Goal: Communication & Community: Answer question/provide support

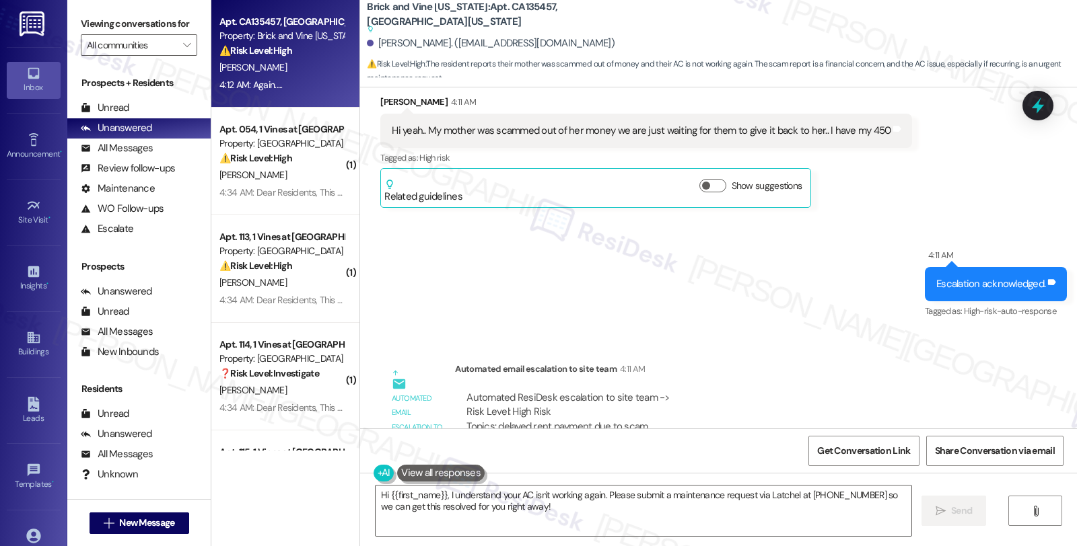
scroll to position [2999, 0]
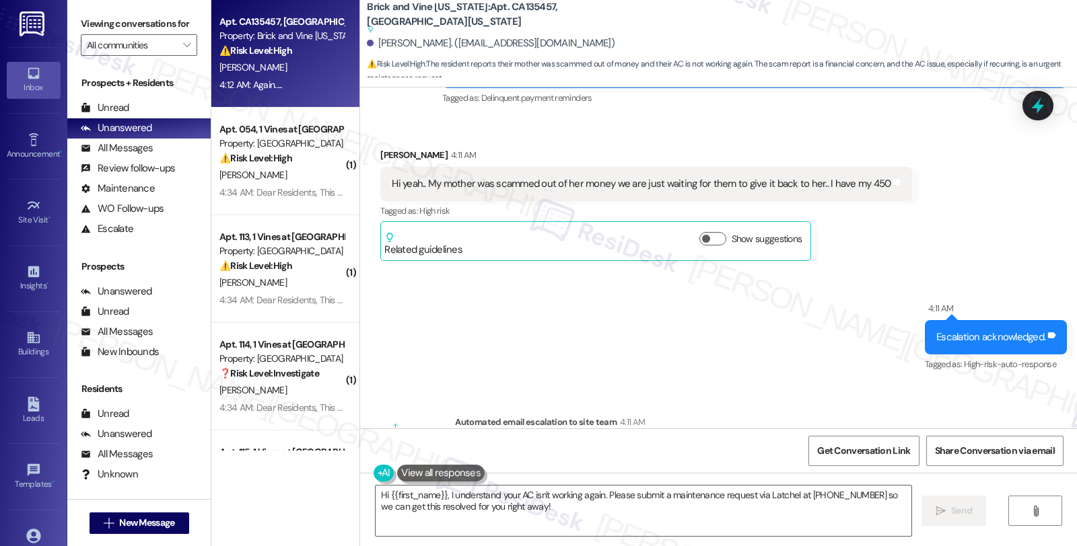
click at [922, 254] on div "Received via SMS Delois Todd 4:11 AM Hi yeah.. My mother was scammed out of her…" at bounding box center [718, 194] width 717 height 153
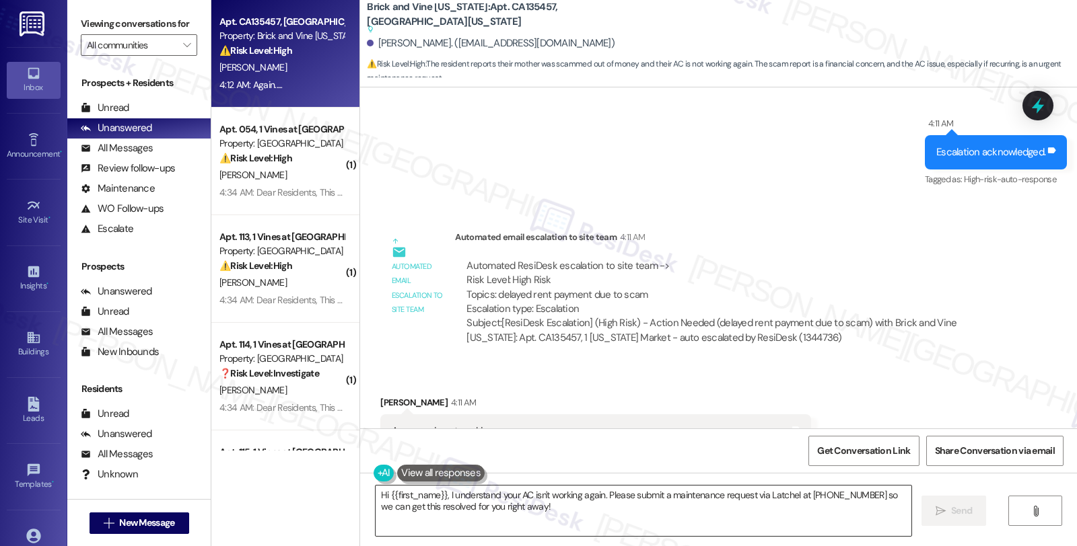
scroll to position [3299, 0]
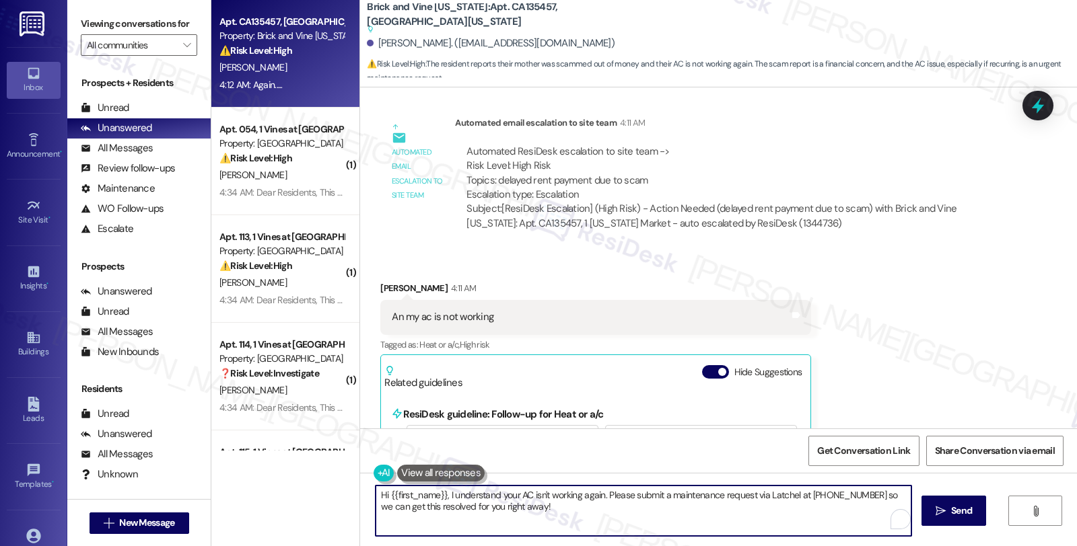
drag, startPoint x: 439, startPoint y: 491, endPoint x: 552, endPoint y: 513, distance: 115.7
click at [552, 513] on textarea "Hi {{first_name}}, I understand your AC isn't working again. Please submit a ma…" at bounding box center [643, 511] width 536 height 50
paste textarea "We will make a note to the account regarding the missing funds. Resident can ad…"
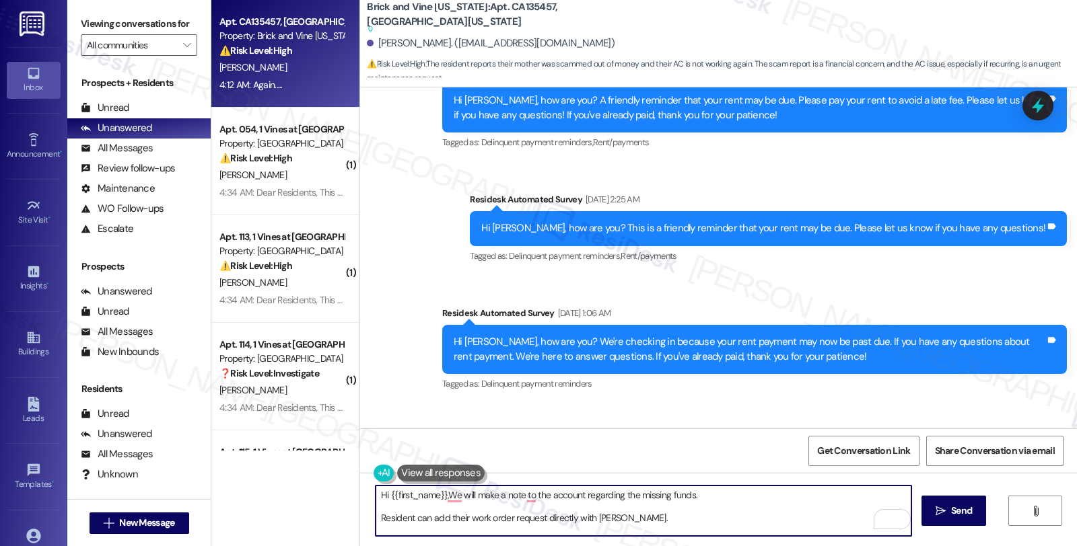
scroll to position [2327, 0]
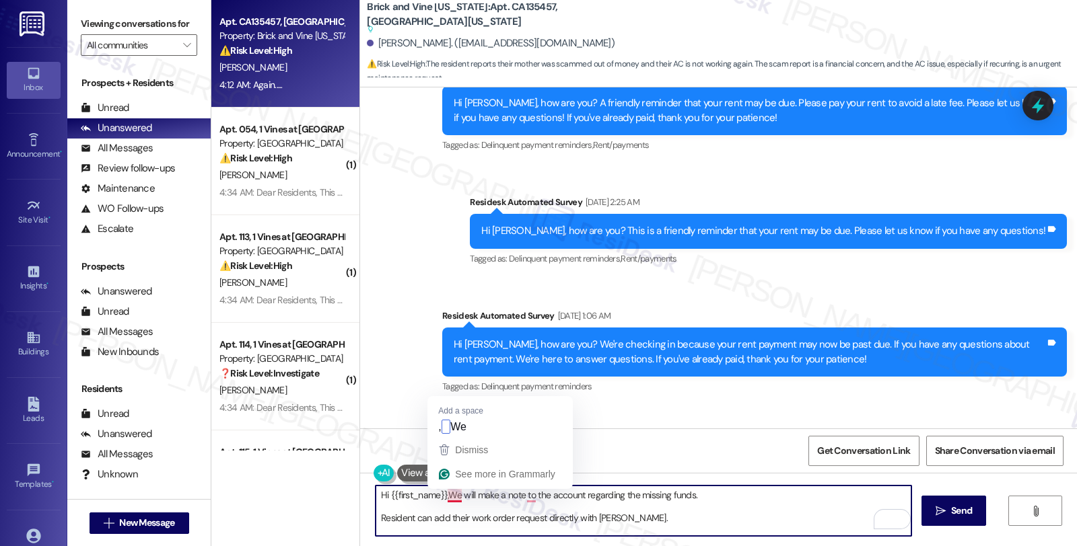
click at [440, 492] on textarea "Hi {{first_name}},We will make a note to the account regarding the missing fund…" at bounding box center [643, 511] width 536 height 50
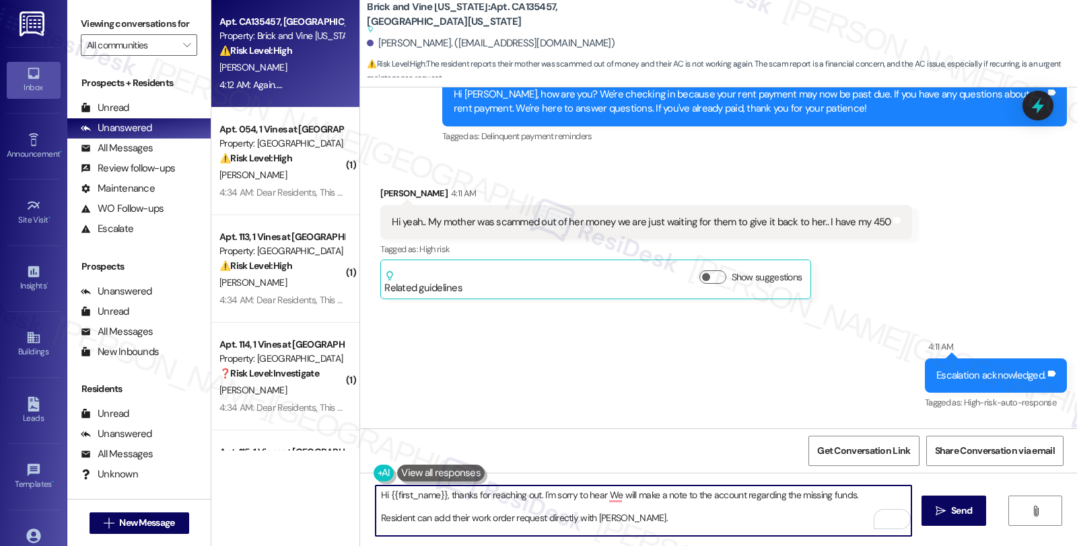
scroll to position [2925, 0]
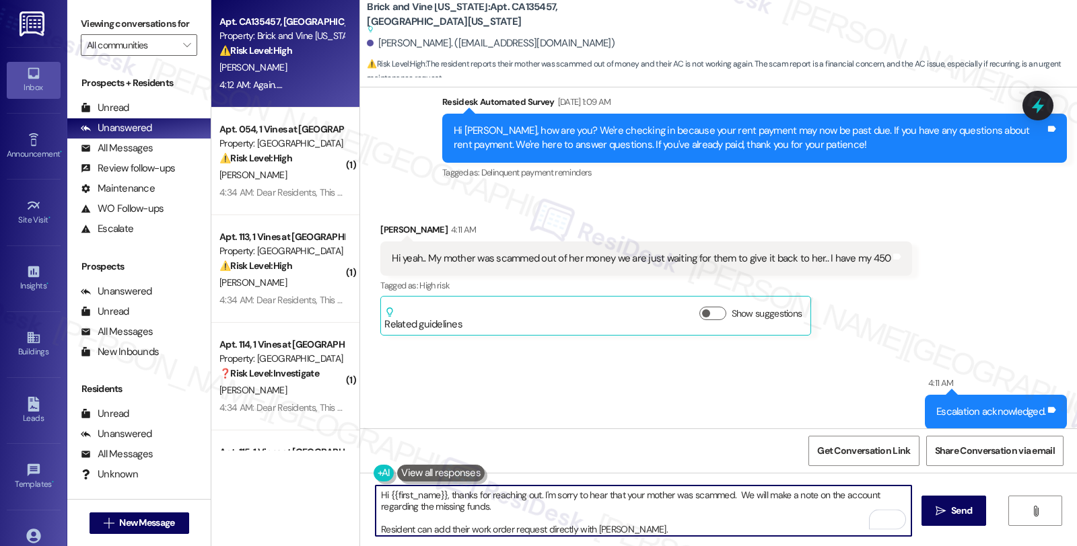
click at [491, 510] on textarea "Hi {{first_name}}, thanks for reaching out. I'm sorry to hear that your mother …" at bounding box center [643, 511] width 536 height 50
click at [375, 528] on textarea "Hi {{first_name}}, thanks for reaching out. I'm sorry to hear that your mother …" at bounding box center [643, 511] width 536 height 50
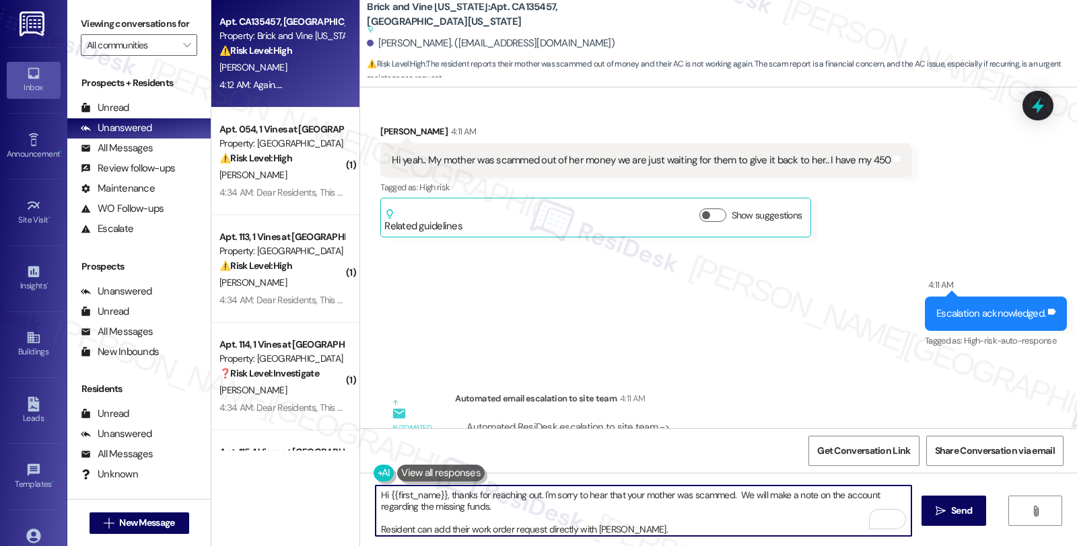
scroll to position [3224, 0]
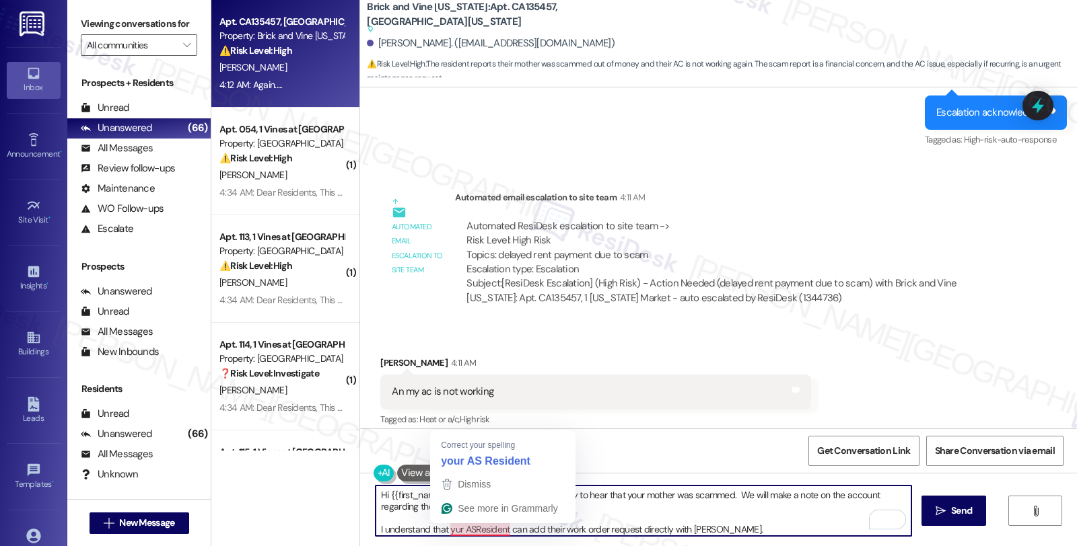
click at [441, 523] on textarea "Hi {{first_name}}, thanks for reaching out. I'm sorry to hear that your mother …" at bounding box center [643, 511] width 536 height 50
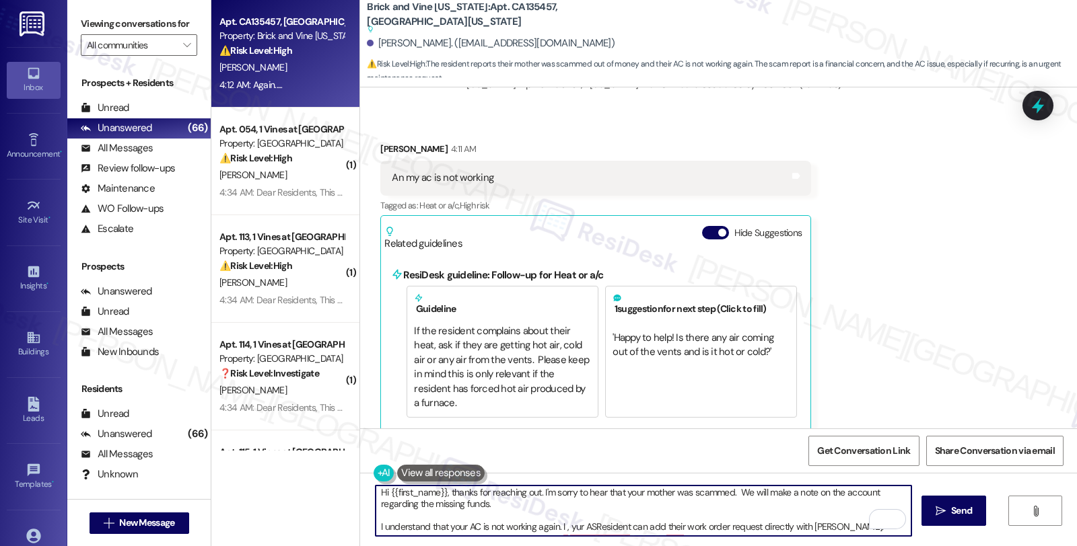
scroll to position [3, 0]
click at [554, 527] on textarea "Hi {{first_name}}, thanks for reaching out. I'm sorry to hear that your mother …" at bounding box center [643, 511] width 536 height 50
click at [878, 532] on textarea "Hi {{first_name}}, thanks for reaching out. I'm sorry to hear that your mother …" at bounding box center [643, 511] width 536 height 50
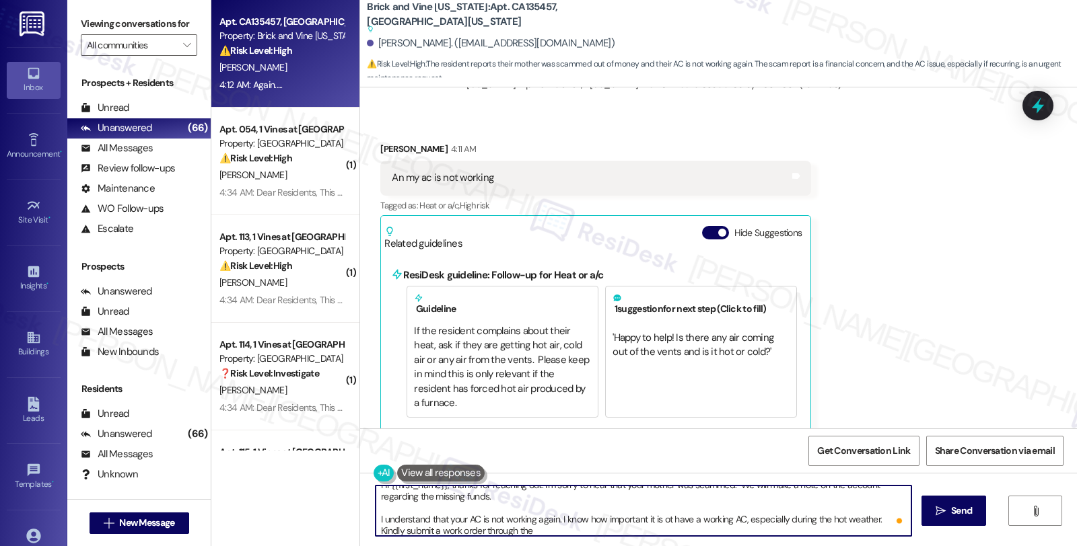
click at [503, 535] on textarea "Hi {{first_name}}, thanks for reaching out. I'm sorry to hear that your mother …" at bounding box center [643, 511] width 536 height 50
click at [543, 526] on textarea "Hi {{first_name}}, thanks for reaching out. I'm sorry to hear that your mother …" at bounding box center [643, 511] width 536 height 50
click at [621, 520] on textarea "Hi {{first_name}}, thanks for reaching out. I'm sorry to hear that your mother …" at bounding box center [643, 511] width 536 height 50
click at [623, 535] on textarea "Hi {{first_name}}, thanks for reaching out. I'm sorry to hear that your mother …" at bounding box center [643, 511] width 536 height 50
type textarea "Hi {{first_name}}, thanks for reaching out. I'm sorry to hear that your mother …"
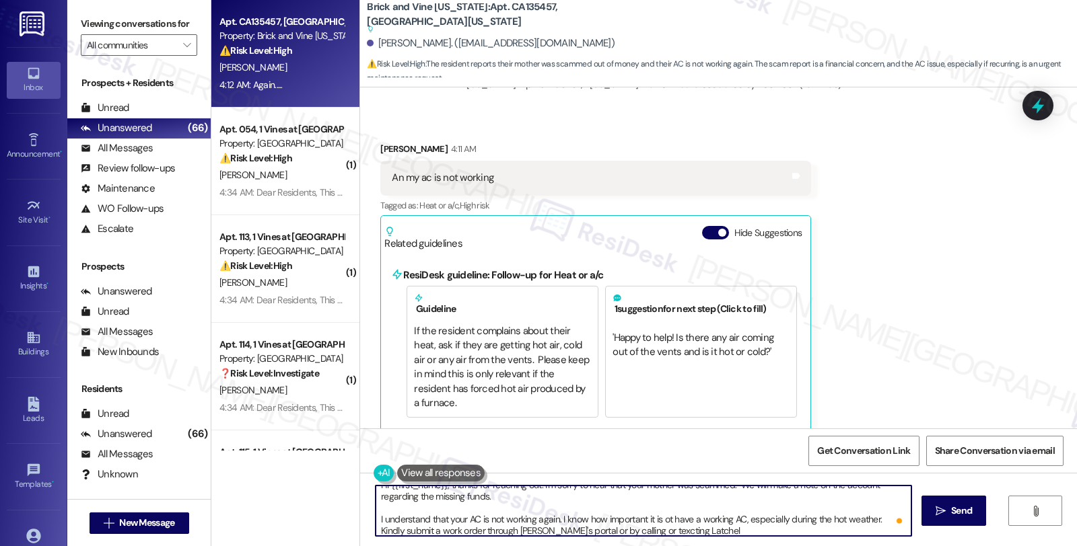
click at [459, 480] on button at bounding box center [440, 473] width 87 height 17
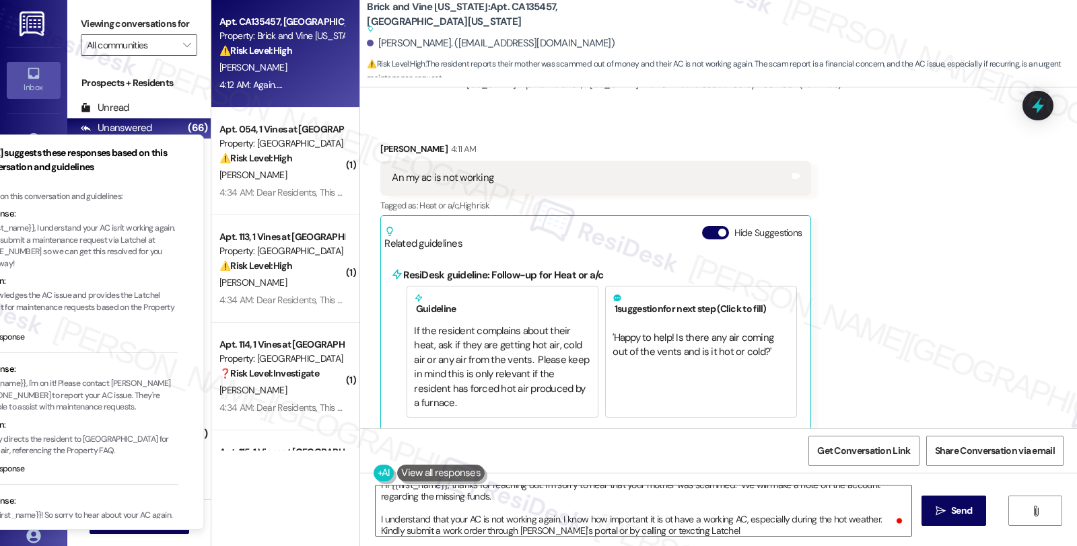
drag, startPoint x: 87, startPoint y: 251, endPoint x: 51, endPoint y: 254, distance: 36.4
click at [51, 254] on p "Hi {{first_name}}, I understand your AC isn't working again. Please submit a ma…" at bounding box center [77, 246] width 202 height 47
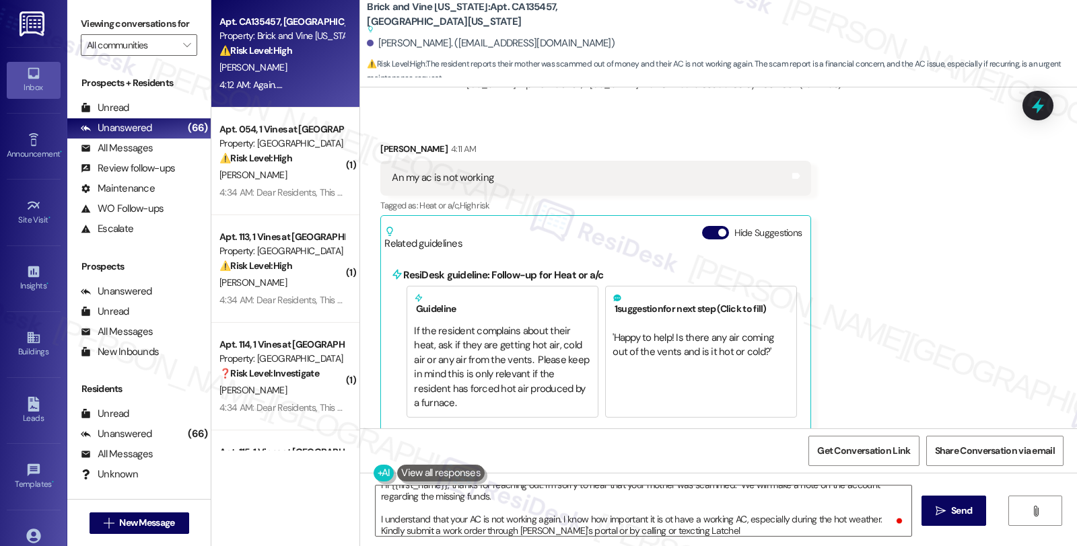
drag, startPoint x: 445, startPoint y: 466, endPoint x: 541, endPoint y: 466, distance: 95.5
click at [541, 466] on div "Lease started Apr 12, 2023 at 8:00 AM Announcement, sent via SMS Sarah (ResiDes…" at bounding box center [718, 360] width 717 height 546
click at [451, 472] on button at bounding box center [440, 473] width 87 height 17
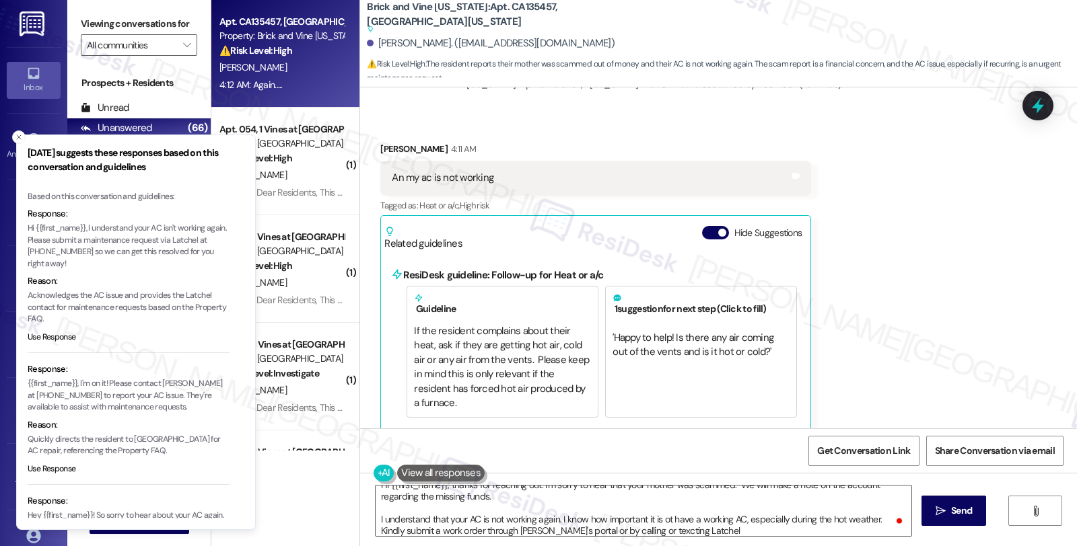
click at [29, 251] on p "Hi {{first_name}}, I understand your AC isn't working again. Please submit a ma…" at bounding box center [129, 246] width 202 height 47
click at [89, 253] on p "Hi {{first_name}}, I understand your AC isn't working again. Please submit a ma…" at bounding box center [129, 246] width 202 height 47
copy p "at 239-946-5172 so"
click at [682, 518] on textarea "Hi {{first_name}}, thanks for reaching out. I'm sorry to hear that your mother …" at bounding box center [643, 511] width 536 height 50
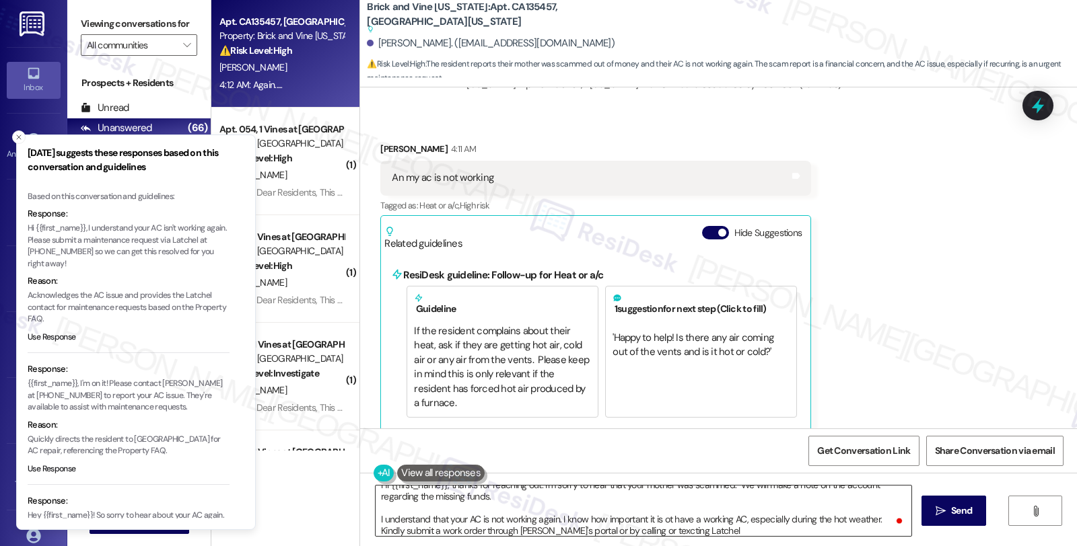
click at [688, 527] on textarea "Hi {{first_name}}, thanks for reaching out. I'm sorry to hear that your mother …" at bounding box center [643, 511] width 536 height 50
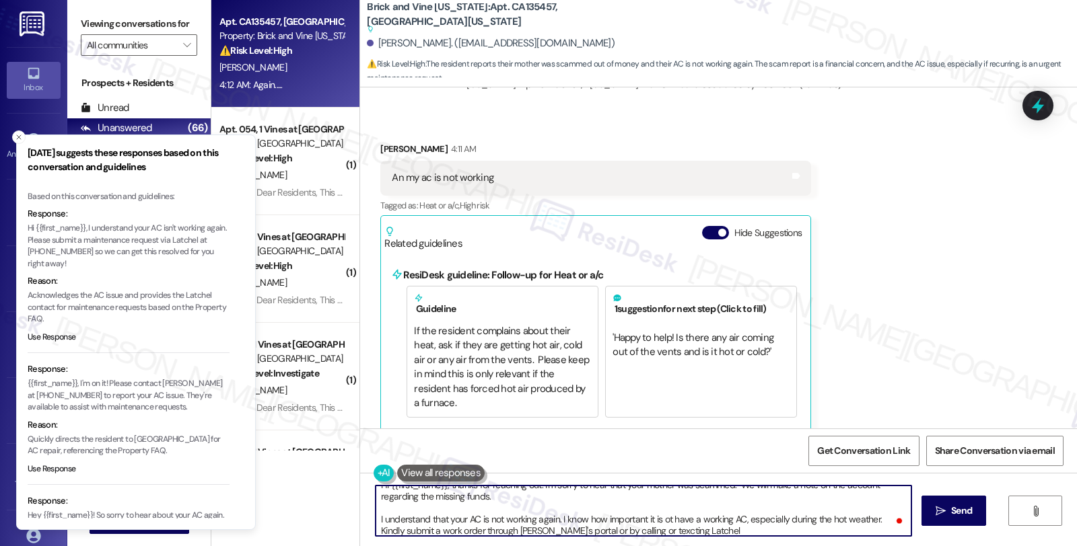
paste textarea "at 239-946-5172 so"
click at [741, 535] on textarea "Hi {{first_name}}, thanks for reaching out. I'm sorry to hear that your mother …" at bounding box center [643, 511] width 536 height 50
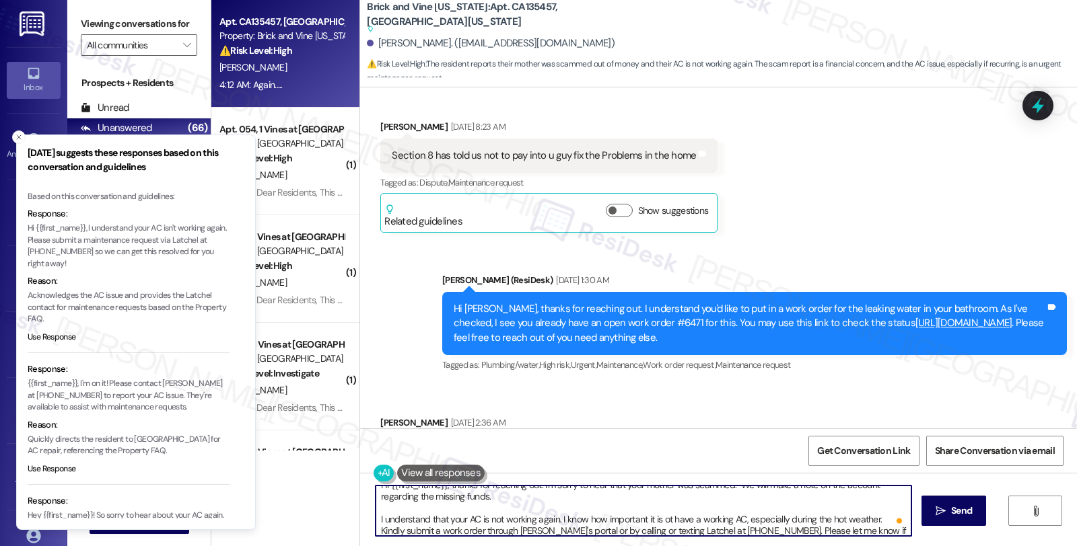
scroll to position [22, 0]
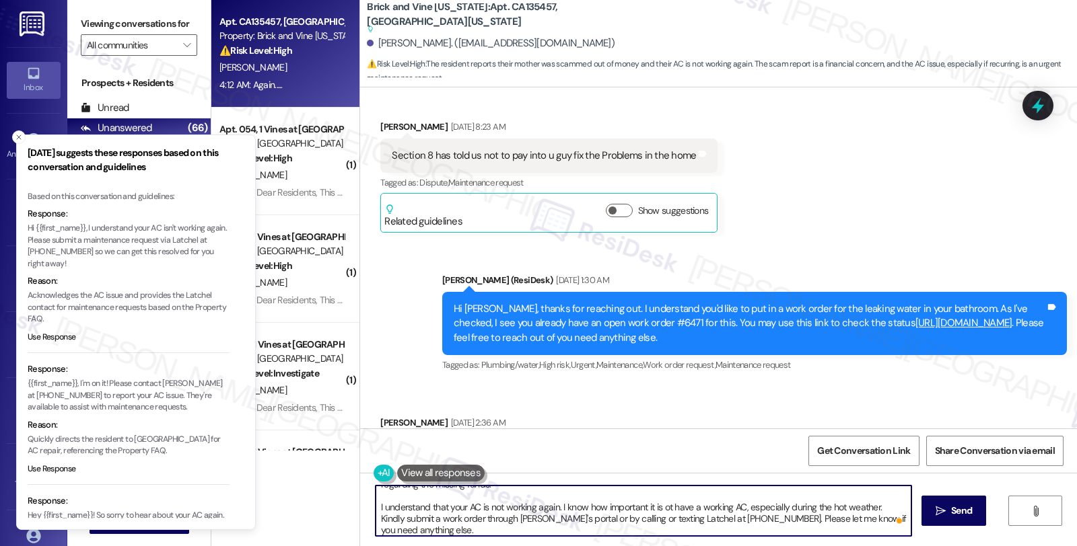
type textarea "Hi {{first_name}}, thanks for reaching out. I'm sorry to hear that your mother …"
click at [972, 512] on span "Send" at bounding box center [961, 511] width 26 height 14
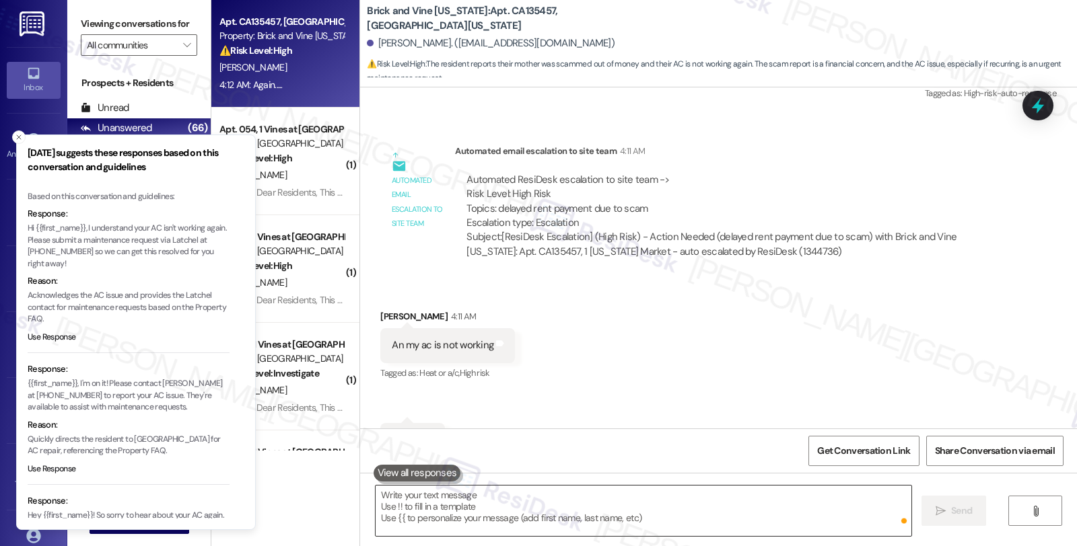
scroll to position [3310, 0]
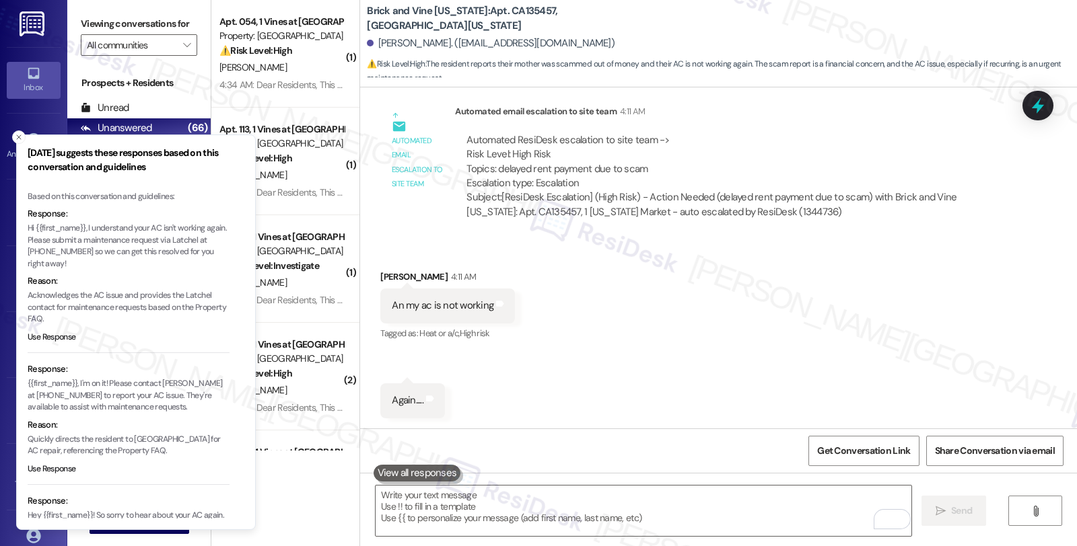
click at [897, 291] on div "Received via SMS Delois Todd 4:11 AM An my ac is not working Tags and notes Tag…" at bounding box center [718, 334] width 717 height 188
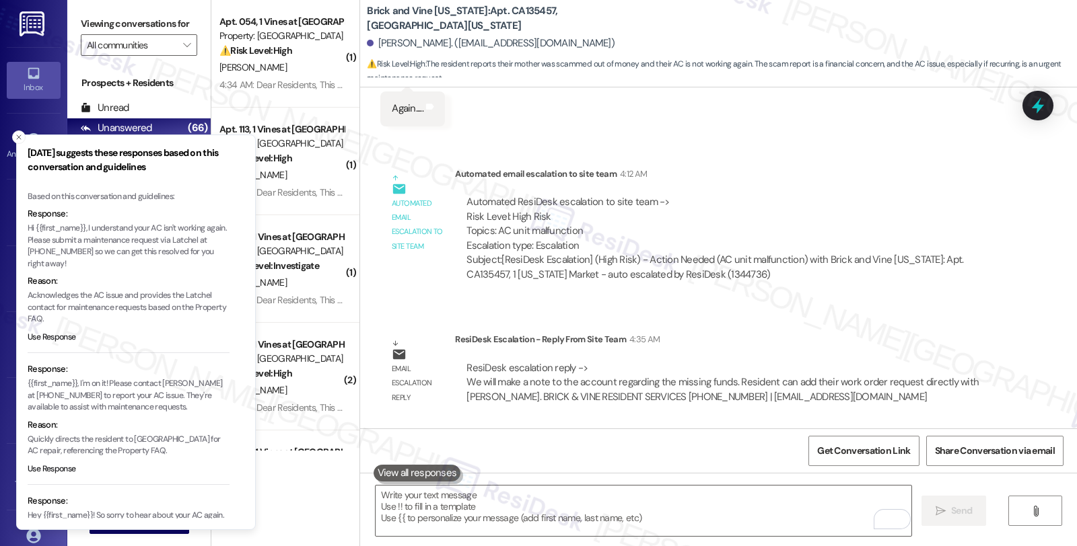
scroll to position [3750, 0]
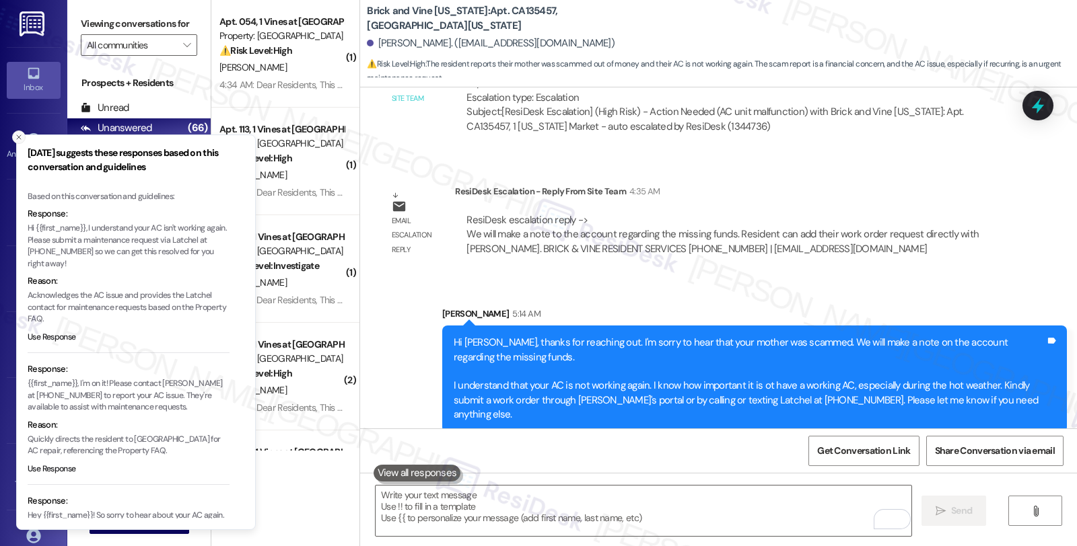
click at [15, 136] on icon "Close toast" at bounding box center [19, 137] width 8 height 8
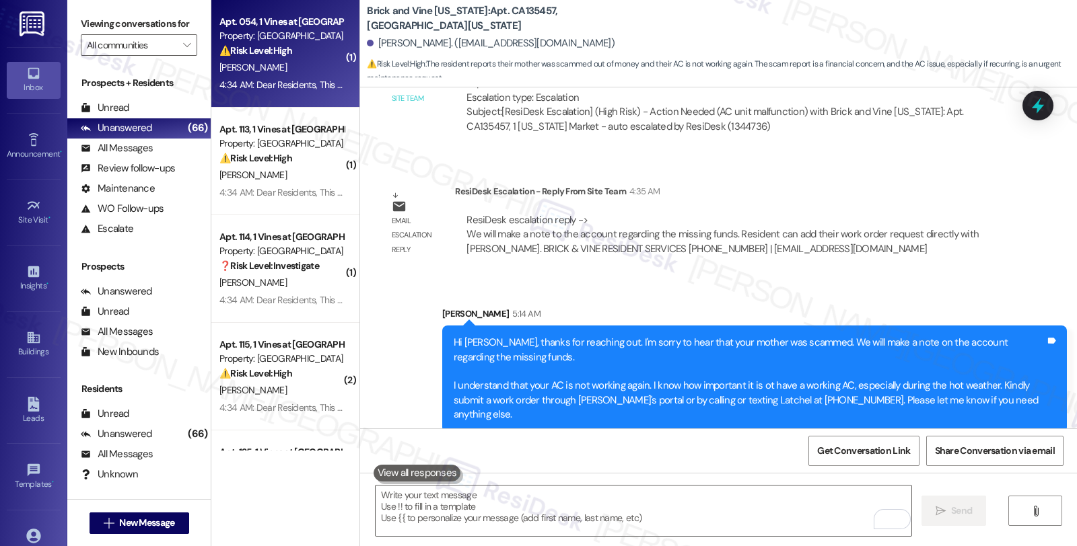
click at [297, 69] on div "A. Chambers" at bounding box center [281, 67] width 127 height 17
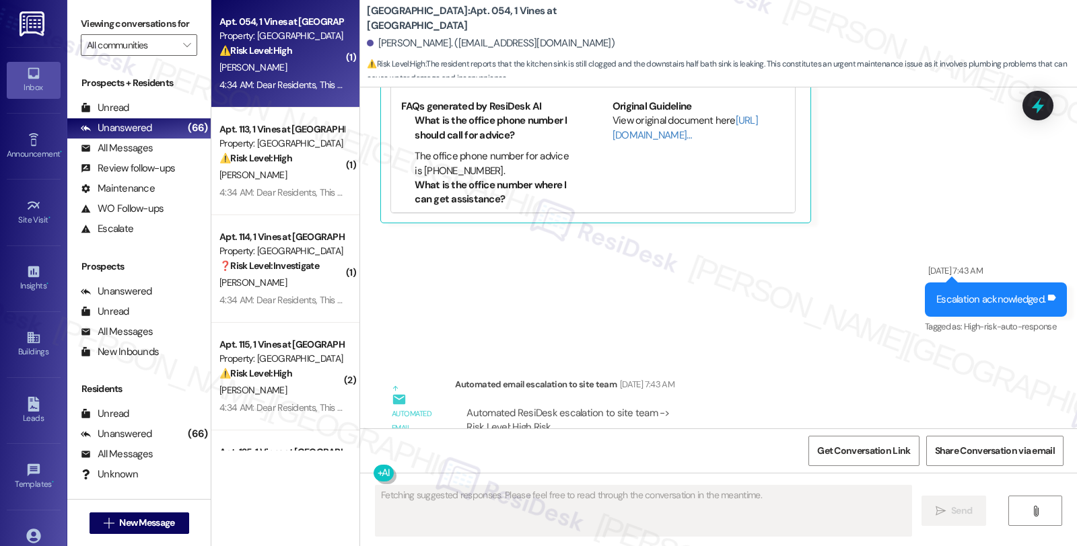
scroll to position [3655, 0]
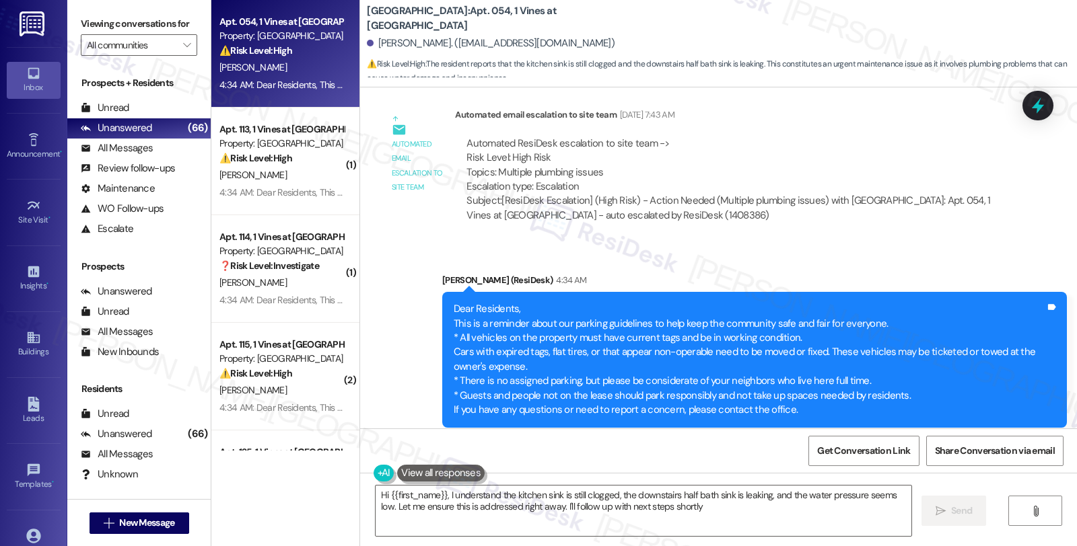
type textarea "Hi {{first_name}}, I understand the kitchen sink is still clogged, the downstai…"
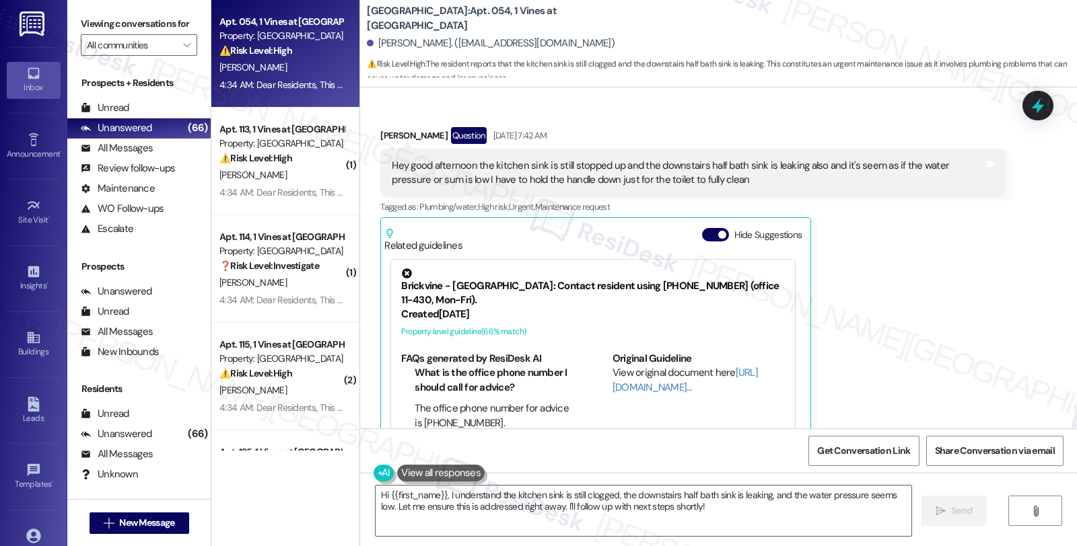
scroll to position [3131, 0]
click at [906, 266] on div "Alexis Chambers Question Aug 05, 2025 at 7:42 AM Hey good afternoon the kitchen…" at bounding box center [692, 303] width 624 height 349
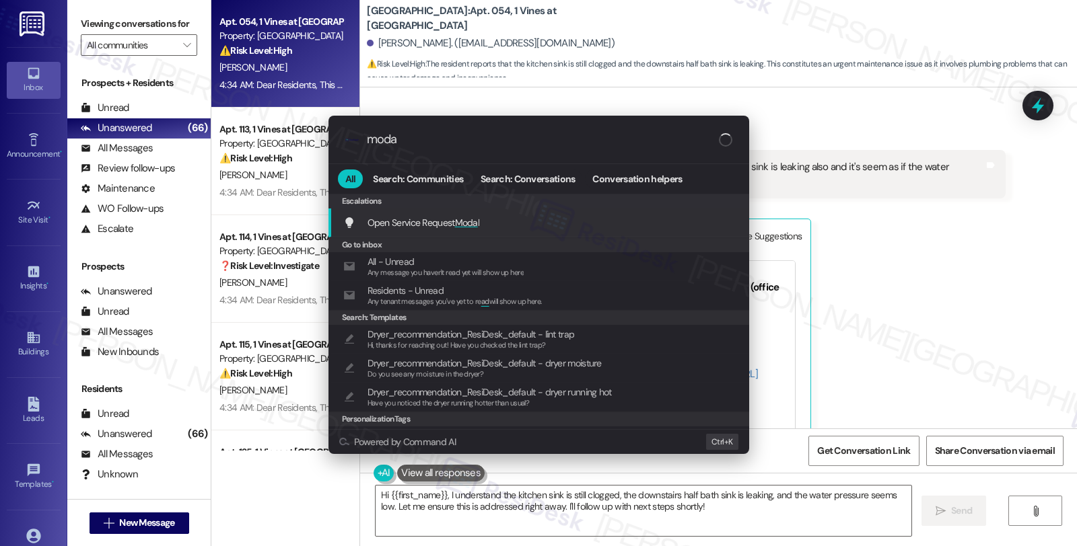
type input "modal"
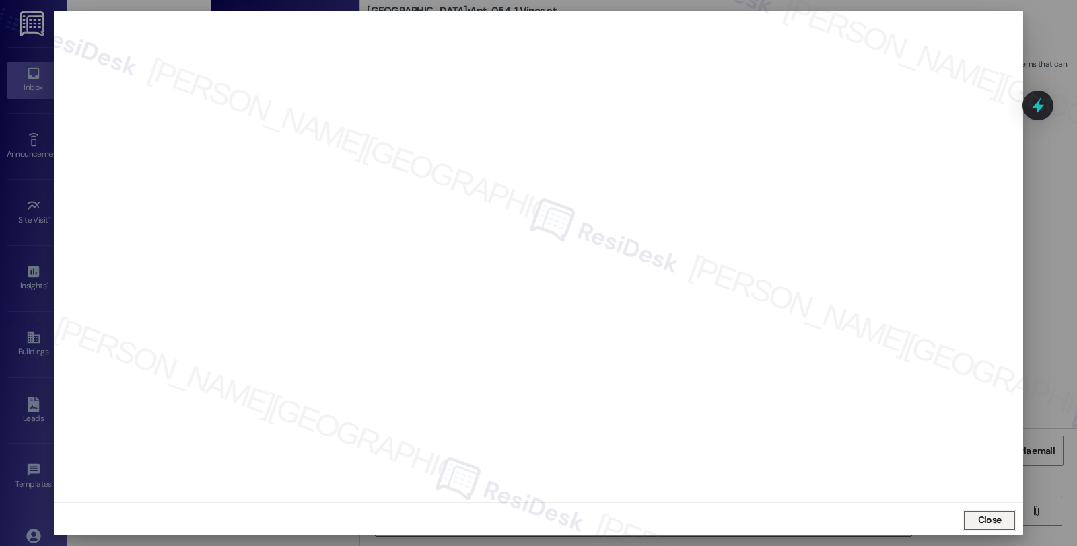
click at [975, 527] on span "Close" at bounding box center [989, 520] width 29 height 14
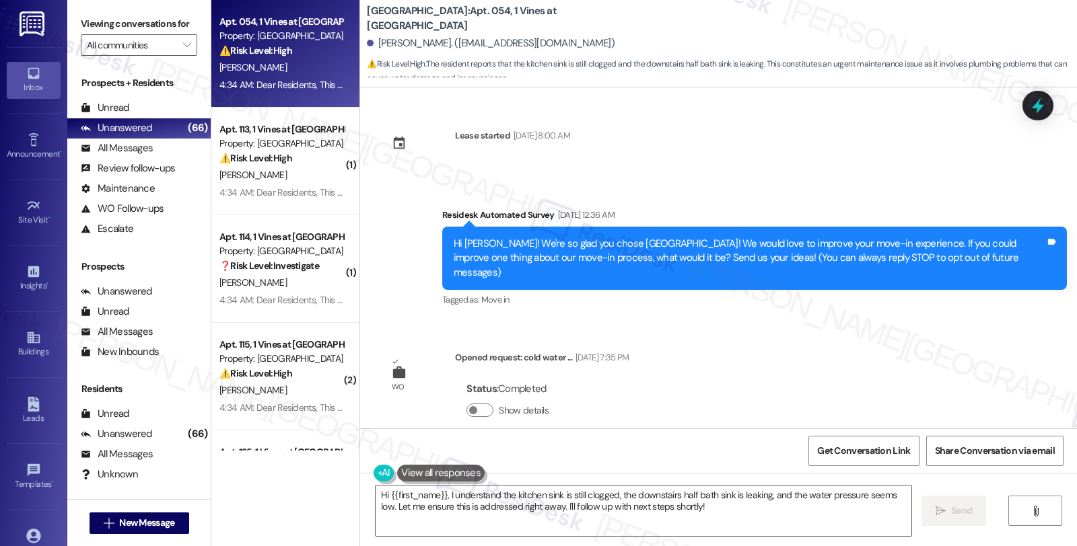
scroll to position [3131, 0]
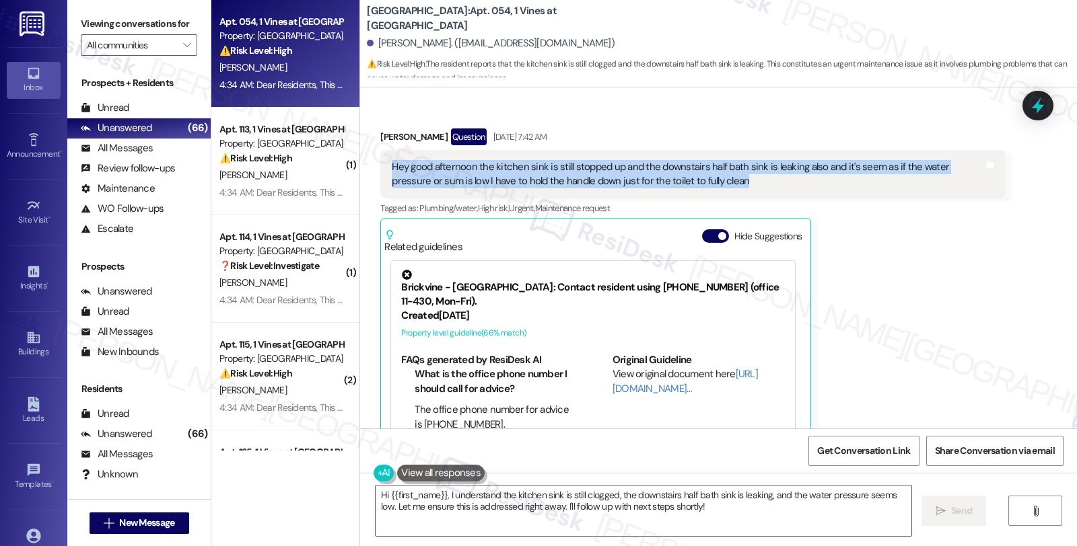
drag, startPoint x: 379, startPoint y: 131, endPoint x: 732, endPoint y: 151, distance: 353.8
click at [732, 151] on div "Hey good afternoon the kitchen sink is still stopped up and the downstairs half…" at bounding box center [692, 174] width 624 height 49
copy div "Hey good afternoon the kitchen sink is still stopped up and the downstairs half…"
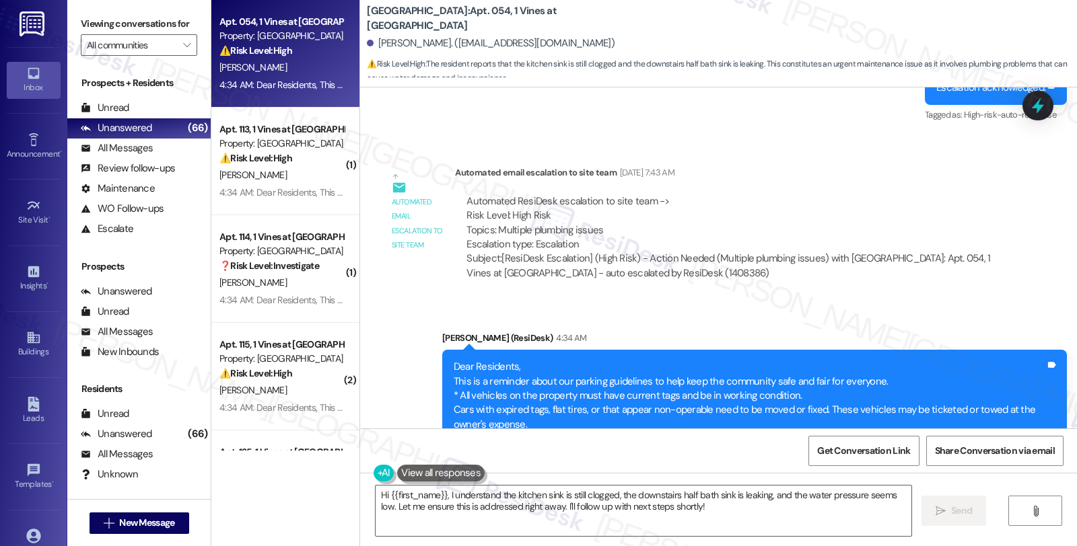
scroll to position [3655, 0]
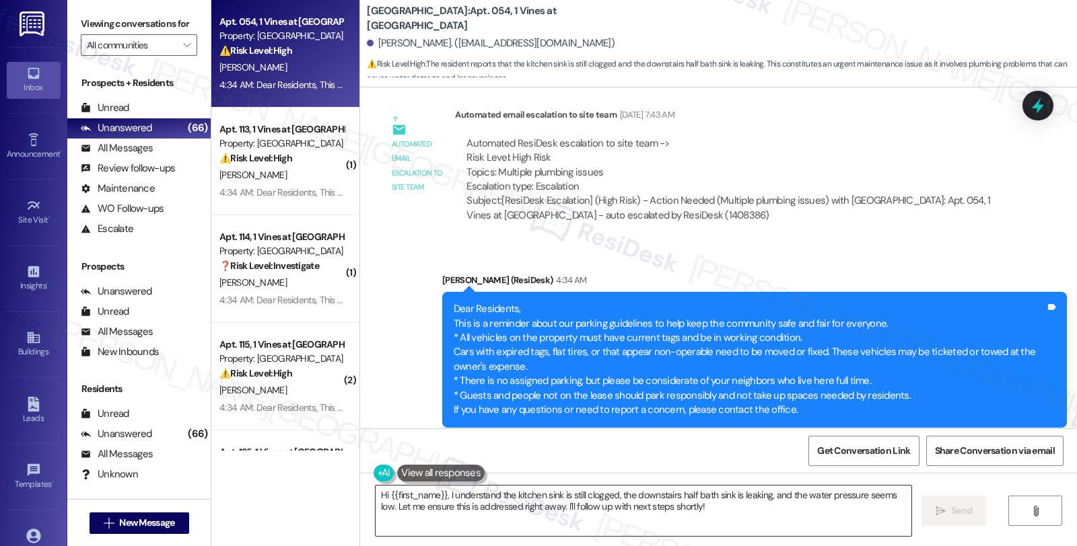
click at [441, 496] on textarea "Hi {{first_name}}, I understand the kitchen sink is still clogged, the downstai…" at bounding box center [643, 511] width 536 height 50
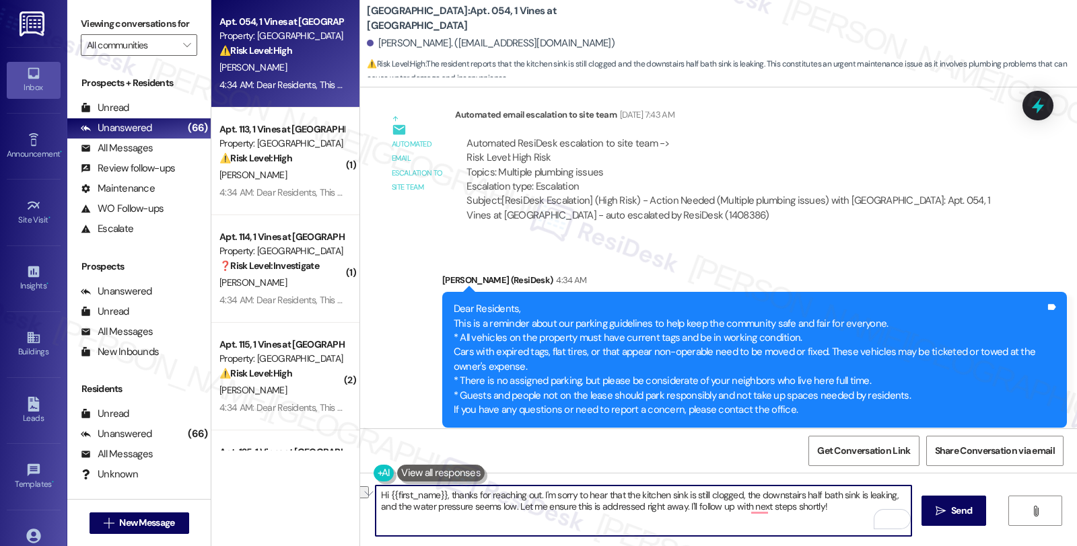
drag, startPoint x: 507, startPoint y: 510, endPoint x: 855, endPoint y: 510, distance: 348.5
click at [855, 510] on textarea "Hi {{first_name}}, thanks for reaching out. I'm sorry to hear that the kitchen …" at bounding box center [643, 511] width 536 height 50
click at [613, 509] on textarea "Hi {{first_name}}, thanks for reaching out. I'm sorry to hear that the kitchen …" at bounding box center [643, 511] width 536 height 50
click at [783, 513] on textarea "Hi {{first_name}}, thanks for reaching out. I'm sorry to hear that the kitchen …" at bounding box center [643, 511] width 536 height 50
click at [784, 509] on textarea "Hi {{first_name}}, thanks for reaching out. I'm sorry to hear that the kitchen …" at bounding box center [643, 511] width 536 height 50
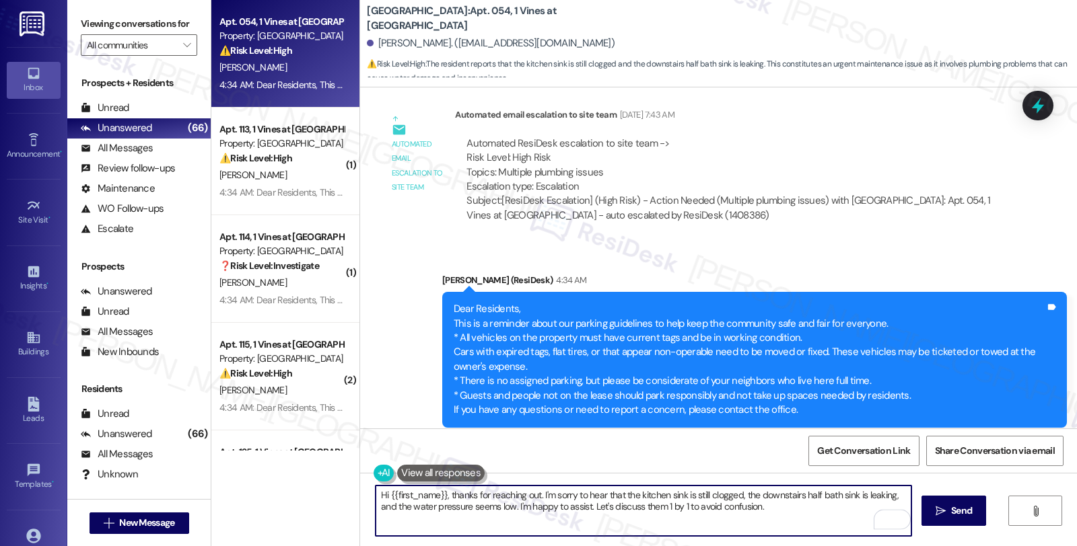
type textarea "Hi {{first_name}}, thanks for reaching out. I'm sorry to hear that the kitchen …"
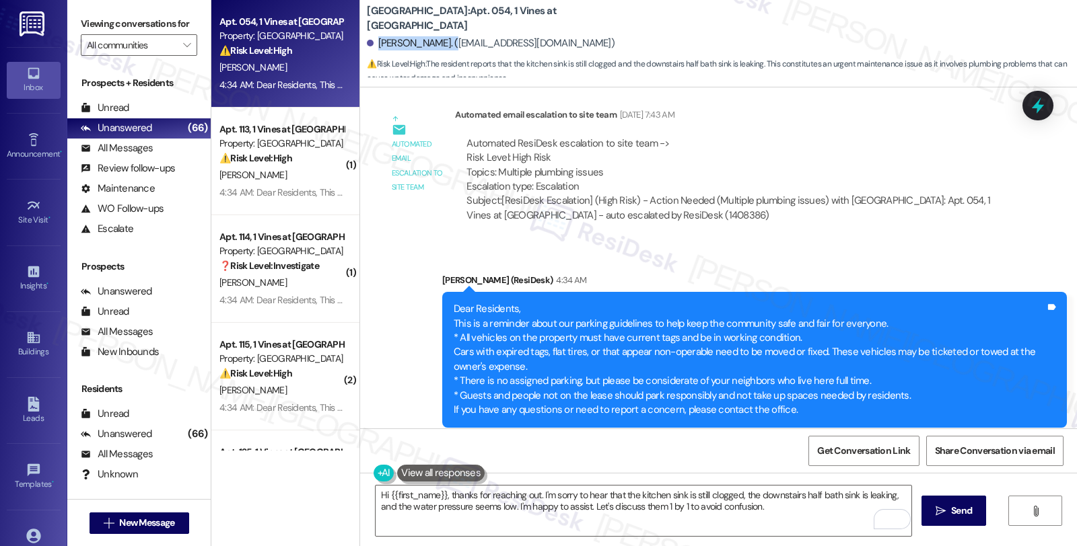
drag, startPoint x: 393, startPoint y: 42, endPoint x: 440, endPoint y: 47, distance: 47.4
click at [440, 47] on div "Alexis Chambers. (alexischambers678@gmail.com)" at bounding box center [491, 43] width 248 height 14
copy div "Alexis Chambers."
click at [876, 470] on div "Get Conversation Link Share Conversation via email" at bounding box center [718, 451] width 717 height 44
click at [876, 456] on span "Get Conversation Link" at bounding box center [863, 451] width 93 height 14
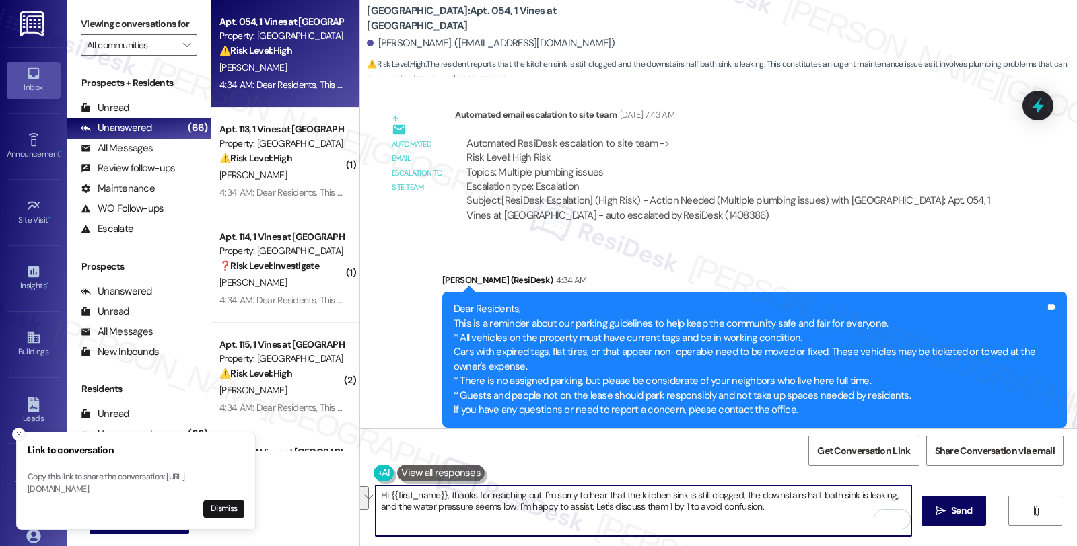
drag, startPoint x: 631, startPoint y: 495, endPoint x: 503, endPoint y: 503, distance: 128.1
click at [503, 503] on textarea "Hi {{first_name}}, thanks for reaching out. I'm sorry to hear that the kitchen …" at bounding box center [643, 511] width 536 height 50
click at [786, 519] on textarea "Hi {{first_name}}, thanks for reaching out. I'm sorry to hear that the kitchen …" at bounding box center [643, 511] width 536 height 50
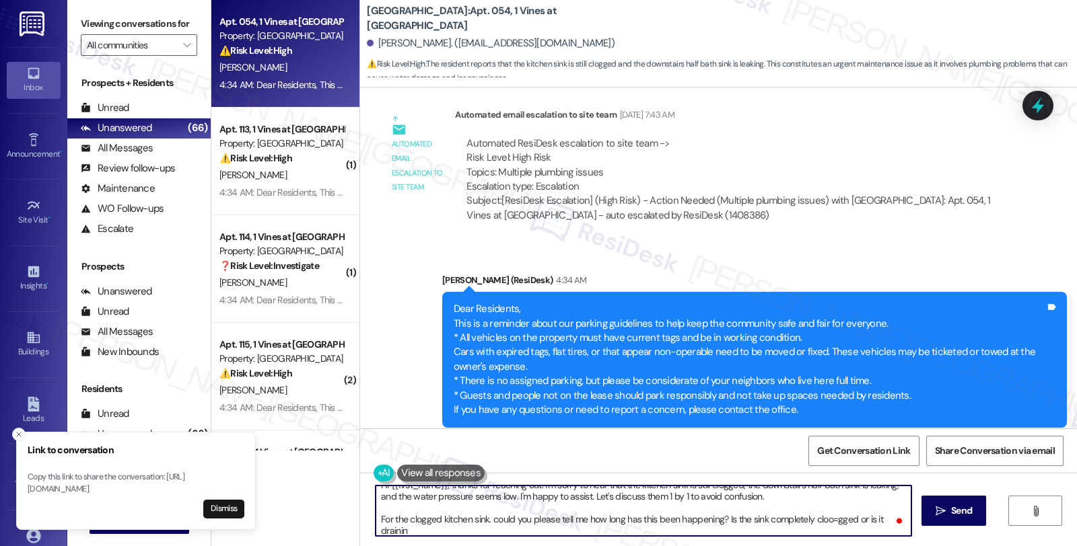
scroll to position [10, 0]
click at [414, 532] on textarea "Hi {{first_name}}, thanks for reaching out. I'm sorry to hear that the kitchen …" at bounding box center [643, 511] width 536 height 50
click at [414, 533] on textarea "Hi {{first_name}}, thanks for reaching out. I'm sorry to hear that the kitchen …" at bounding box center [643, 511] width 536 height 50
click at [479, 521] on textarea "Hi {{first_name}}, thanks for reaching out. I'm sorry to hear that the kitchen …" at bounding box center [643, 511] width 536 height 50
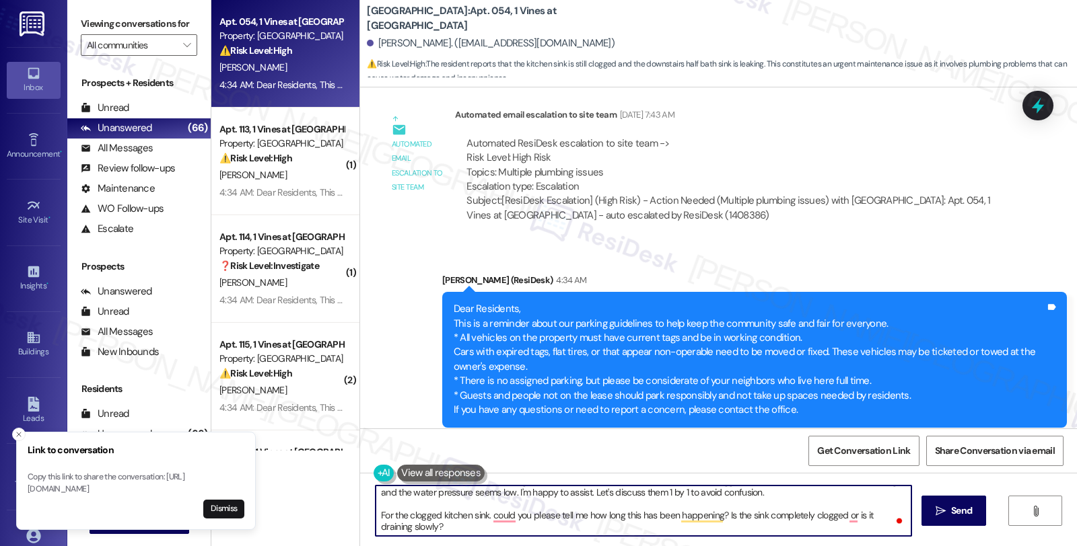
click at [478, 513] on textarea "Hi {{first_name}}, thanks for reaching out. I'm sorry to hear that the kitchen …" at bounding box center [643, 511] width 536 height 50
type textarea "Hi {{first_name}}, thanks for reaching out. I'm sorry to hear that the kitchen …"
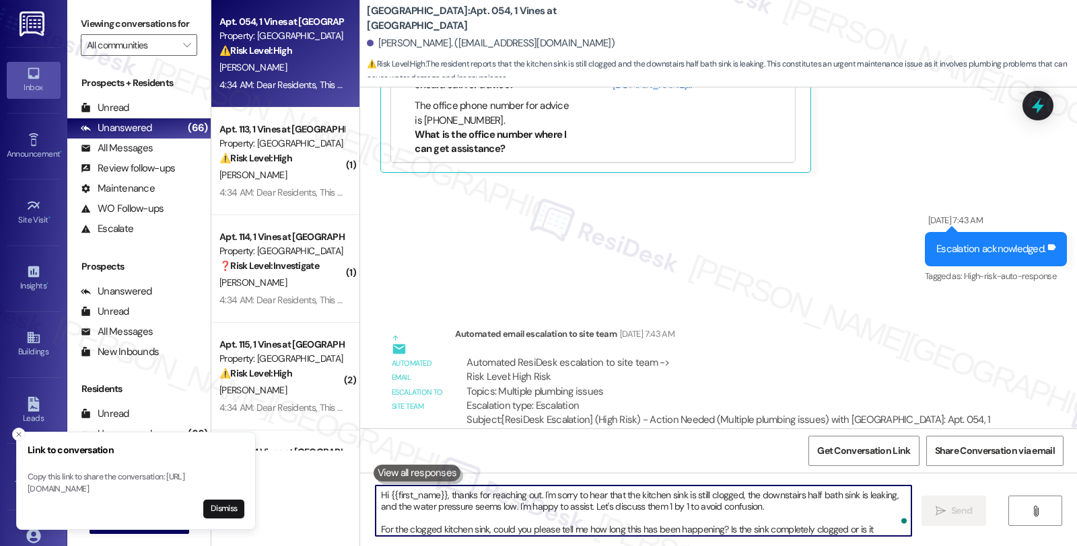
scroll to position [3758, 0]
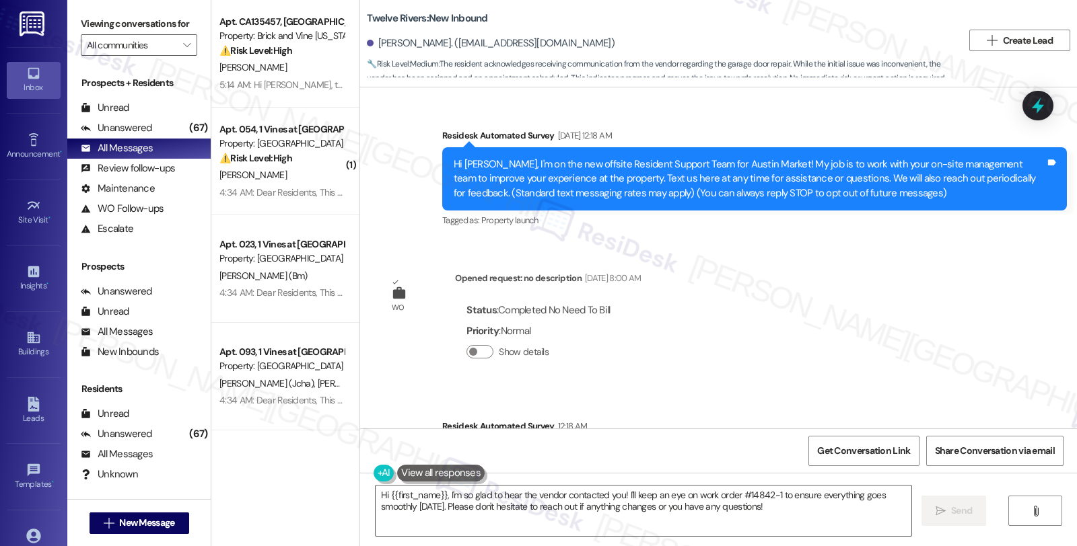
scroll to position [1042, 0]
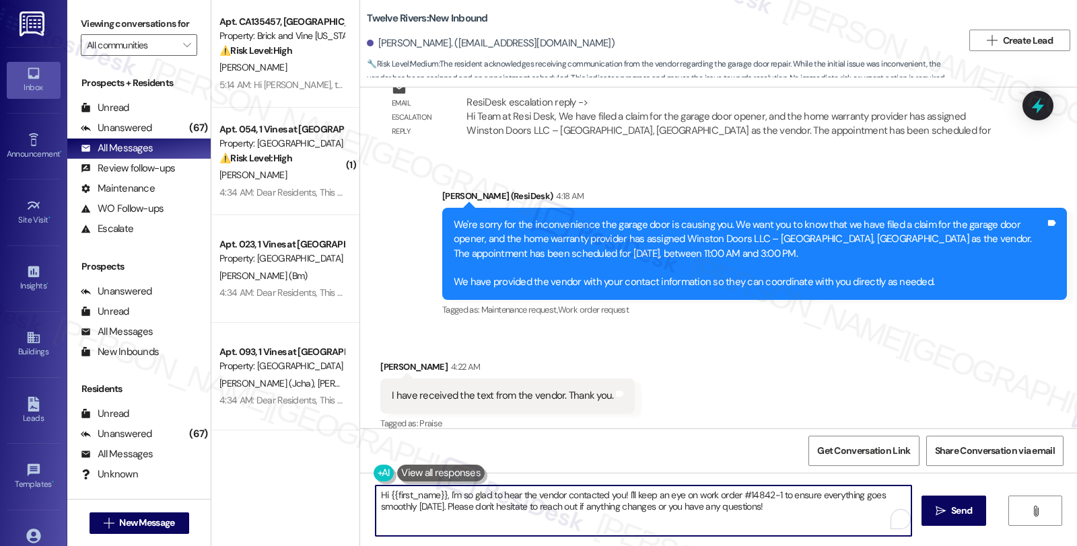
drag, startPoint x: 419, startPoint y: 495, endPoint x: 357, endPoint y: 493, distance: 62.0
click at [360, 493] on div "Hi {{first_name}}, I'm so glad to hear the vendor contacted you! I'll keep an e…" at bounding box center [718, 523] width 717 height 101
drag, startPoint x: 556, startPoint y: 496, endPoint x: 976, endPoint y: 488, distance: 419.2
click at [976, 488] on div "I'm so glad to hear the vendor contacted you! I'll keep an eye on work order #1…" at bounding box center [718, 523] width 717 height 101
click at [883, 494] on textarea "I'm so glad to hear the vendor contacted you! Please don't hesitate to reach ou…" at bounding box center [643, 511] width 536 height 50
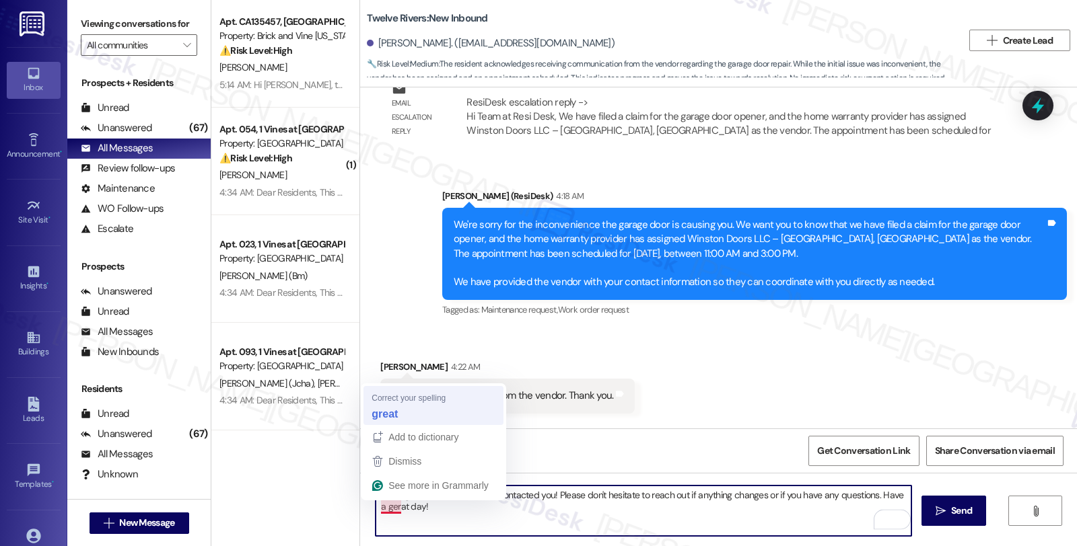
type textarea "I'm so glad to hear the vendor contacted you! Please don't hesitate to reach ou…"
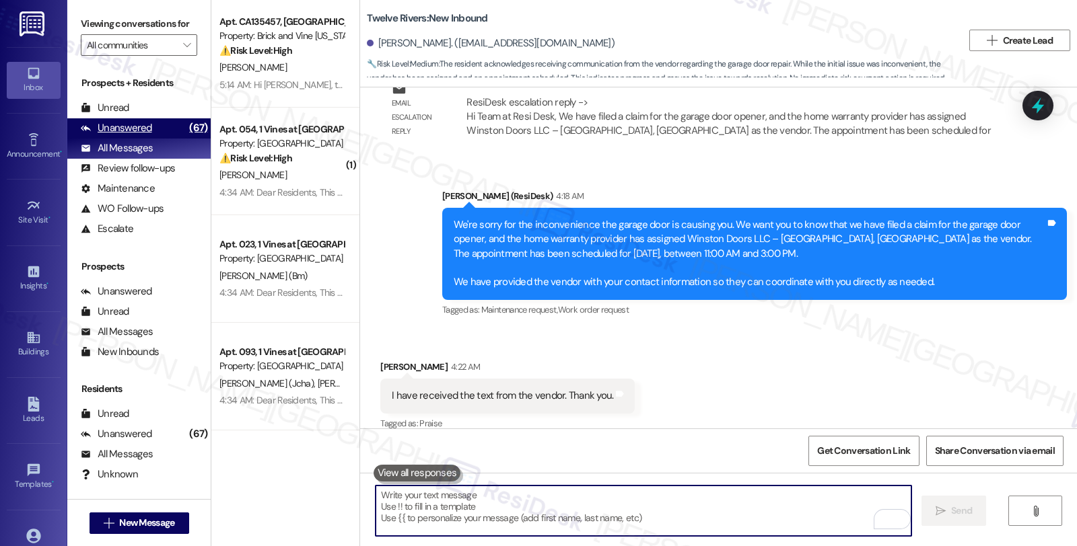
click at [157, 138] on div "Unanswered (67)" at bounding box center [138, 128] width 143 height 20
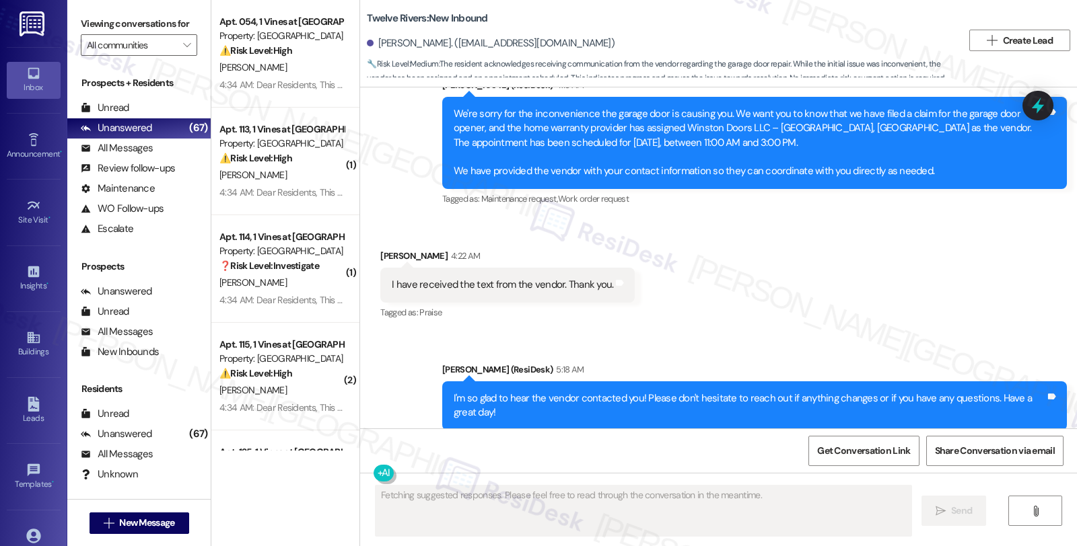
scroll to position [1169, 0]
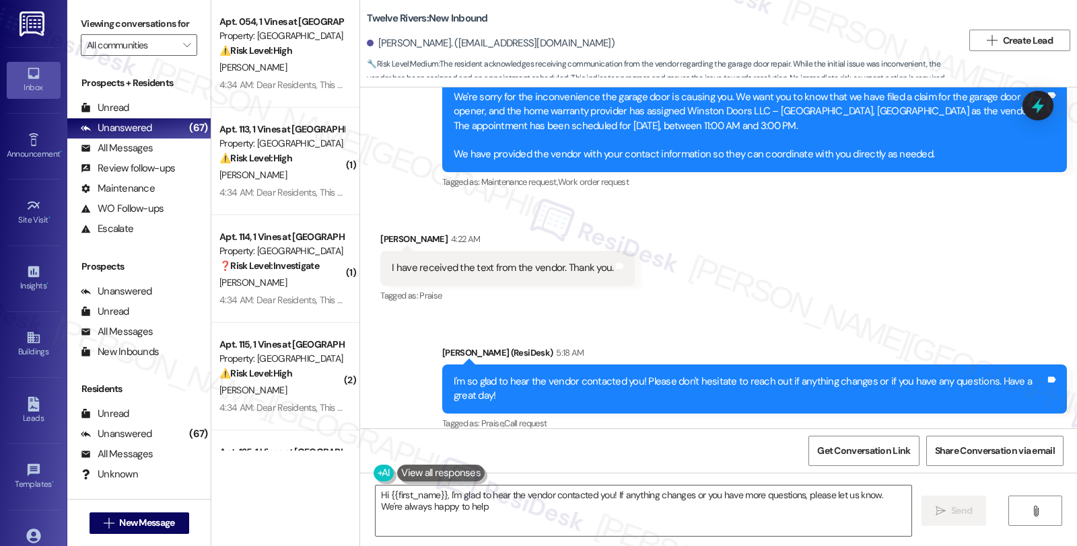
type textarea "Hi {{first_name}}, I'm glad to hear the vendor contacted you! If anything chang…"
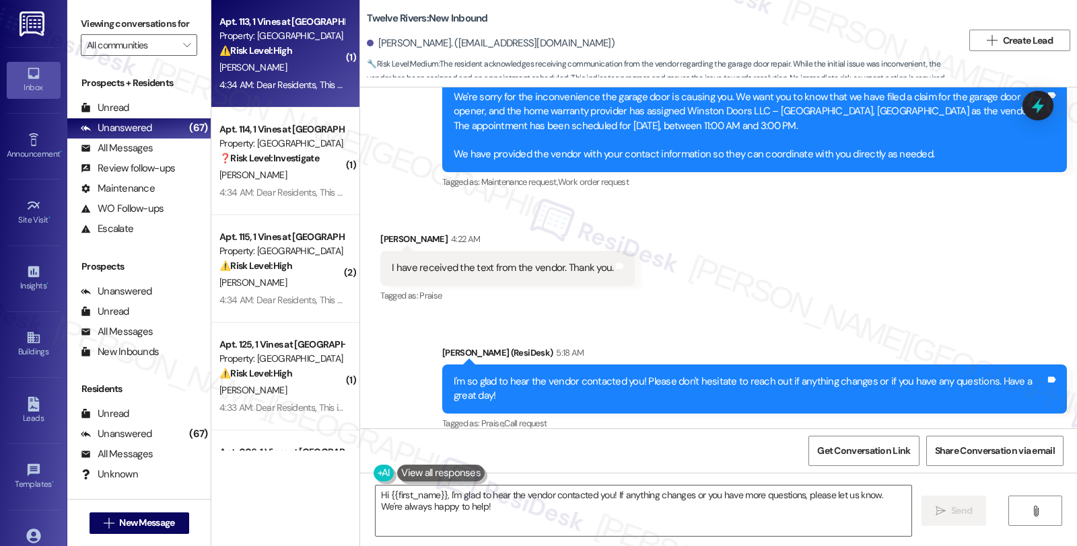
click at [264, 41] on div "Property: [GEOGRAPHIC_DATA]" at bounding box center [281, 36] width 124 height 14
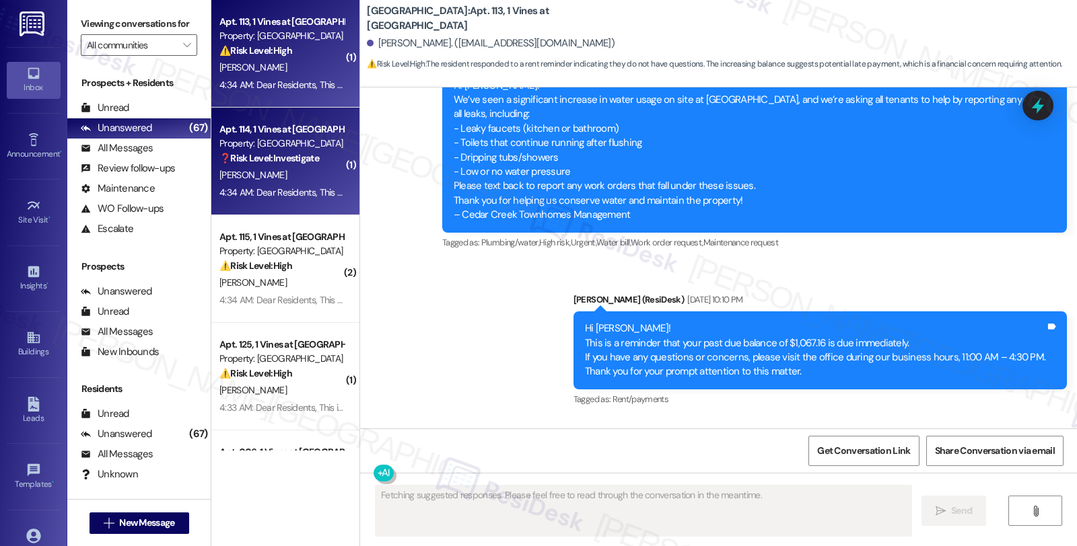
scroll to position [1042, 0]
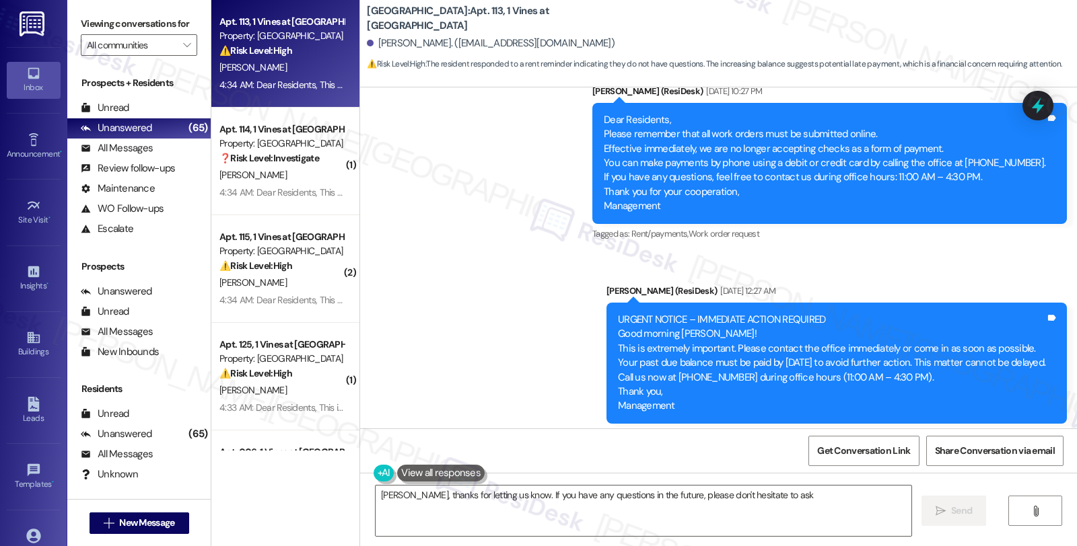
type textarea "Okay, Michael, thanks for letting us know. If you have any questions in the fut…"
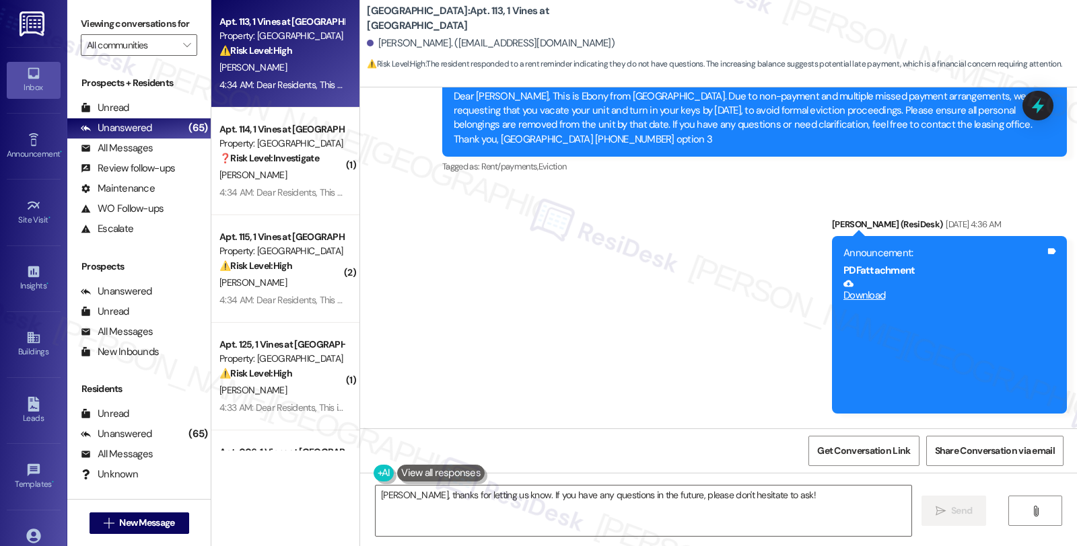
scroll to position [5288, 0]
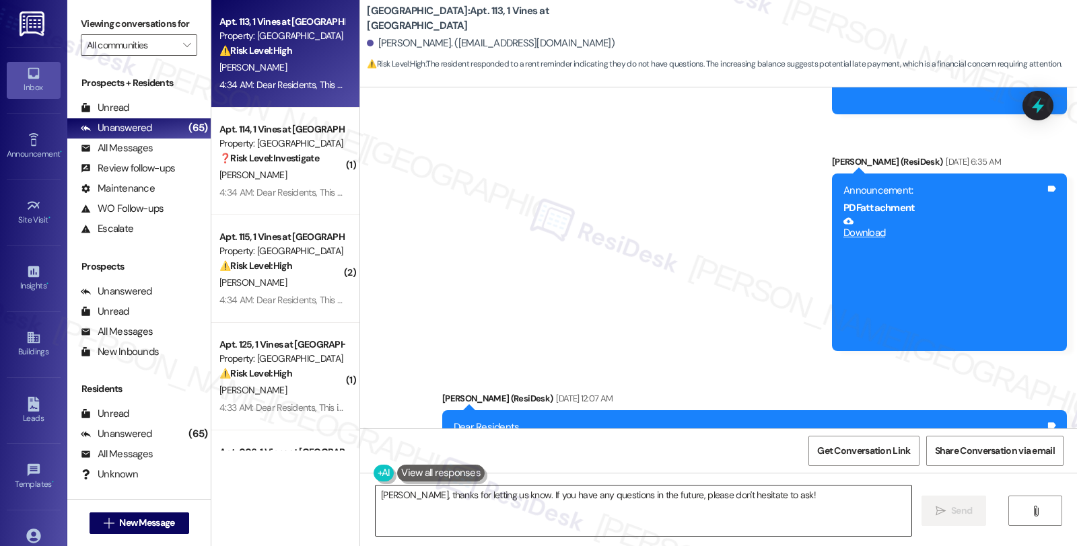
click at [712, 495] on textarea "Okay, Michael, thanks for letting us know. If you have any questions in the fut…" at bounding box center [643, 511] width 536 height 50
click at [750, 508] on textarea "Okay, Michael, thanks for letting us know. If you have any questions in the fut…" at bounding box center [643, 511] width 536 height 50
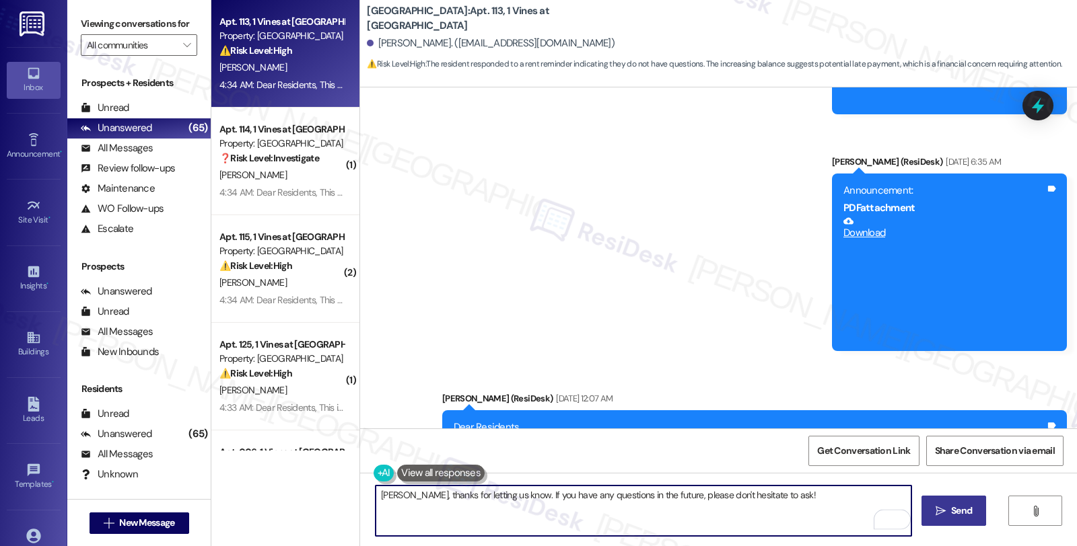
click at [969, 517] on span "Send" at bounding box center [961, 511] width 21 height 14
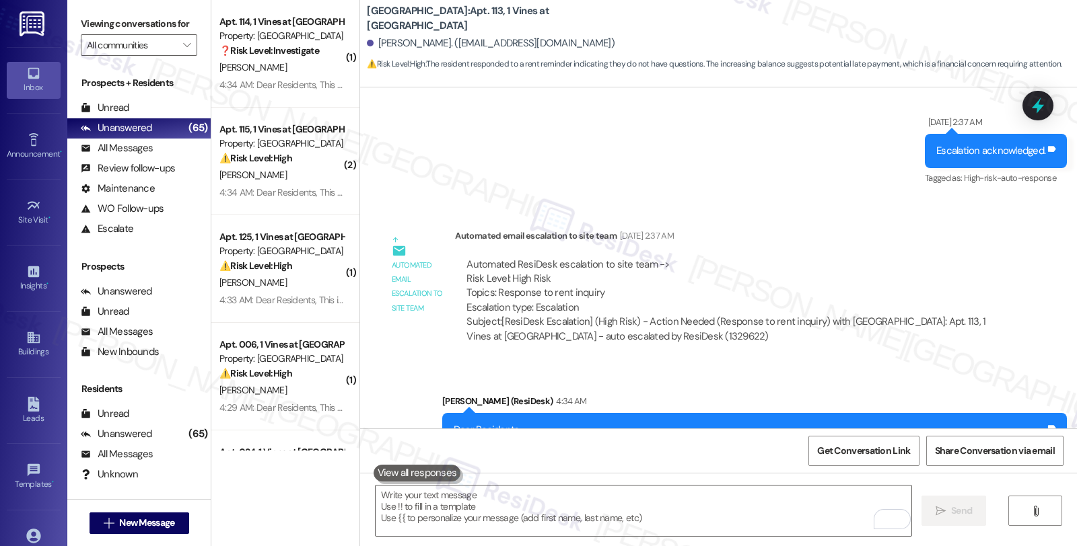
scroll to position [6578, 0]
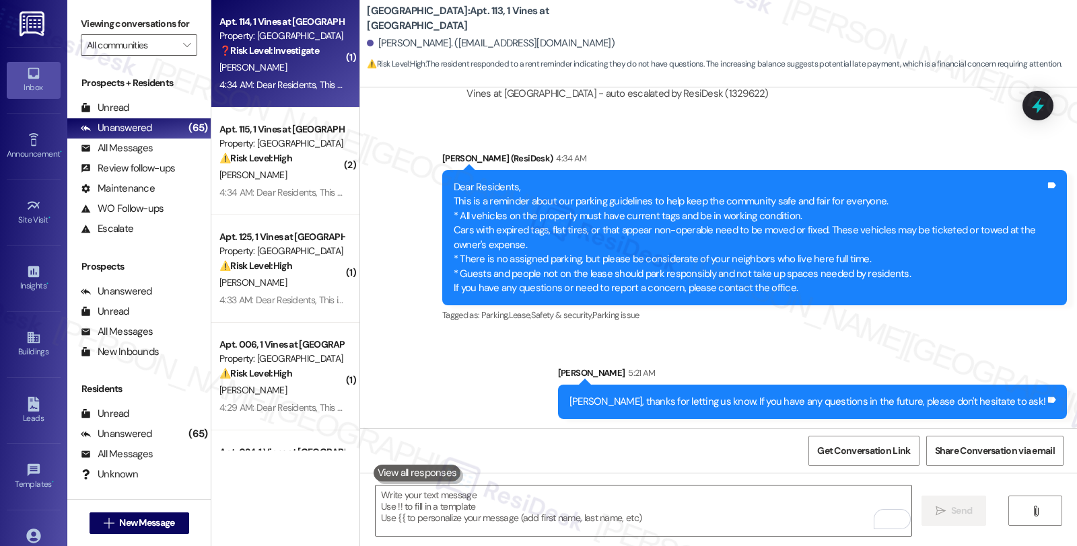
click at [303, 7] on div "Apt. 114, 1 Vines at Cedar Creek Townhomes Property: Cedar Creek Townhomes ❓ Ri…" at bounding box center [285, 54] width 148 height 108
type textarea "Fetching suggested responses. Please feel free to read through the conversation…"
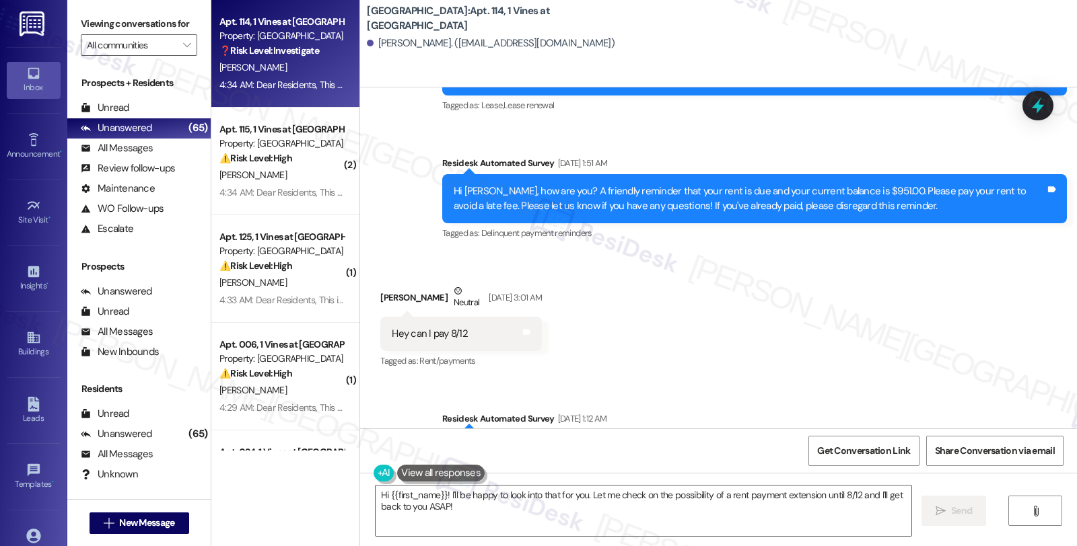
scroll to position [18670, 0]
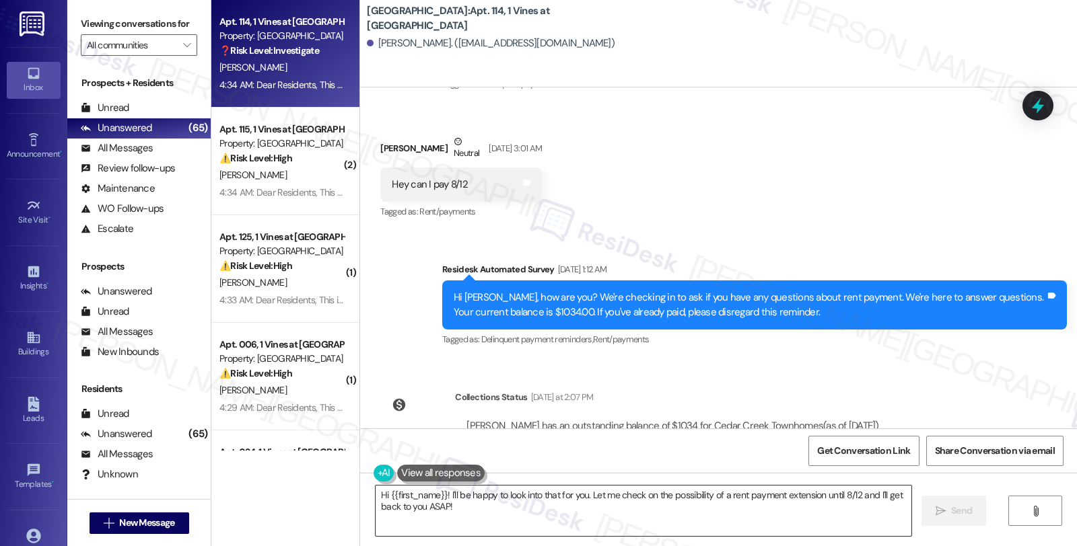
click at [439, 491] on textarea "Hi {{first_name}}! I'll be happy to look into that for you. Let me check on the…" at bounding box center [643, 511] width 536 height 50
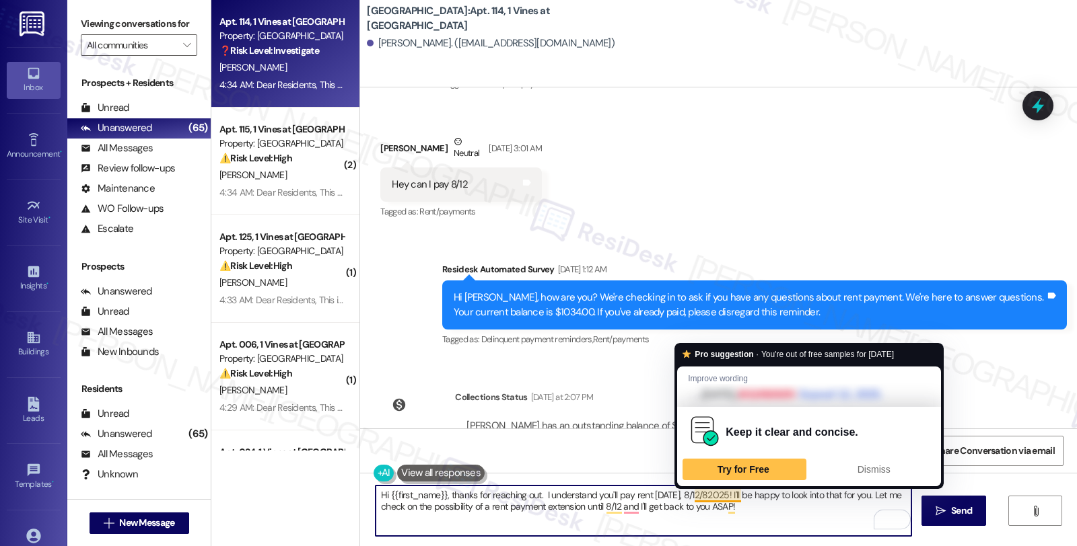
click at [708, 499] on textarea "Hi {{first_name}}, thanks for reaching out. I understand you'll pay rent tomorr…" at bounding box center [643, 511] width 536 height 50
click at [723, 496] on textarea "Hi {{first_name}}, thanks for reaching out. I understand you'll pay rent tomorr…" at bounding box center [643, 511] width 536 height 50
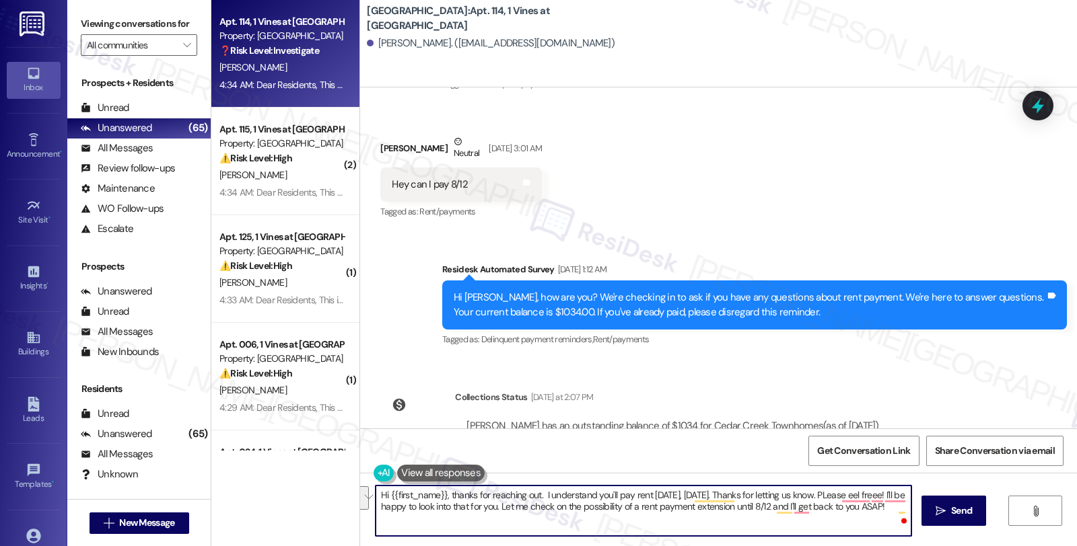
drag, startPoint x: 836, startPoint y: 495, endPoint x: 846, endPoint y: 522, distance: 29.1
click at [846, 522] on textarea "Hi {{first_name}}, thanks for reaching out. I understand you'll pay rent tomorr…" at bounding box center [643, 511] width 536 height 50
click at [378, 506] on textarea "Hi {{first_name}}, thanks for reaching out. I understand you'll pay rent tomorr…" at bounding box center [643, 511] width 536 height 50
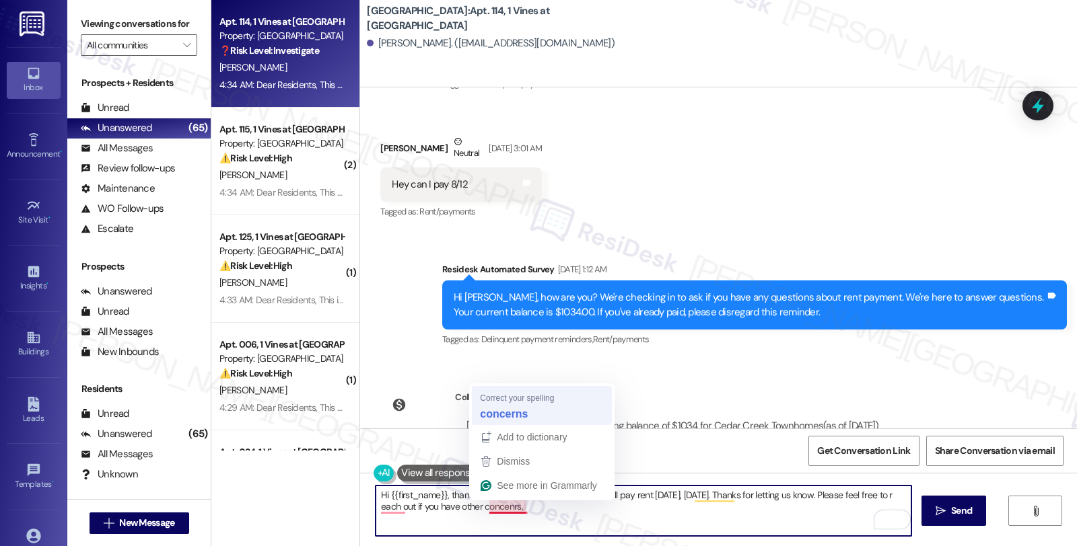
type textarea "Hi {{first_name}}, thanks for reaching out. I understand you'll pay rent tomorr…"
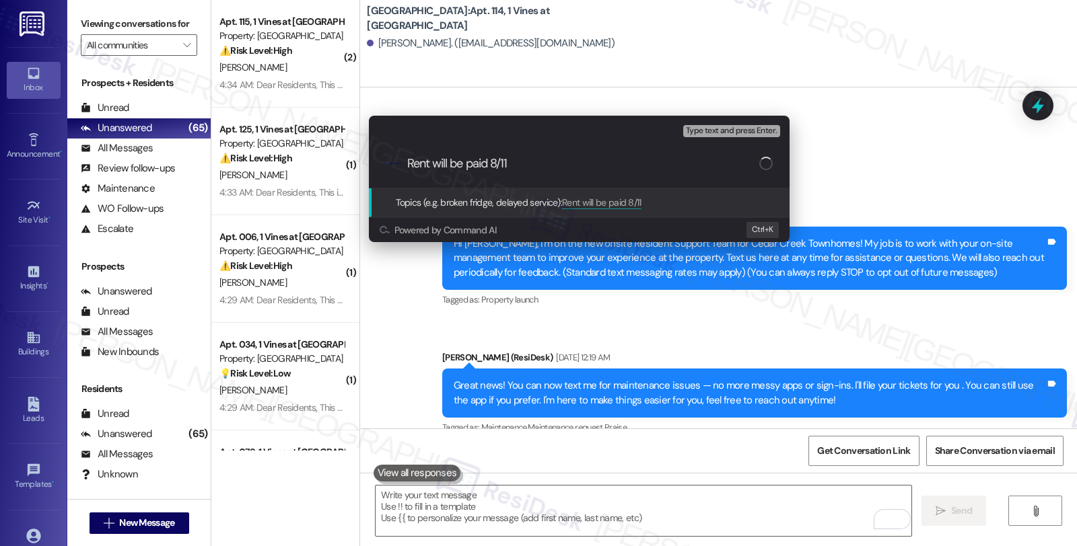
scroll to position [18427, 0]
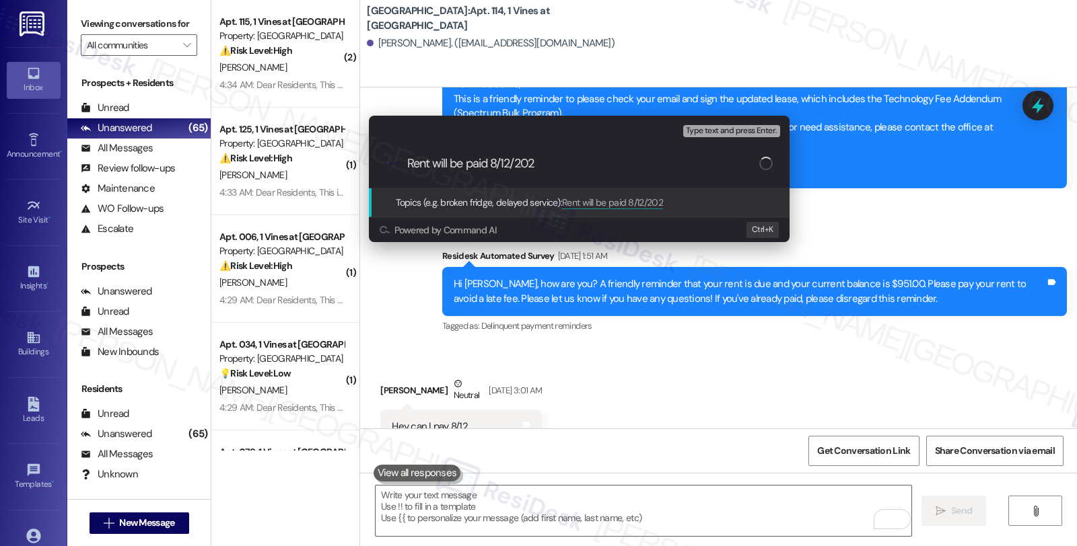
type input "Rent will be paid 8/12/2025"
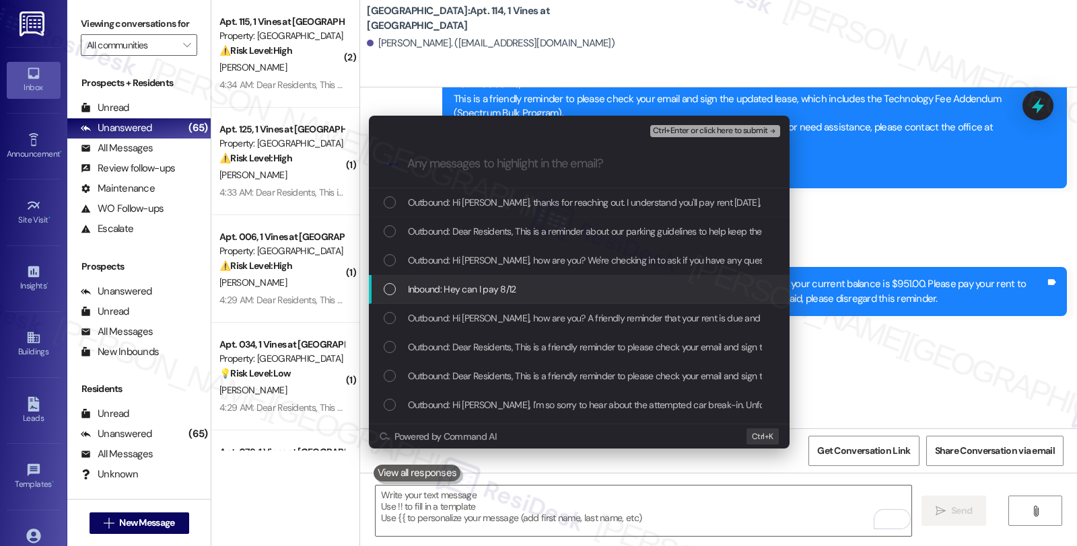
click at [435, 286] on span "Inbound: Hey can I pay 8/12" at bounding box center [462, 289] width 108 height 15
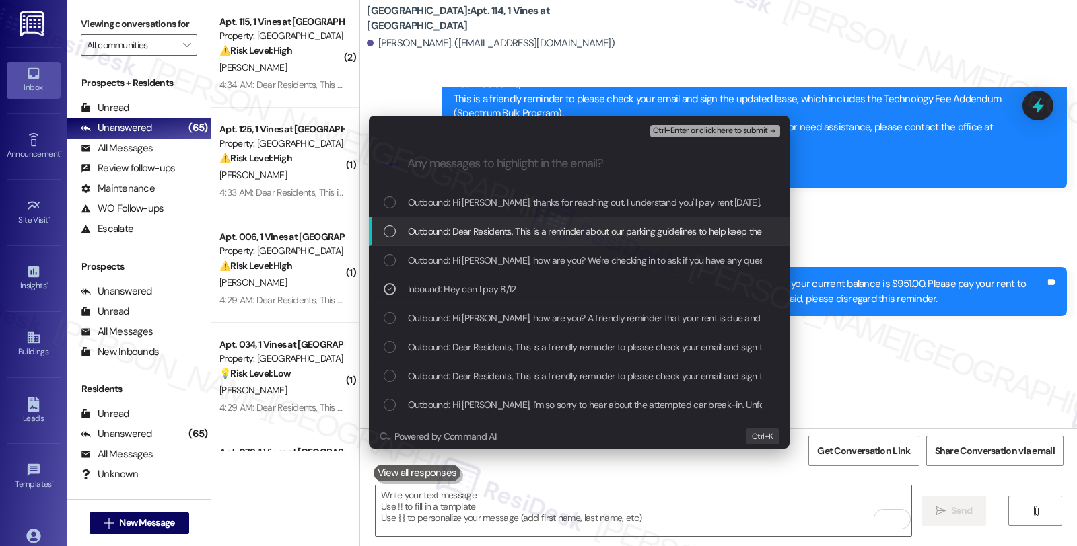
click at [684, 126] on span "Ctrl+Enter or click here to submit" at bounding box center [710, 130] width 115 height 9
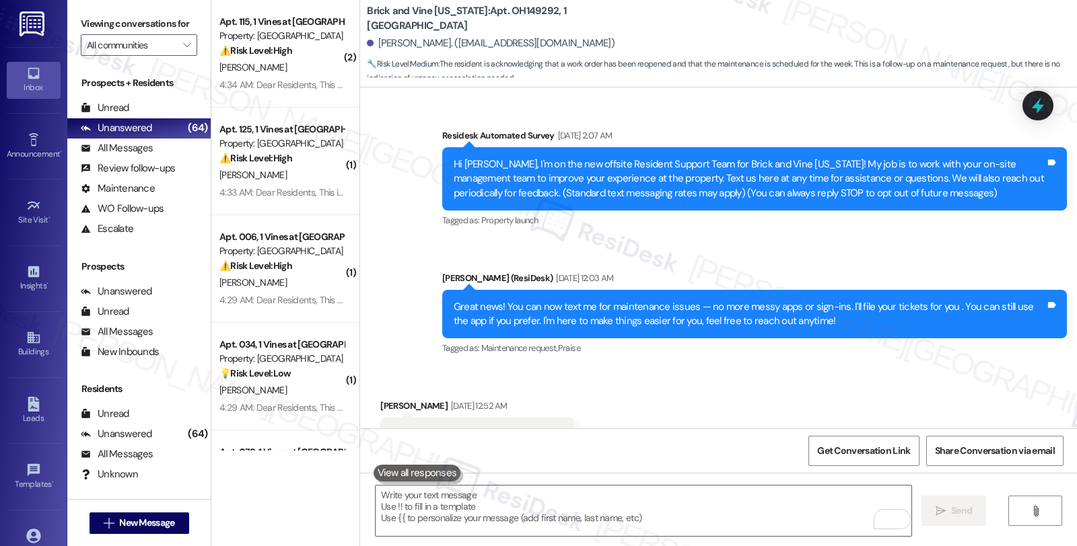
scroll to position [18627, 0]
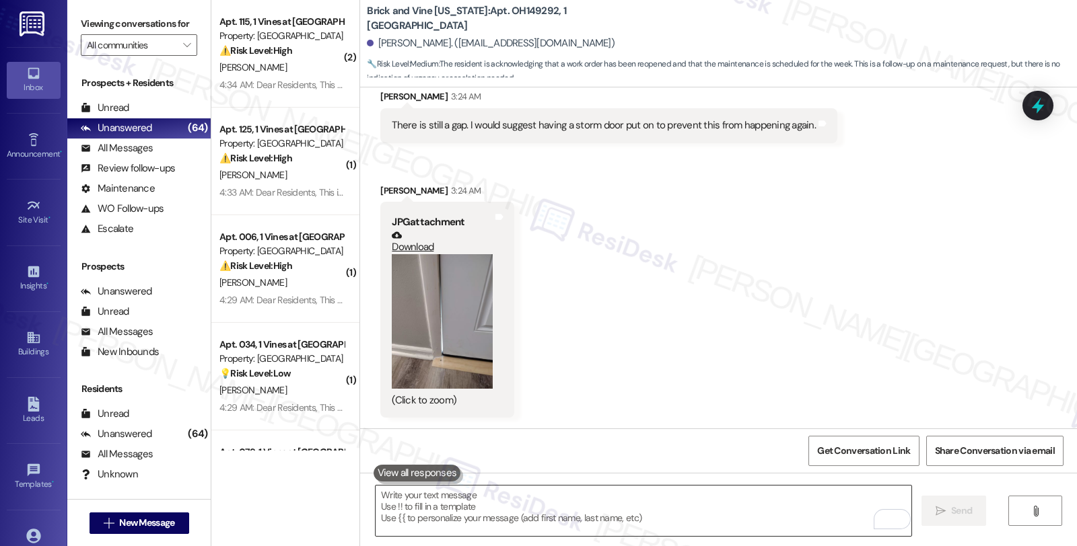
click at [488, 505] on textarea "To enrich screen reader interactions, please activate Accessibility in Grammarl…" at bounding box center [643, 511] width 536 height 50
click at [380, 184] on div "[PERSON_NAME] 3:24 AM" at bounding box center [447, 193] width 134 height 19
copy div "[PERSON_NAME]"
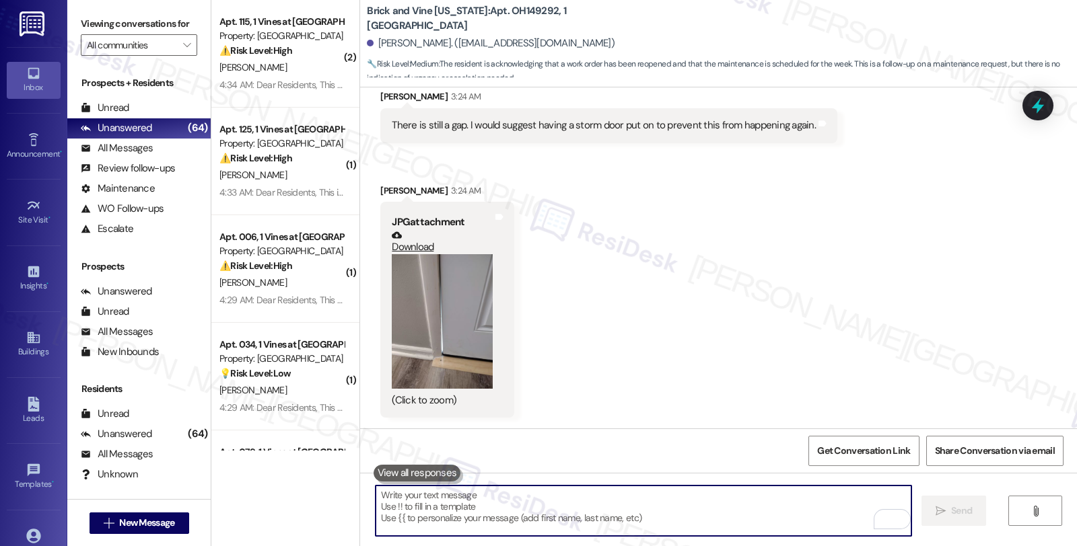
click at [441, 519] on textarea "To enrich screen reader interactions, please activate Accessibility in Grammarl…" at bounding box center [643, 511] width 536 height 50
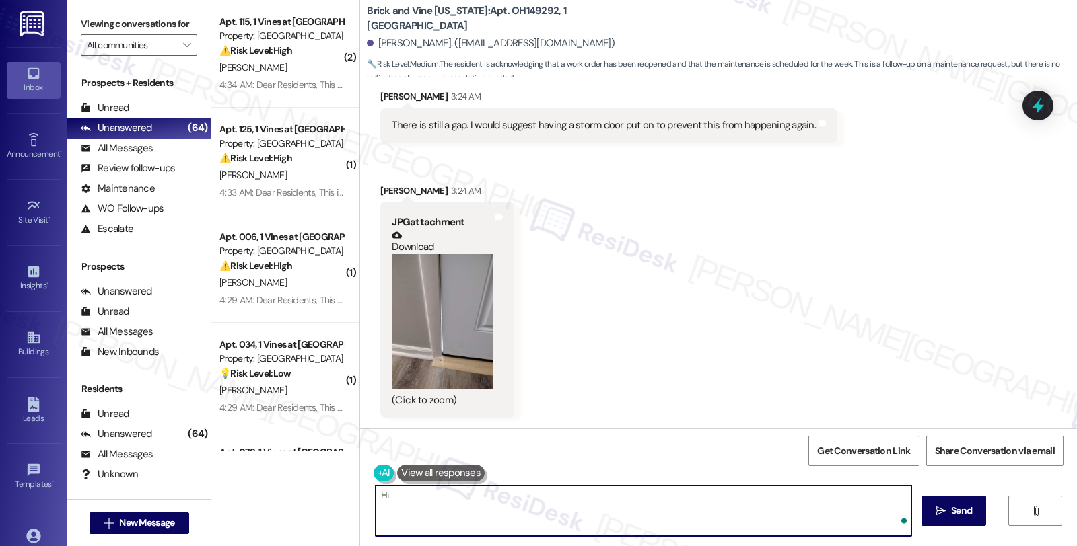
paste textarea "[PERSON_NAME]"
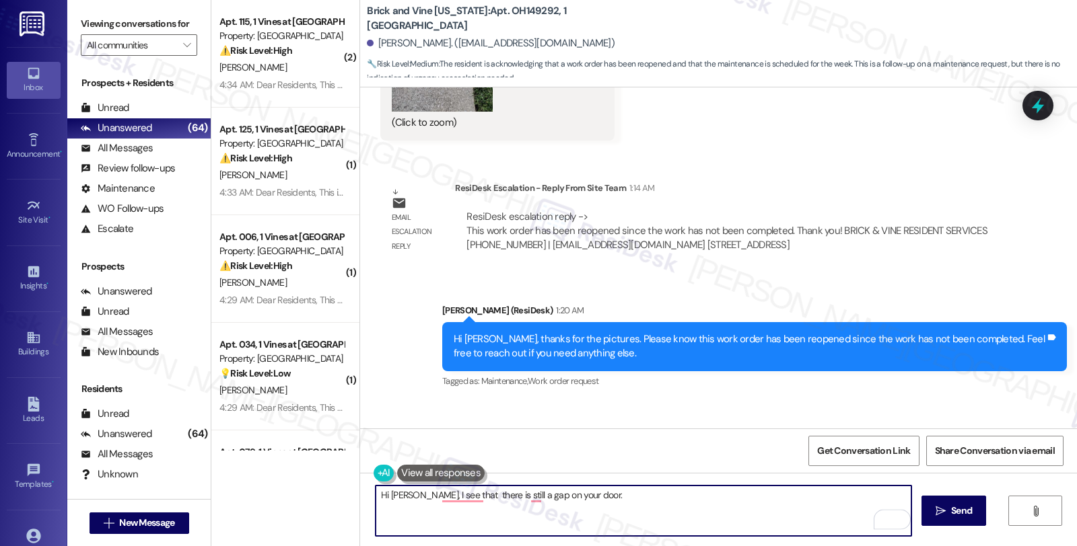
scroll to position [18028, 0]
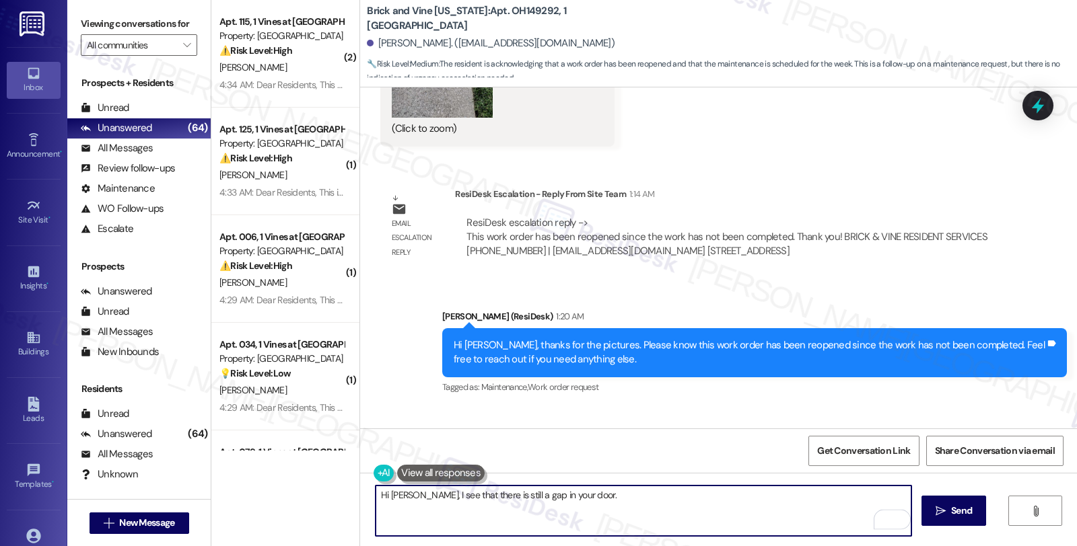
click at [582, 490] on textarea "Hi Tammy, I see that there is still a gap in your door." at bounding box center [643, 511] width 536 height 50
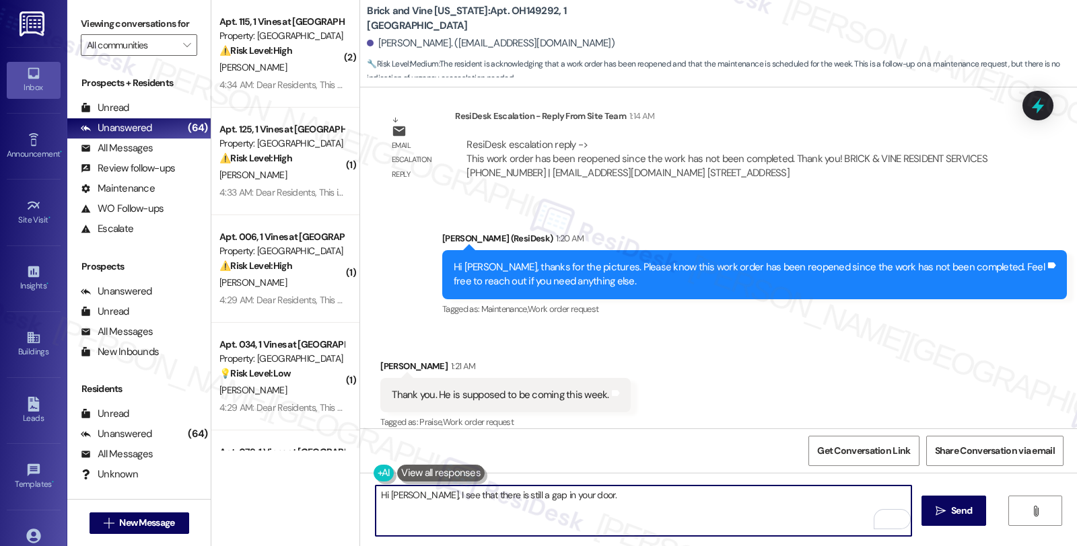
scroll to position [17804, 0]
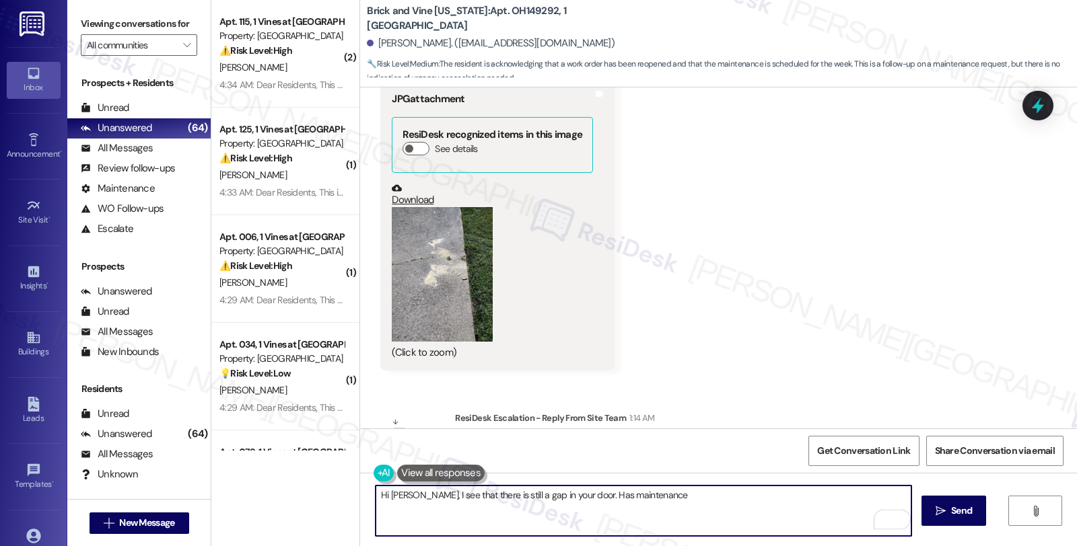
click at [660, 493] on textarea "Hi Tammy, I see that there is still a gap in your door. Has maintenance" at bounding box center [643, 511] width 536 height 50
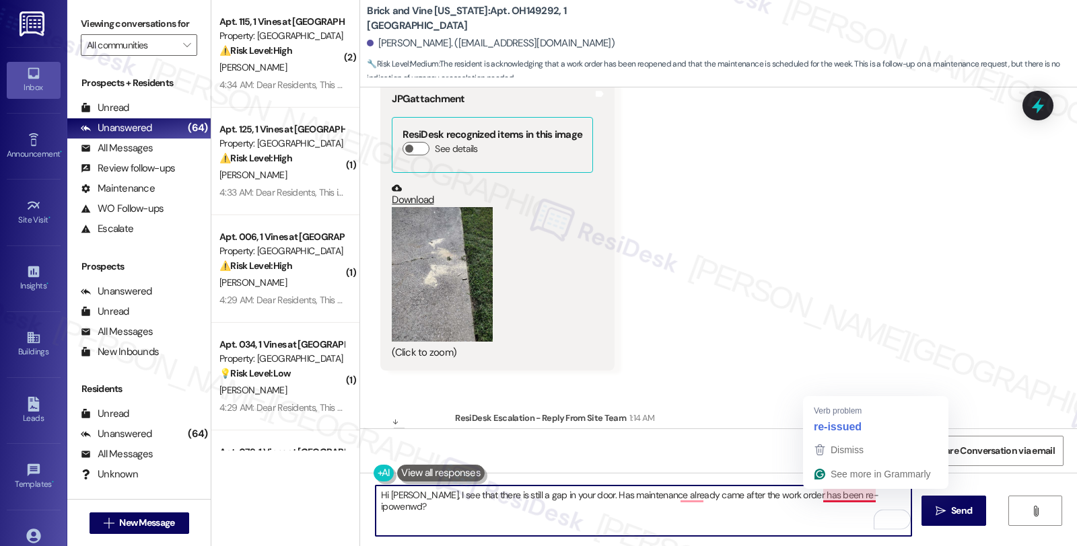
click at [838, 488] on div "Dismiss See more in Grammarly" at bounding box center [875, 463] width 145 height 51
click at [840, 497] on textarea "Hi Tammy, I see that there is still a gap in your door. Has maintenance already…" at bounding box center [643, 511] width 536 height 50
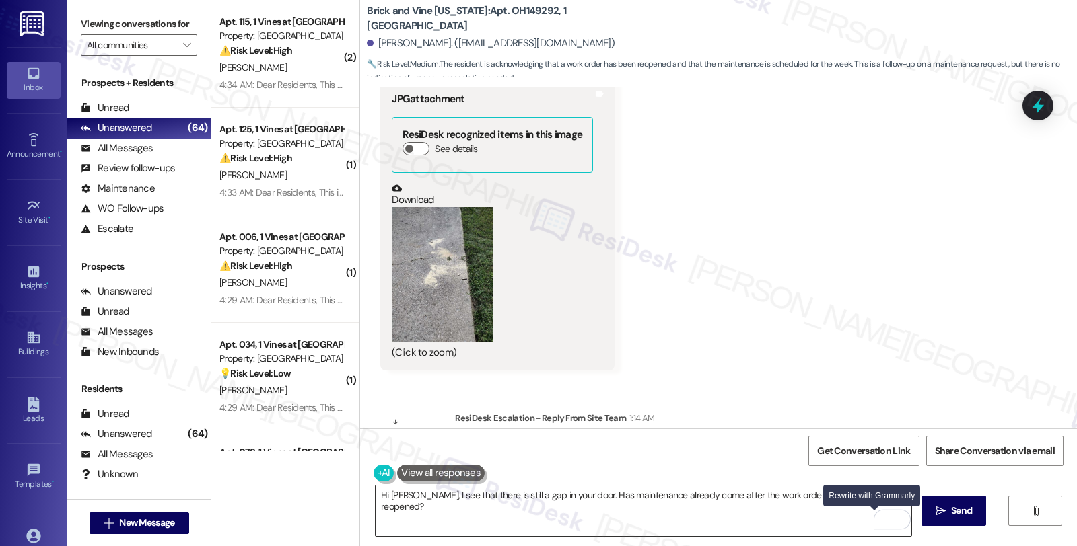
drag, startPoint x: 872, startPoint y: 516, endPoint x: 869, endPoint y: 506, distance: 10.4
click at [876, 516] on div "Rewrite with Grammarly" at bounding box center [883, 519] width 15 height 15
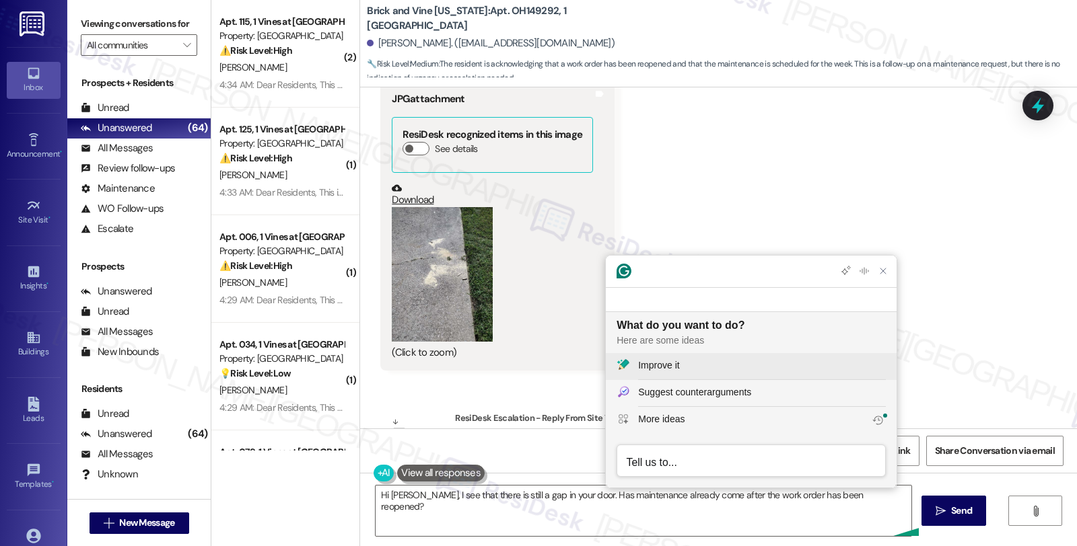
scroll to position [0, 0]
click at [690, 362] on div "Improve it" at bounding box center [762, 366] width 248 height 14
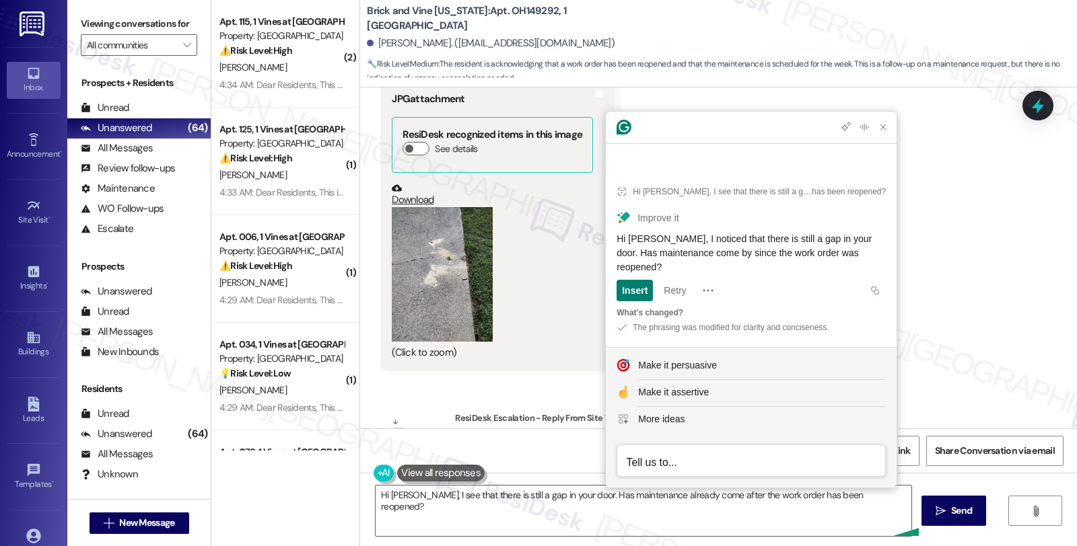
drag, startPoint x: 671, startPoint y: 270, endPoint x: 614, endPoint y: 241, distance: 64.1
click at [614, 241] on article "Hi Tammy, I see that there is still a gap in your door. Has maintenance already…" at bounding box center [751, 258] width 291 height 180
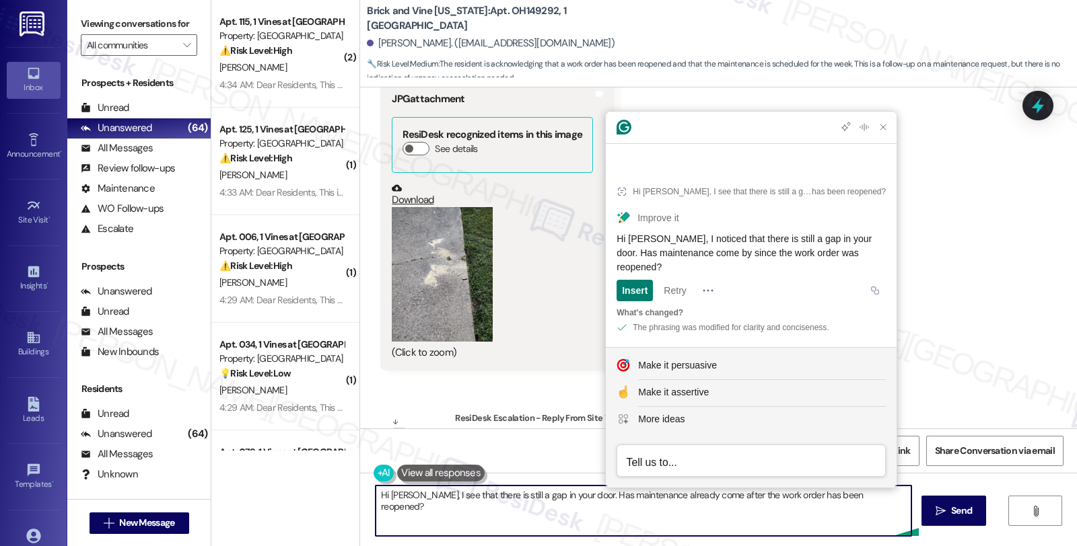
click at [530, 516] on textarea "Hi Tammy, I see that there is still a gap in your door. Has maintenance already…" at bounding box center [643, 511] width 536 height 50
paste textarea "noticed that there is still a gap in your door. Has maintenance come by since t…"
type textarea "Hi Tammy, I noticed that there is still a gap in your door. Has maintenance com…"
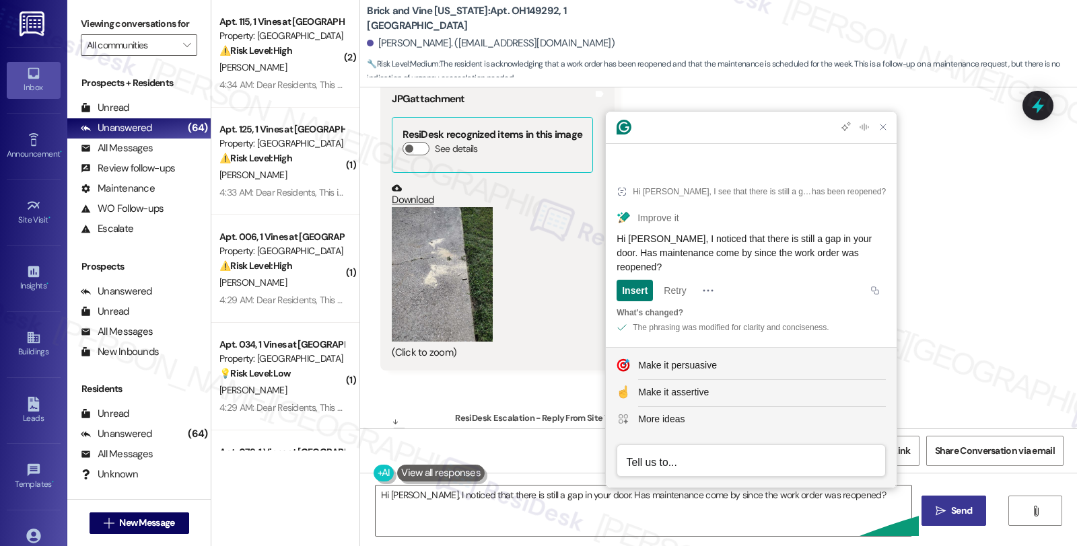
click at [953, 513] on span "Send" at bounding box center [961, 511] width 21 height 14
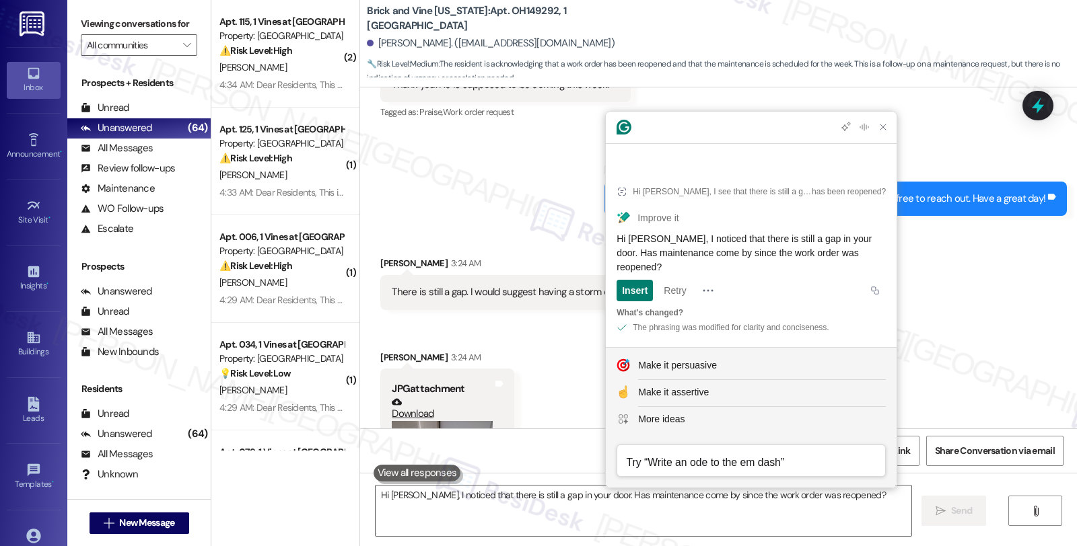
scroll to position [18626, 0]
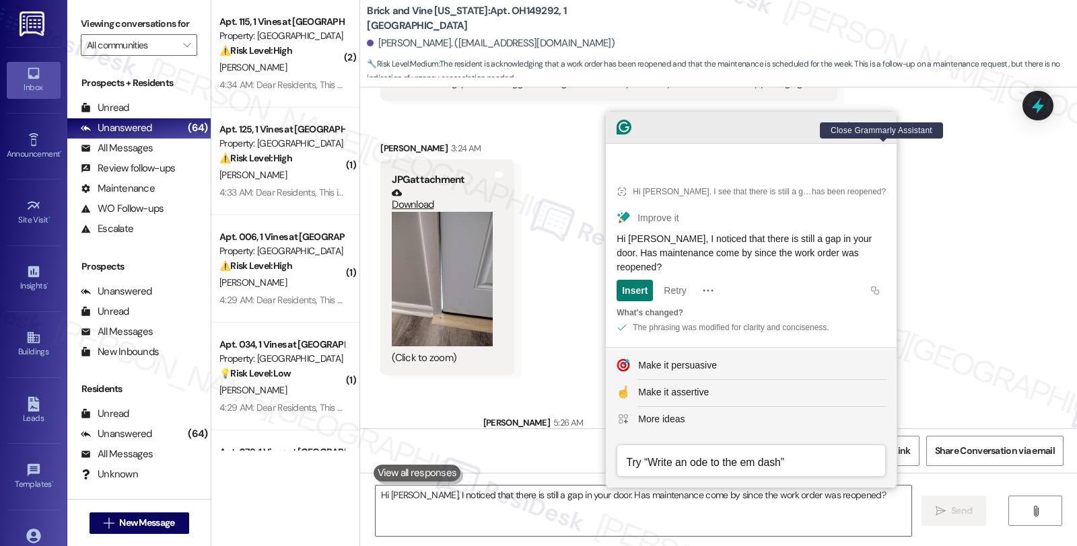
click at [883, 133] on icon "Close Grammarly Assistant" at bounding box center [882, 127] width 11 height 11
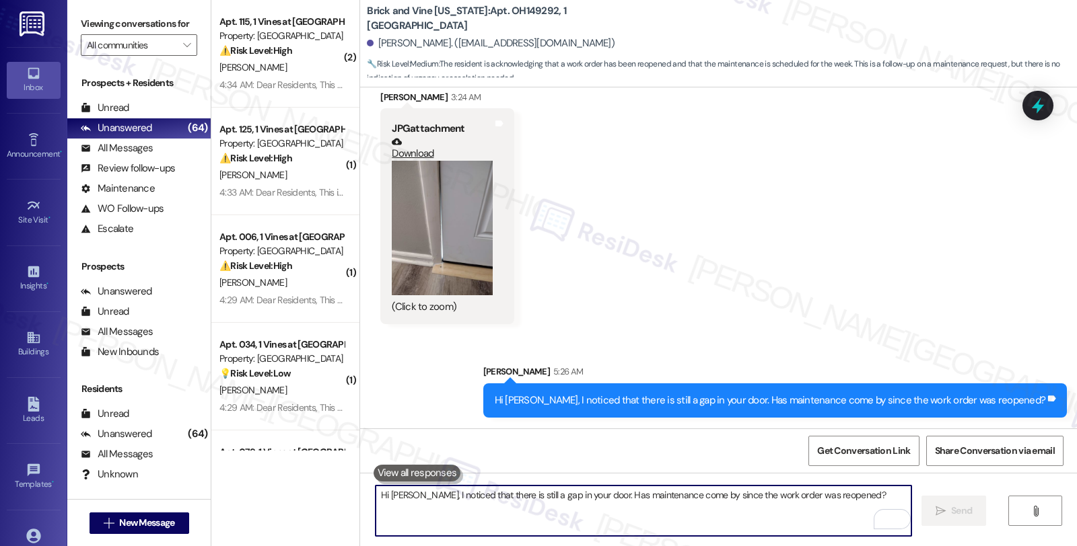
scroll to position [18720, 0]
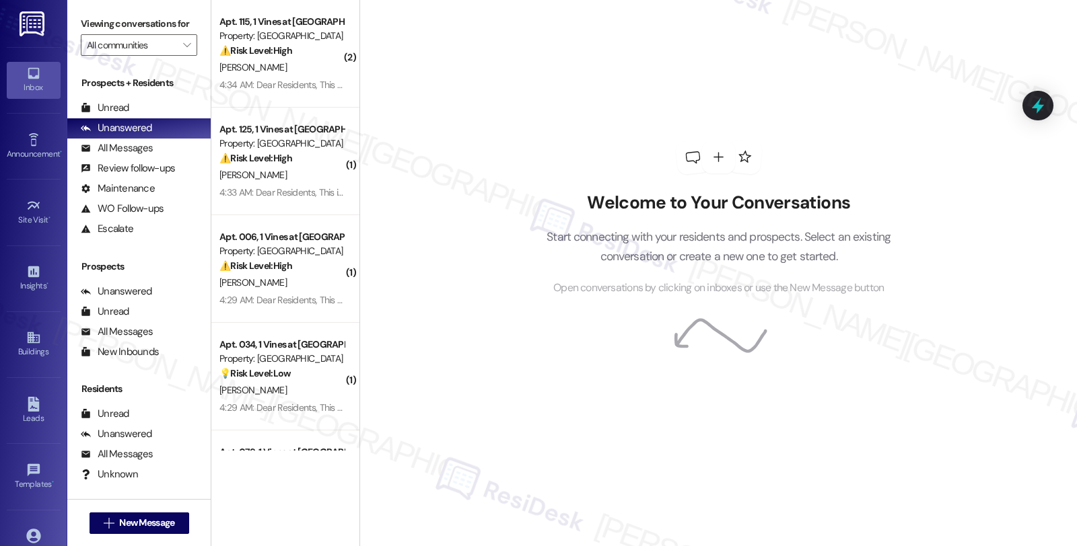
click at [920, 186] on div "Welcome to Your Conversations Start connecting with your residents and prospect…" at bounding box center [717, 273] width 717 height 546
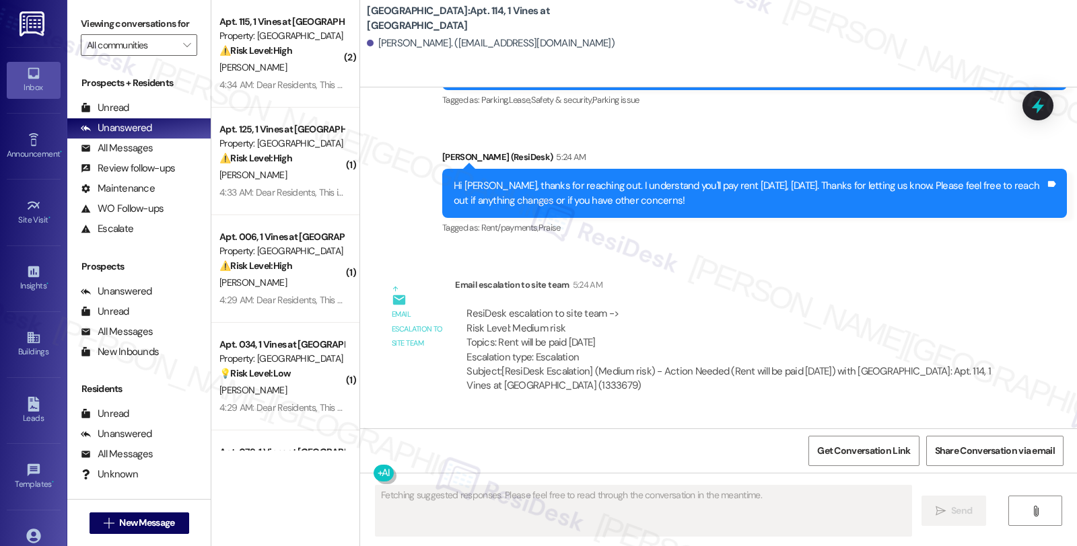
scroll to position [19160, 0]
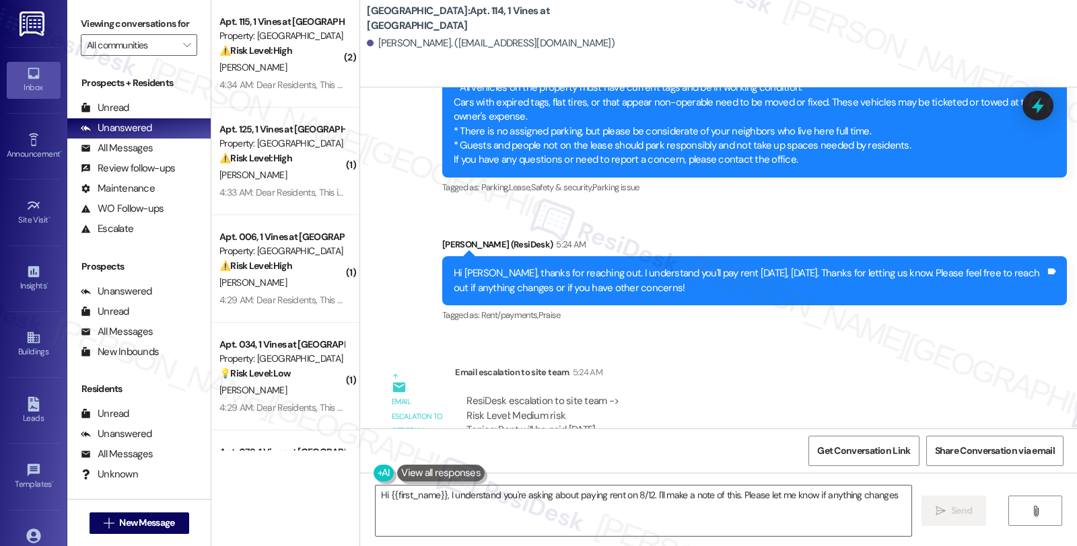
type textarea "Hi {{first_name}}, I understand you're asking about paying rent on 8/12. I'll m…"
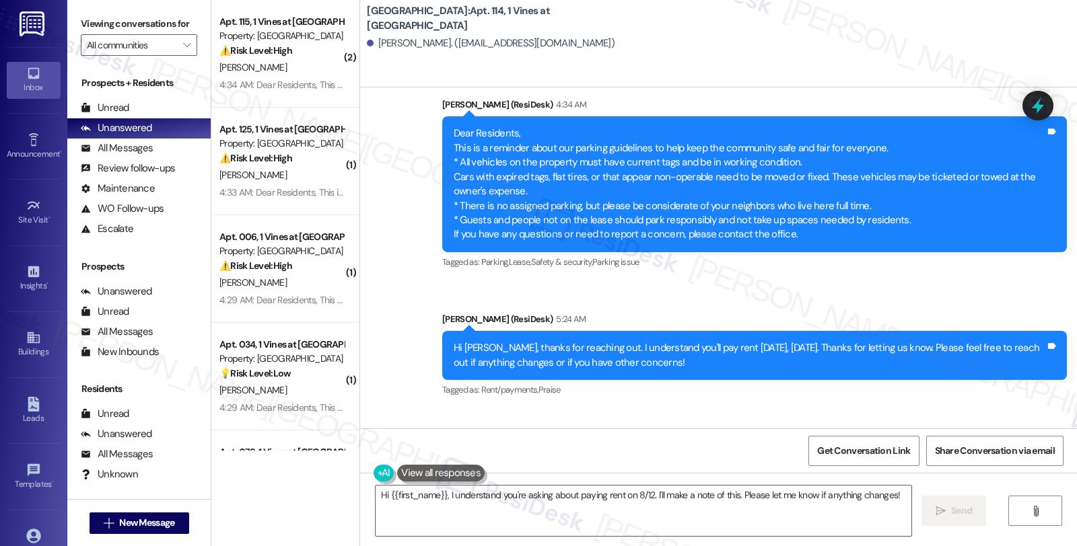
scroll to position [19310, 0]
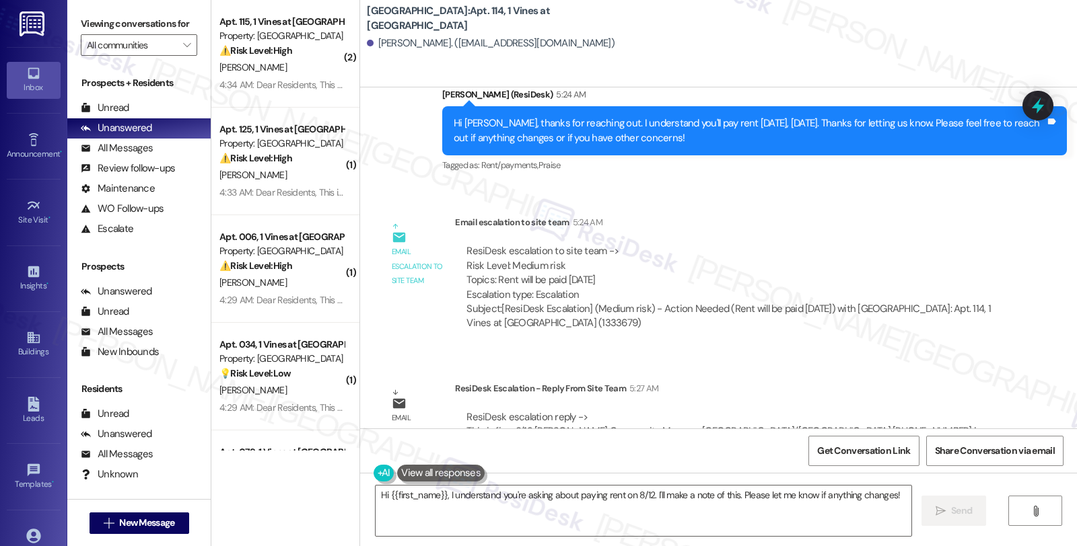
click at [937, 244] on div "ResiDesk escalation to site team -> Risk Level: Medium risk Topics: Rent will b…" at bounding box center [729, 273] width 527 height 58
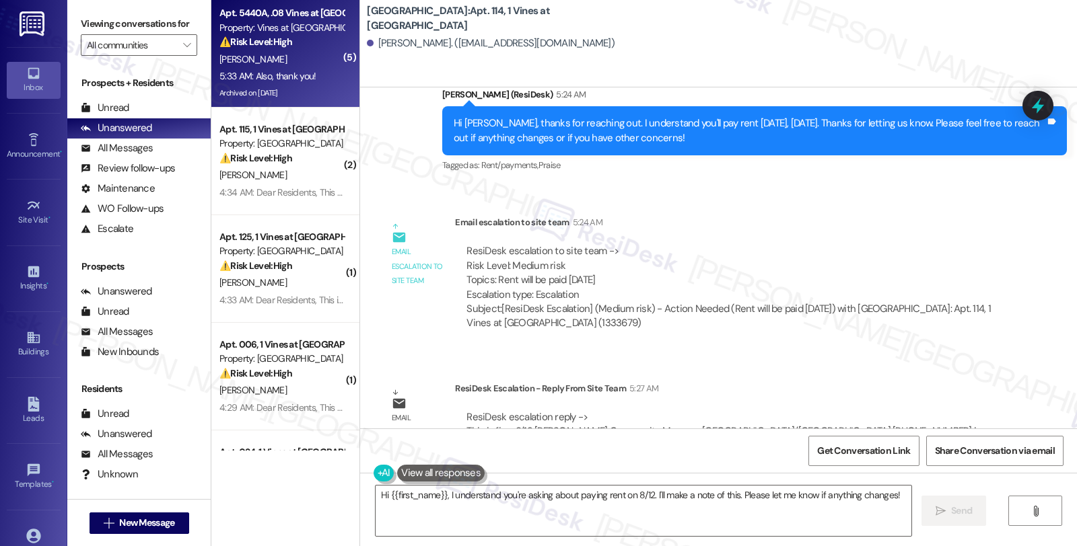
click at [260, 68] on div "5:33 AM: Also, thank you! 5:33 AM: Also, thank you!" at bounding box center [281, 76] width 127 height 17
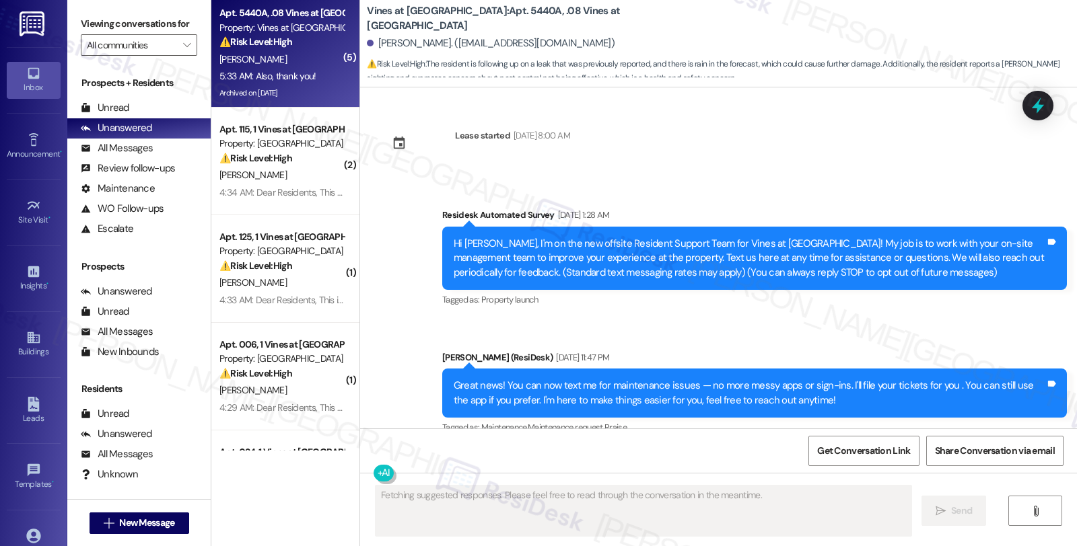
scroll to position [44987, 0]
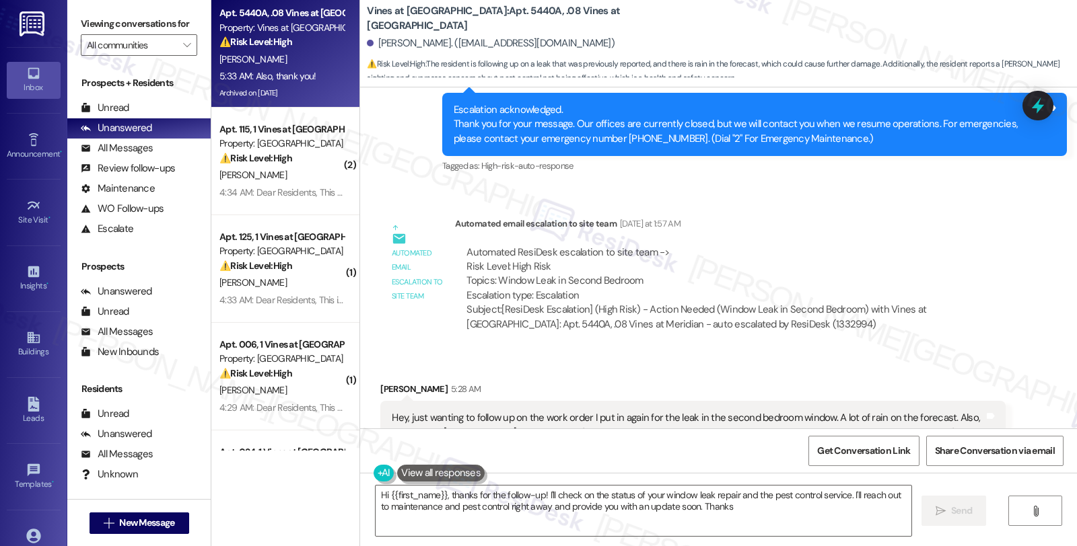
type textarea "Hi {{first_name}}, thanks for the follow-up! I'll check on the status of your w…"
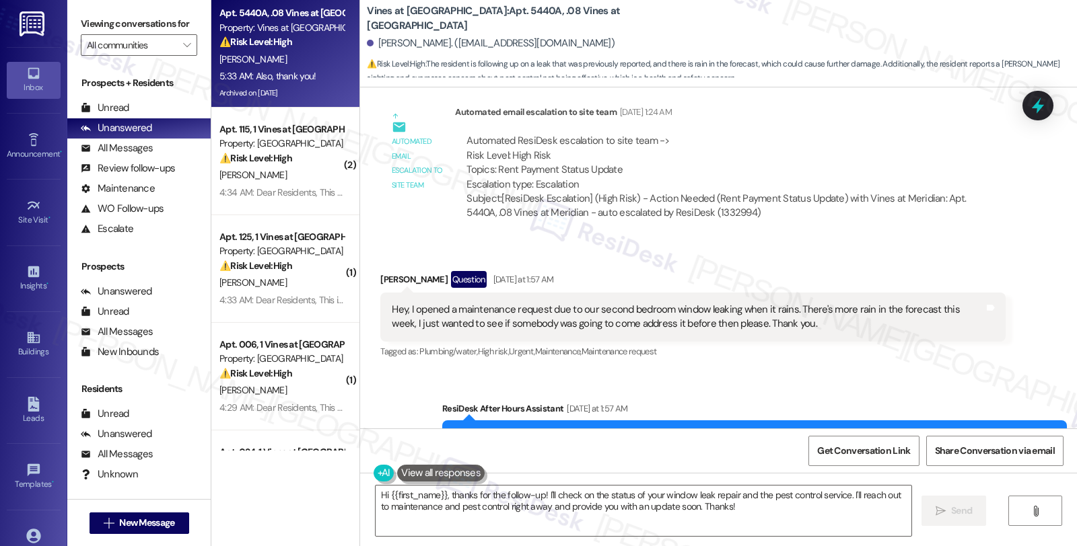
scroll to position [44388, 0]
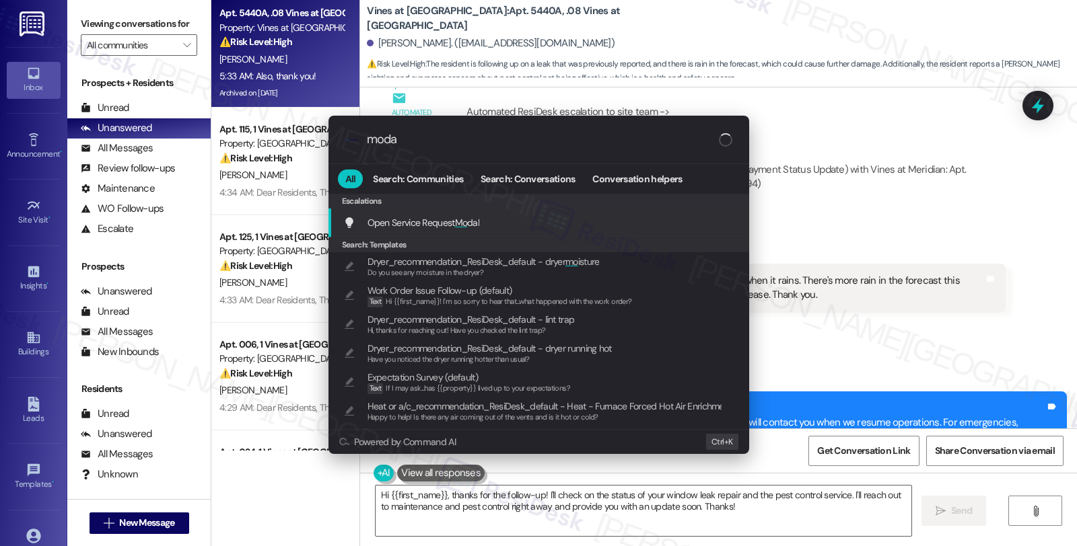
type input "modal"
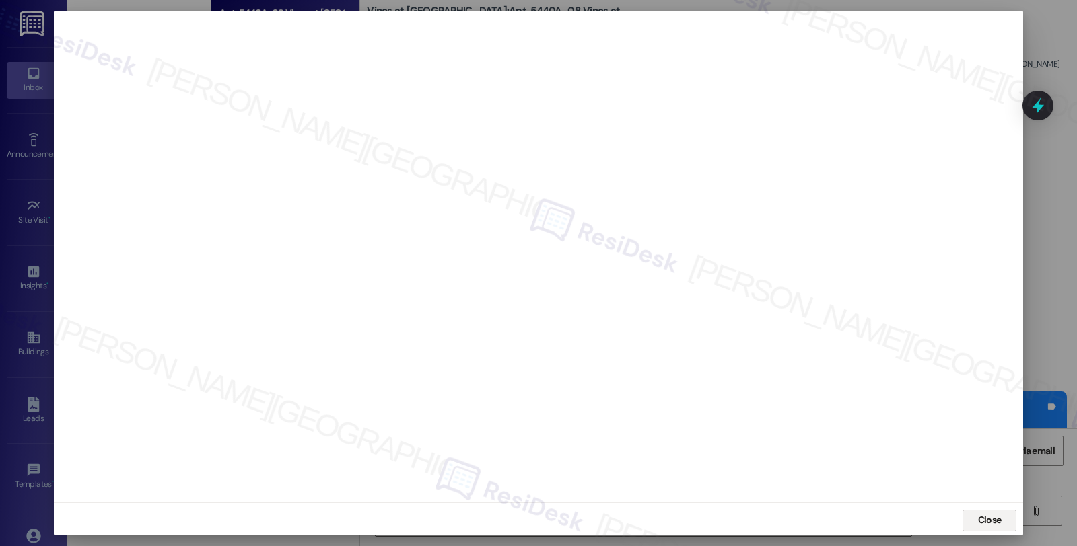
click at [978, 512] on span "Close" at bounding box center [989, 521] width 29 height 20
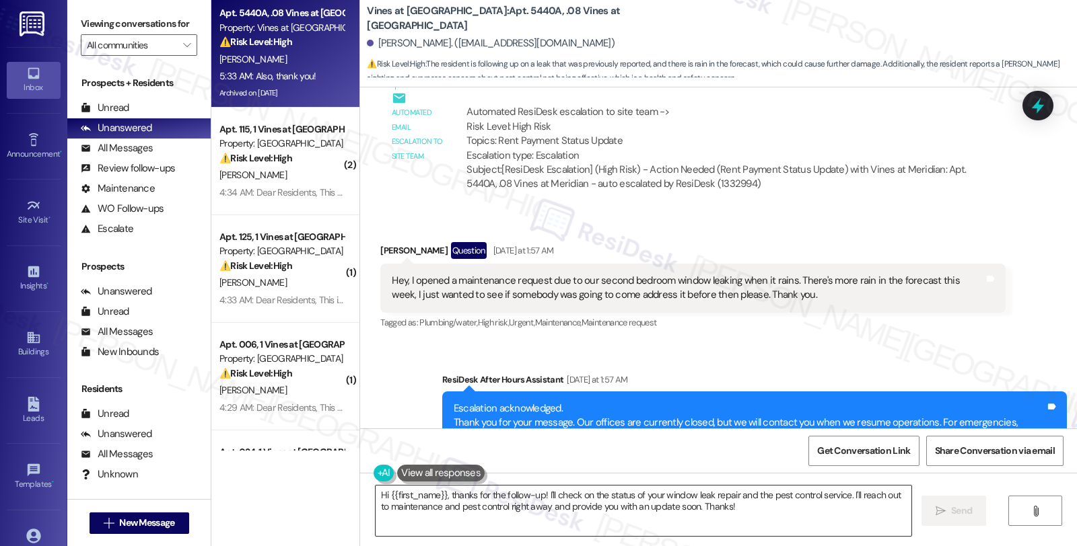
click at [538, 493] on textarea "Hi {{first_name}}, thanks for the follow-up! I'll check on the status of your w…" at bounding box center [643, 511] width 536 height 50
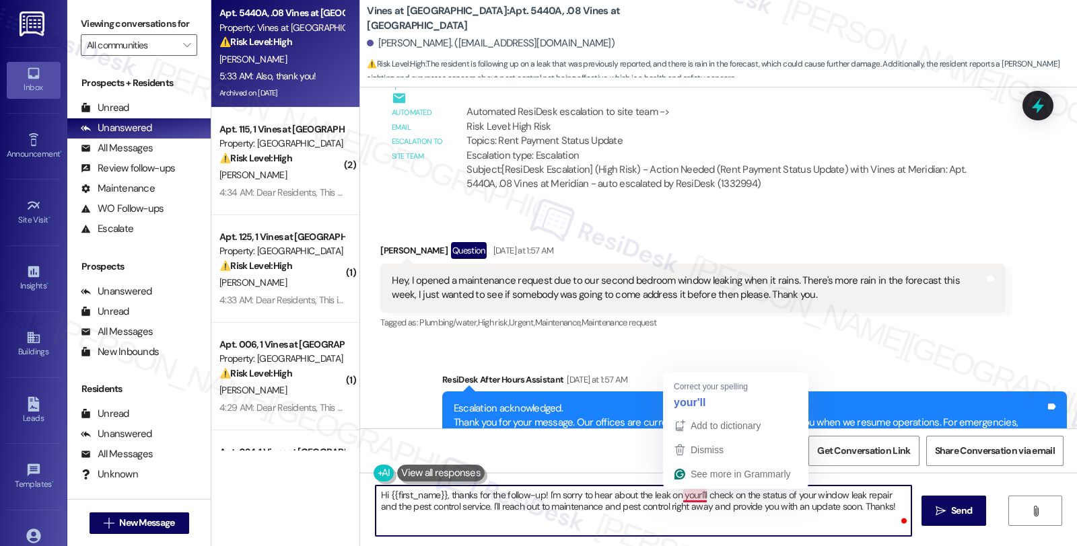
click at [683, 495] on textarea "Hi {{first_name}}, thanks for the follow-up! I'm sorry to hear about the leak o…" at bounding box center [643, 511] width 536 height 50
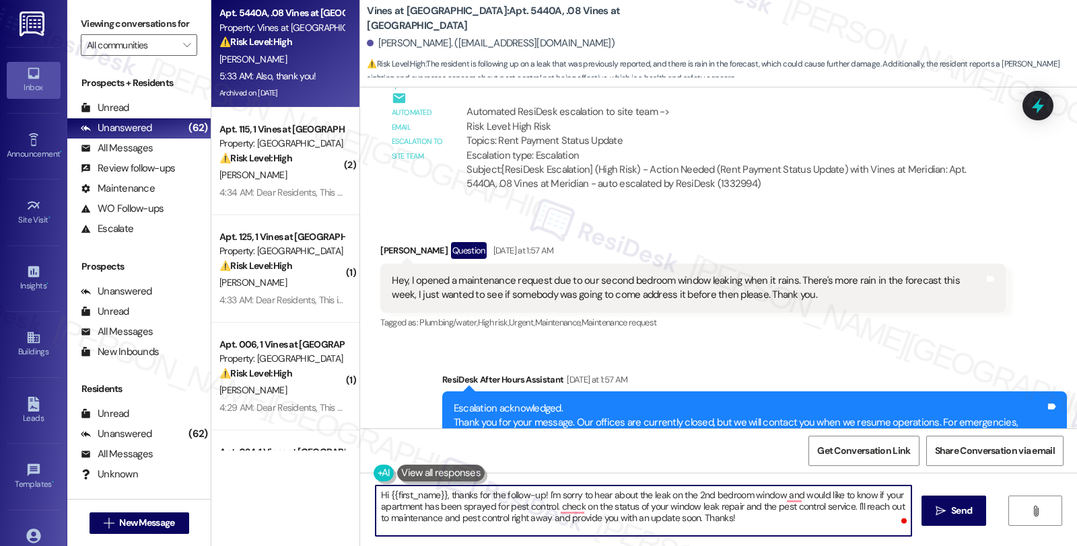
click at [737, 520] on textarea "Hi {{first_name}}, thanks for the follow-up! I'm sorry to hear about the leak o…" at bounding box center [643, 511] width 536 height 50
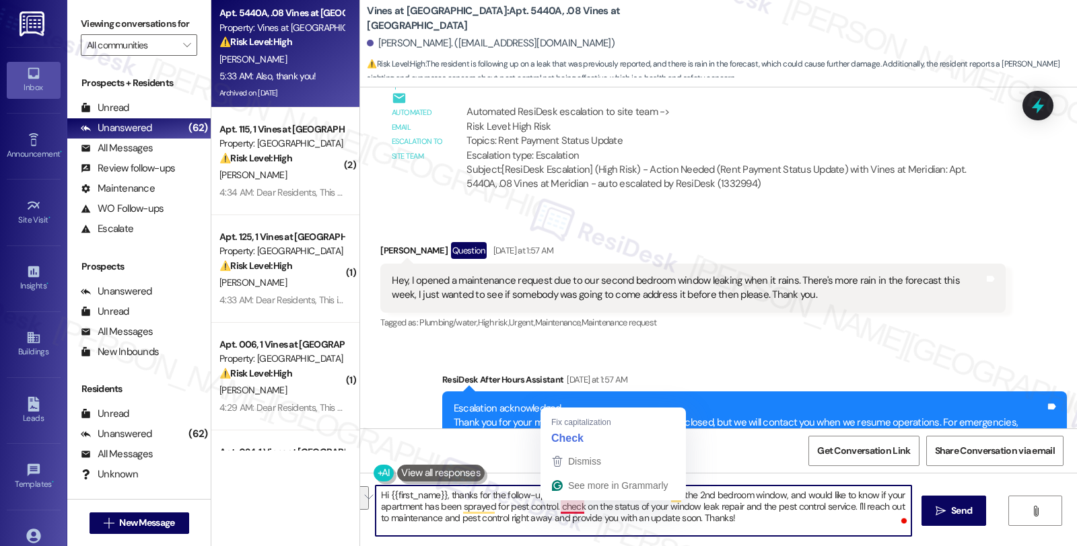
drag, startPoint x: 550, startPoint y: 511, endPoint x: 752, endPoint y: 533, distance: 202.3
click at [752, 533] on textarea "Hi {{first_name}}, thanks for the follow-up! I'm sorry to hear about the leak o…" at bounding box center [643, 511] width 536 height 50
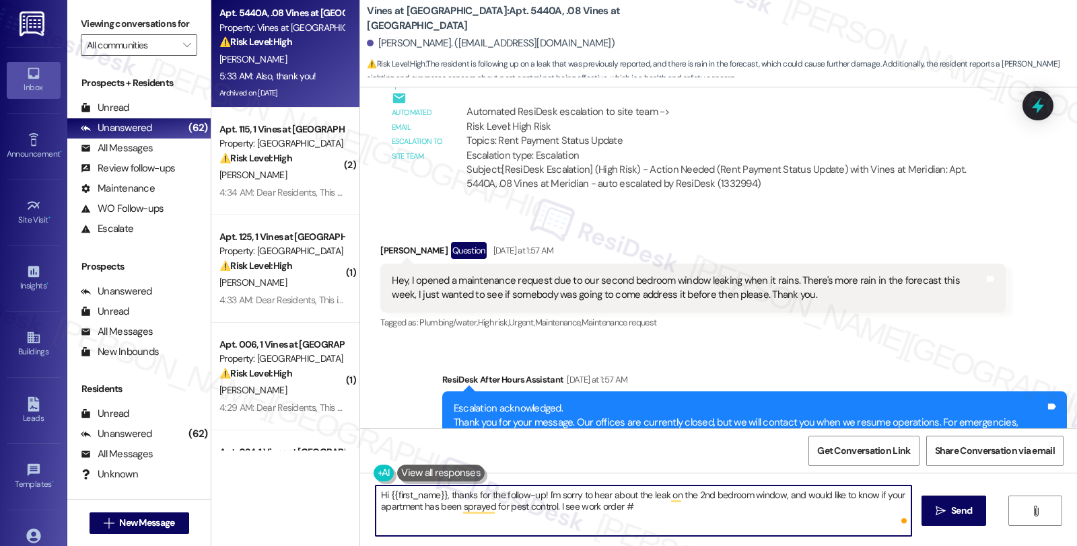
paste textarea "6891985"
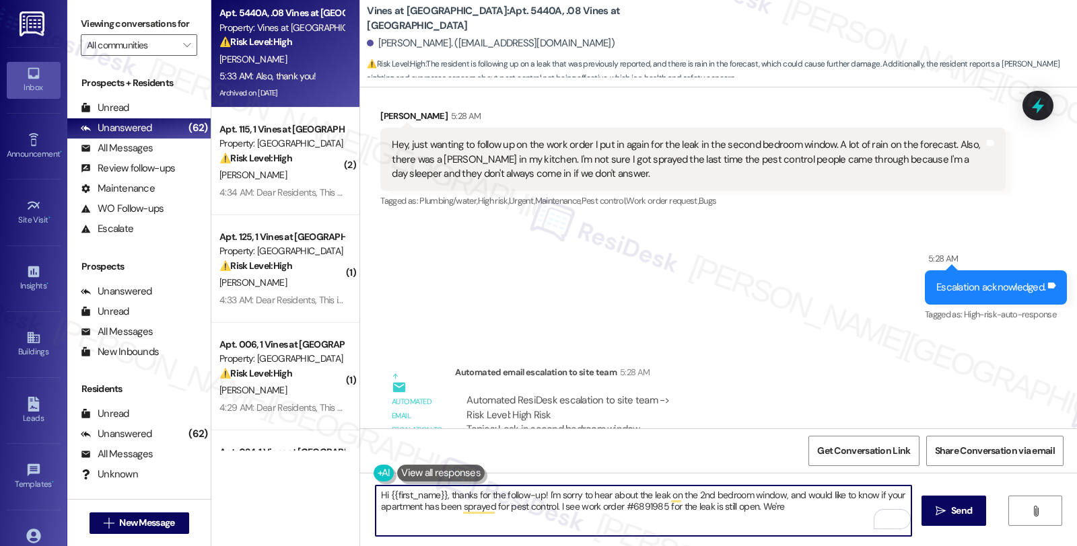
scroll to position [44987, 0]
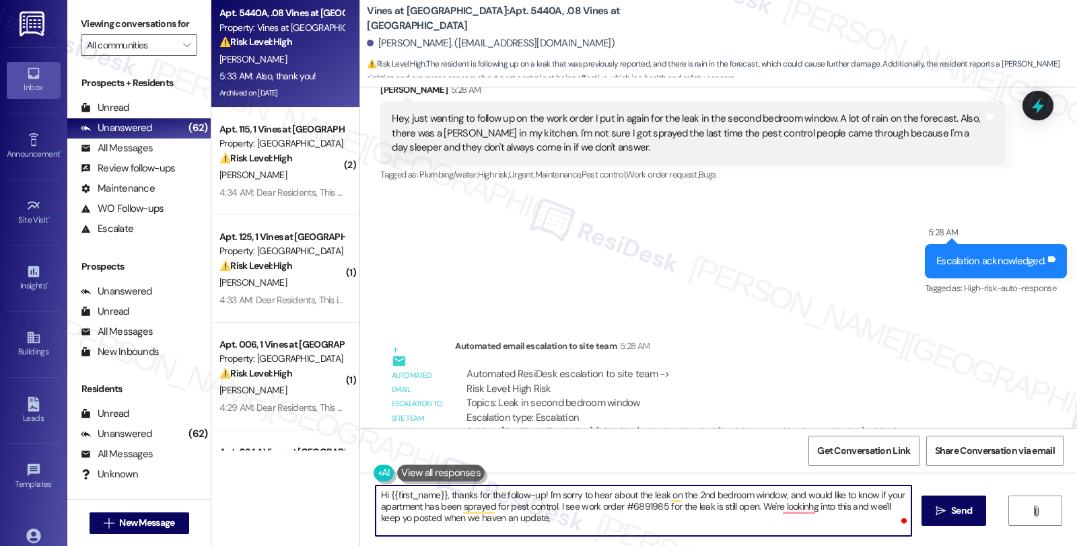
click at [471, 518] on textarea "Hi {{first_name}}, thanks for the follow-up! I'm sorry to hear about the leak o…" at bounding box center [643, 511] width 536 height 50
click at [550, 515] on textarea "Hi {{first_name}}, thanks for the follow-up! I'm sorry to hear about the leak o…" at bounding box center [643, 511] width 536 height 50
click at [571, 518] on textarea "Hi {{first_name}}, thanks for the follow-up! I'm sorry to hear about the leak o…" at bounding box center [643, 511] width 536 height 50
click at [617, 510] on textarea "Hi {{first_name}}, thanks for the follow-up! I'm sorry to hear about the leak o…" at bounding box center [643, 511] width 536 height 50
click at [604, 516] on textarea "Hi {{first_name}}, thanks for the follow-up! I'm sorry to hear about the leak o…" at bounding box center [643, 511] width 536 height 50
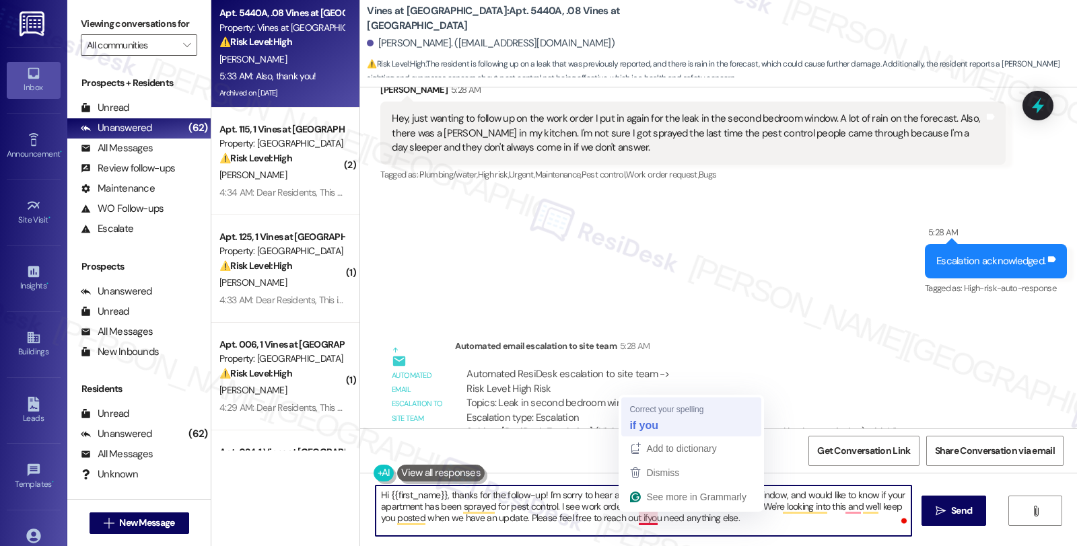
type textarea "Hi {{first_name}}, thanks for the follow-up! I'm sorry to hear about the leak o…"
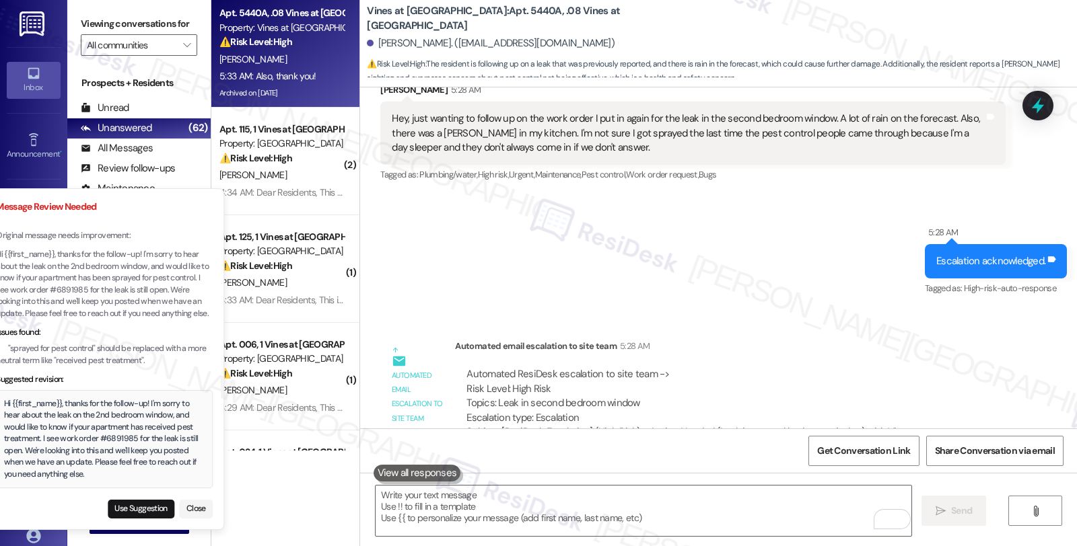
drag, startPoint x: 129, startPoint y: 476, endPoint x: 112, endPoint y: 466, distance: 19.3
click at [112, 466] on div "Hi {{first_name}}, thanks for the follow-up! I'm sorry to hear about the leak o…" at bounding box center [104, 439] width 201 height 83
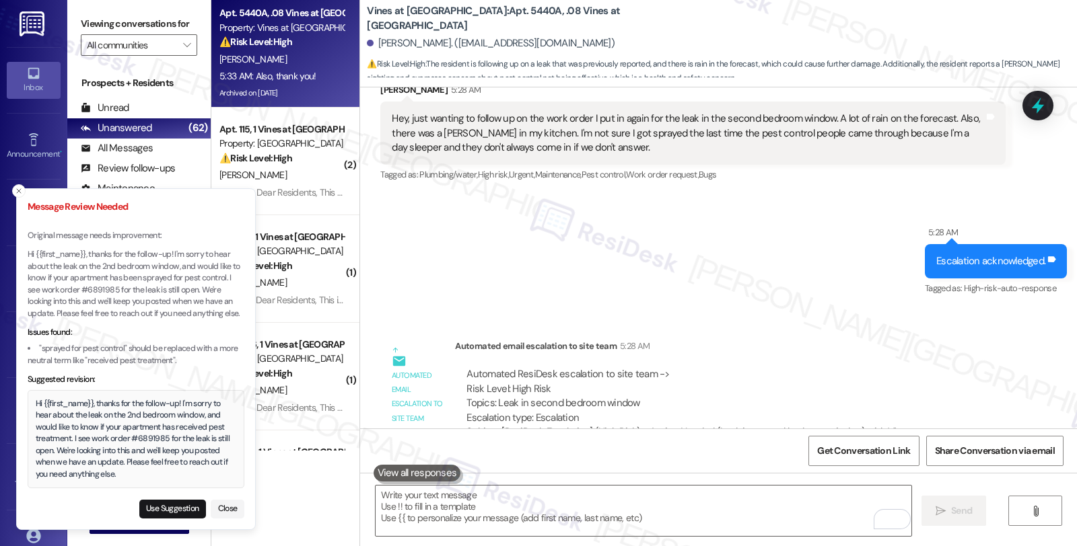
click at [38, 400] on div "Hi {{first_name}}, thanks for the follow-up! I'm sorry to hear about the leak o…" at bounding box center [136, 439] width 201 height 83
click at [130, 480] on div "Hi {{first_name}}, thanks for the follow-up! I'm sorry to hear about the leak o…" at bounding box center [136, 439] width 201 height 83
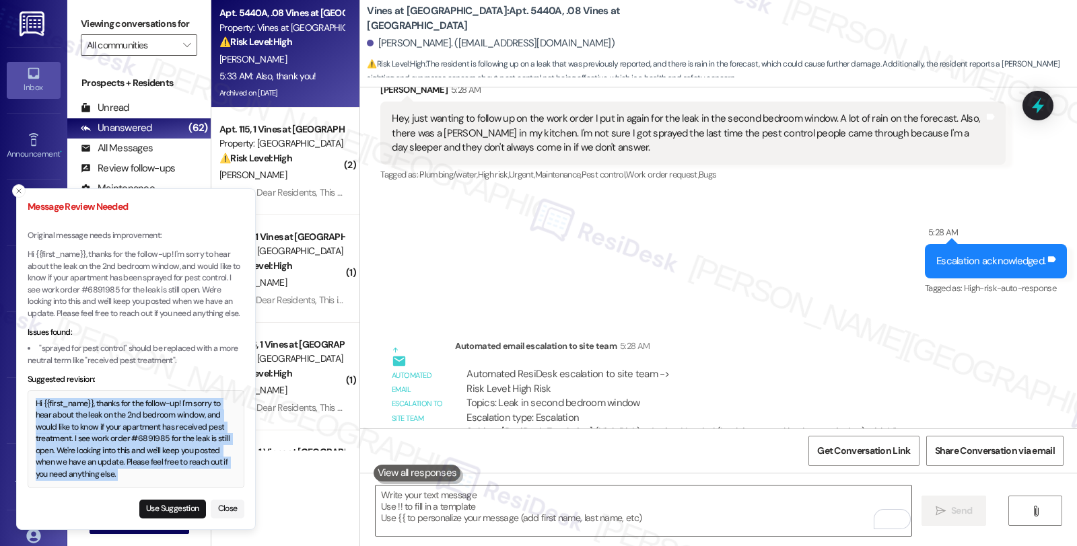
copy div "Hi {{first_name}}, thanks for the follow-up! I'm sorry to hear about the leak o…"
click at [176, 508] on button "Use Suggestion" at bounding box center [172, 509] width 67 height 19
type textarea "Hi {{first_name}}, thanks for the follow-up! I'm sorry to hear about the leak o…"
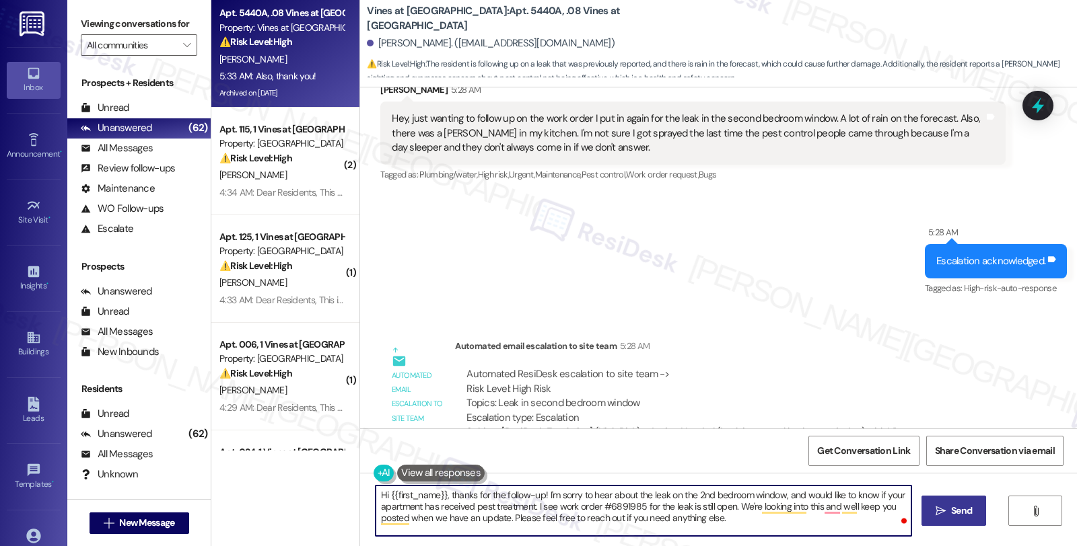
click at [943, 509] on icon "" at bounding box center [940, 511] width 10 height 11
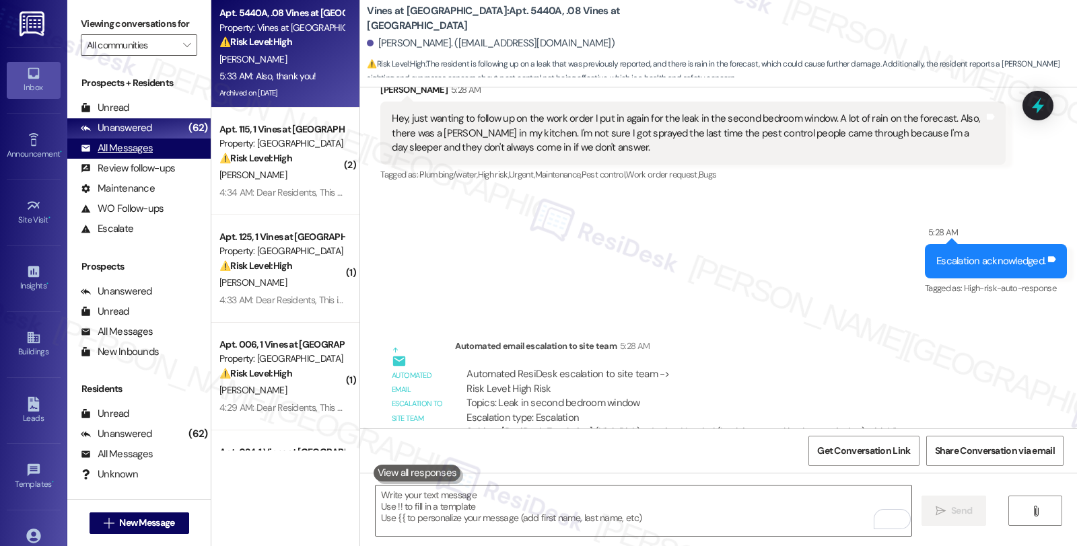
click at [146, 155] on div "All Messages" at bounding box center [117, 148] width 72 height 14
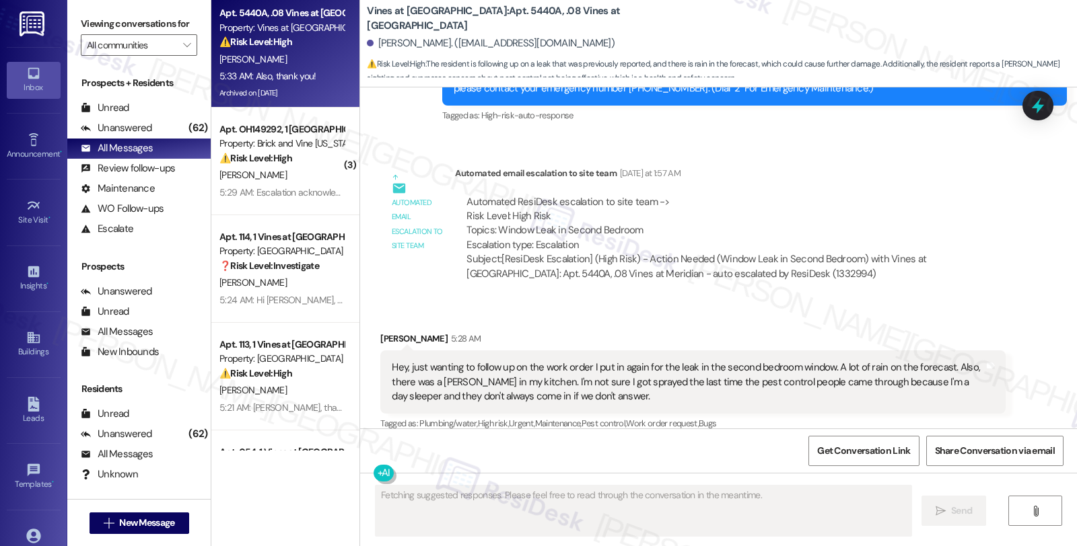
scroll to position [44687, 0]
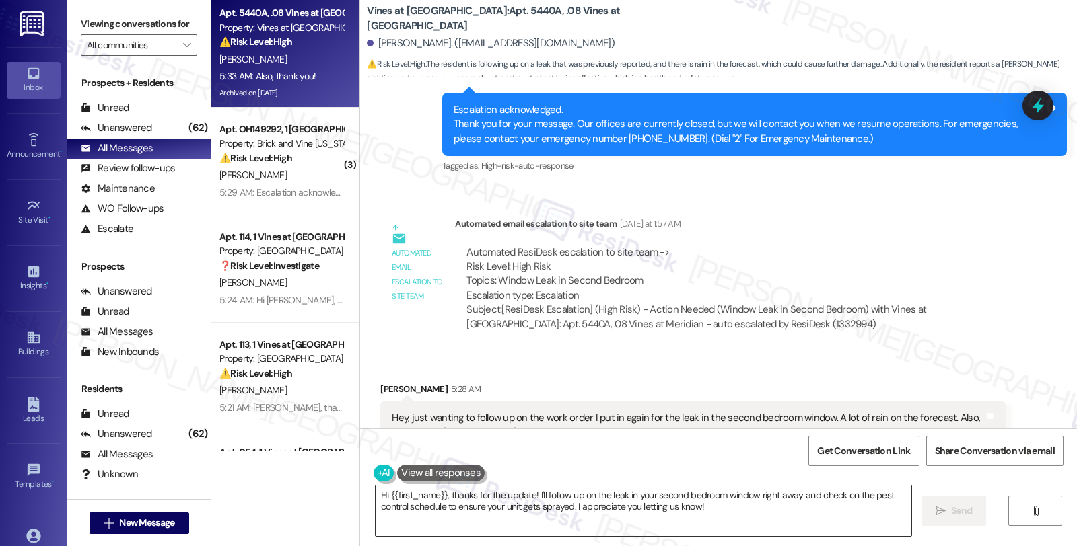
click at [630, 503] on textarea "Hi {{first_name}}, thanks for the update! I'll follow up on the leak in your se…" at bounding box center [643, 511] width 536 height 50
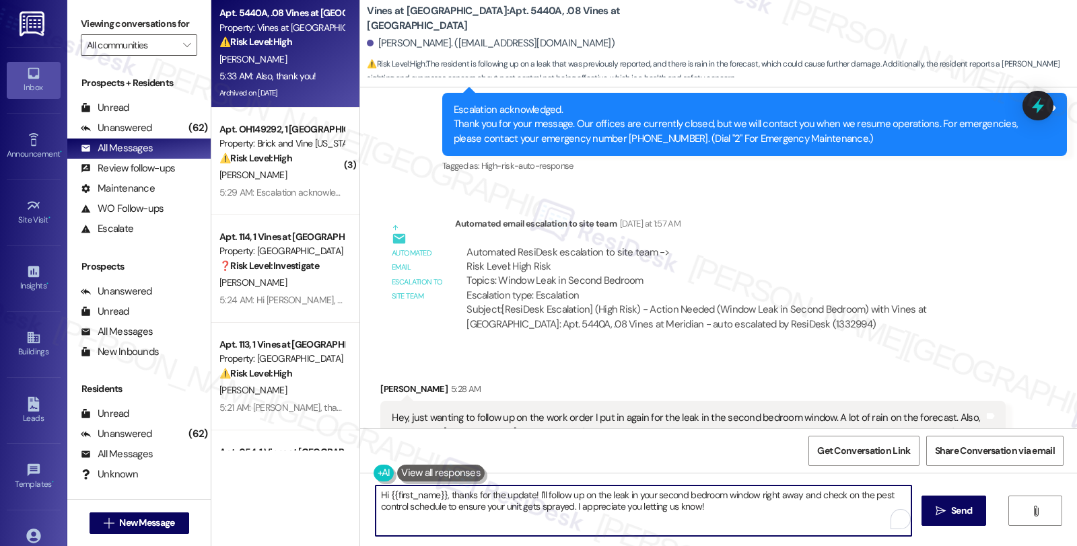
paste textarea "follow-up! I'm sorry to hear about the leak on the 2nd bedroom window, and woul…"
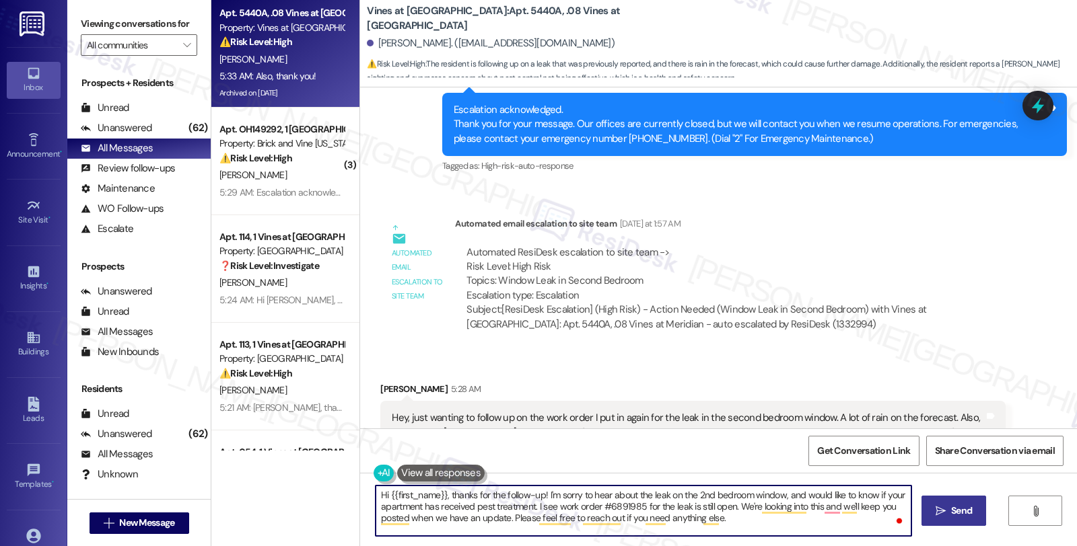
type textarea "Hi {{first_name}}, thanks for the follow-up! I'm sorry to hear about the leak o…"
click at [939, 518] on span " Send" at bounding box center [954, 511] width 42 height 14
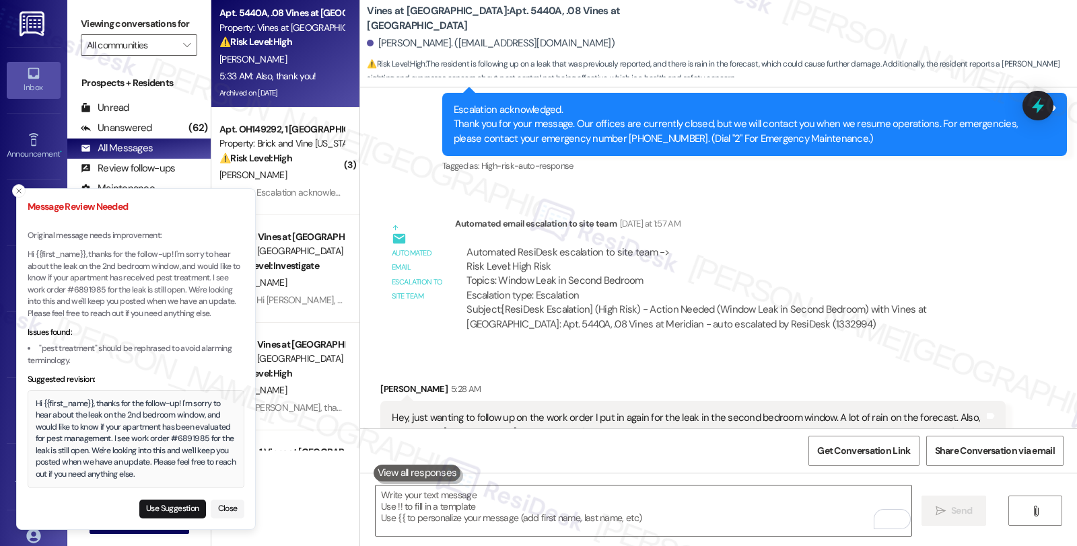
click at [36, 401] on div "Hi {{first_name}}, thanks for the follow-up! I'm sorry to hear about the leak o…" at bounding box center [136, 439] width 201 height 83
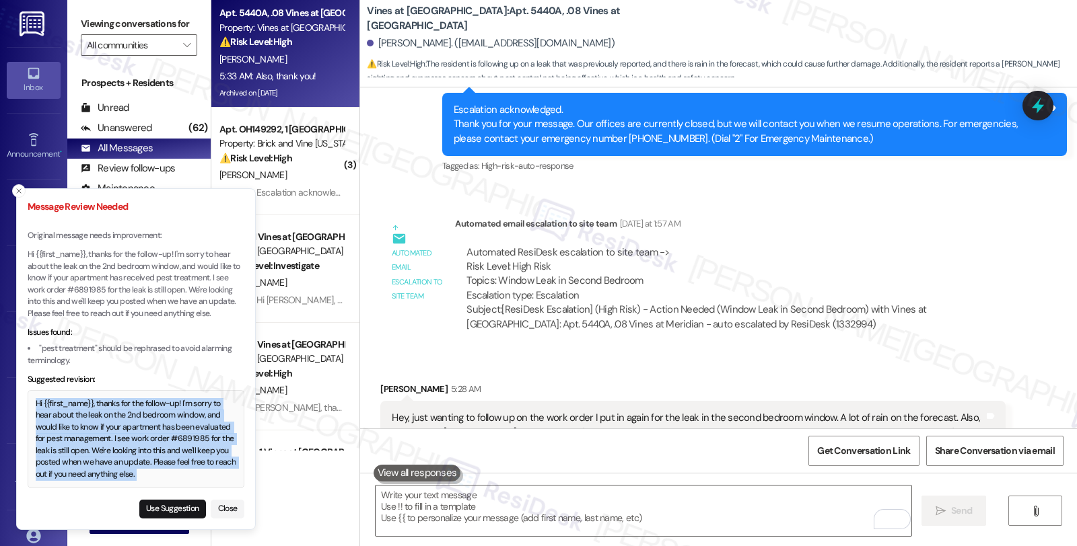
click at [162, 470] on div "Hi {{first_name}}, thanks for the follow-up! I'm sorry to hear about the leak o…" at bounding box center [136, 439] width 201 height 83
copy div "Hi {{first_name}}, thanks for the follow-up! I'm sorry to hear about the leak o…"
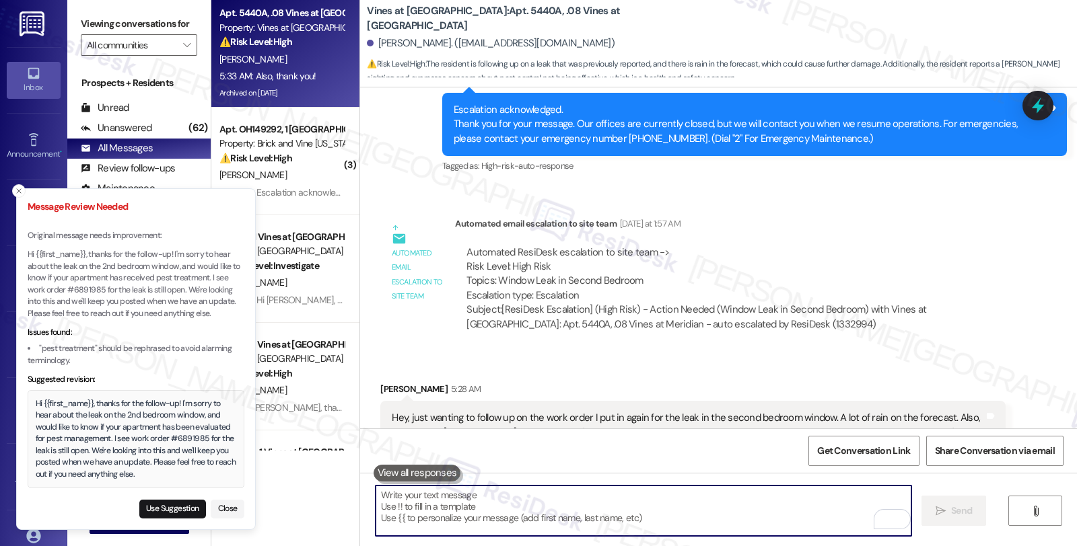
click at [487, 527] on textarea "To enrich screen reader interactions, please activate Accessibility in Grammarl…" at bounding box center [643, 511] width 536 height 50
paste textarea "Hi {{first_name}}, thanks for the follow-up! I'm sorry to hear about the leak o…"
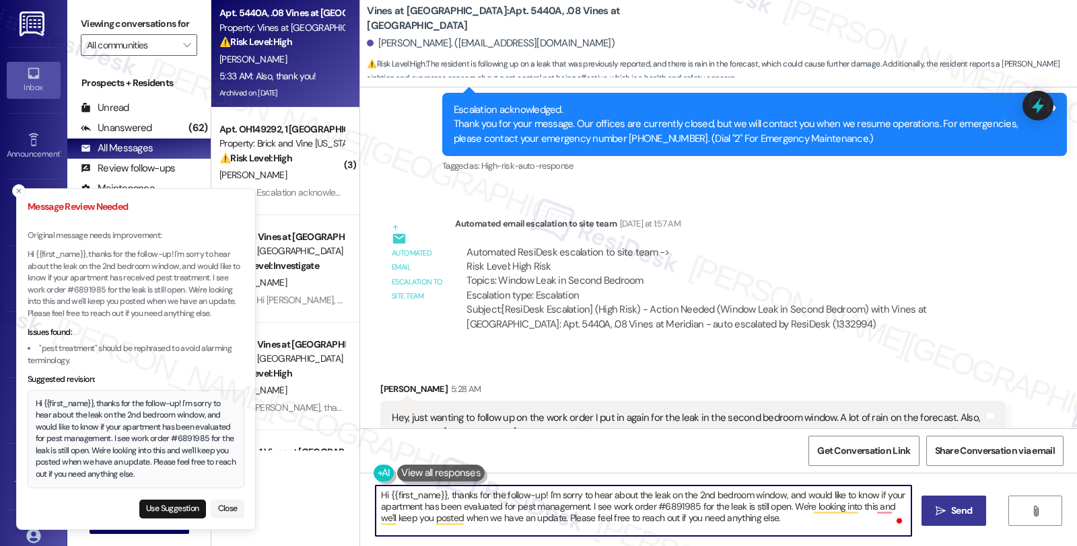
type textarea "Hi {{first_name}}, thanks for the follow-up! I'm sorry to hear about the leak o…"
click at [948, 507] on span "Send" at bounding box center [961, 511] width 26 height 14
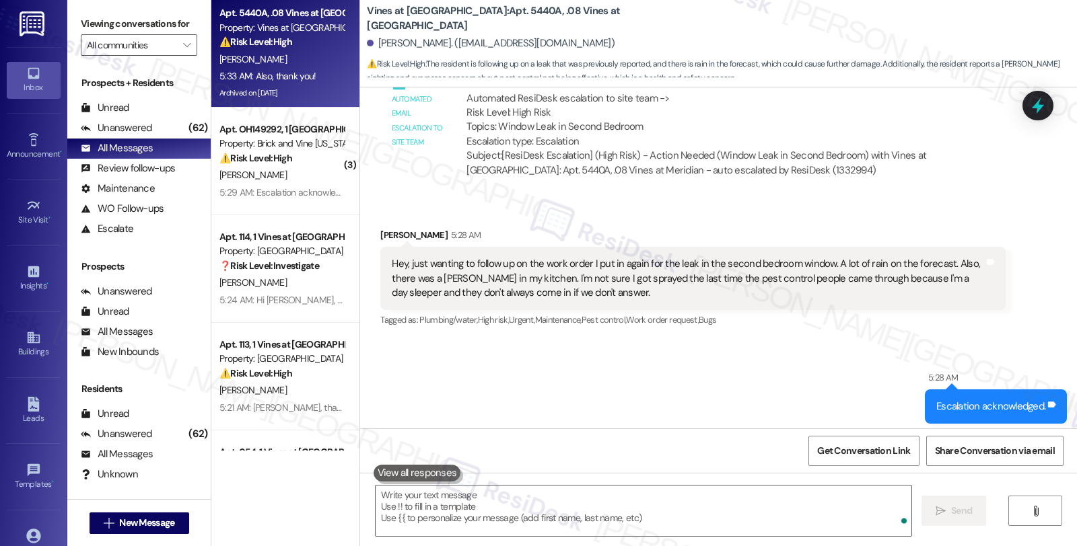
scroll to position [44987, 0]
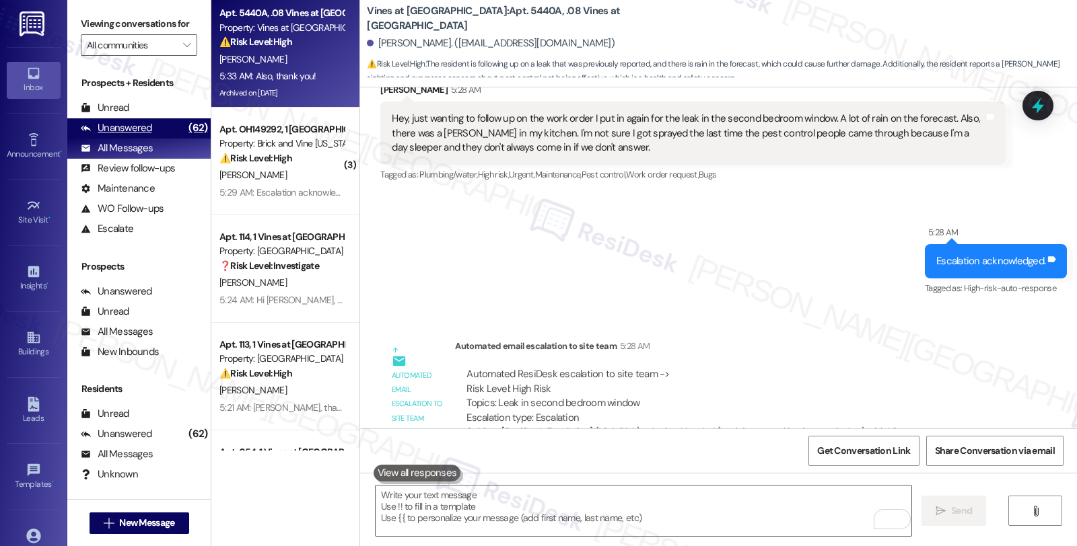
click at [156, 139] on div "Unanswered (62)" at bounding box center [138, 128] width 143 height 20
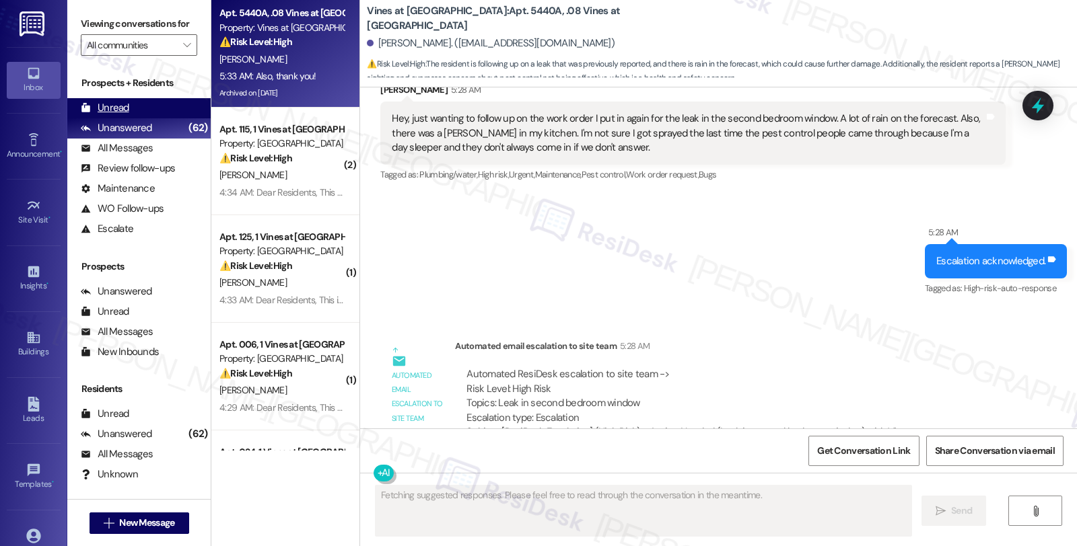
click at [112, 115] on div "Unread" at bounding box center [105, 108] width 48 height 14
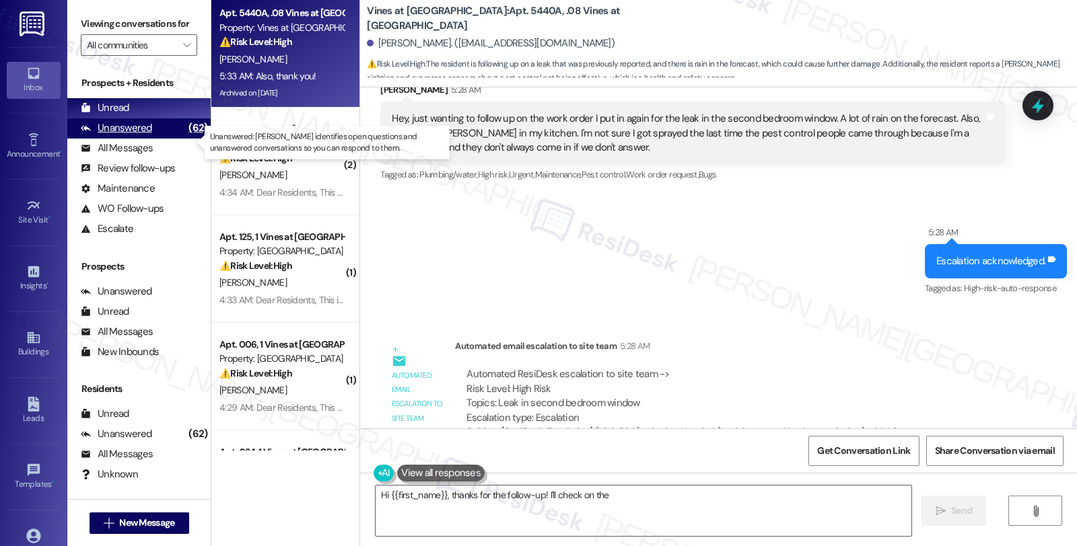
type textarea "Hi {{first_name}}, thanks for the follow-up! I'll check on the status"
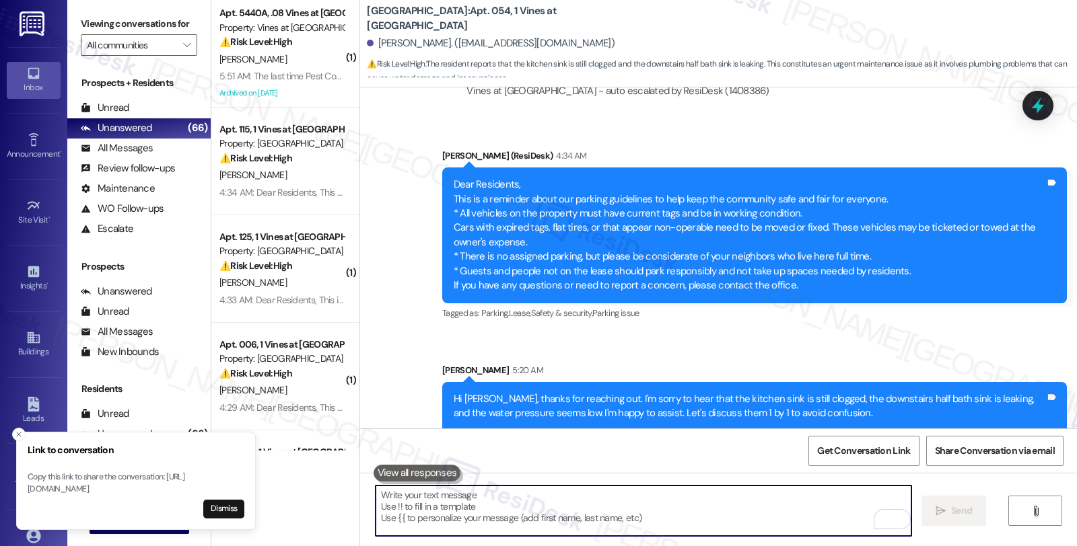
scroll to position [3791, 0]
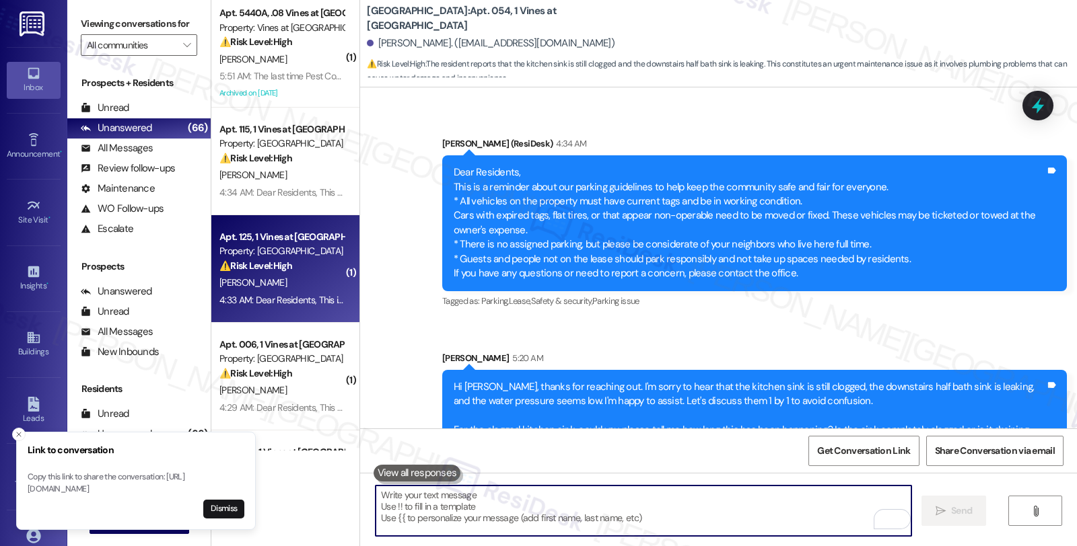
click at [332, 284] on div "Apt. 125, 1 Vines at Cedar Creek Townhomes Property: Cedar Creek Townhomes ⚠️ R…" at bounding box center [285, 269] width 148 height 108
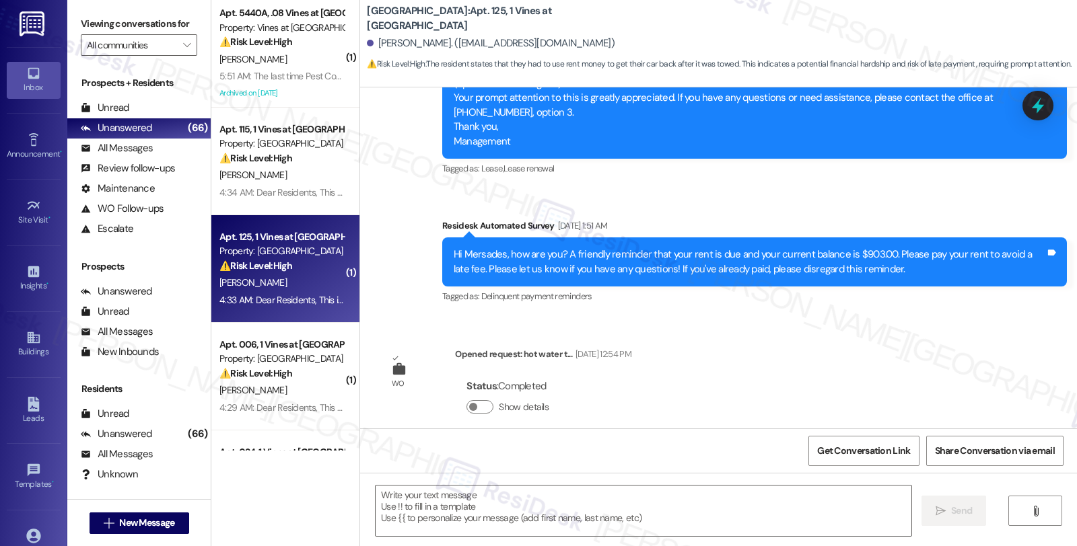
scroll to position [7645, 0]
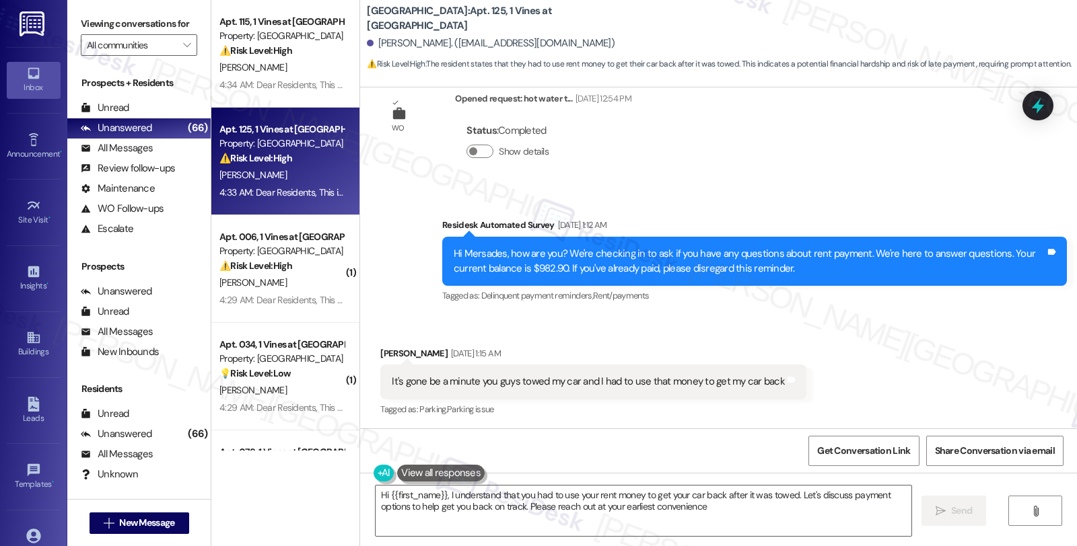
type textarea "Hi {{first_name}}, I understand that you had to use your rent money to get your…"
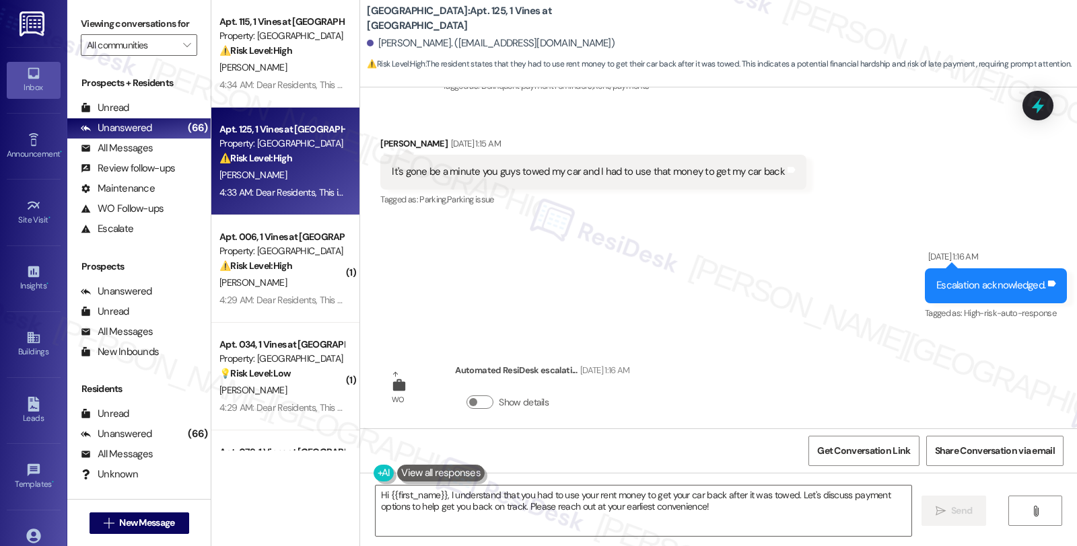
scroll to position [7631, 0]
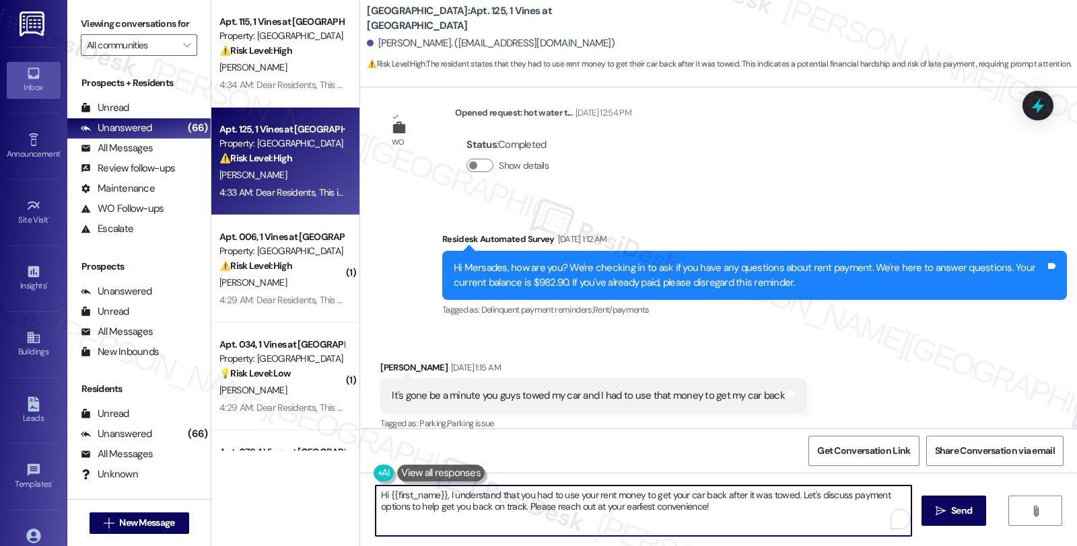
drag, startPoint x: 791, startPoint y: 493, endPoint x: 802, endPoint y: 508, distance: 19.2
click at [802, 508] on textarea "Hi {{first_name}}, I understand that you had to use your rent money to get your…" at bounding box center [643, 511] width 536 height 50
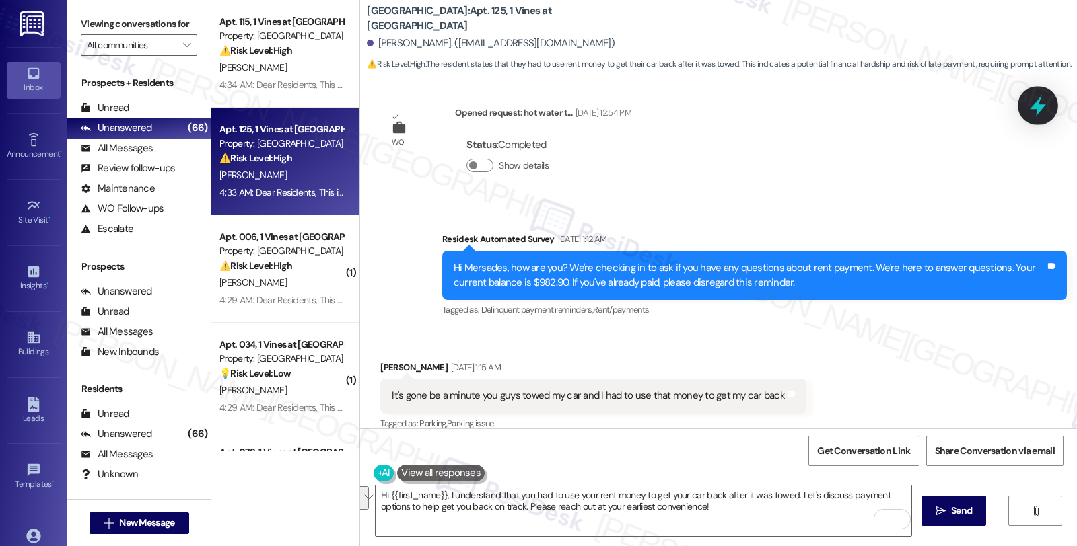
click at [1037, 95] on icon at bounding box center [1037, 105] width 23 height 23
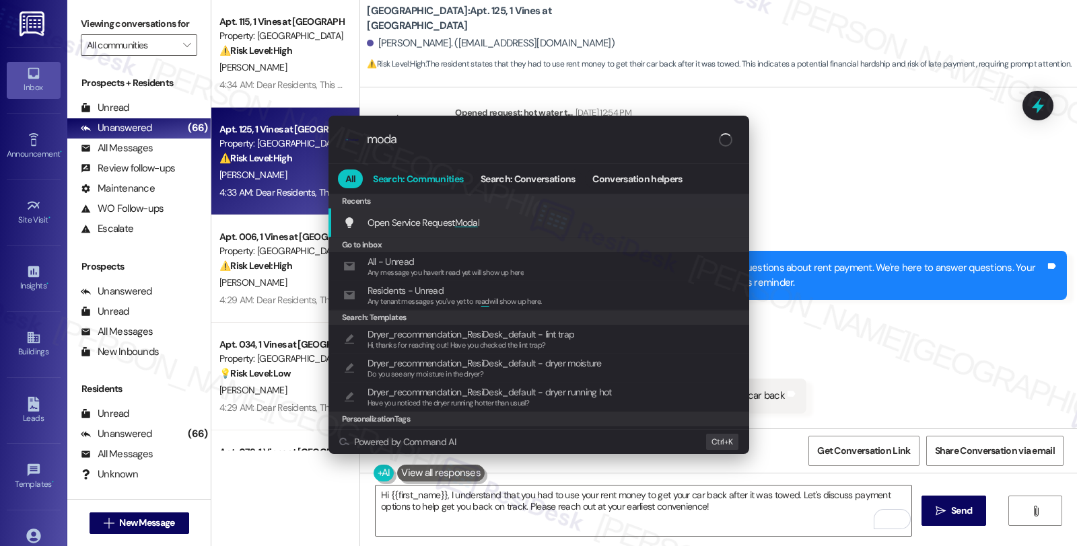
type input "modal"
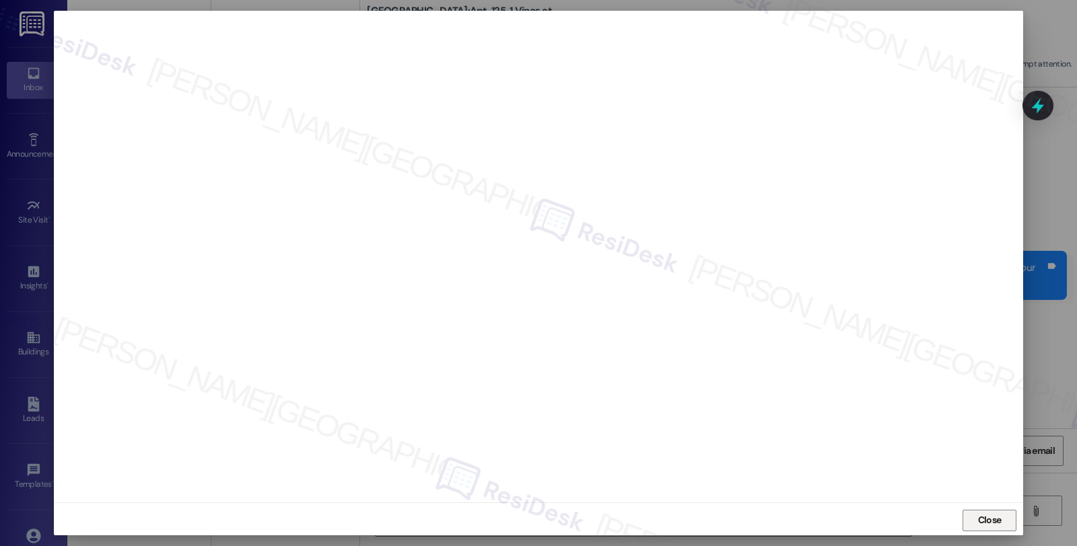
click at [982, 515] on span "Close" at bounding box center [990, 520] width 24 height 14
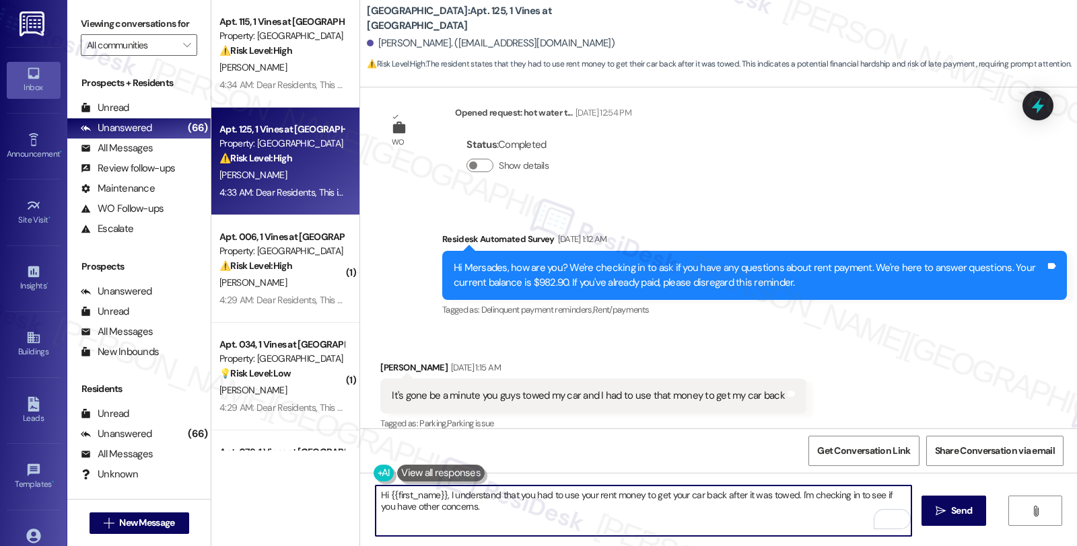
click at [884, 494] on textarea "Hi {{first_name}}, I understand that you had to use your rent money to get your…" at bounding box center [643, 511] width 536 height 50
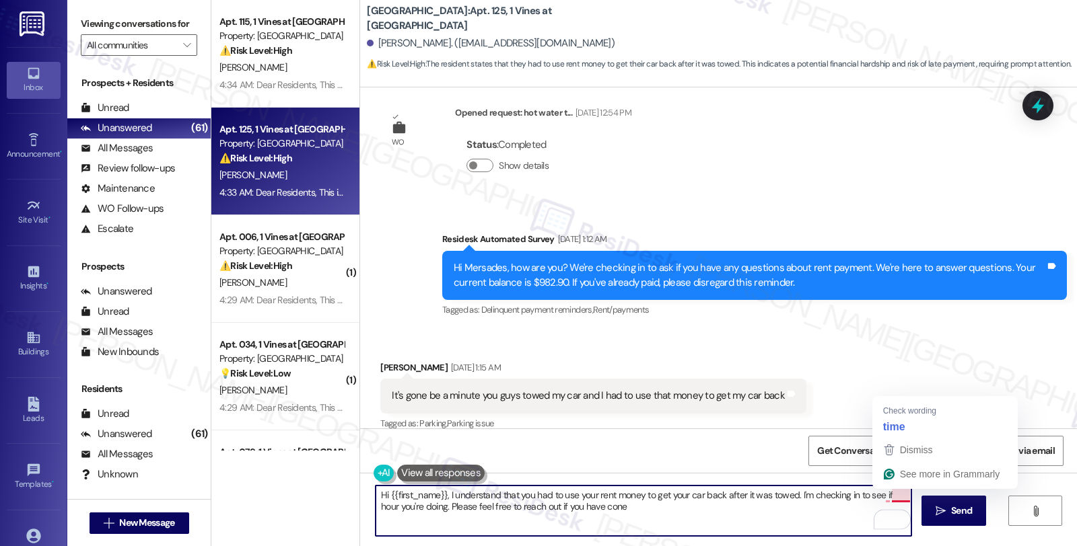
click at [889, 493] on textarea "Hi {{first_name}}, I understand that you had to use your rent money to get your…" at bounding box center [643, 511] width 536 height 50
click at [877, 497] on textarea "Hi {{first_name}}, I understand that you had to use your rent money to get your…" at bounding box center [643, 511] width 536 height 50
drag, startPoint x: 876, startPoint y: 496, endPoint x: 897, endPoint y: 495, distance: 20.9
click at [897, 495] on textarea "Hi {{first_name}}, I understand that you had to use your rent money to get your…" at bounding box center [643, 511] width 536 height 50
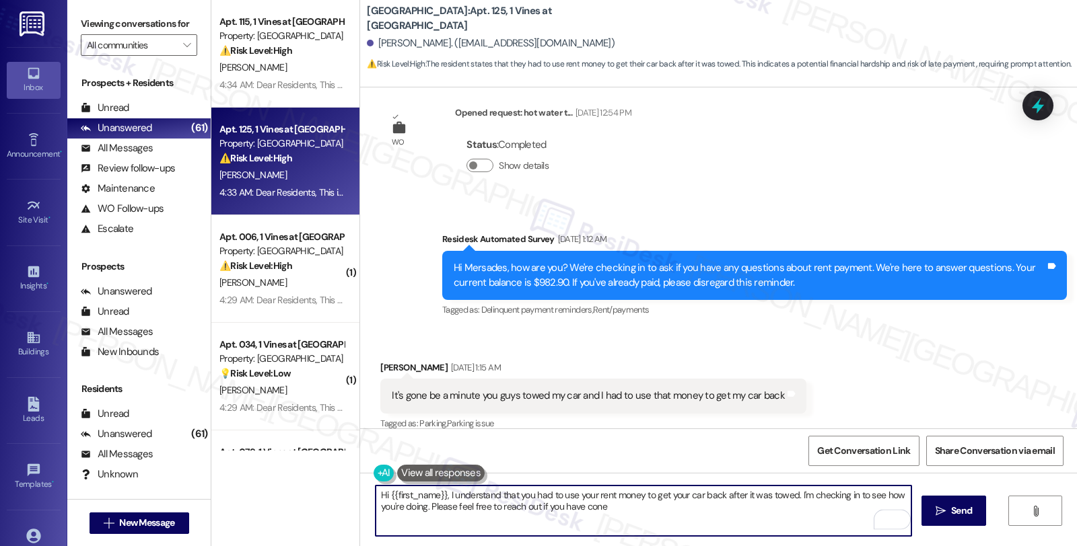
click at [653, 506] on textarea "Hi {{first_name}}, I understand that you had to use your rent money to get your…" at bounding box center [643, 511] width 536 height 50
click at [587, 506] on textarea "Hi {{first_name}}, I understand that you had to use your rent money to get your…" at bounding box center [643, 511] width 536 height 50
type textarea "Hi {{first_name}}, I understand that you had to use your rent money to get your…"
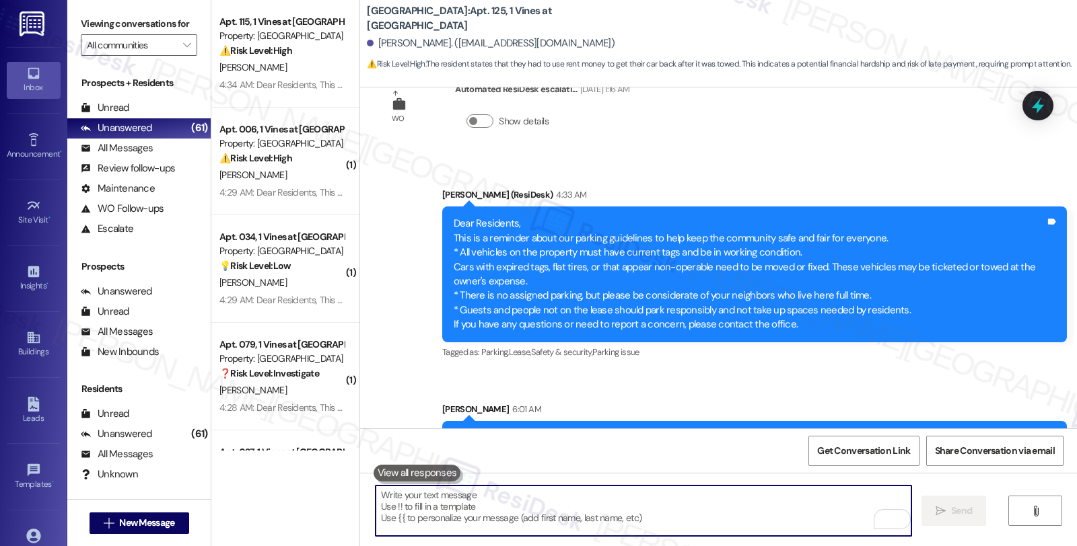
scroll to position [8187, 0]
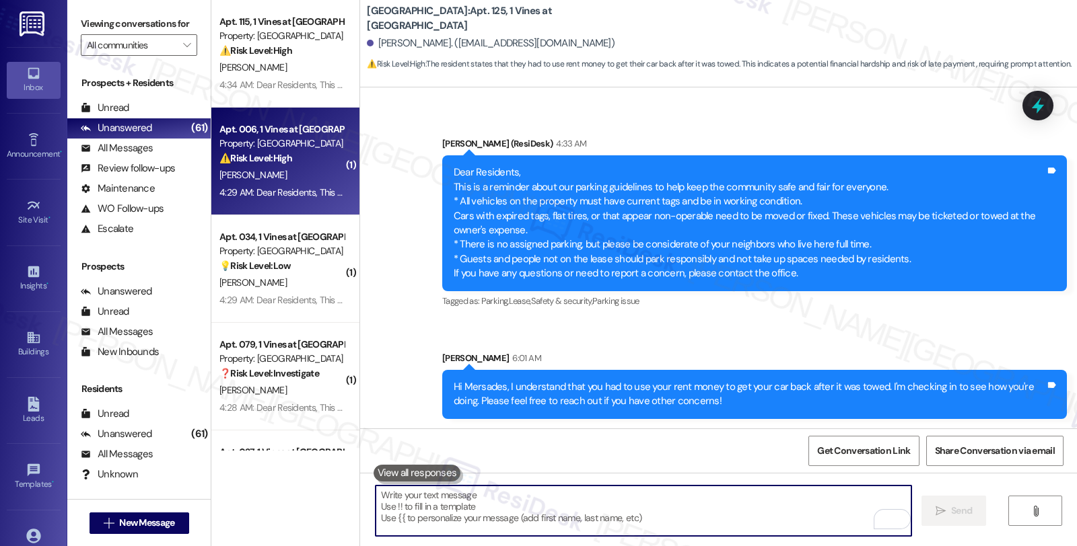
click at [266, 178] on div "P. Johnson" at bounding box center [281, 175] width 127 height 17
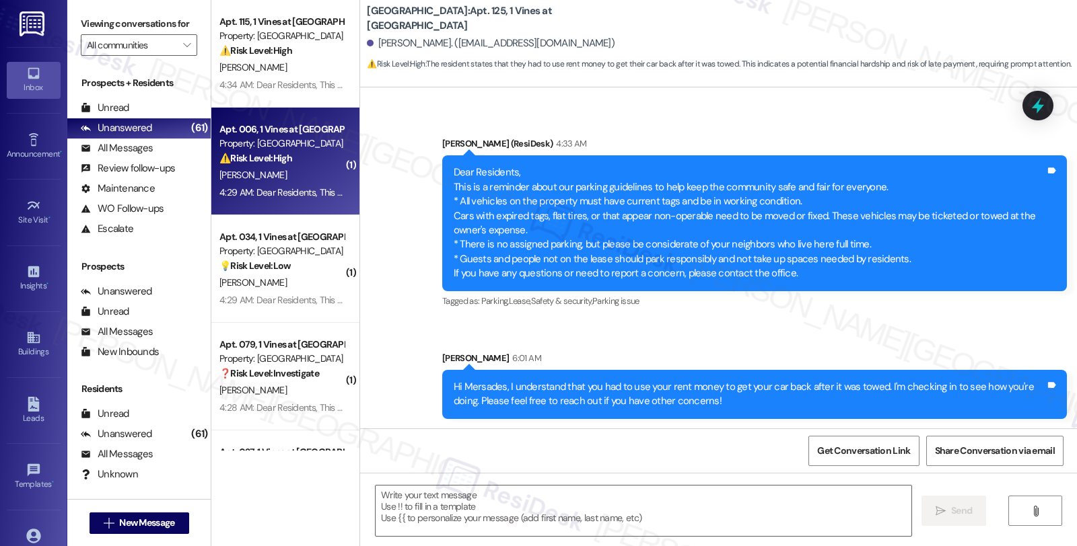
type textarea "Fetching suggested responses. Please feel free to read through the conversation…"
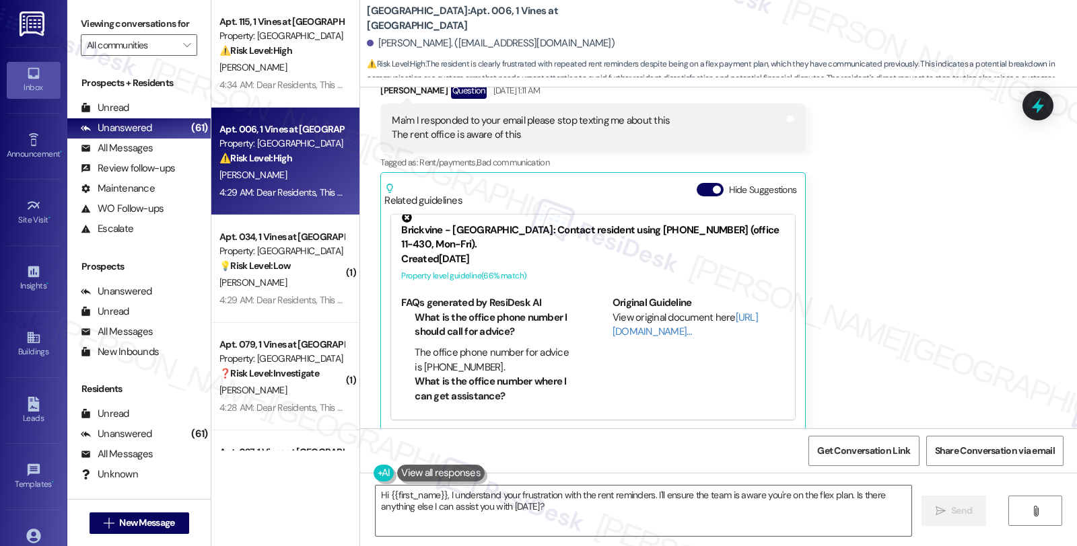
scroll to position [10168, 0]
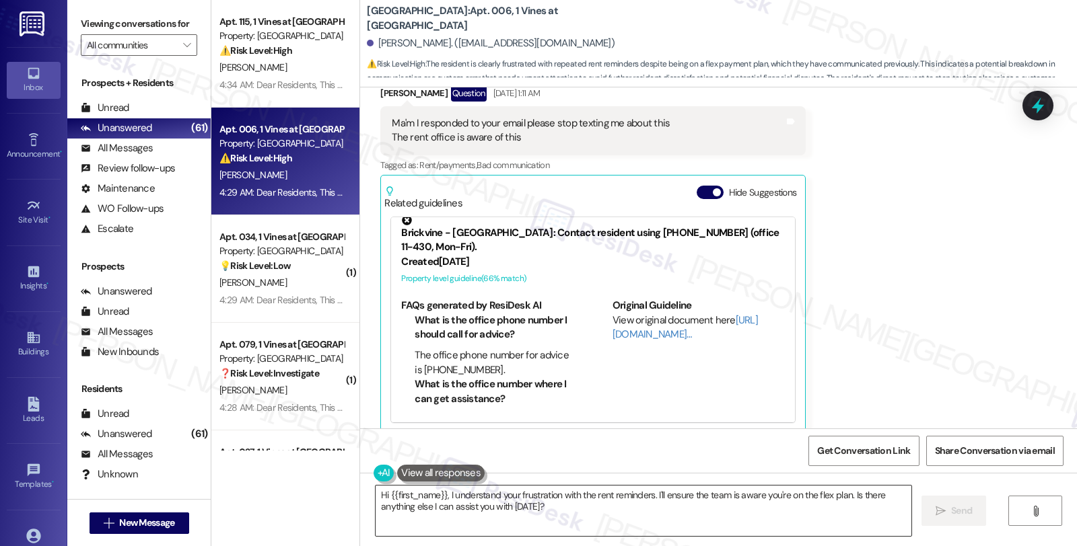
click at [443, 493] on textarea "Hi {{first_name}}, I understand your frustration with the rent reminders. I'll …" at bounding box center [643, 511] width 536 height 50
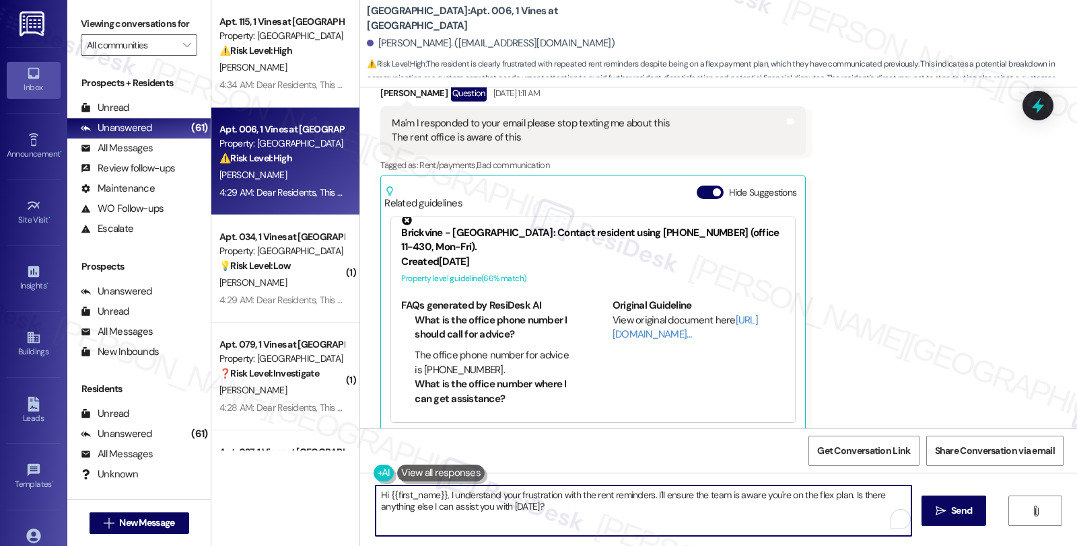
click at [442, 494] on textarea "Hi {{first_name}}, I understand your frustration with the rent reminders. I'll …" at bounding box center [643, 511] width 536 height 50
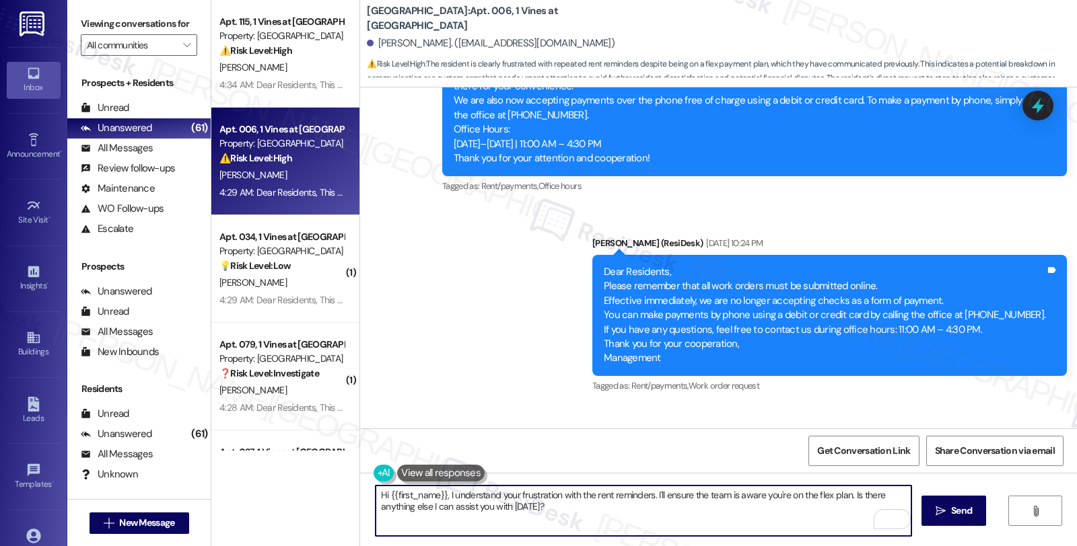
scroll to position [7328, 0]
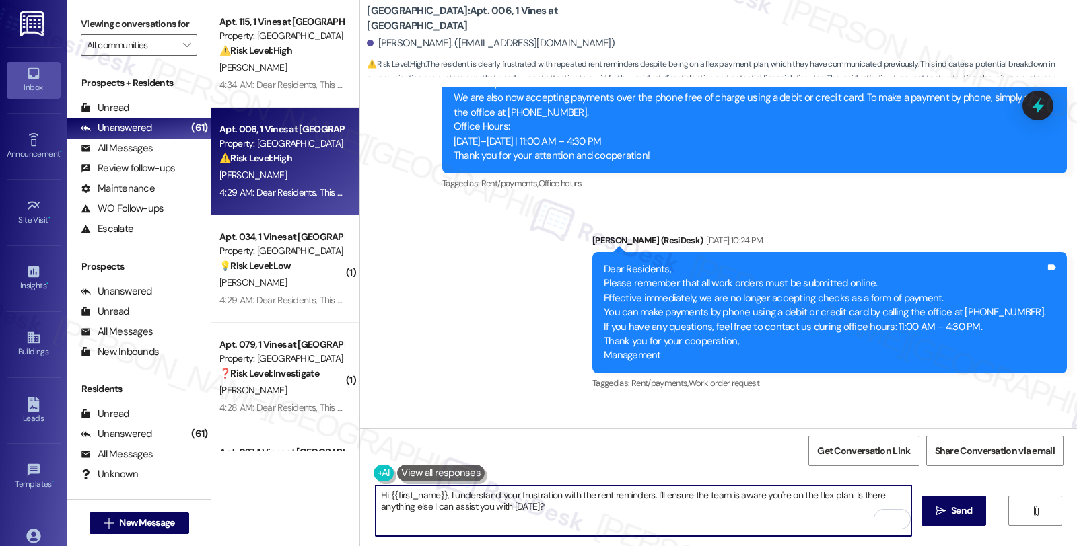
click at [442, 499] on textarea "Hi {{first_name}}, I understand your frustration with the rent reminders. I'll …" at bounding box center [643, 511] width 536 height 50
click at [445, 498] on textarea "Hi {{first_name}}, I understand your frustration with the rent reminders. I'll …" at bounding box center [643, 511] width 536 height 50
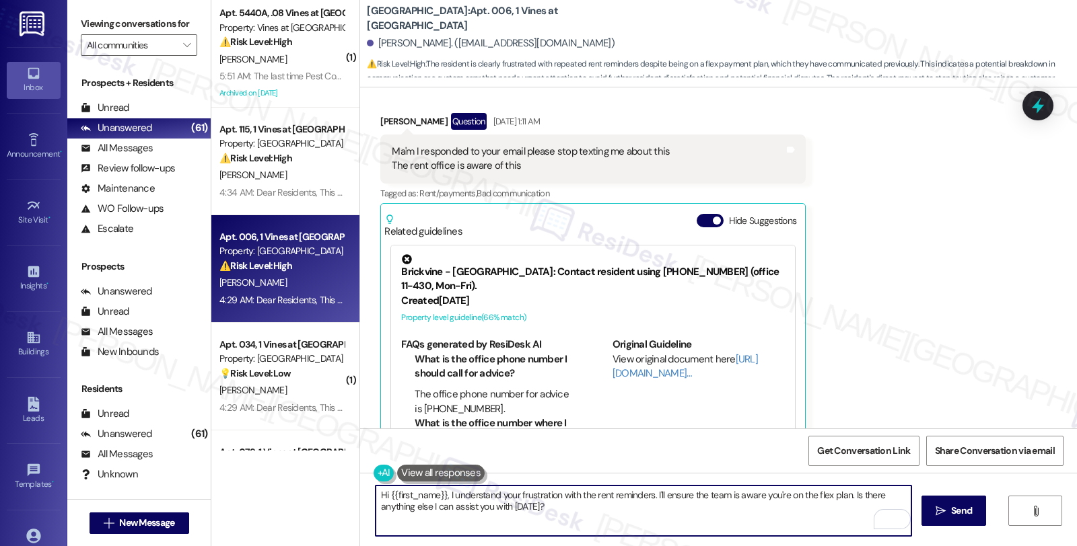
scroll to position [10139, 0]
click at [710, 503] on textarea "Hi {{first_name}}, I'm sorry for the repeated reminders. understand your frustr…" at bounding box center [643, 511] width 536 height 50
paste textarea "Please consider the message as a courteous reminder because we do not want any …"
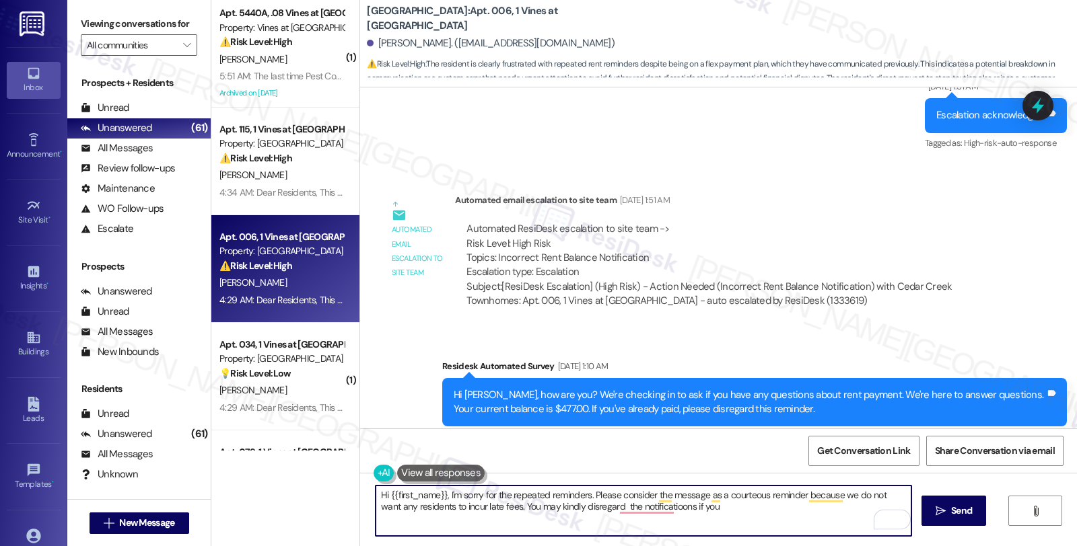
scroll to position [9765, 0]
drag, startPoint x: 636, startPoint y: 405, endPoint x: 648, endPoint y: 449, distance: 45.4
click at [636, 405] on div "Hi Porsha, how are you? We're checking in to ask if you have any questions abou…" at bounding box center [754, 403] width 624 height 49
click at [592, 509] on textarea "Hi {{first_name}}, I'm sorry for the repeated reminders. Please consider the me…" at bounding box center [643, 511] width 536 height 50
click at [689, 509] on textarea "Hi {{first_name}}, I'm sorry for the repeated reminders. Please consider the me…" at bounding box center [643, 511] width 536 height 50
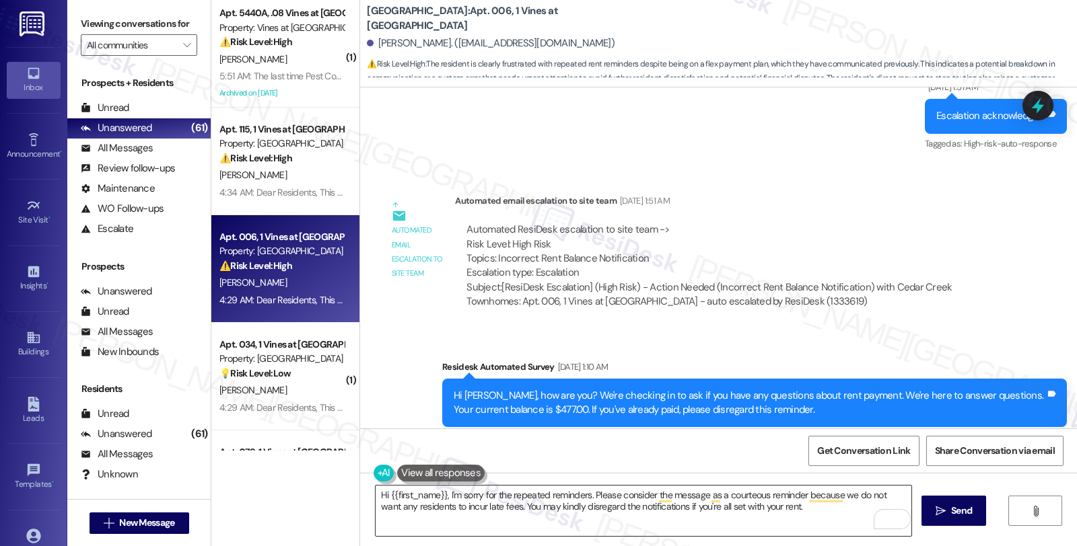
click at [546, 513] on textarea "Hi {{first_name}}, I'm sorry for the repeated reminders. Please consider the me…" at bounding box center [643, 511] width 536 height 50
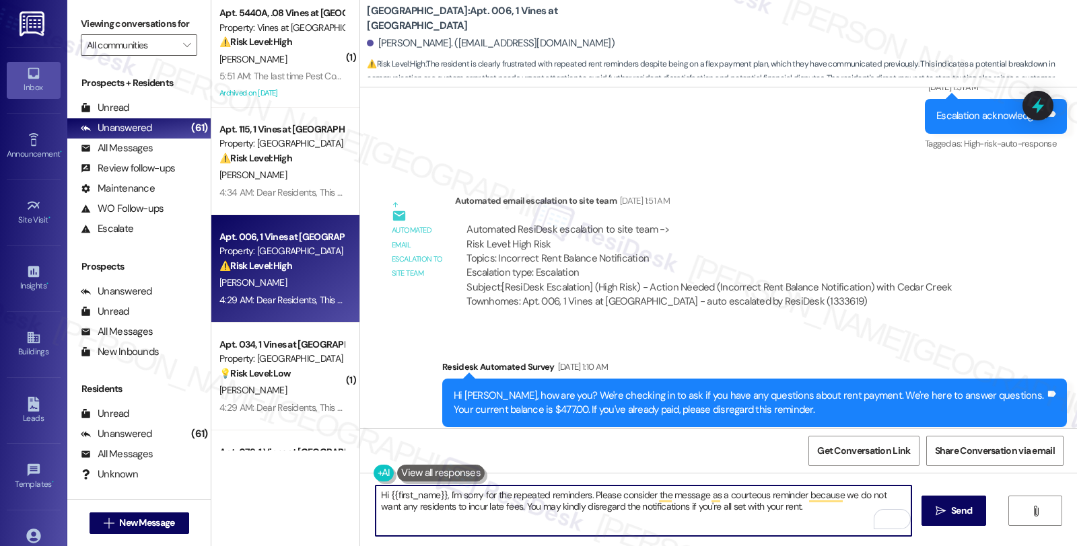
click at [789, 508] on textarea "Hi {{first_name}}, I'm sorry for the repeated reminders. Please consider the me…" at bounding box center [643, 511] width 536 height 50
paste textarea "Should you have other concerns, please feel free to reach out. Have a great day!"
drag, startPoint x: 480, startPoint y: 520, endPoint x: 639, endPoint y: 521, distance: 158.8
click at [639, 521] on textarea "Hi {{first_name}}, I'm sorry for the repeated reminders. Please consider the me…" at bounding box center [643, 511] width 536 height 50
drag, startPoint x: 546, startPoint y: 525, endPoint x: 332, endPoint y: 466, distance: 222.6
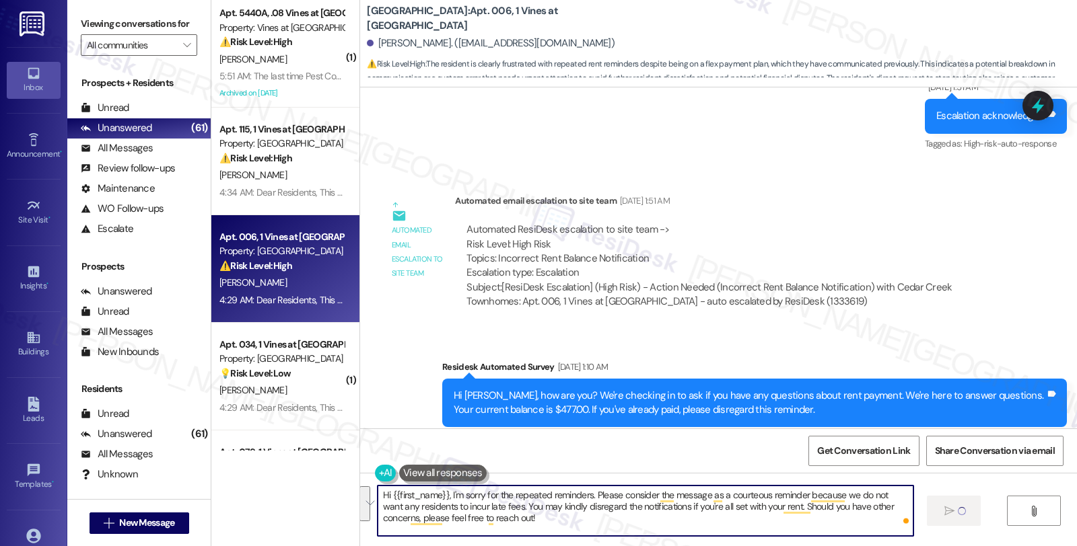
click at [332, 466] on div "( 1 ) Apt. 5440A, .08 Vines at Meridian Property: Vines at Meridian ⚠️ Risk Lev…" at bounding box center [643, 273] width 865 height 546
type textarea "Hi {{first_name}}, I'm sorry for the repeated reminders. Please consider the me…"
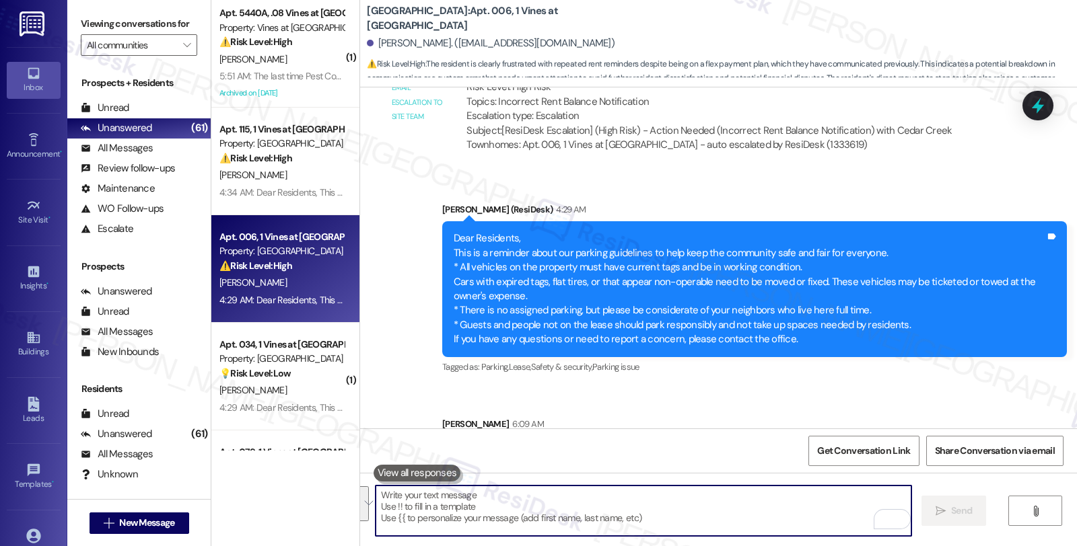
scroll to position [10785, 0]
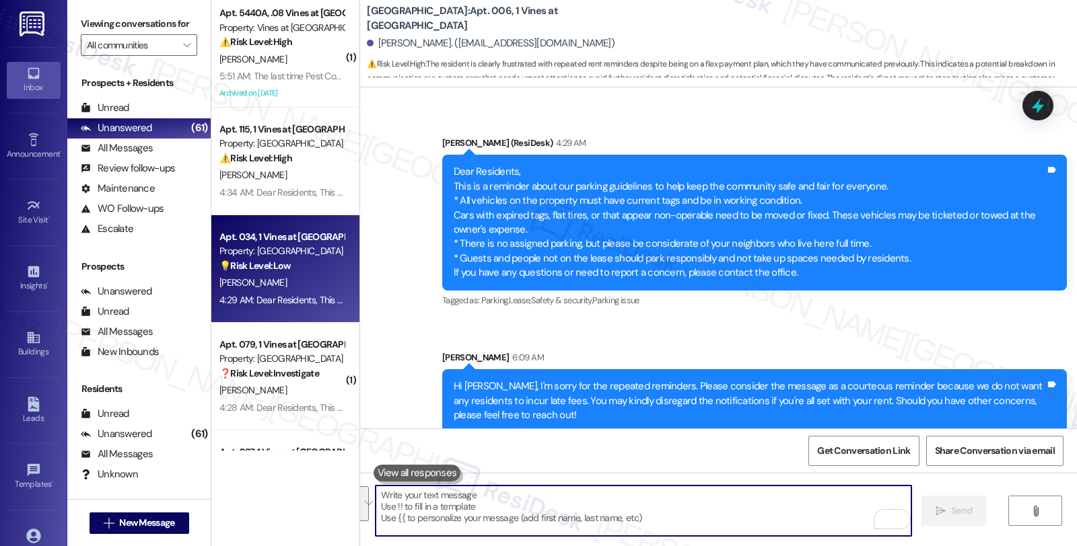
click at [269, 281] on div "J. Mason" at bounding box center [281, 283] width 127 height 17
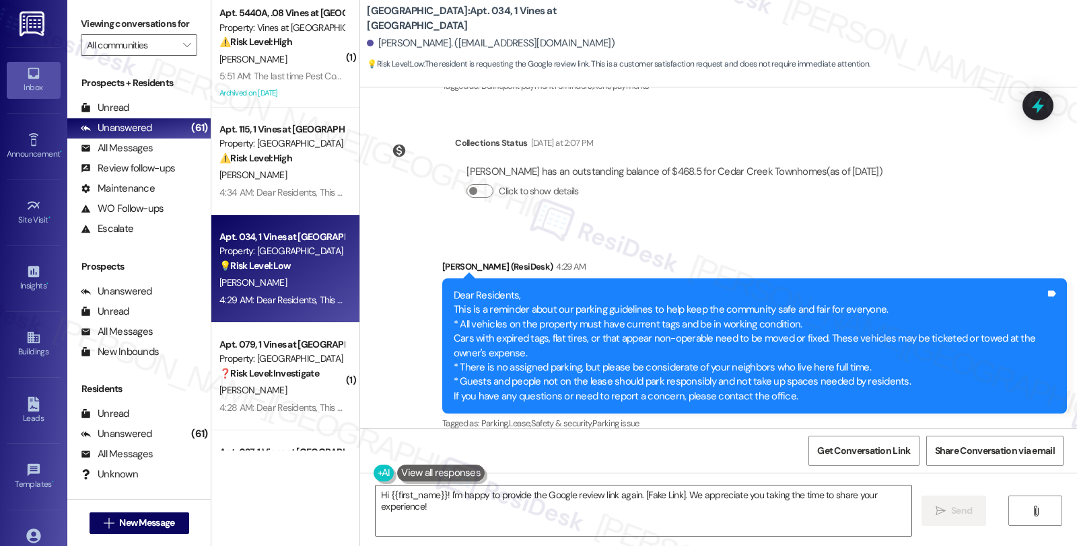
scroll to position [10705, 0]
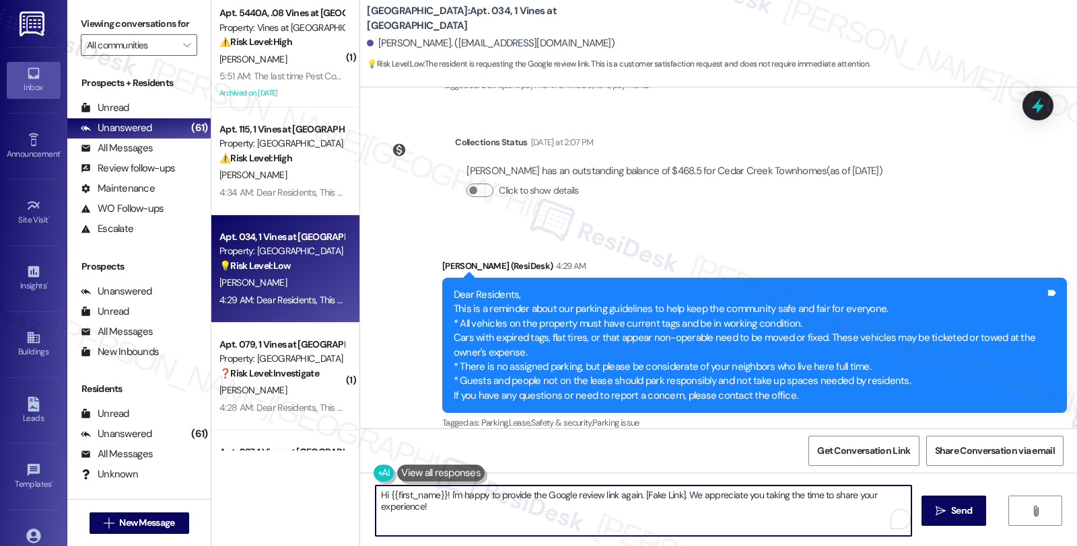
click at [439, 493] on textarea "Hi {{first_name}}! I'm happy to provide the Google review link again. [Fake Lin…" at bounding box center [643, 511] width 536 height 50
type textarea "Hi {{first_name}}, just checking in ! I'm happy to provide the Google review li…"
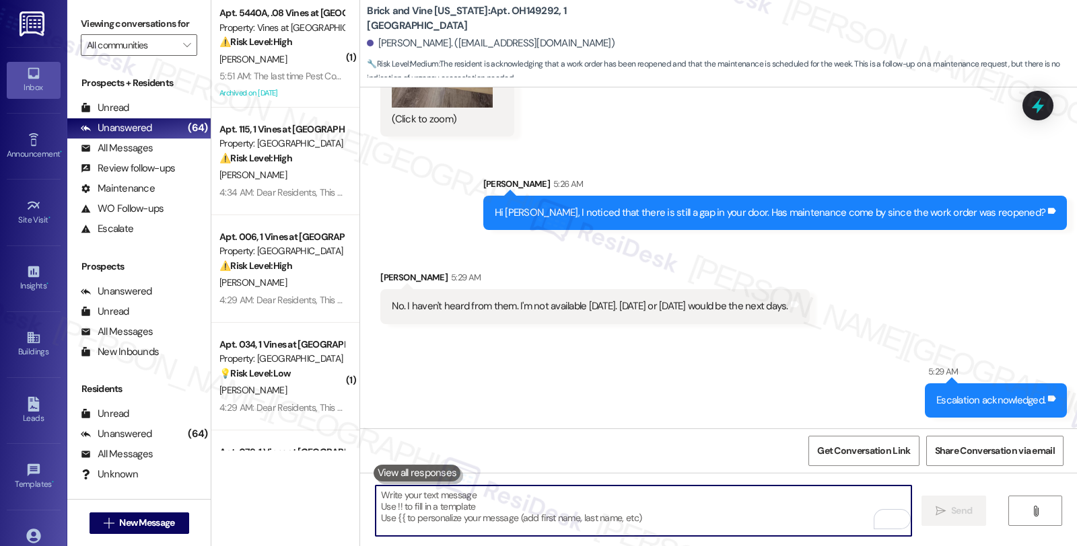
scroll to position [18908, 0]
click at [502, 492] on textarea "To enrich screen reader interactions, please activate Accessibility in Grammarl…" at bounding box center [643, 511] width 536 height 50
click at [502, 489] on textarea "To enrich screen reader interactions, please activate Accessibility in Grammarl…" at bounding box center [643, 511] width 536 height 50
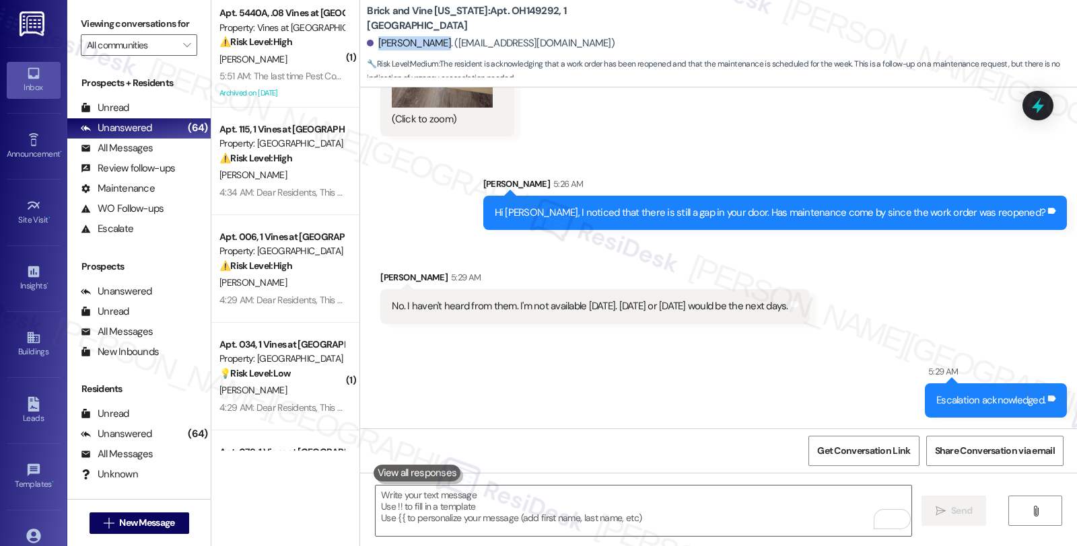
drag, startPoint x: 369, startPoint y: 45, endPoint x: 433, endPoint y: 43, distance: 64.6
click at [433, 43] on div "Tammy Stewart. (tammystewart934@gmail.com)" at bounding box center [491, 43] width 248 height 14
copy div "Tammy Stewart"
click at [500, 509] on textarea "To enrich screen reader interactions, please activate Accessibility in Grammarl…" at bounding box center [643, 511] width 536 height 50
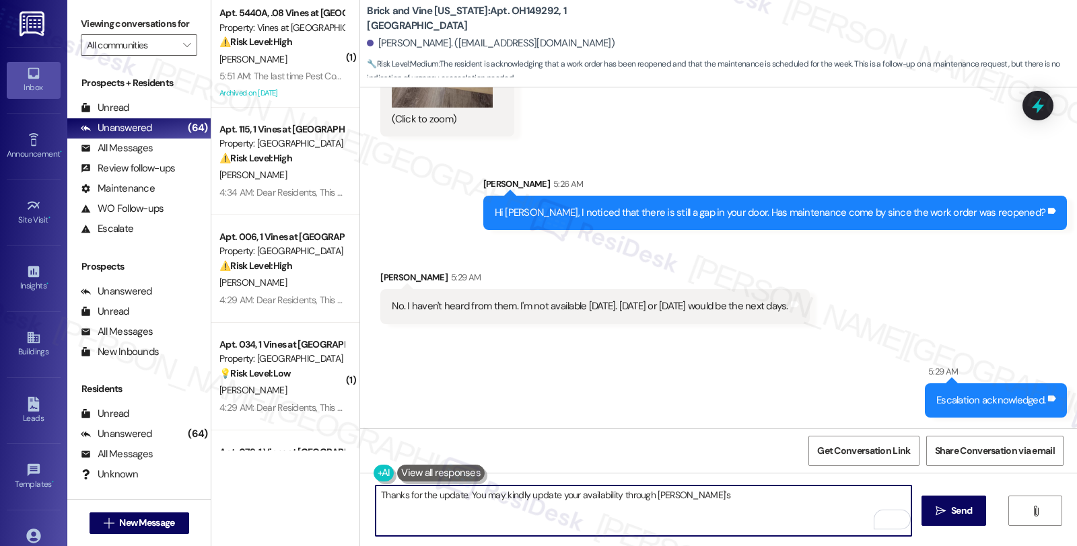
click at [717, 503] on textarea "Thanks for the update. You may kindly update your availability through Latchel's" at bounding box center [643, 511] width 536 height 50
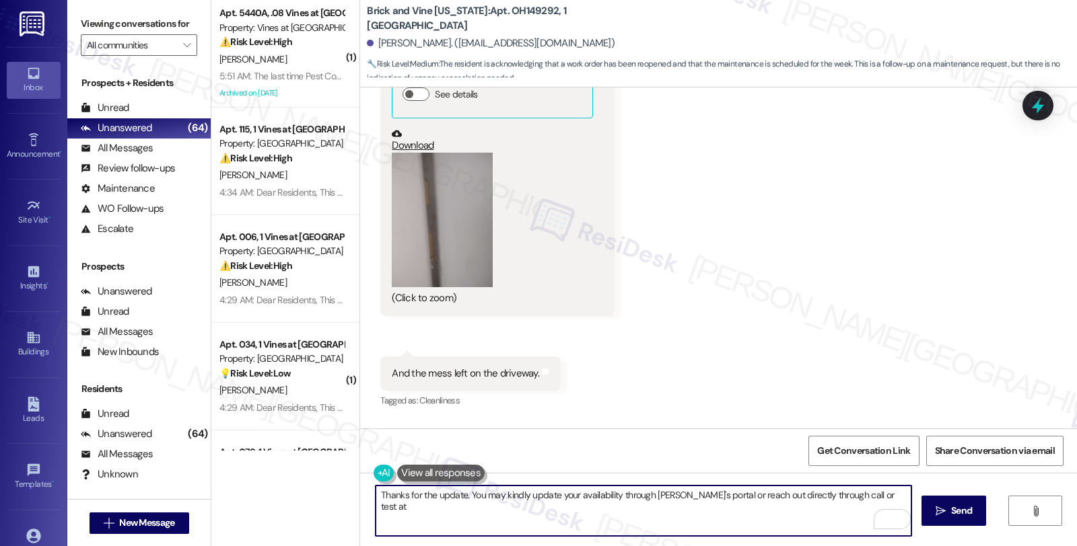
scroll to position [16889, 0]
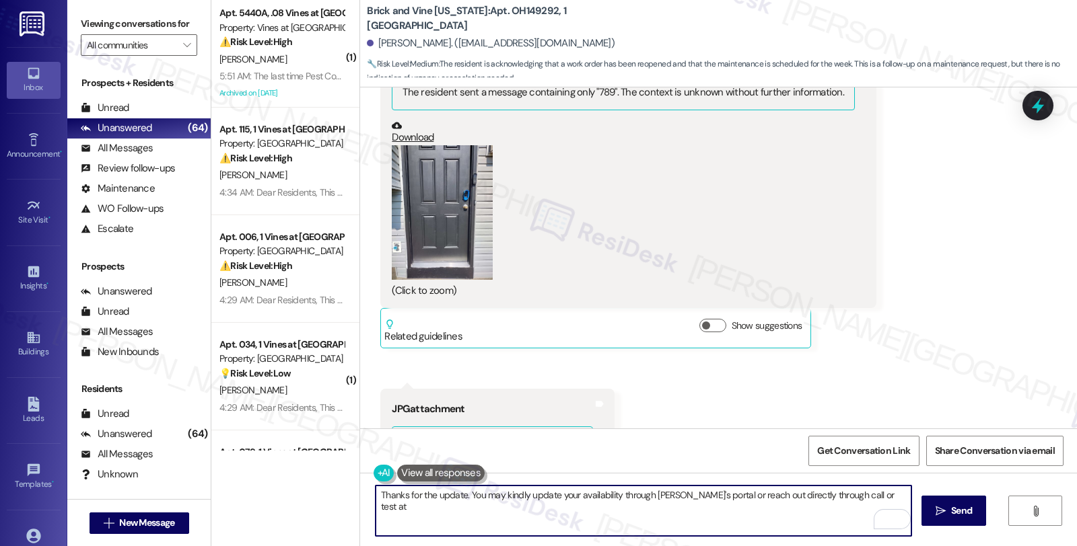
paste textarea "(239) 946-5172"
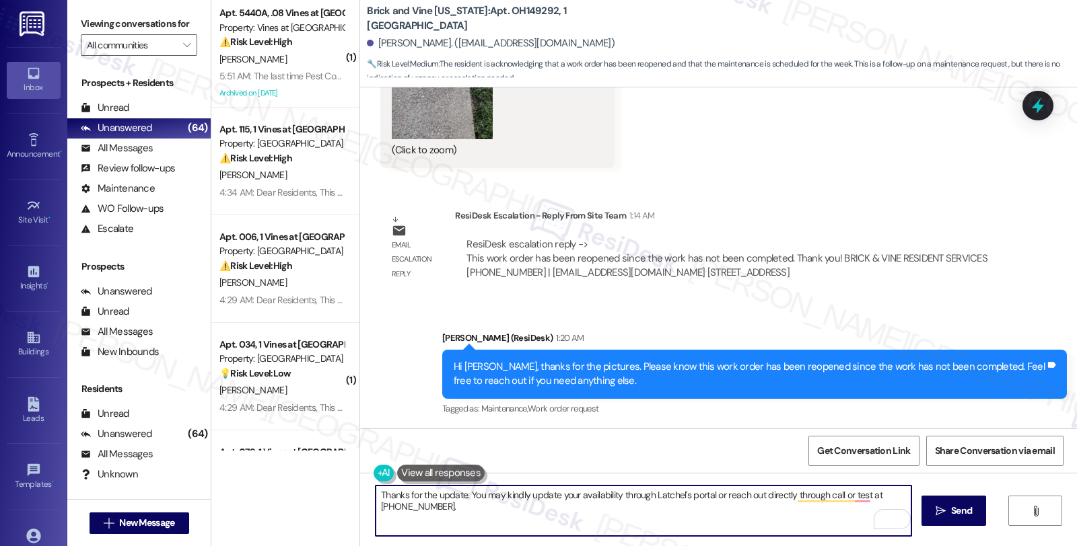
scroll to position [18160, 0]
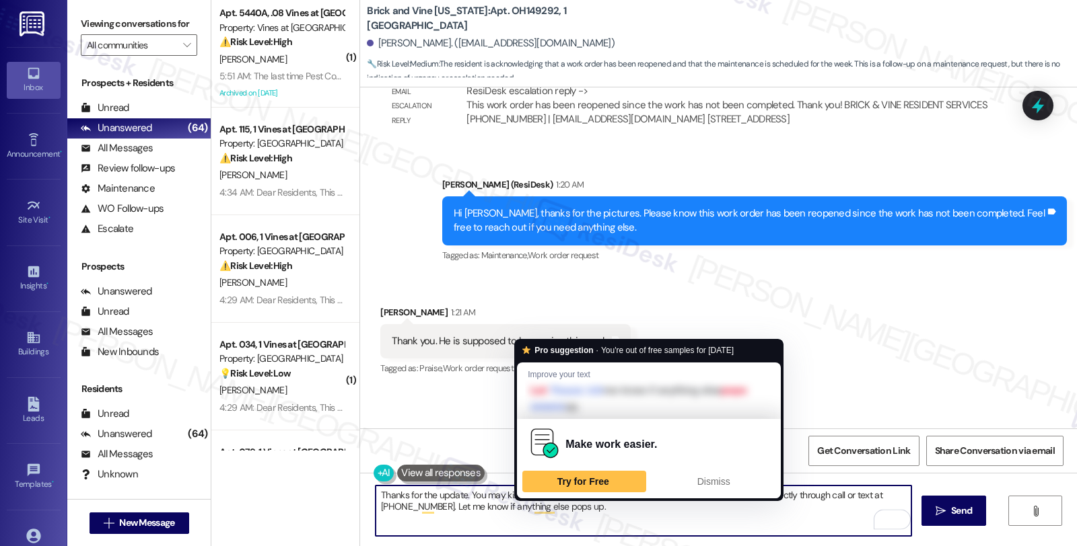
click at [502, 516] on textarea "Thanks for the update. You may kindly update your availability through Latchel'…" at bounding box center [643, 511] width 536 height 50
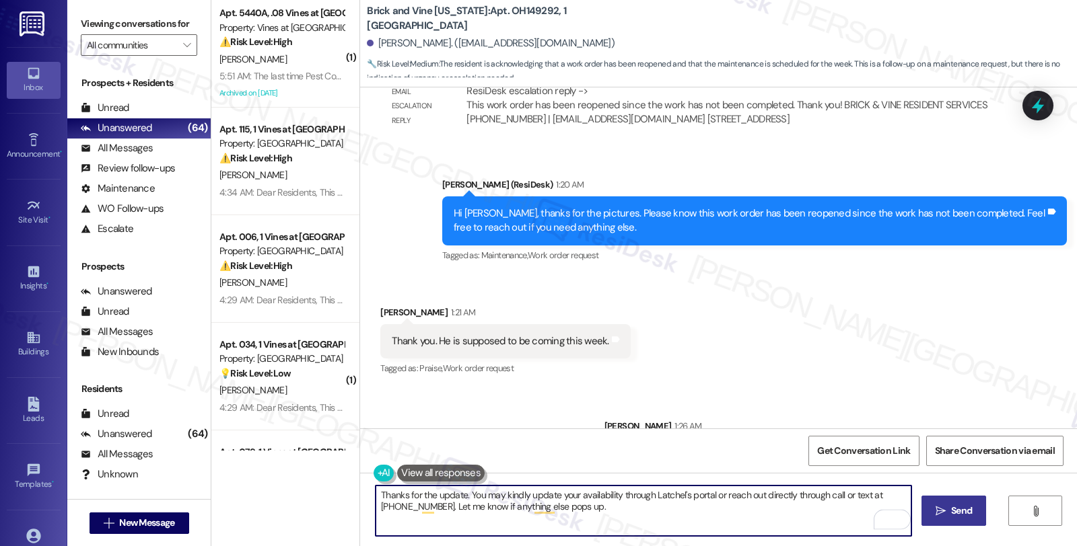
type textarea "Thanks for the update. You may kindly update your availability through Latchel'…"
click at [940, 519] on button " Send" at bounding box center [953, 511] width 65 height 30
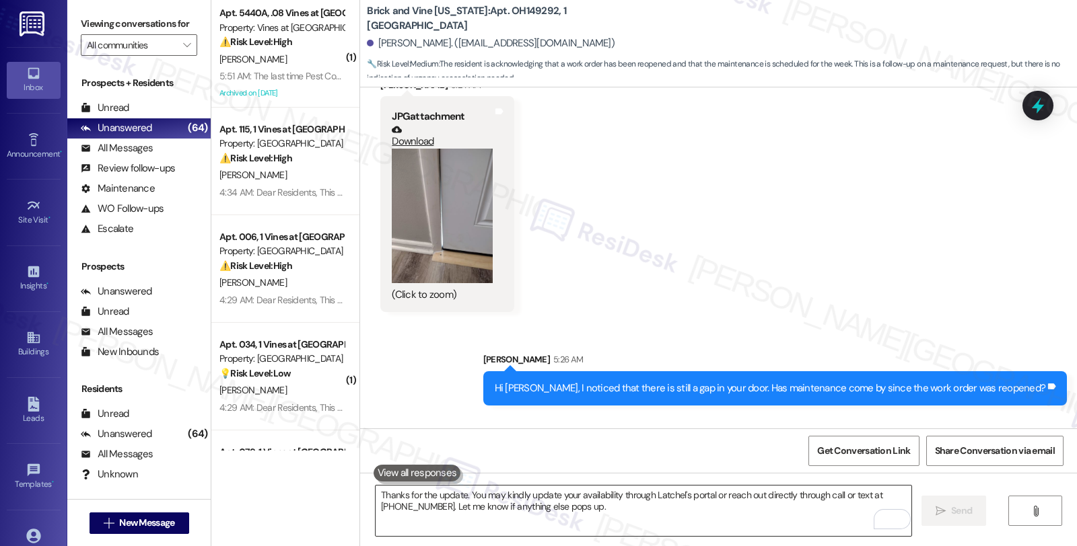
scroll to position [18814, 0]
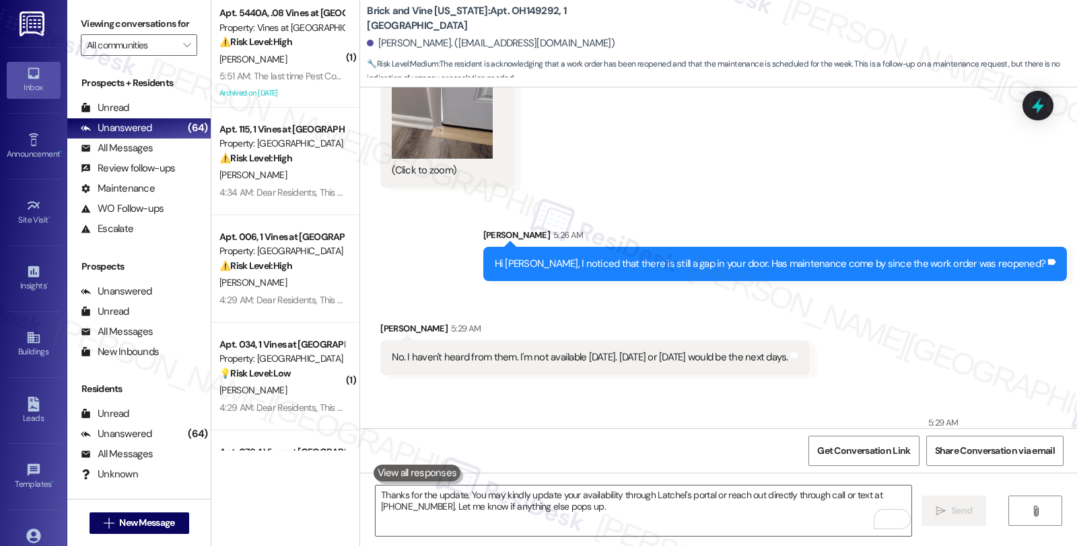
click at [850, 365] on div "Received via SMS Tammy Stewart 5:29 AM No. I haven't heard from them. I'm not a…" at bounding box center [718, 338] width 717 height 94
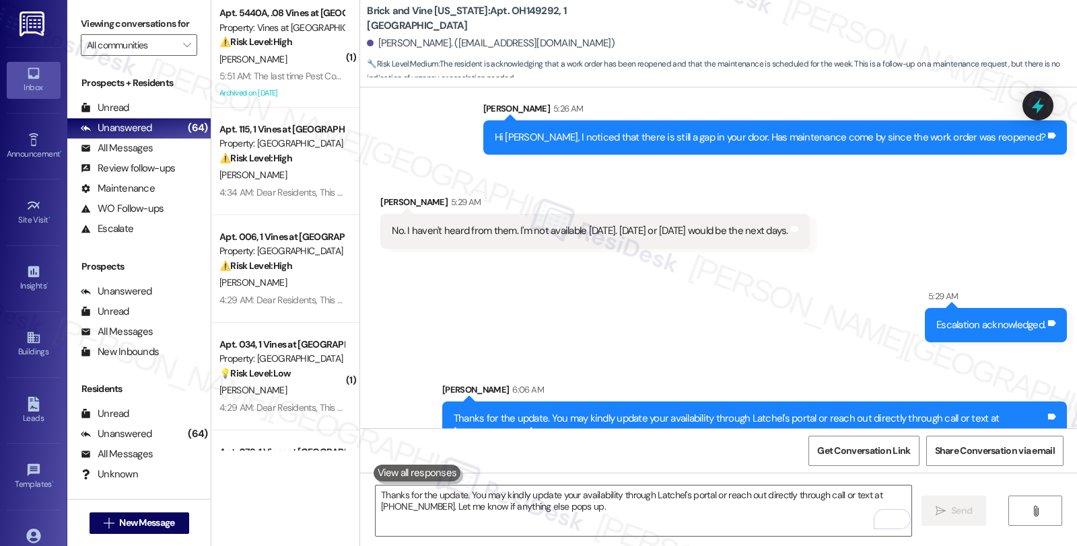
scroll to position [19015, 0]
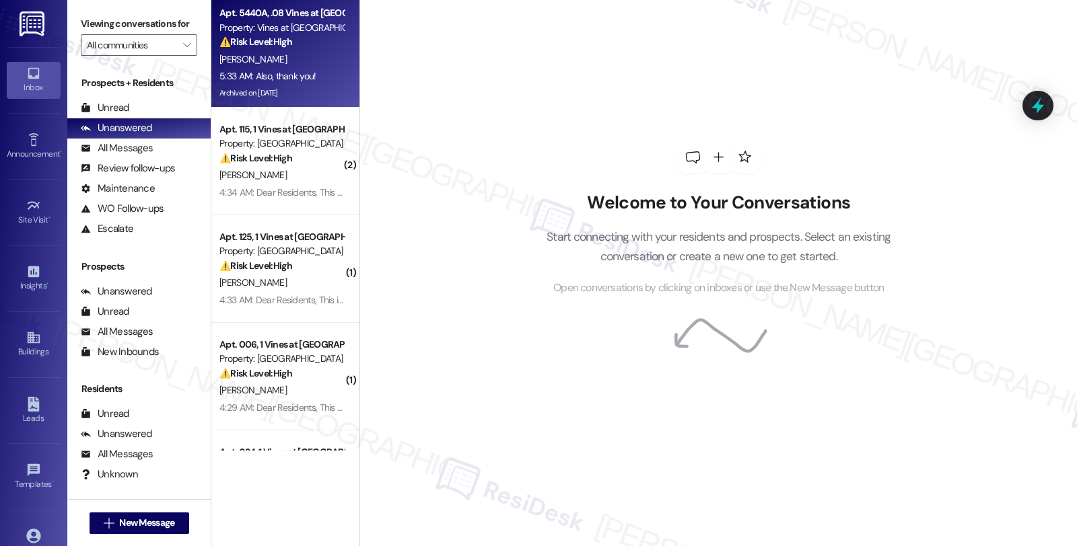
click at [259, 83] on div "5:33 AM: Also, thank you! 5:33 AM: Also, thank you!" at bounding box center [281, 76] width 127 height 17
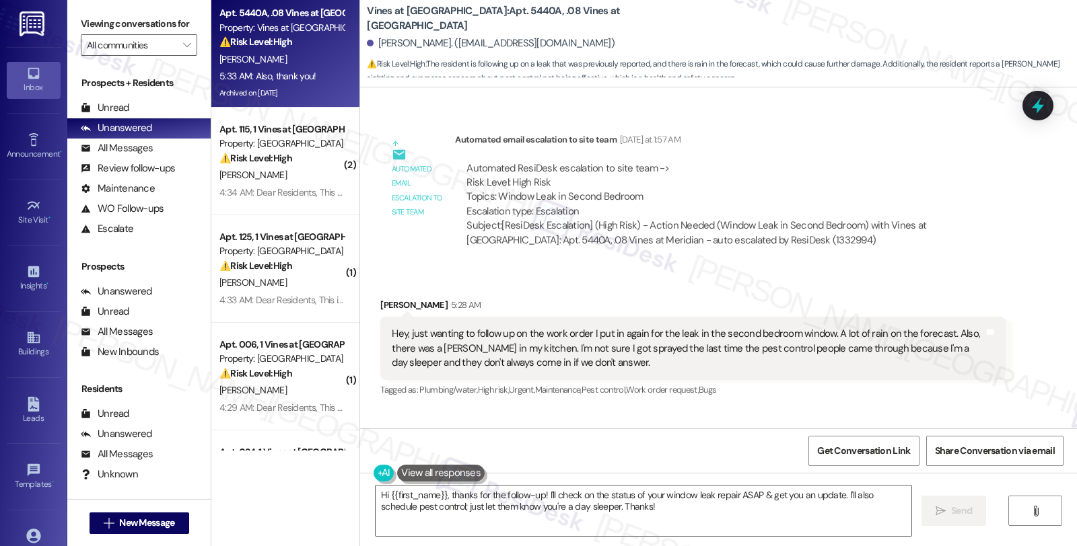
scroll to position [44892, 0]
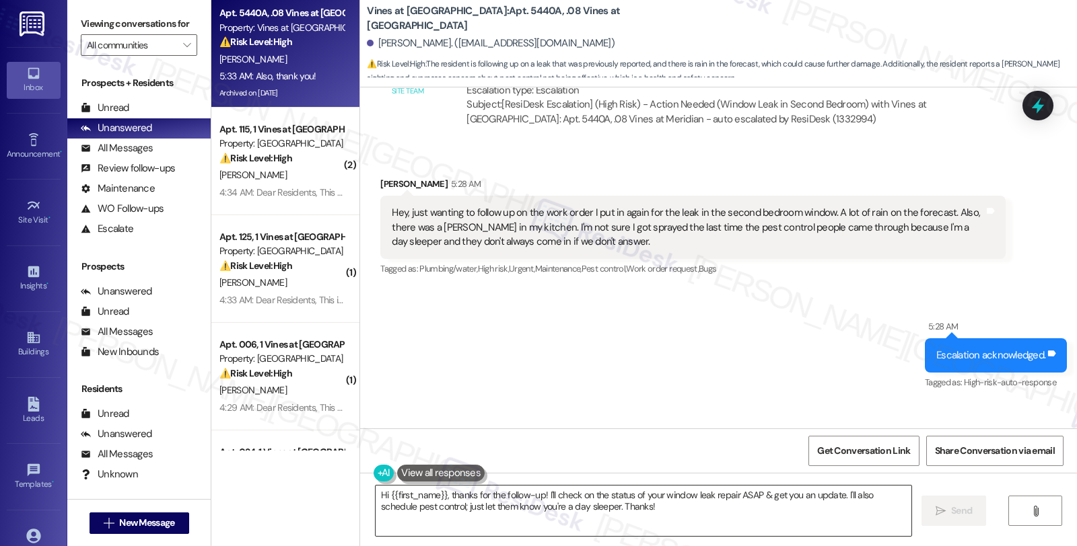
click at [546, 517] on textarea "Hi {{first_name}}, thanks for the follow-up! I'll check on the status of your w…" at bounding box center [643, 511] width 536 height 50
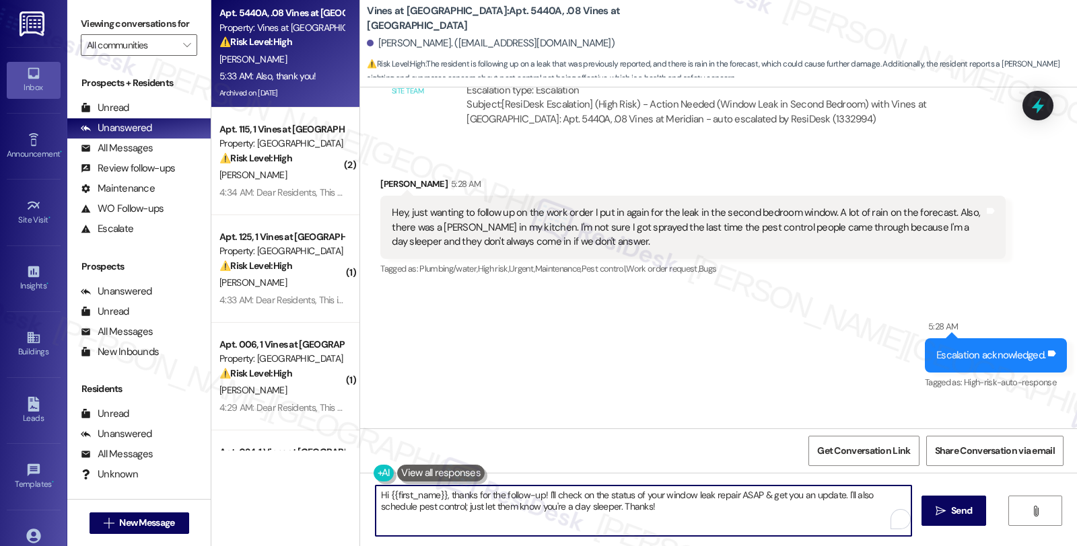
paste textarea "m sorry to hear about the leak on the 2nd bedroom window, and would like to kno…"
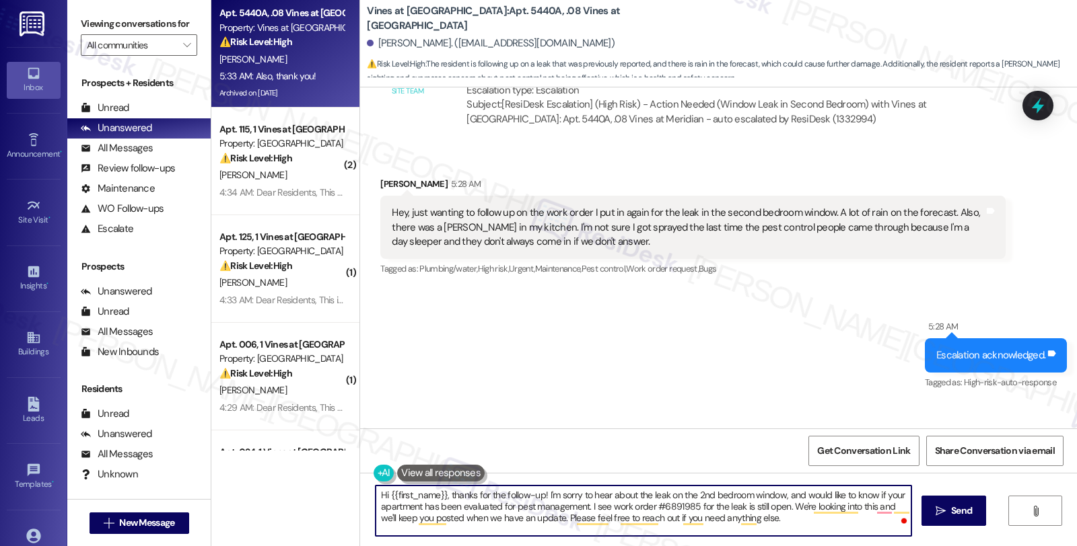
type textarea "Hi {{first_name}}, thanks for the follow-up! I'm sorry to hear about the leak o…"
click at [941, 511] on icon "" at bounding box center [940, 511] width 10 height 11
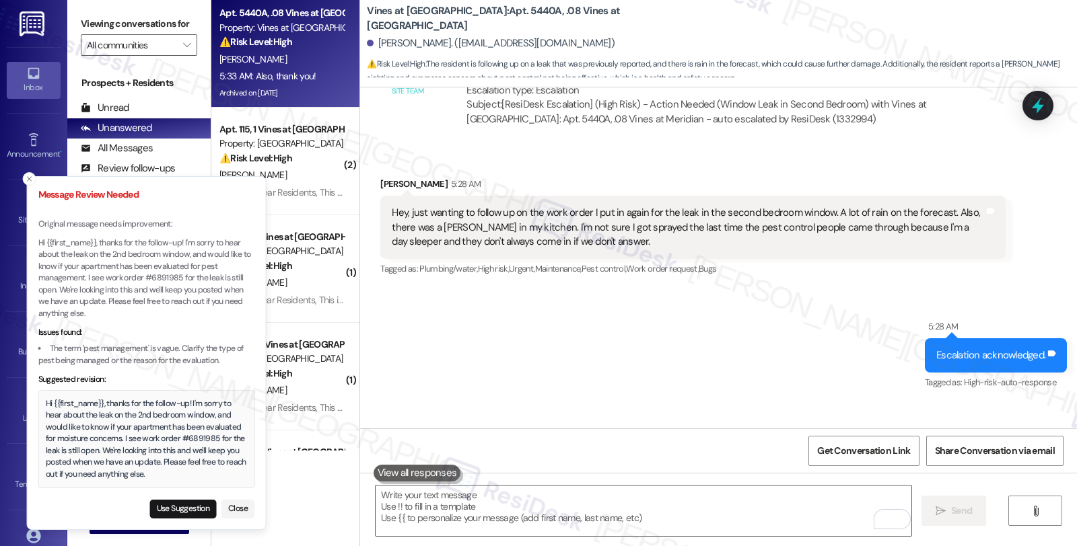
drag, startPoint x: 48, startPoint y: 406, endPoint x: 106, endPoint y: 423, distance: 59.4
click at [106, 423] on div "Hi {{first_name}}, thanks for the follow-up! I'm sorry to hear about the leak o…" at bounding box center [146, 439] width 201 height 83
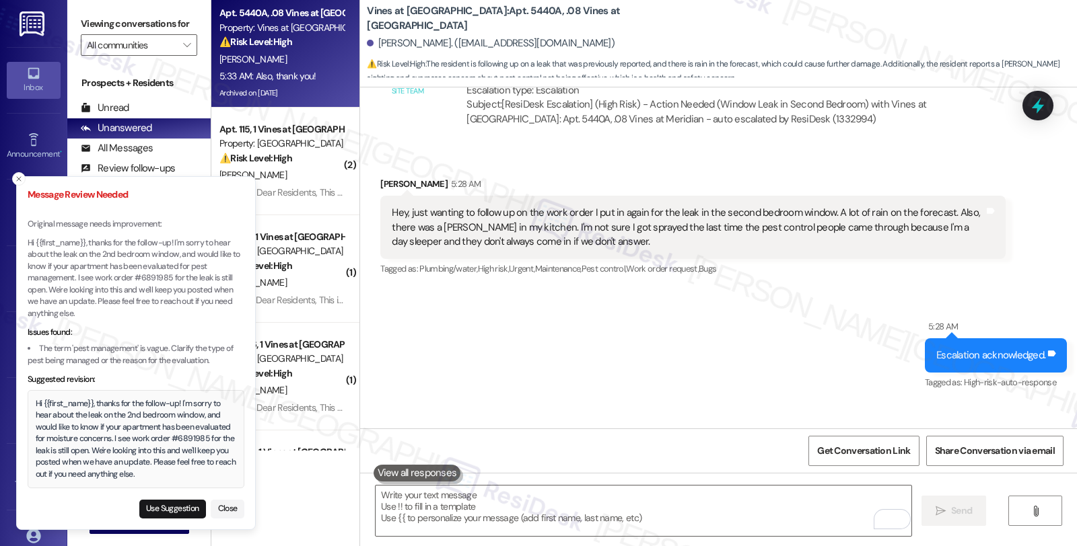
click at [517, 503] on textarea "To enrich screen reader interactions, please activate Accessibility in Grammarl…" at bounding box center [643, 511] width 536 height 50
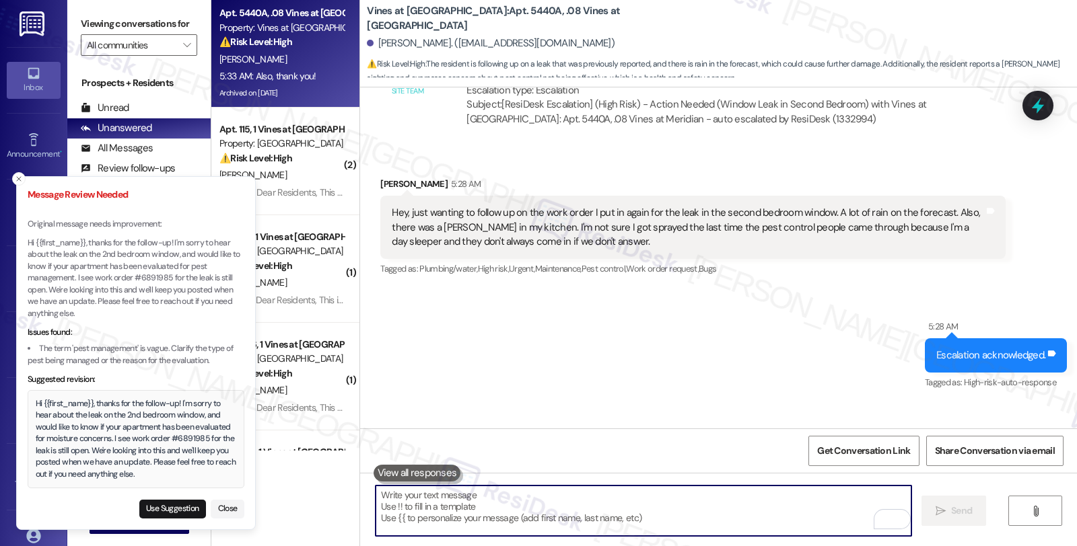
click at [408, 508] on textarea "To enrich screen reader interactions, please activate Accessibility in Grammarl…" at bounding box center [643, 511] width 536 height 50
paste textarea "Hi {{first_name}}, thanks for the follow-up! I'm sorry to hear about the leak o…"
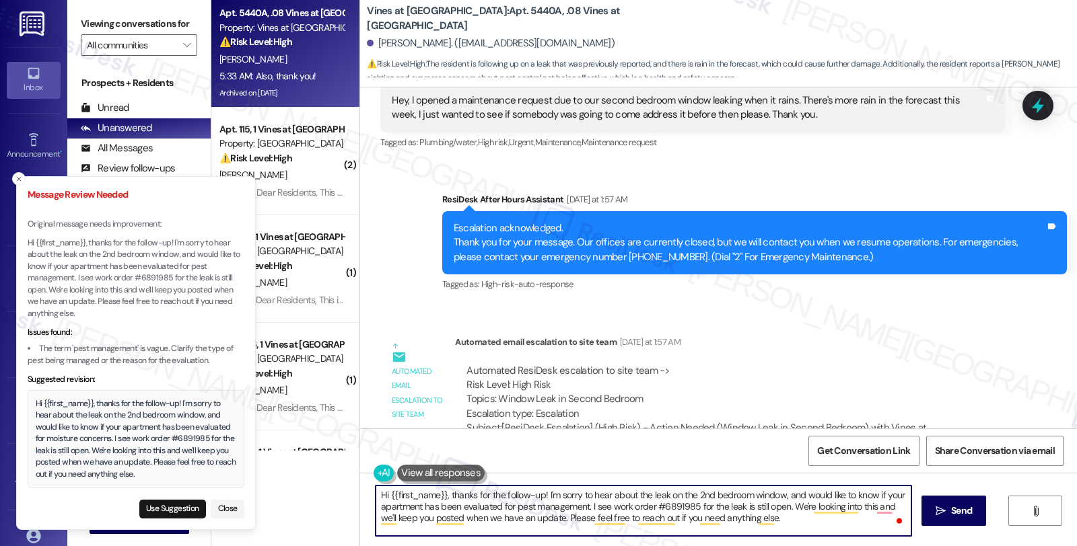
scroll to position [44518, 0]
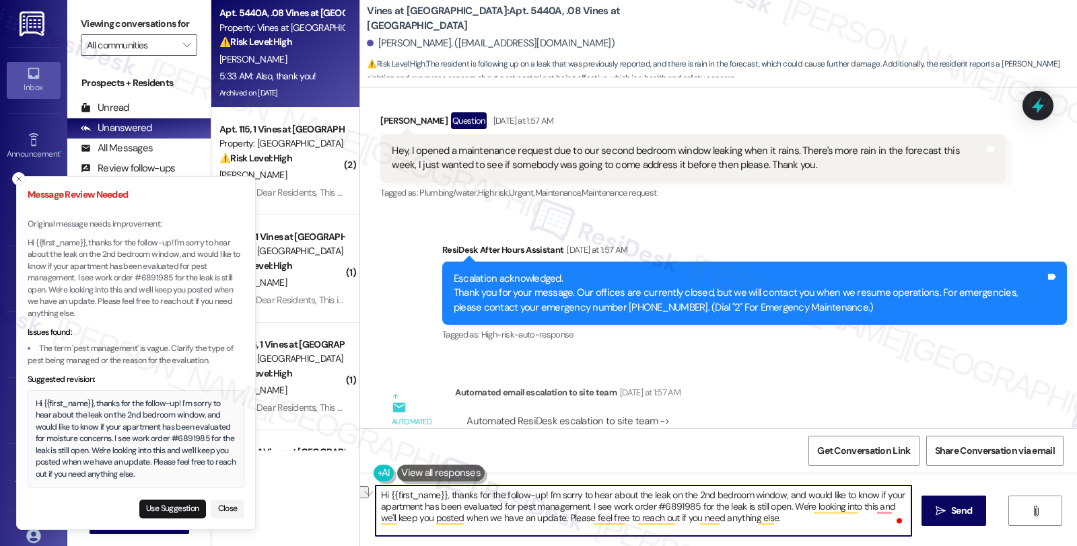
drag, startPoint x: 453, startPoint y: 507, endPoint x: 575, endPoint y: 510, distance: 122.5
click at [575, 510] on textarea "Hi {{first_name}}, thanks for the follow-up! I'm sorry to hear about the leak o…" at bounding box center [643, 511] width 536 height 50
click at [597, 507] on textarea "Hi {{first_name}}, thanks for the follow-up! I'm sorry to hear about the leak o…" at bounding box center [643, 511] width 536 height 50
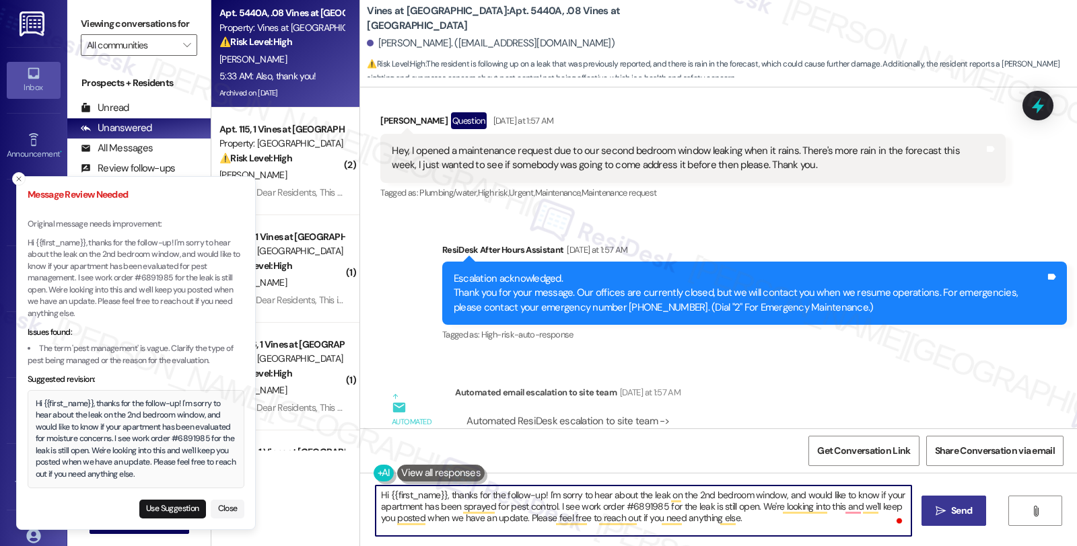
type textarea "Hi {{first_name}}, thanks for the follow-up! I'm sorry to hear about the leak o…"
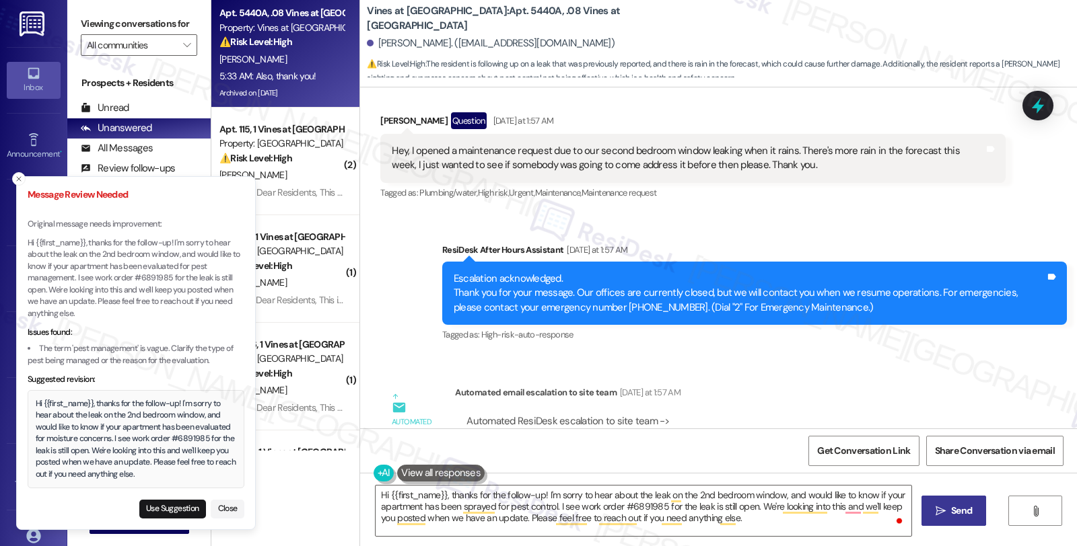
click at [935, 512] on icon "" at bounding box center [940, 511] width 10 height 11
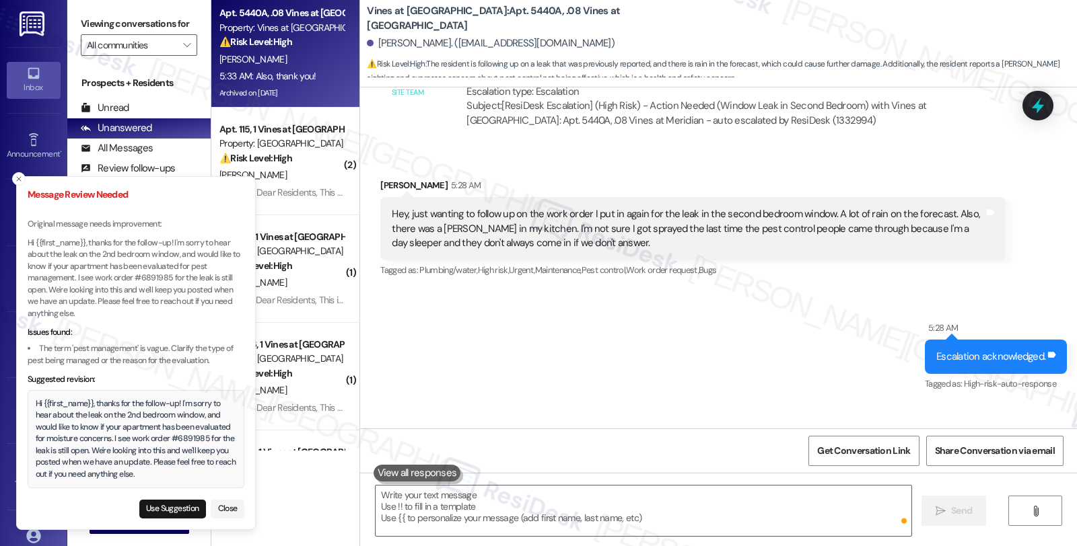
scroll to position [45015, 0]
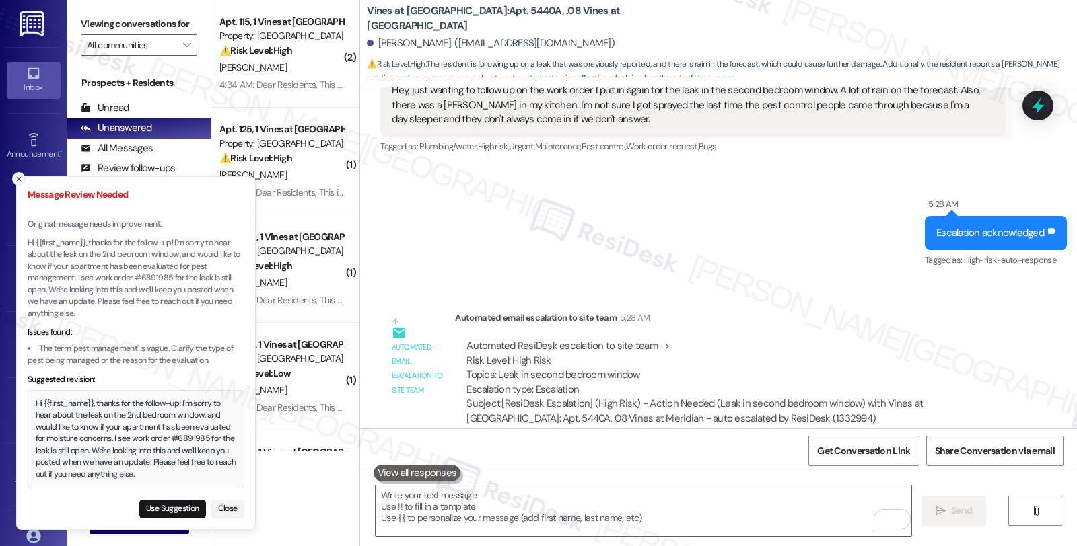
click at [18, 179] on line "Close toast" at bounding box center [19, 179] width 4 height 4
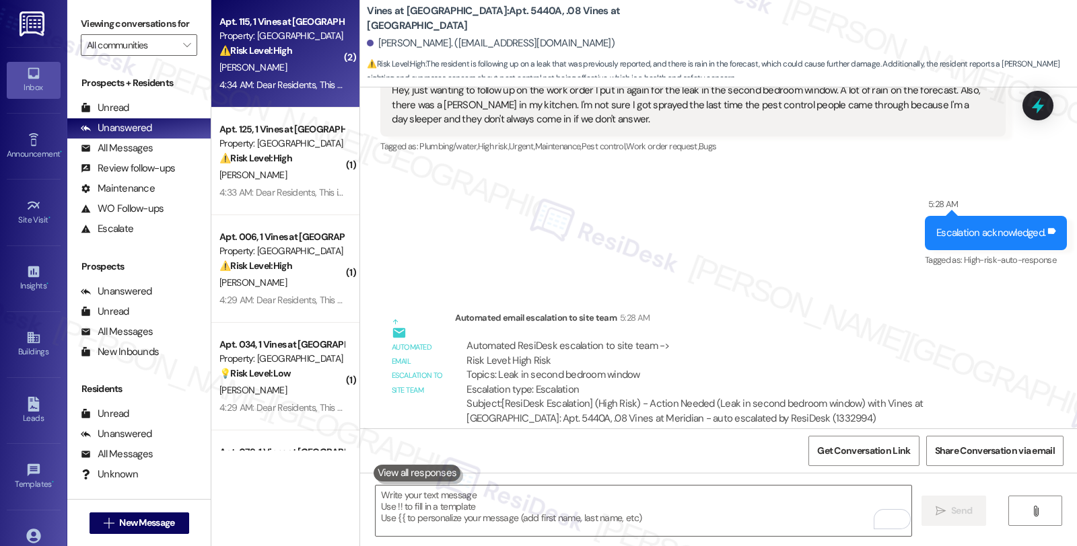
click at [252, 71] on span "[PERSON_NAME]" at bounding box center [252, 67] width 67 height 12
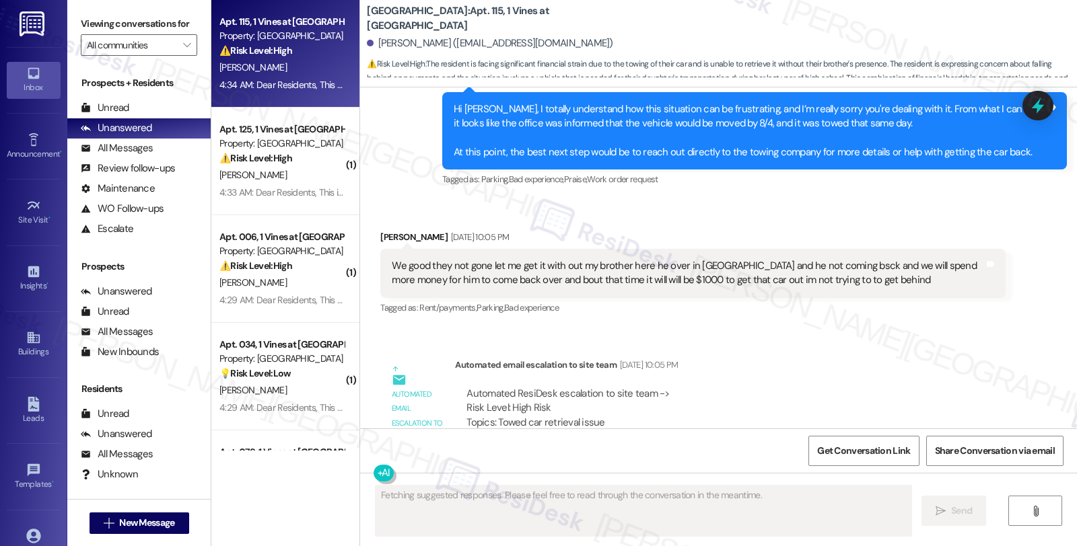
scroll to position [11374, 0]
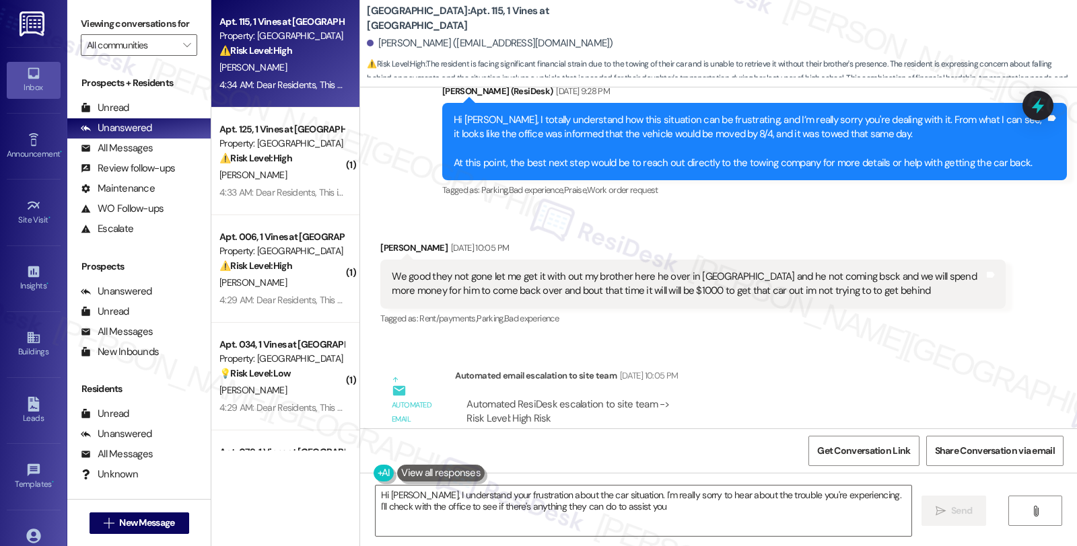
type textarea "Hi Adam, I understand your frustration about the car situation. I'm really sorr…"
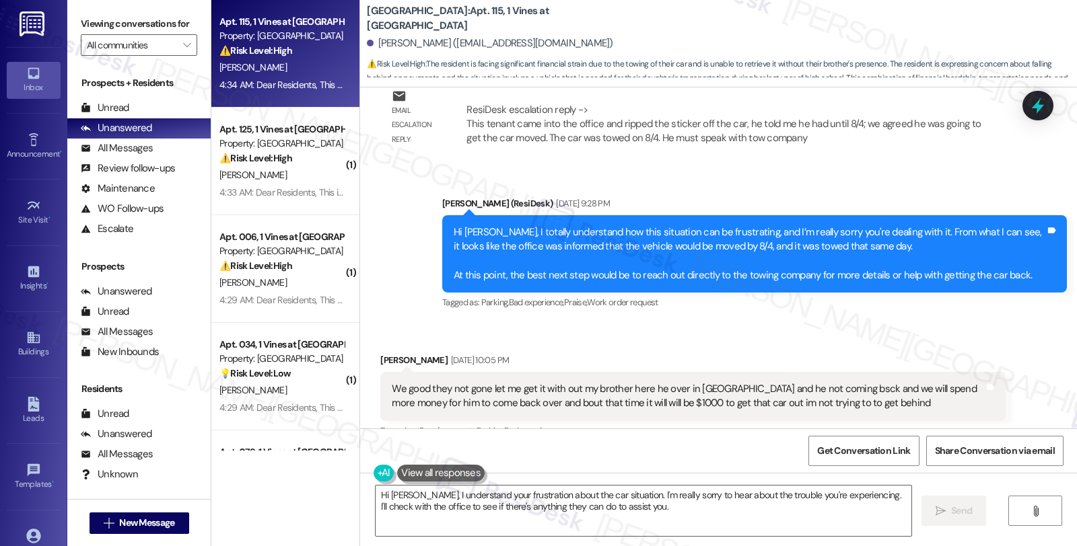
scroll to position [11259, 0]
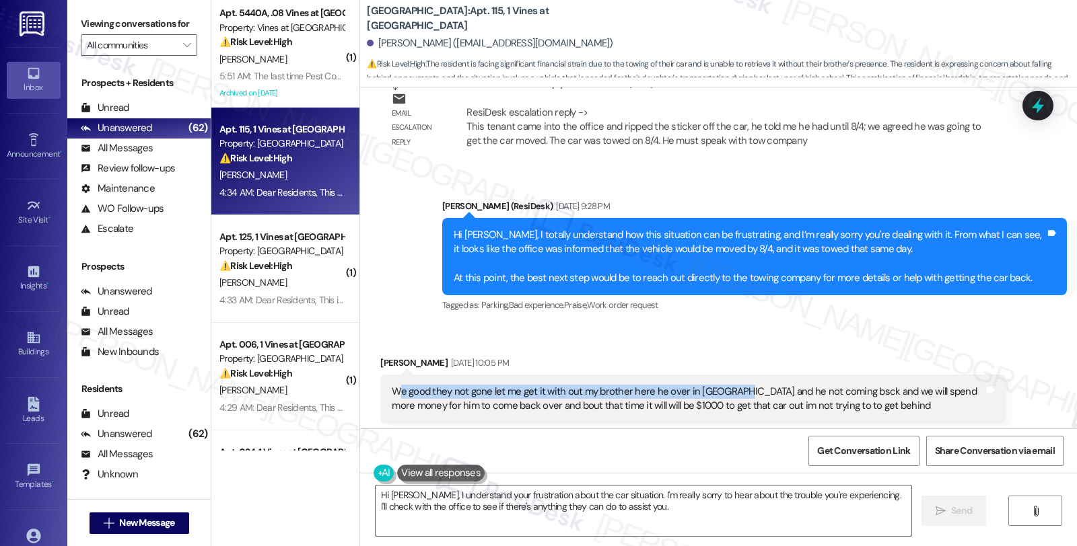
drag, startPoint x: 387, startPoint y: 394, endPoint x: 727, endPoint y: 393, distance: 339.8
click at [727, 393] on div "We good they not gone let me get it with out my brother here he over in Japan a…" at bounding box center [687, 399] width 591 height 29
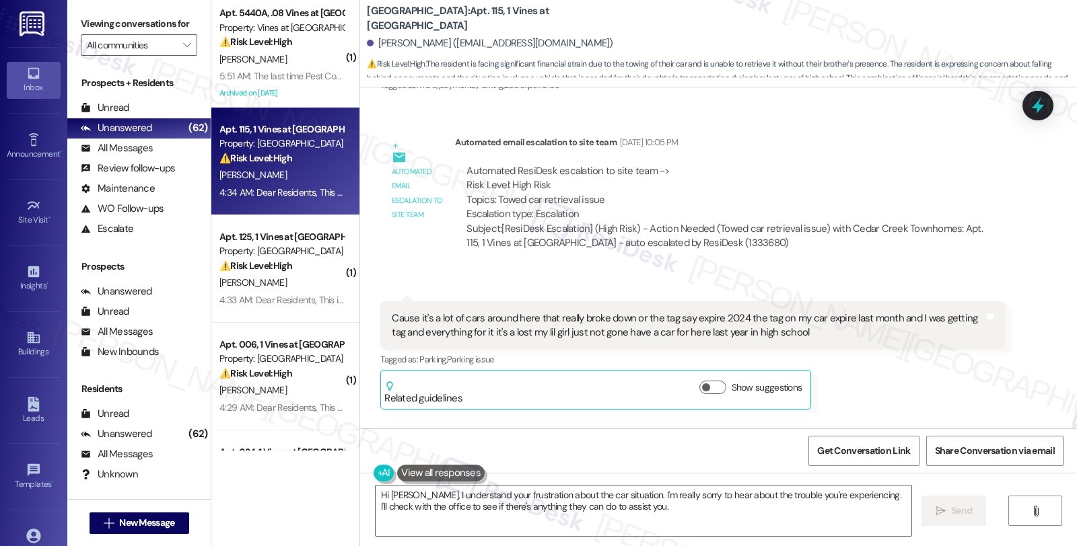
scroll to position [11633, 0]
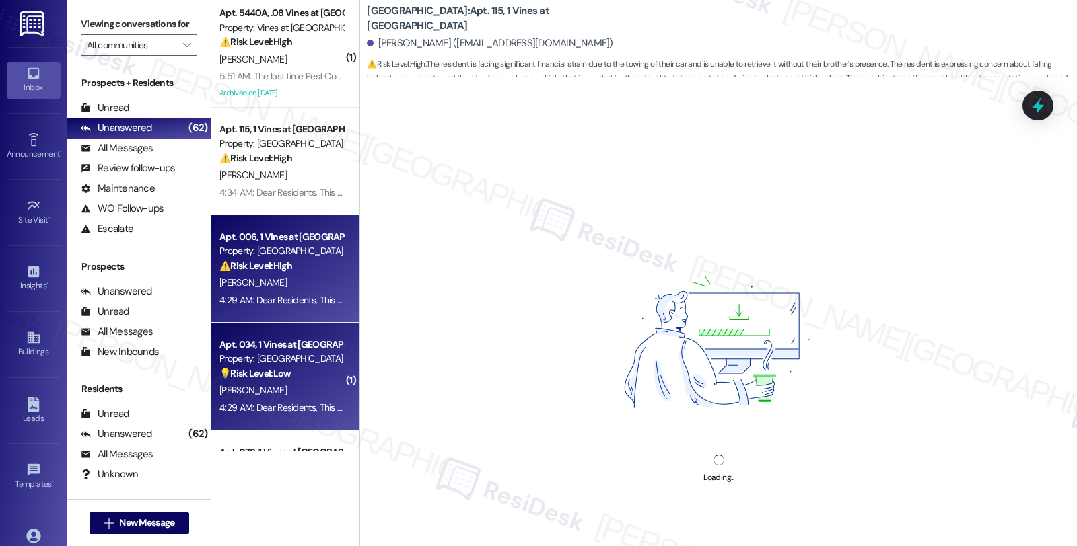
click at [292, 388] on div "[PERSON_NAME]" at bounding box center [281, 390] width 127 height 17
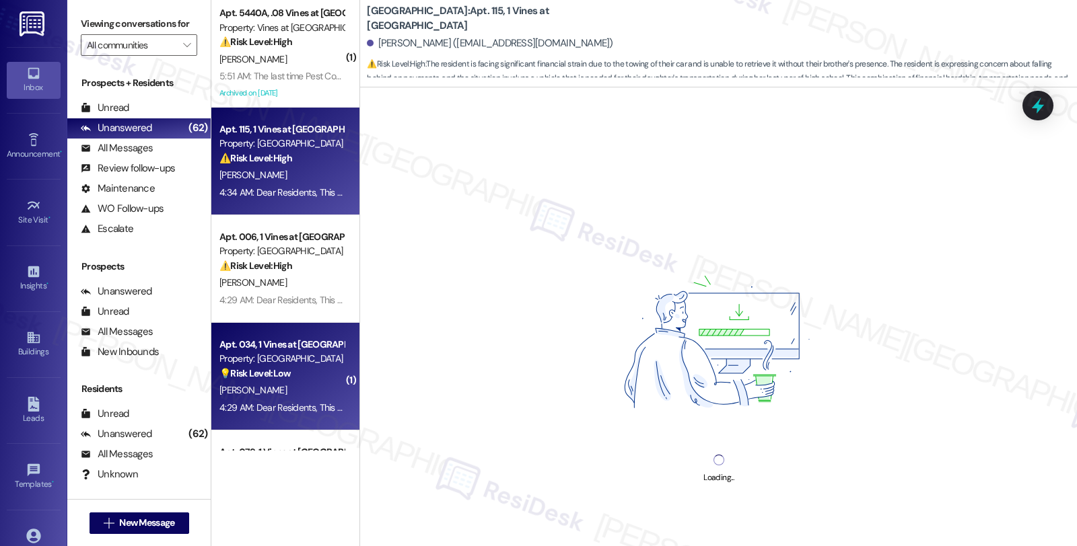
click at [261, 152] on strong "⚠️ Risk Level: High" at bounding box center [255, 158] width 73 height 12
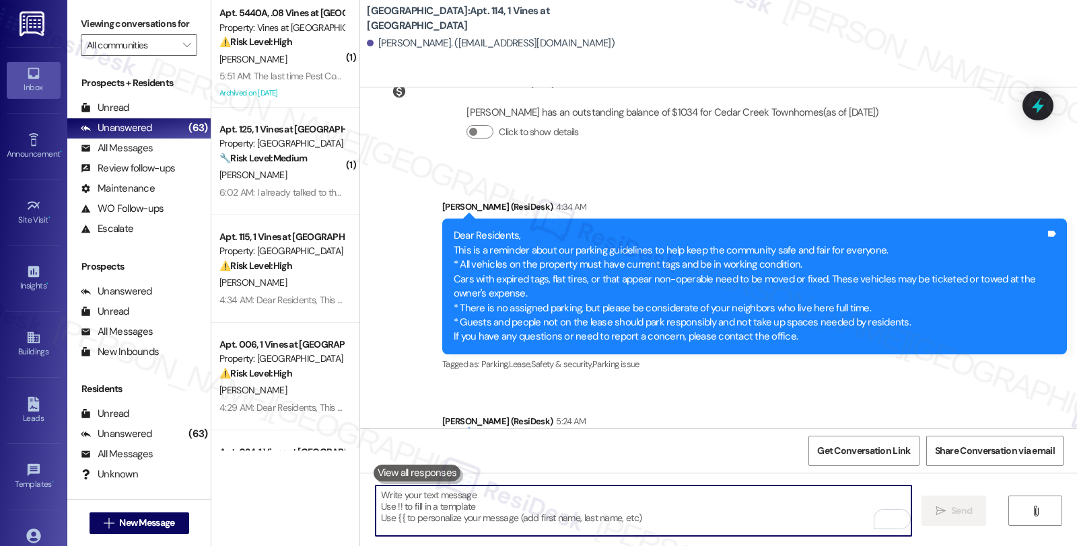
scroll to position [19022, 0]
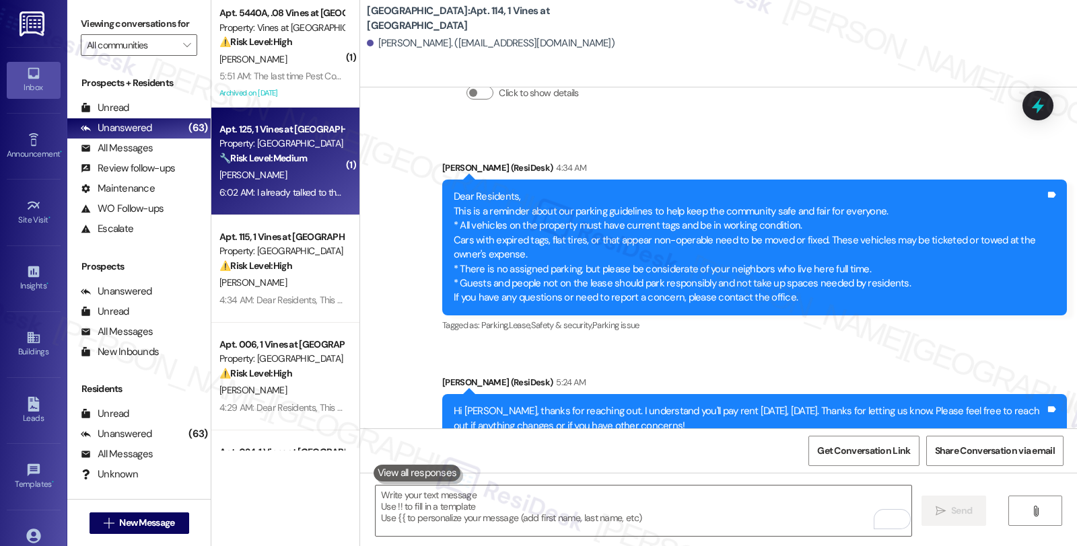
click at [286, 180] on div "[PERSON_NAME]" at bounding box center [281, 175] width 127 height 17
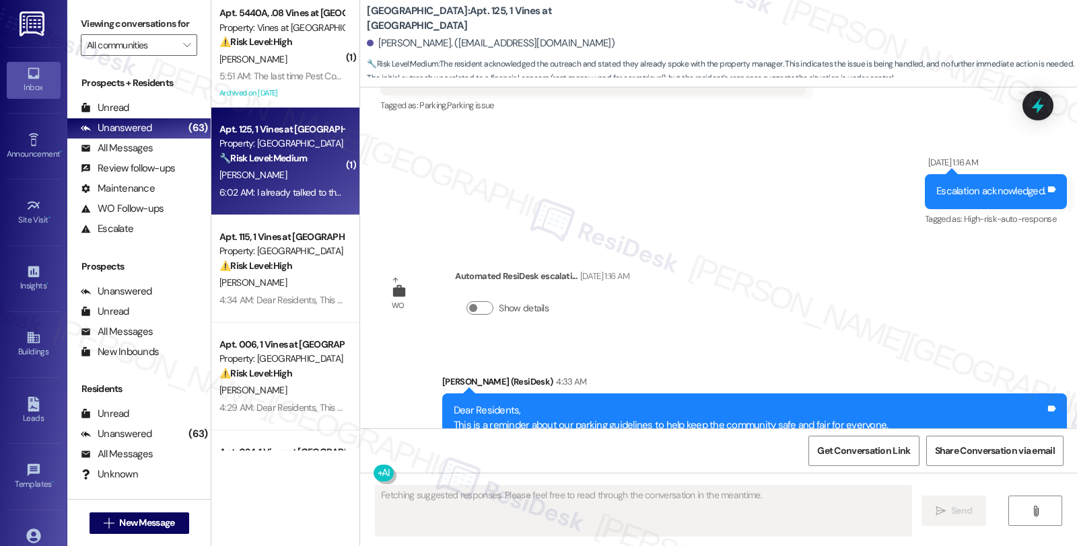
scroll to position [8469, 0]
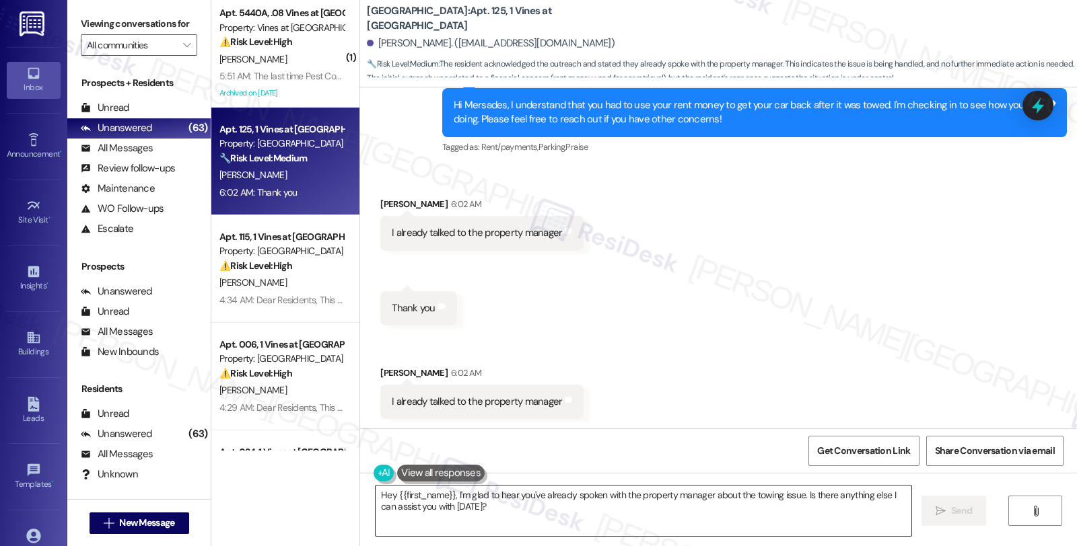
click at [375, 495] on textarea "Hey {{first_name}}, I'm glad to hear you've already spoken with the property ma…" at bounding box center [643, 511] width 536 height 50
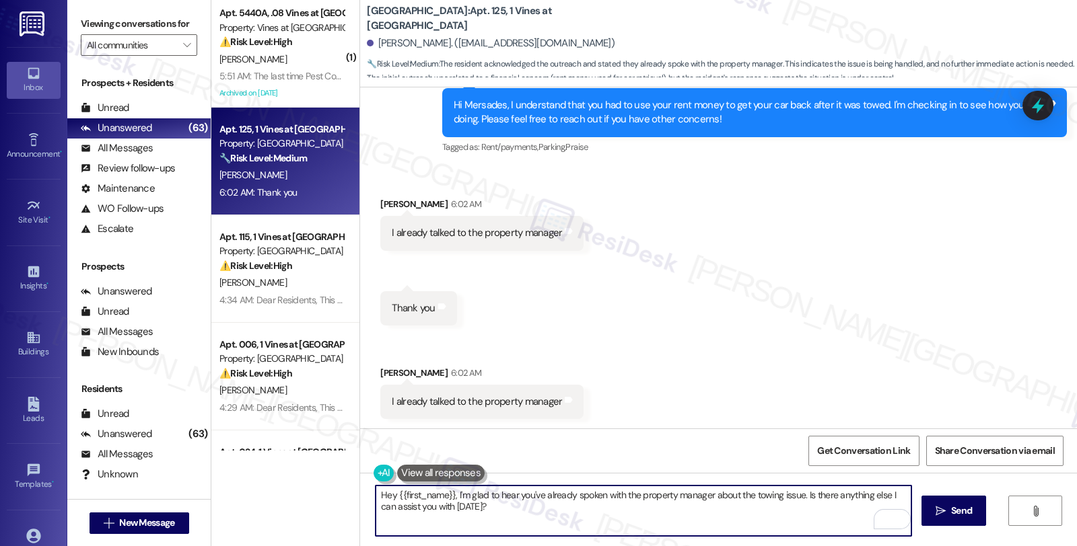
click at [478, 507] on textarea "Hey {{first_name}}, I'm glad to hear you've already spoken with the property ma…" at bounding box center [643, 511] width 536 height 50
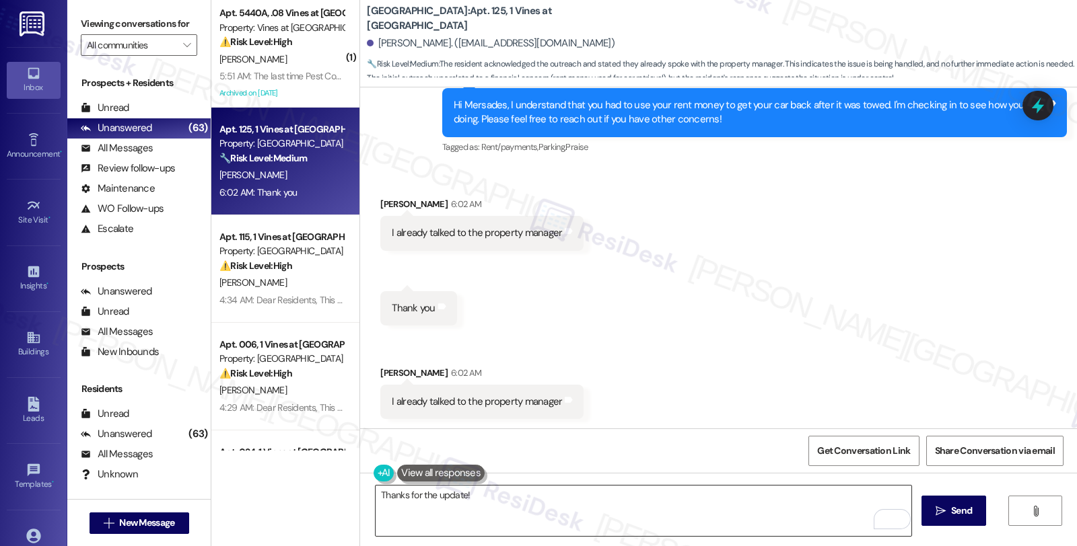
click at [490, 508] on textarea "Thanks for the update!" at bounding box center [643, 511] width 536 height 50
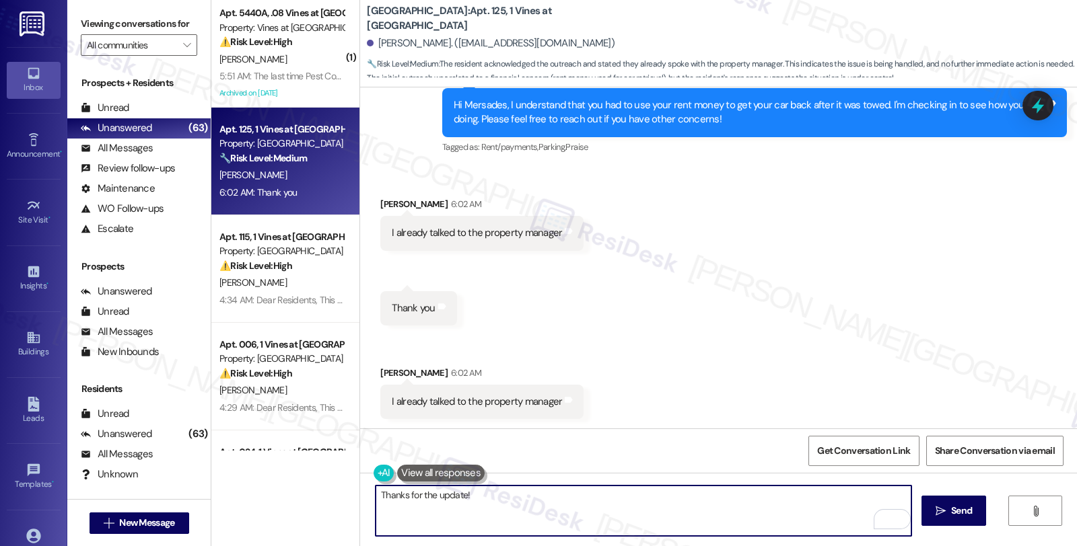
paste textarea "Should you have other concerns, please feel free to reach out. Have a great day!"
click at [759, 498] on textarea "Thanks for the update! Should you have other concerns, please feel free to reac…" at bounding box center [643, 511] width 536 height 50
type textarea "Thanks for the update! Should you have other concerns, please feel free to reac…"
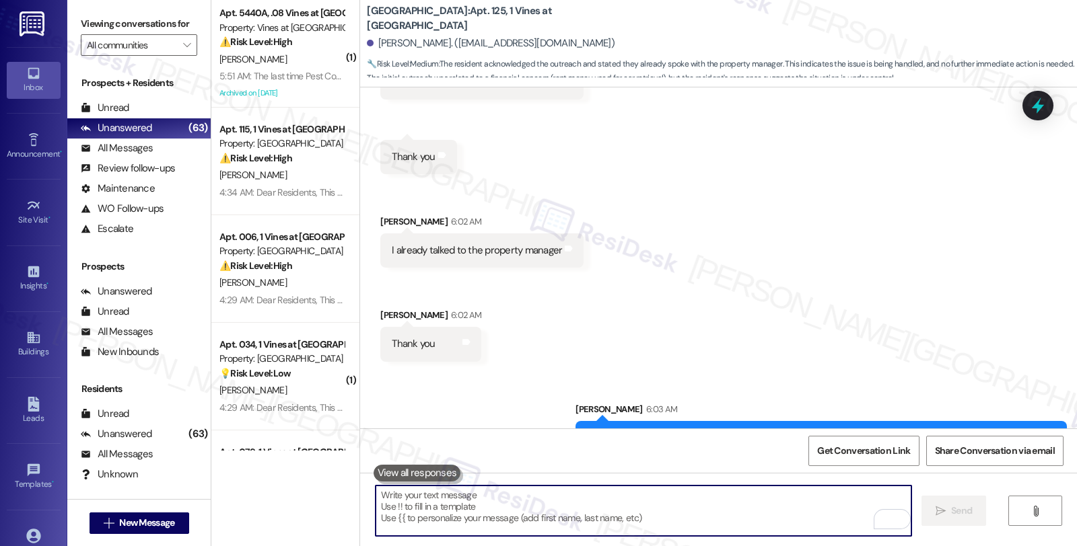
scroll to position [8657, 0]
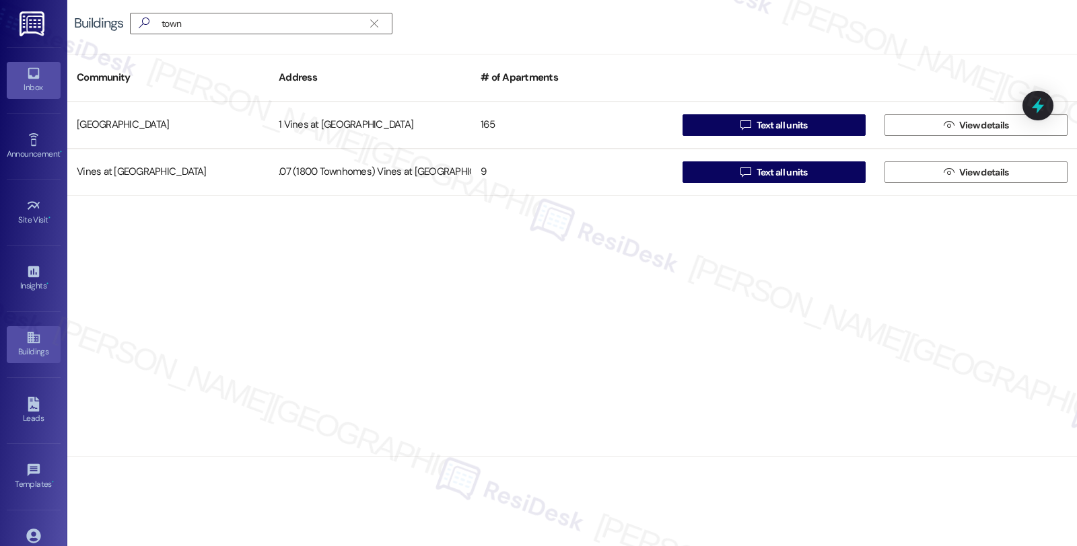
click at [15, 89] on div "Inbox" at bounding box center [33, 87] width 67 height 13
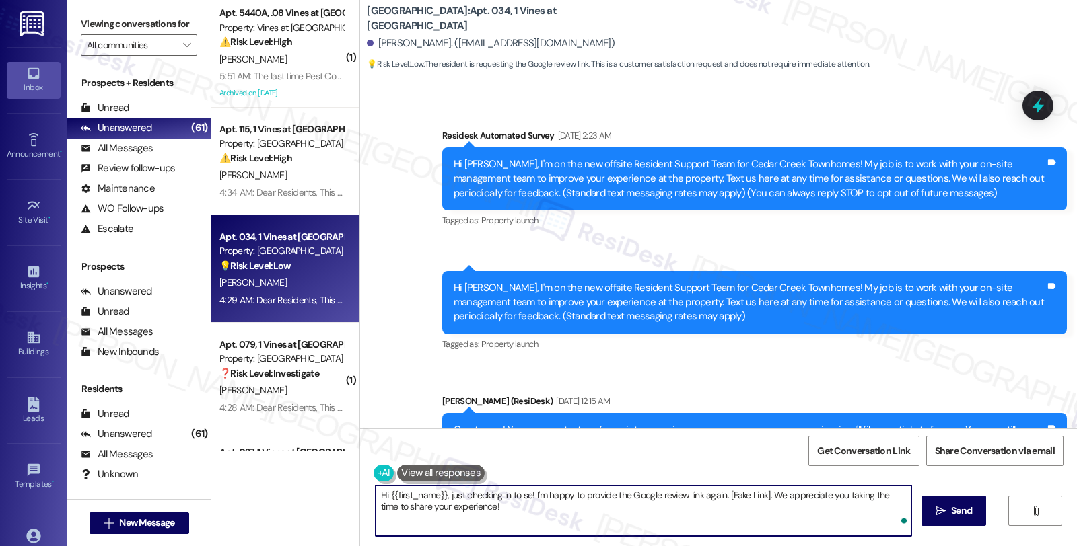
scroll to position [10705, 0]
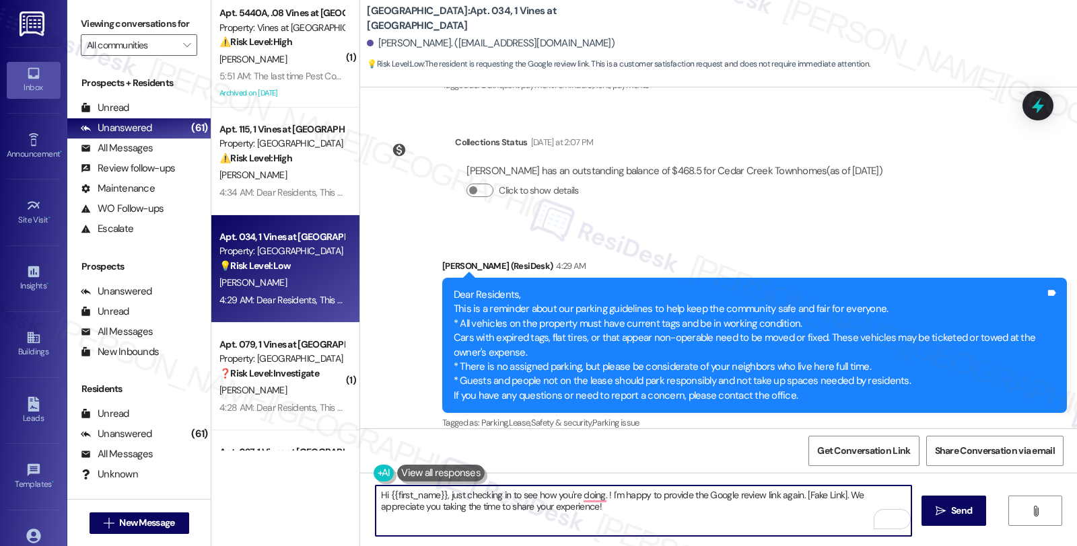
click at [606, 509] on textarea "Hi {{first_name}}, just checking in to see how you're doing. ! I'm happy to pro…" at bounding box center [643, 511] width 536 height 50
click at [817, 500] on textarea "Hi {{first_name}}, just checking in to see how you're doing. Please feel free t…" at bounding box center [643, 511] width 536 height 50
click at [790, 499] on textarea "Hi {{first_name}}, just checking in to see how you're doing. Please feel free t…" at bounding box center [643, 511] width 536 height 50
type textarea "Hi {{first_name}}, just checking in to see how you're doing. Please feel free t…"
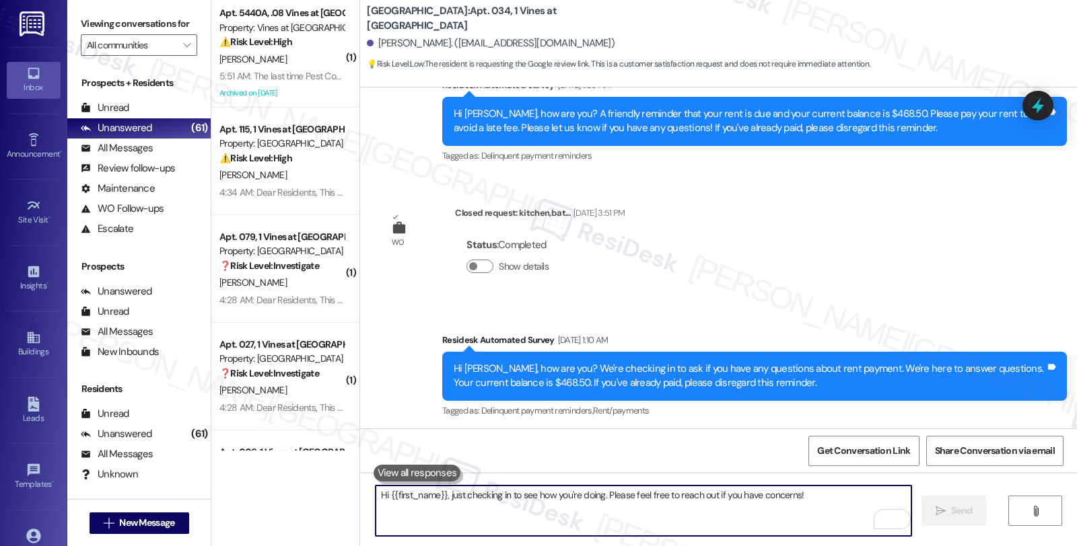
scroll to position [10799, 0]
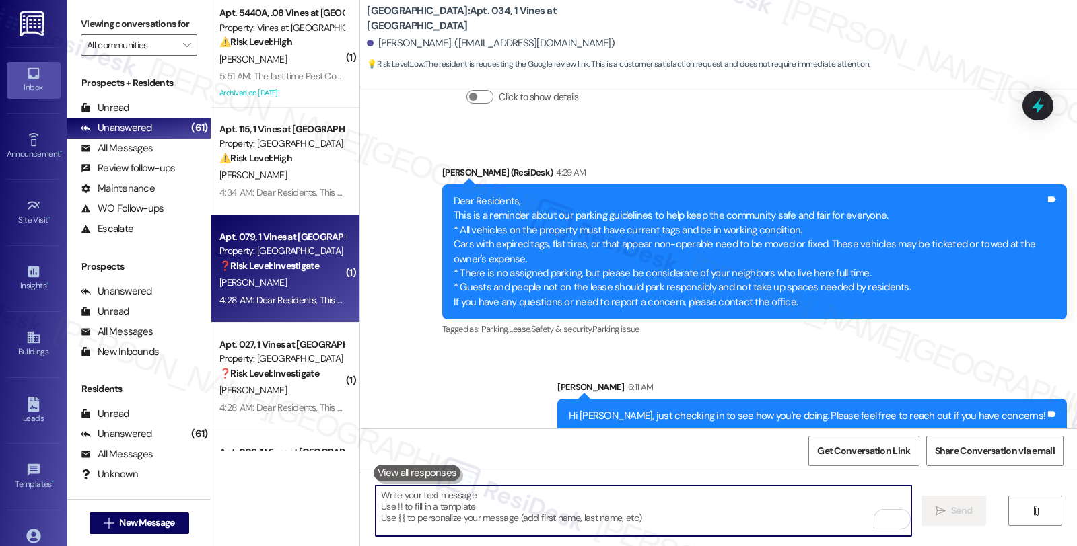
click at [274, 278] on div "[PERSON_NAME]" at bounding box center [281, 283] width 127 height 17
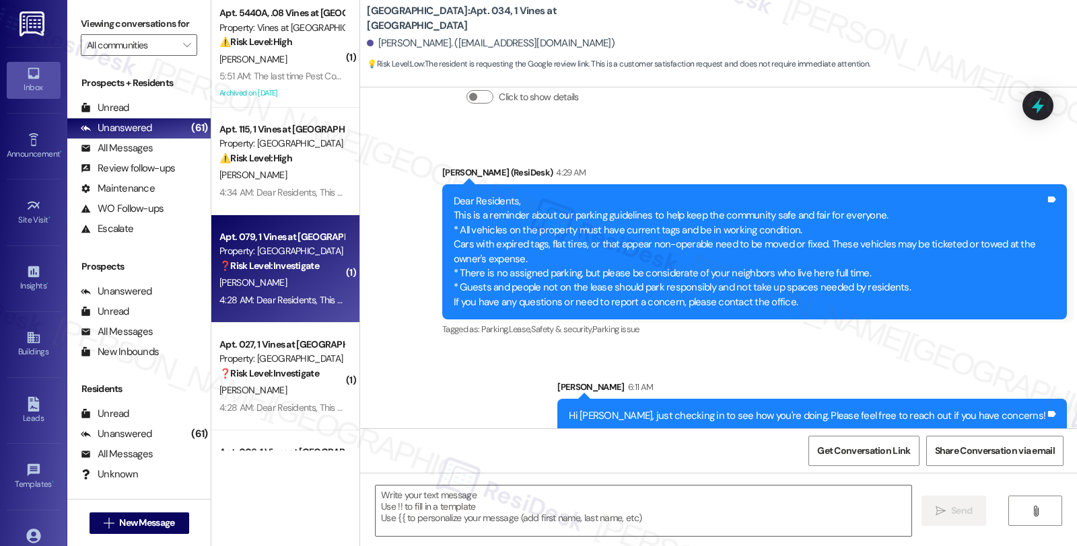
type textarea "Fetching suggested responses. Please feel free to read through the conversation…"
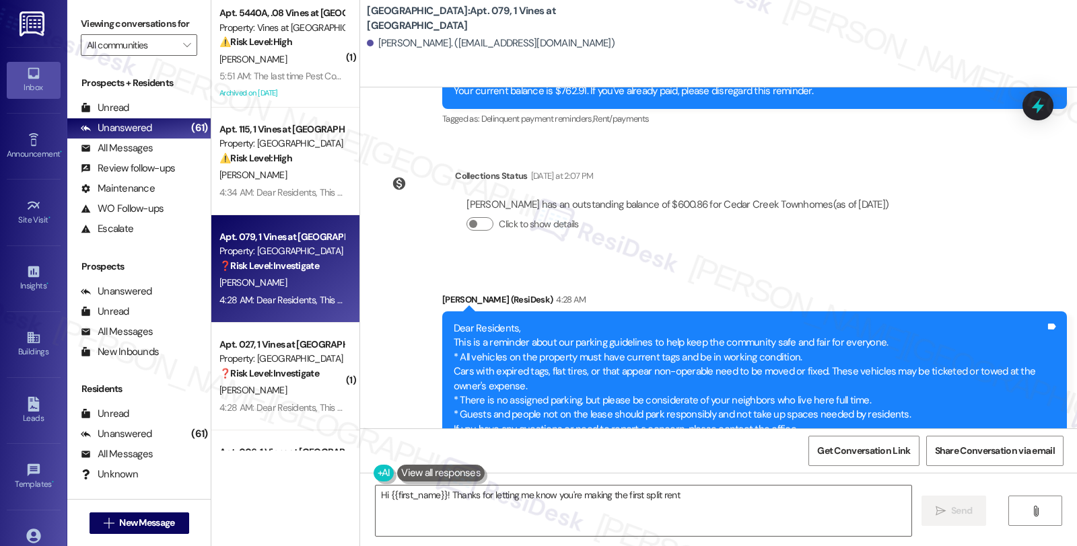
scroll to position [8596, 0]
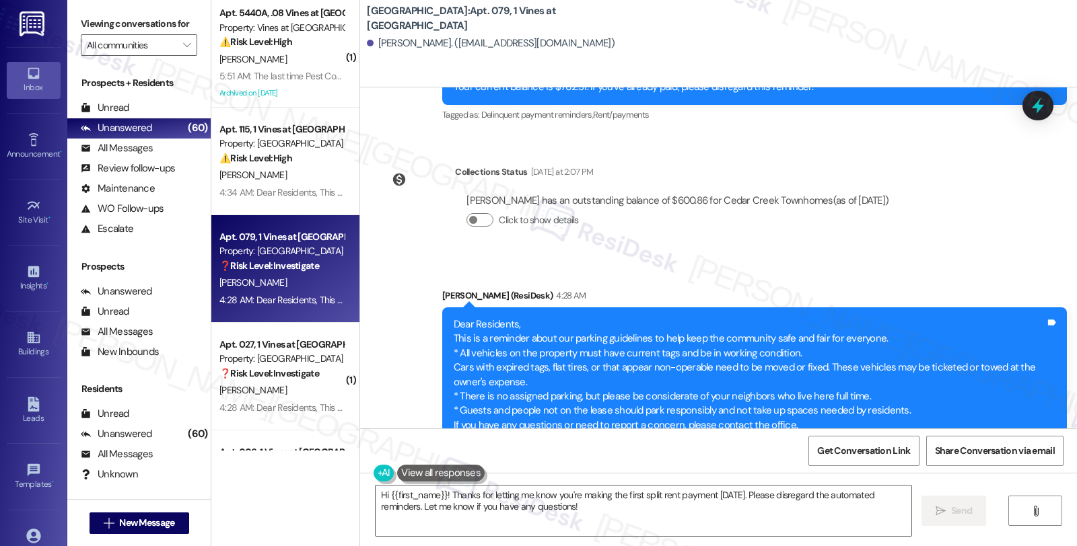
drag, startPoint x: 910, startPoint y: 178, endPoint x: 882, endPoint y: 198, distance: 35.1
click at [911, 178] on div "Lease started Mar 17, 2025 at 8:00 AM Announcement, sent via SMS Sarah (ResiDes…" at bounding box center [718, 257] width 717 height 341
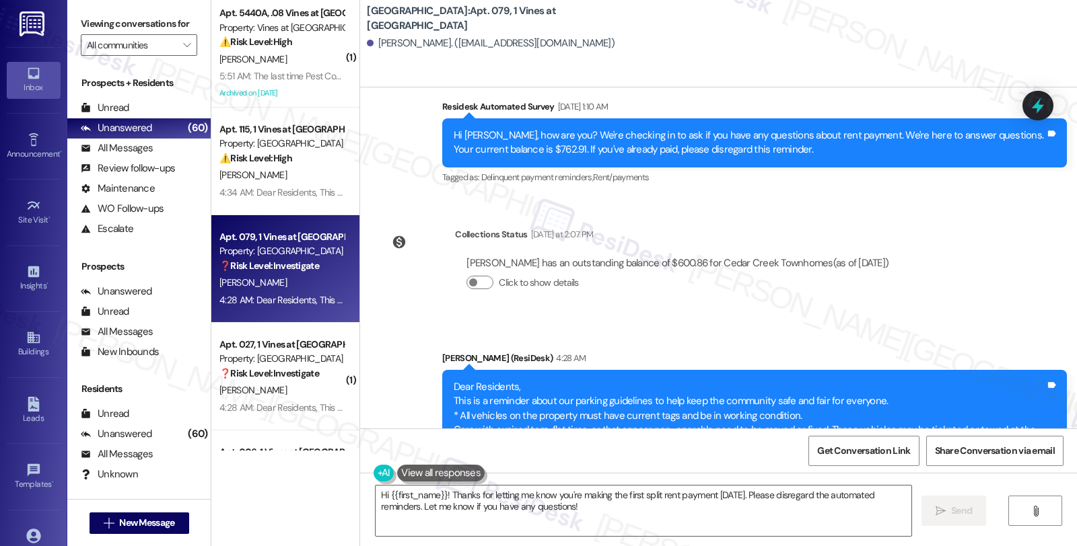
scroll to position [8372, 0]
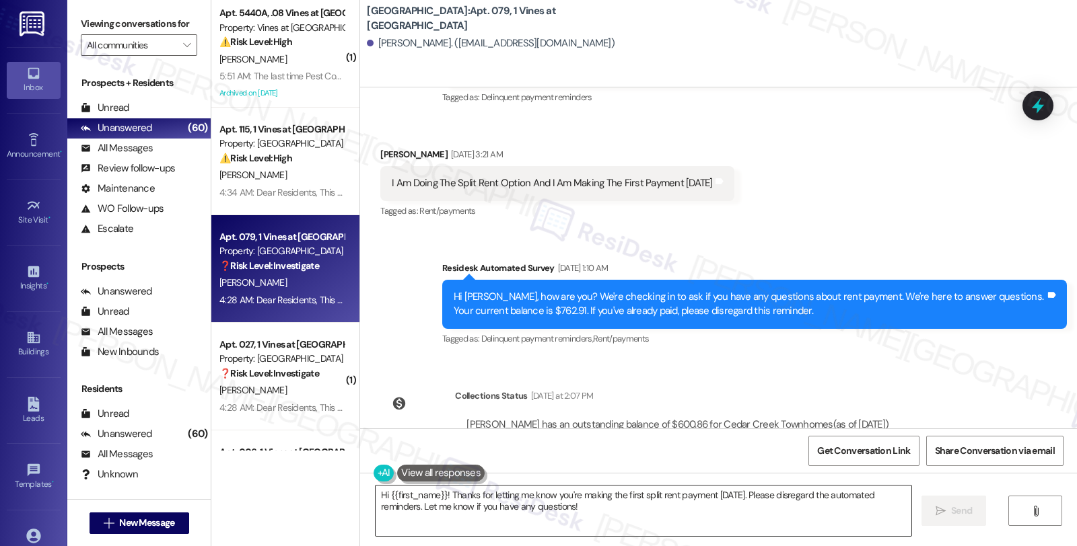
click at [434, 495] on textarea "Hi {{first_name}}! Thanks for letting me know you're making the first split ren…" at bounding box center [643, 511] width 536 height 50
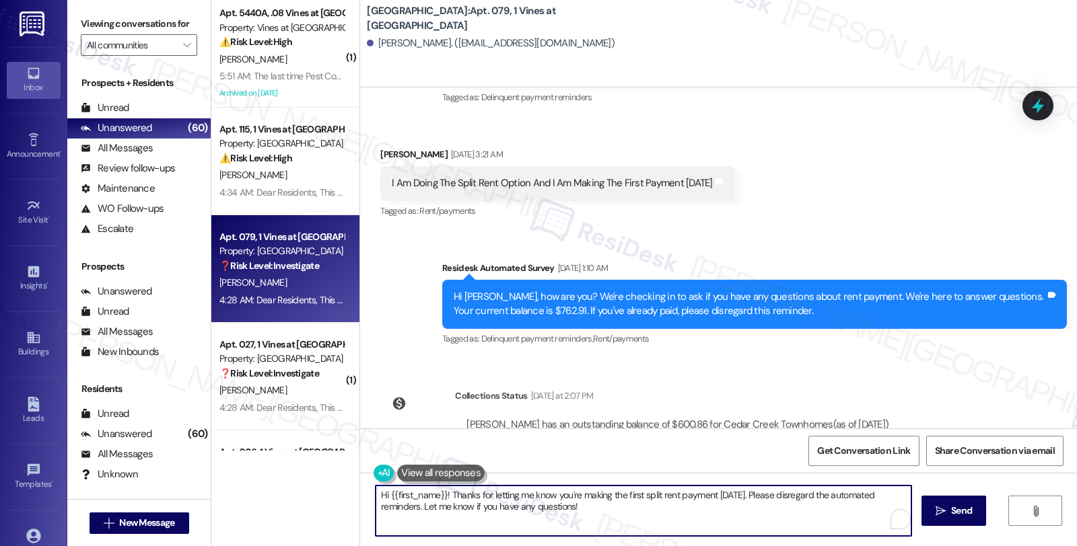
click at [436, 494] on textarea "Hi {{first_name}}! Thanks for letting me know you're making the first split ren…" at bounding box center [643, 511] width 536 height 50
click at [439, 496] on textarea "Hi {{first_name}}! Thanks for letting me know you're making the first split ren…" at bounding box center [643, 511] width 536 height 50
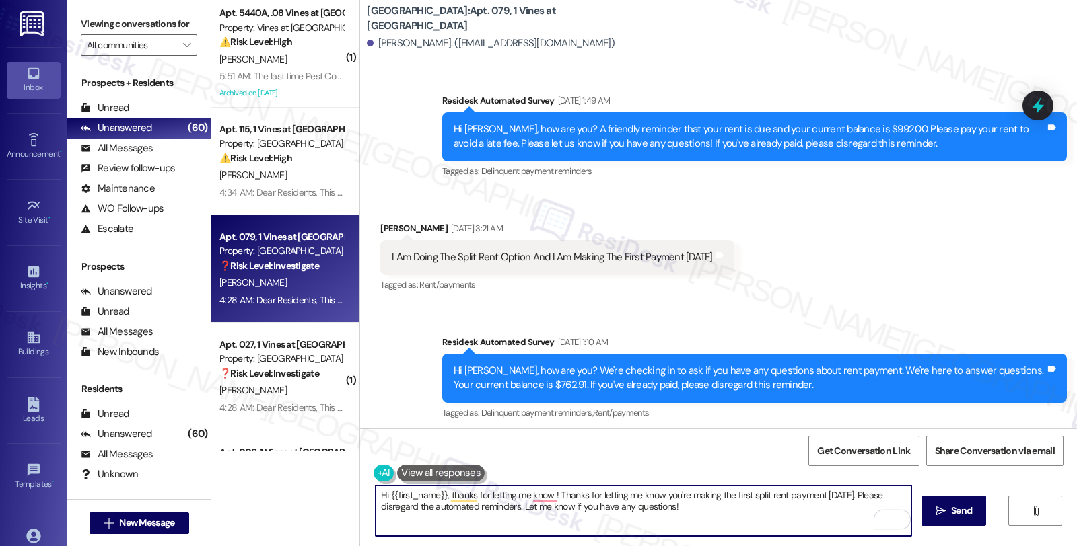
scroll to position [8297, 0]
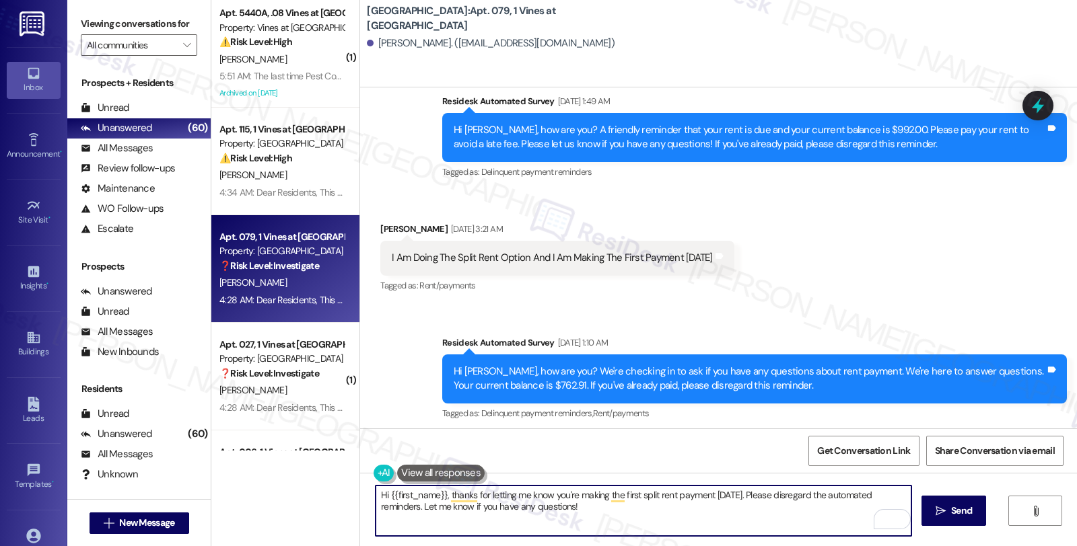
click at [571, 494] on textarea "Hi {{first_name}}, thanks for letting me know you're making the first split ren…" at bounding box center [643, 511] width 536 height 50
click at [612, 496] on textarea "Hi {{first_name}}, thanks for letting me know you're using the rengt splitter. …" at bounding box center [643, 511] width 536 height 50
click at [651, 500] on textarea "Hi {{first_name}}, thanks for letting me know you're using the rent splitter. m…" at bounding box center [643, 511] width 536 height 50
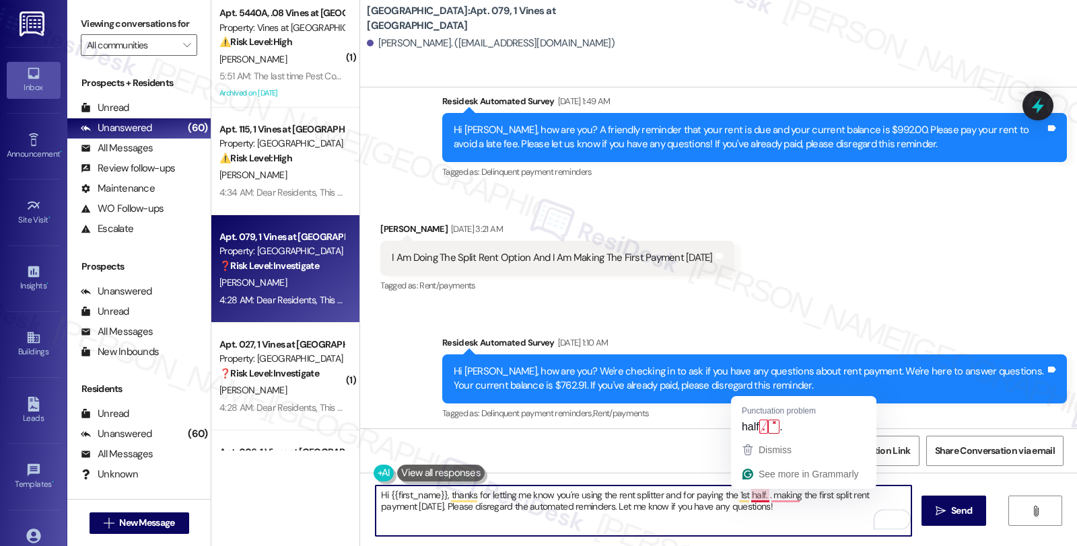
click at [759, 498] on textarea "Hi {{first_name}}, thanks for letting me know you're using the rent splitter an…" at bounding box center [643, 511] width 536 height 50
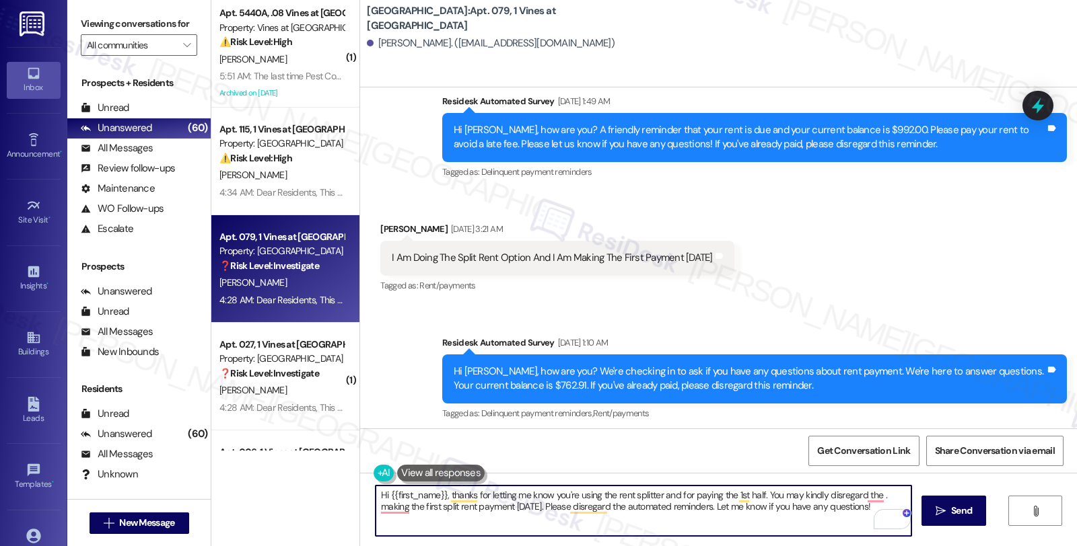
click at [657, 503] on textarea "Hi {{first_name}}, thanks for letting me know you're using the rent splitter an…" at bounding box center [643, 511] width 536 height 50
click at [409, 505] on textarea "Hi {{first_name}}, thanks for letting me know you're using the rent splitter an…" at bounding box center [643, 511] width 536 height 50
click at [410, 509] on textarea "Hi {{first_name}}, thanks for letting me know you're using the rent splitter an…" at bounding box center [643, 511] width 536 height 50
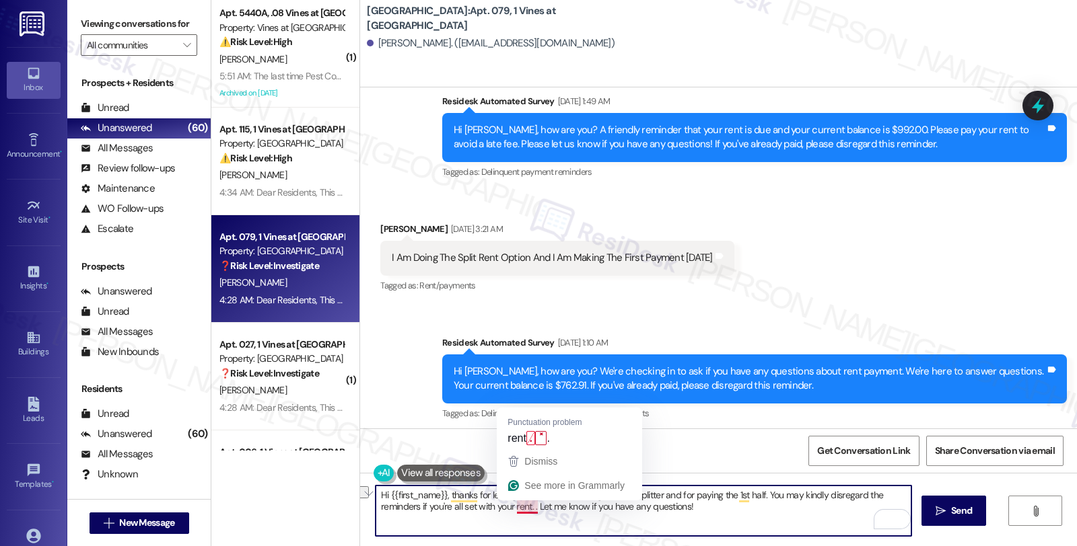
drag, startPoint x: 526, startPoint y: 507, endPoint x: 750, endPoint y: 507, distance: 223.4
click at [750, 507] on textarea "Hi {{first_name}}, thanks for letting me know you're using the rent splitter an…" at bounding box center [643, 511] width 536 height 50
paste textarea "Should you have other concerns, please feel free to reach out. Have a great day"
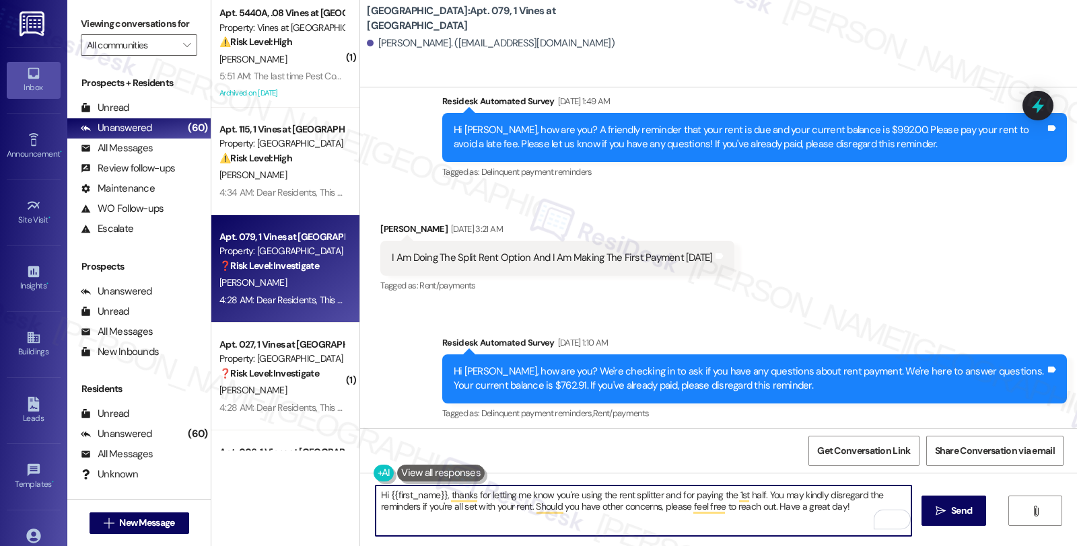
drag, startPoint x: 801, startPoint y: 503, endPoint x: 852, endPoint y: 505, distance: 51.8
click at [852, 505] on textarea "Hi {{first_name}}, thanks for letting me know you're using the rent splitter an…" at bounding box center [643, 511] width 536 height 50
type textarea "Hi {{first_name}}, thanks for letting me know you're using the rent splitter an…"
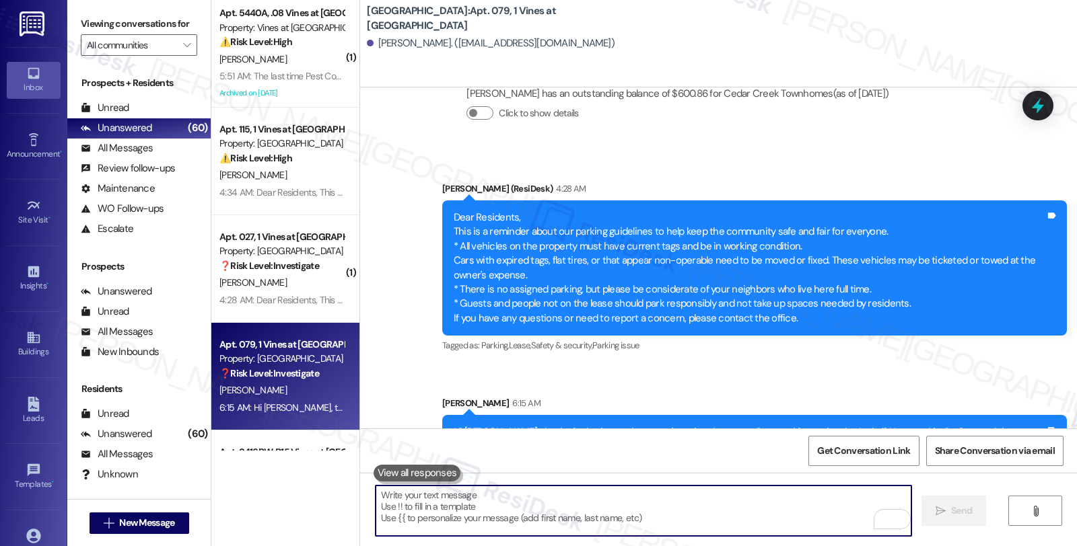
scroll to position [8704, 0]
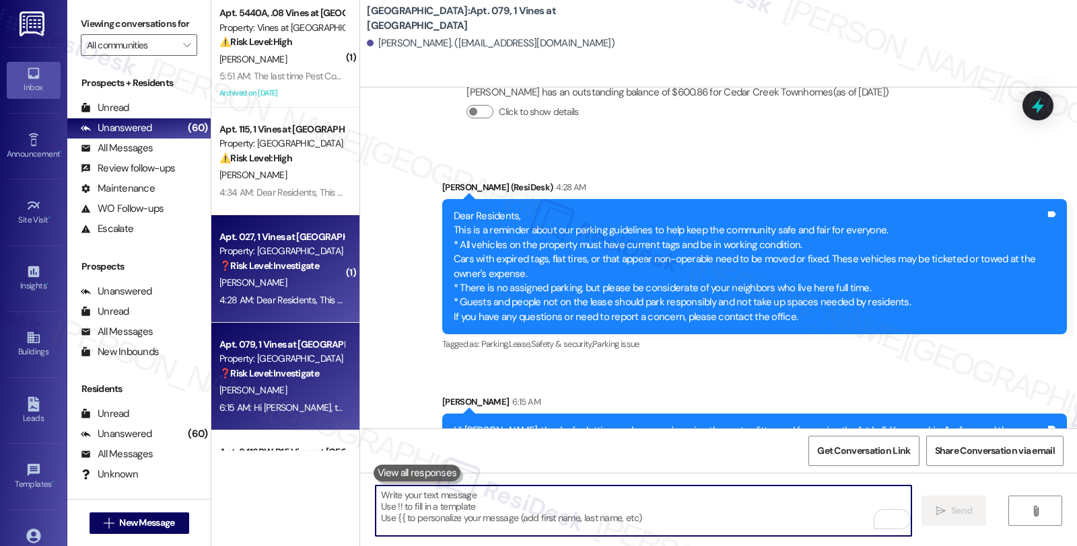
click at [270, 279] on div "M. Foster" at bounding box center [281, 283] width 127 height 17
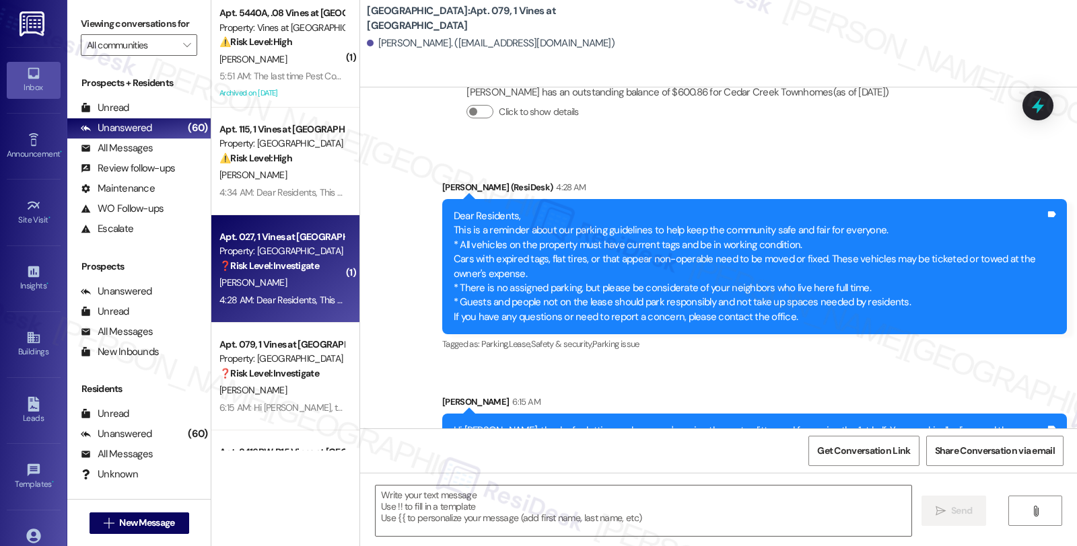
type textarea "Fetching suggested responses. Please feel free to read through the conversation…"
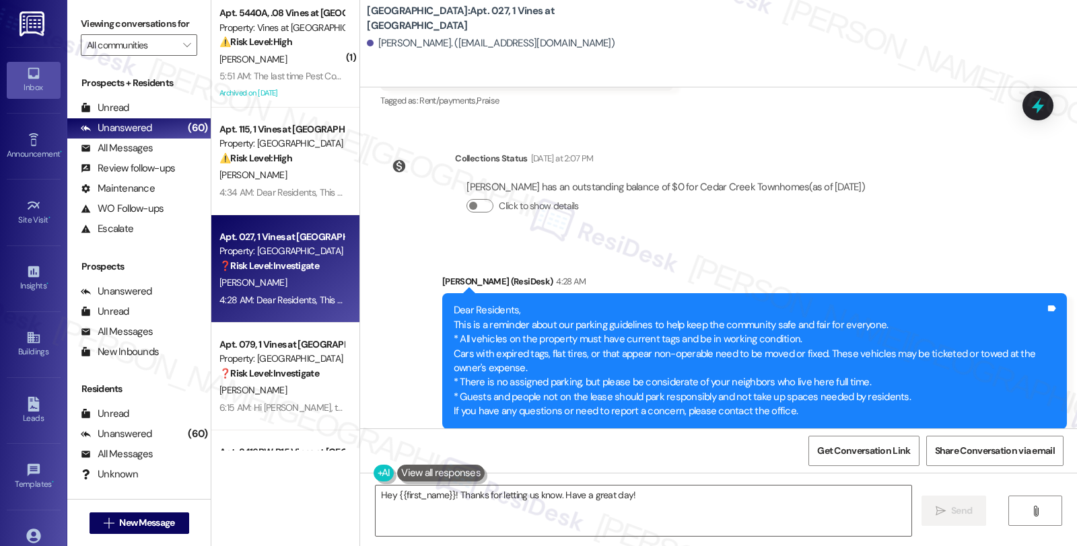
scroll to position [6951, 0]
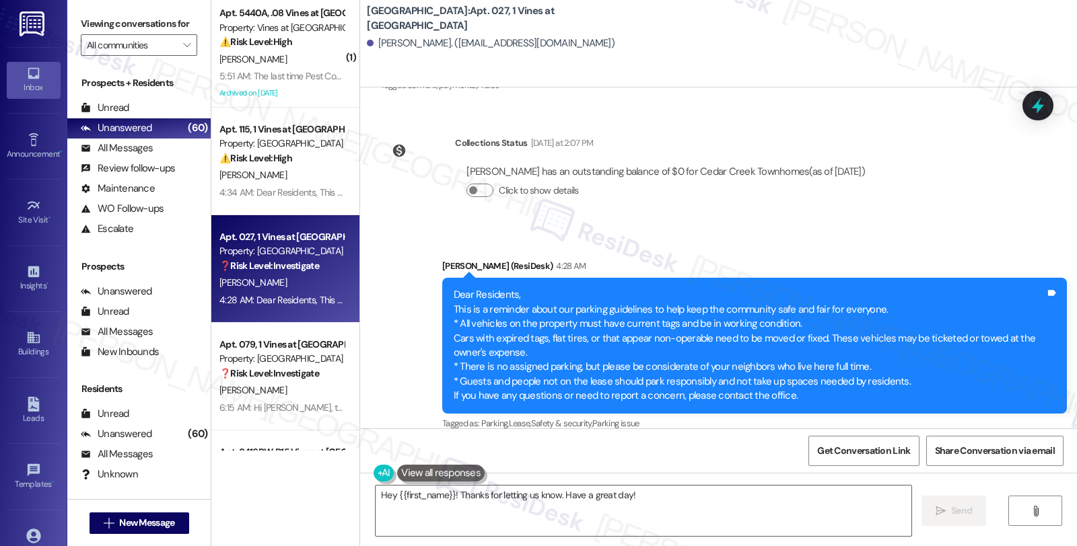
click at [371, 50] on div "Micahya Foster. (micahyarickell@gmail.com)" at bounding box center [491, 43] width 248 height 14
copy div "Micahya"
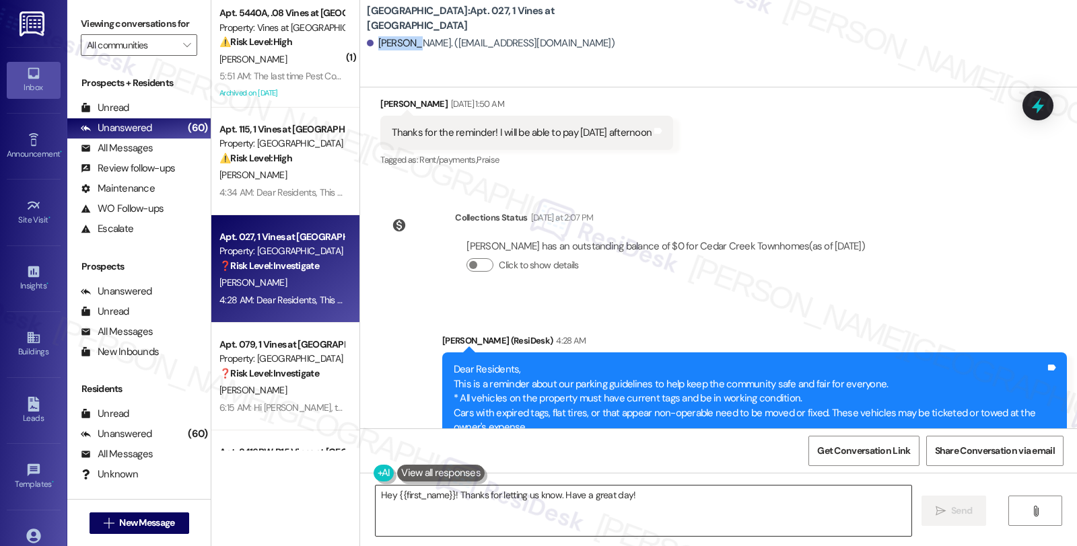
click at [446, 495] on textarea "Hey {{first_name}}! Thanks for letting us know. Have a great day!" at bounding box center [643, 511] width 536 height 50
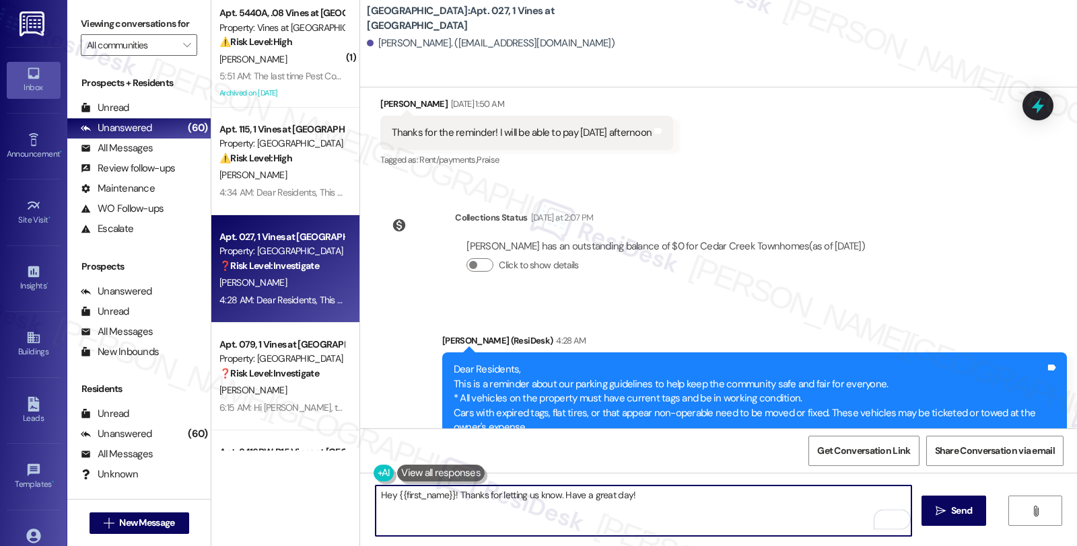
drag, startPoint x: 550, startPoint y: 495, endPoint x: 676, endPoint y: 499, distance: 125.9
click at [676, 499] on textarea "Hey {{first_name}}! Thanks for letting us know. Have a great day!" at bounding box center [643, 511] width 536 height 50
paste textarea "Micahya"
click at [570, 510] on textarea "Hey {{first_name}}! Thanks for letting us know about your rent payment. Micahya" at bounding box center [643, 511] width 536 height 50
click at [683, 499] on textarea "Hey {{first_name}}! Thanks for letting us know about your rent payment. Micahya" at bounding box center [643, 511] width 536 height 50
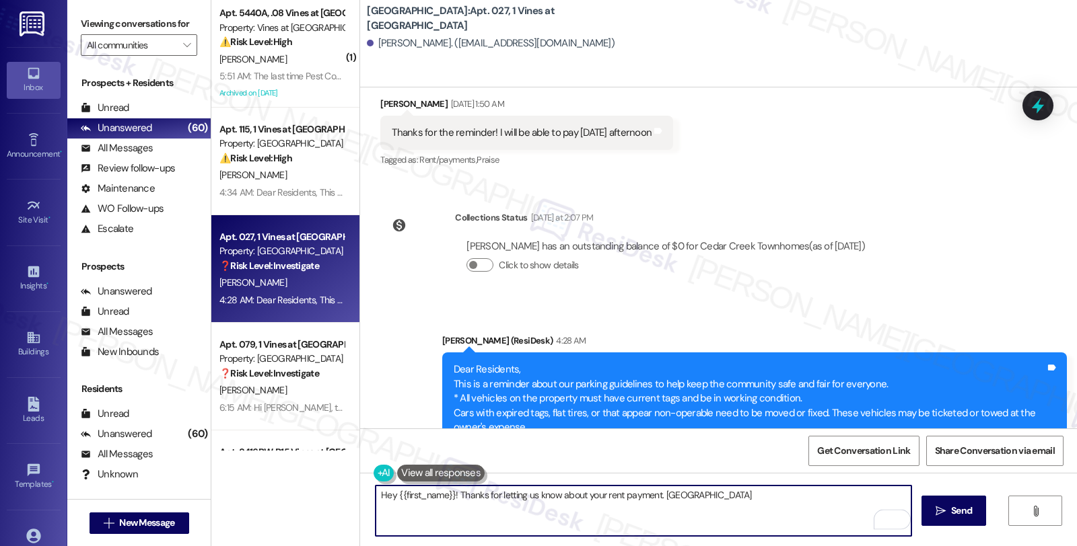
click at [684, 499] on textarea "Hey {{first_name}}! Thanks for letting us know about your rent payment. Micahya" at bounding box center [643, 511] width 536 height 50
paste textarea "Should you have other concerns, please feel free to reach out. Have a great day!"
click at [895, 497] on textarea "Hey {{first_name}}! Thanks for letting us know about your rent payment. Should …" at bounding box center [643, 511] width 536 height 50
type textarea "Hey {{first_name}}! Thanks for letting us know about your rent payment. Should …"
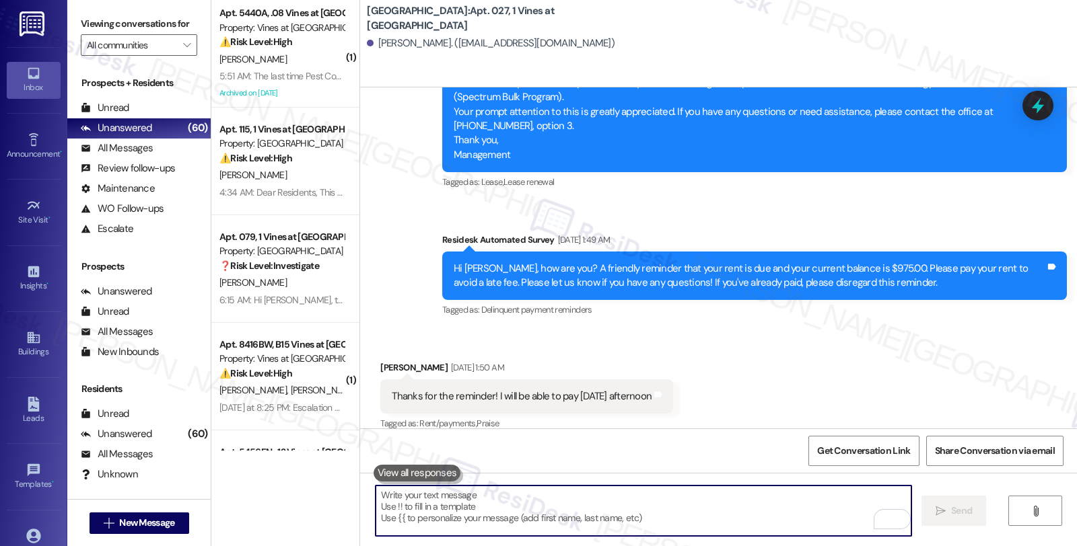
scroll to position [7045, 0]
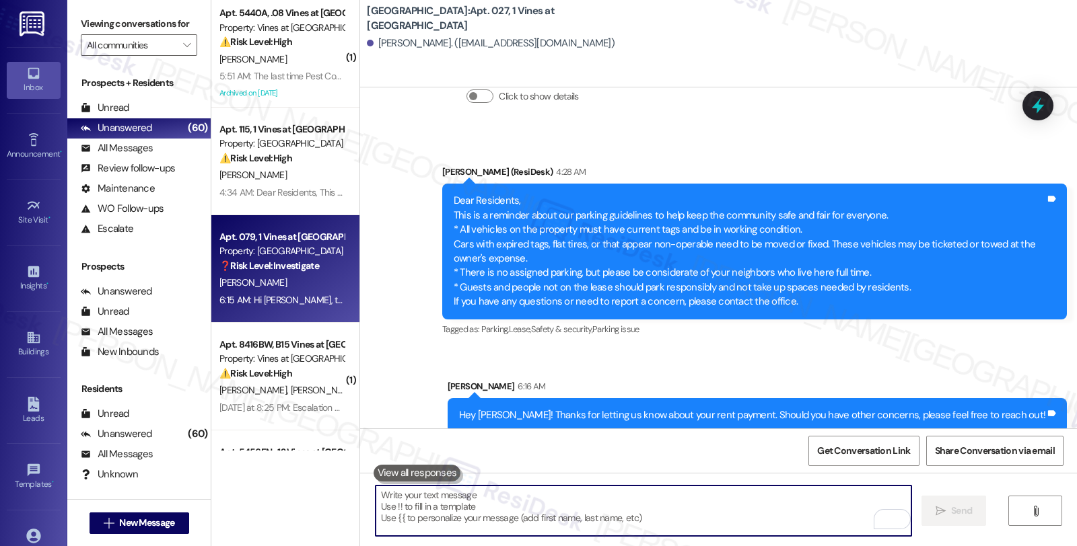
click at [284, 280] on div "[PERSON_NAME]" at bounding box center [281, 283] width 127 height 17
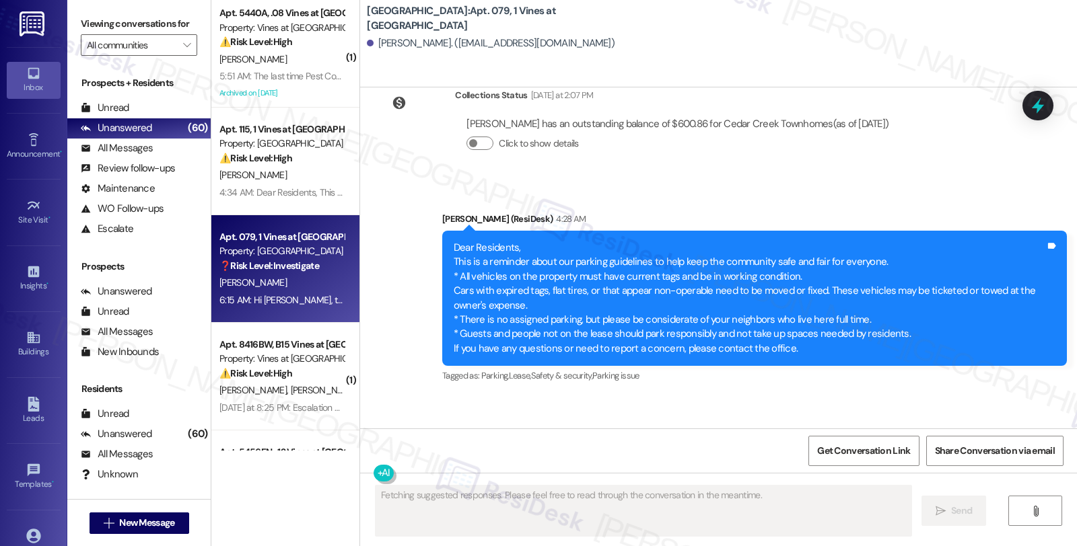
scroll to position [8725, 0]
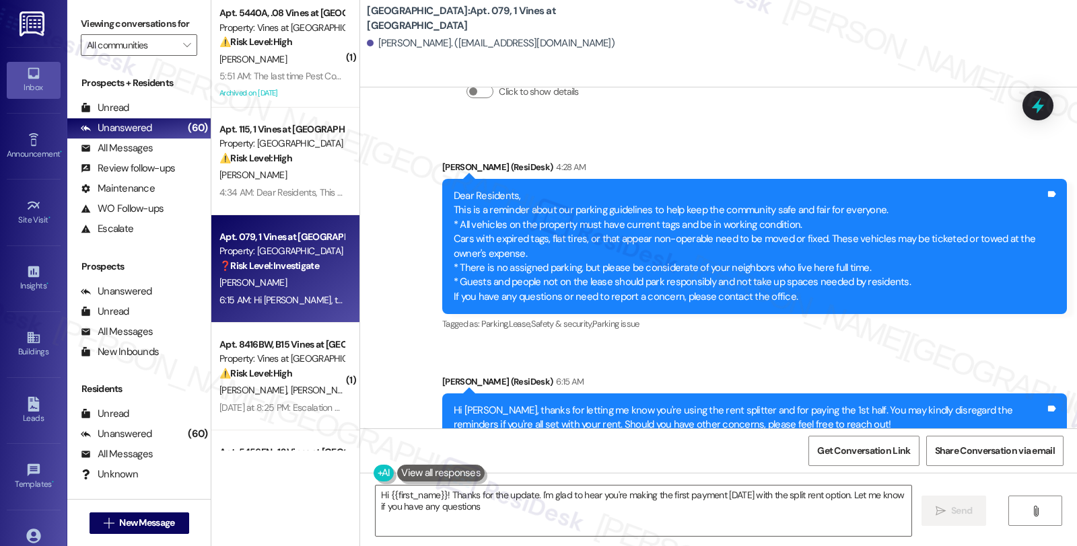
type textarea "Hi {{first_name}}! Thanks for the update. I'm glad to hear you're making the fi…"
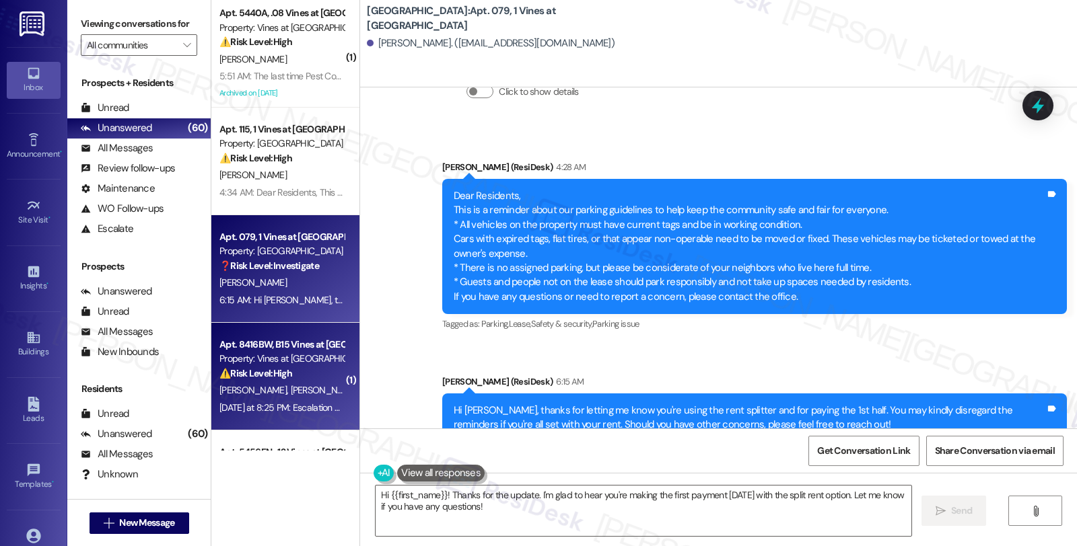
click at [299, 355] on div "Property: Vines at [GEOGRAPHIC_DATA]" at bounding box center [281, 359] width 124 height 14
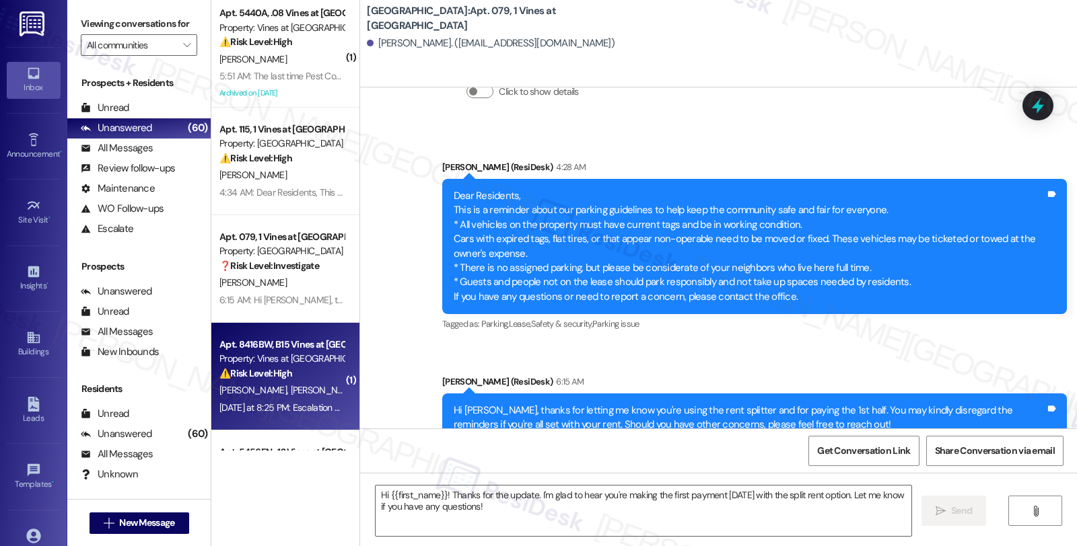
type textarea "Fetching suggested responses. Please feel free to read through the conversation…"
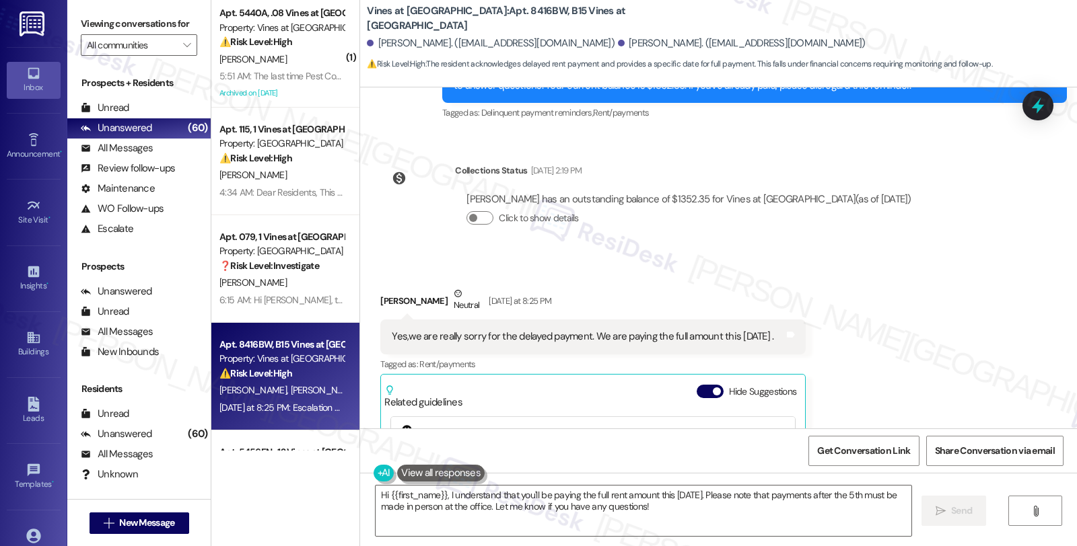
scroll to position [5659, 0]
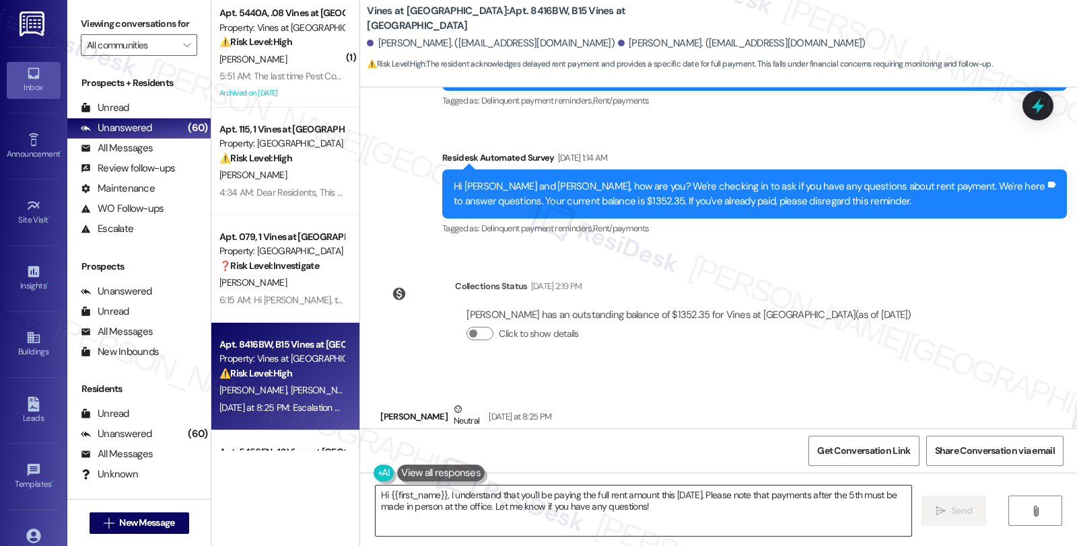
click at [675, 507] on textarea "Hi {{first_name}}, I understand that you'll be paying the full rent amount this…" at bounding box center [643, 511] width 536 height 50
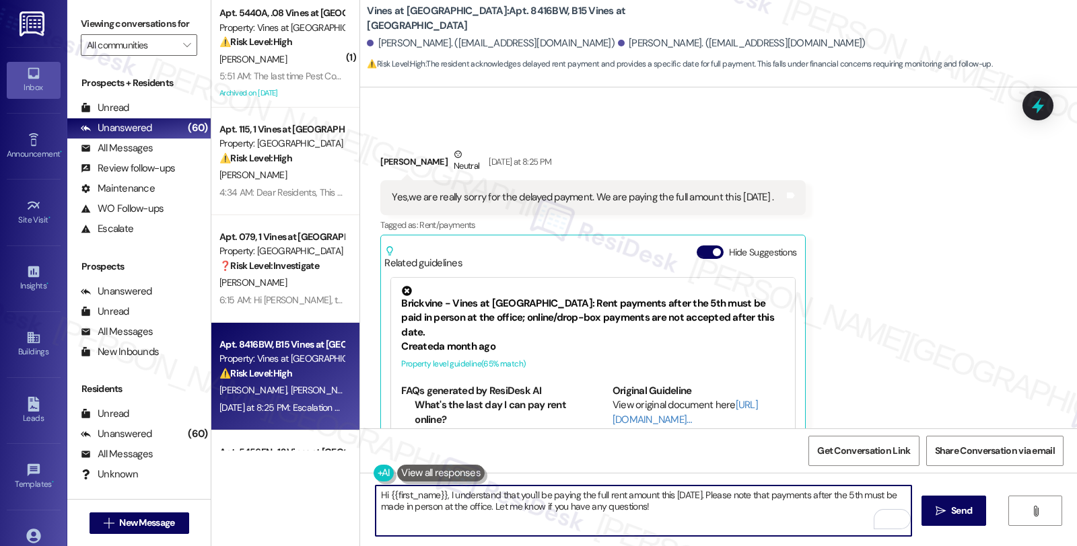
scroll to position [5809, 0]
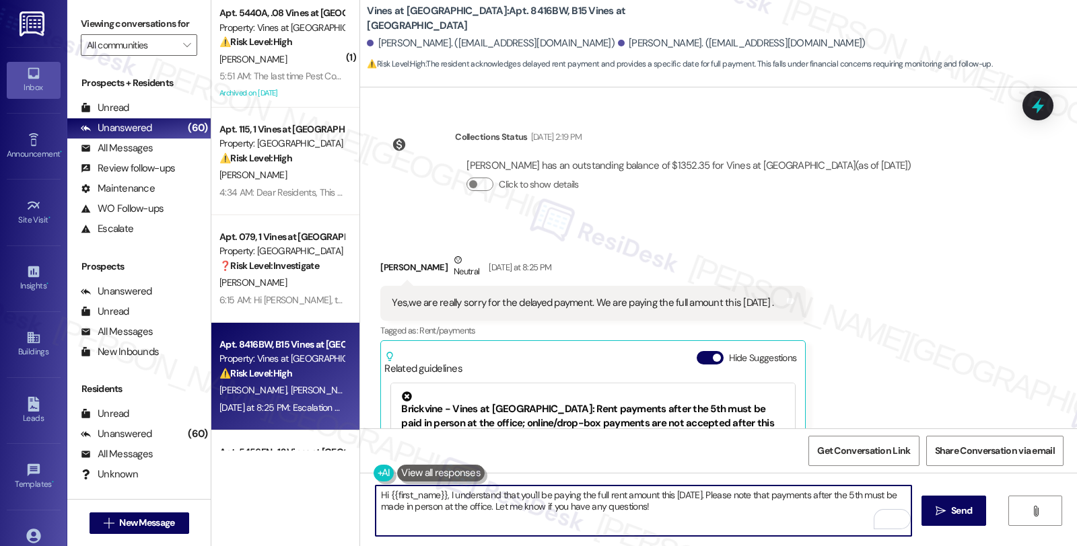
click at [380, 253] on div "Maricelis Leon Neutral Yesterday at 8:25 PM" at bounding box center [592, 269] width 425 height 33
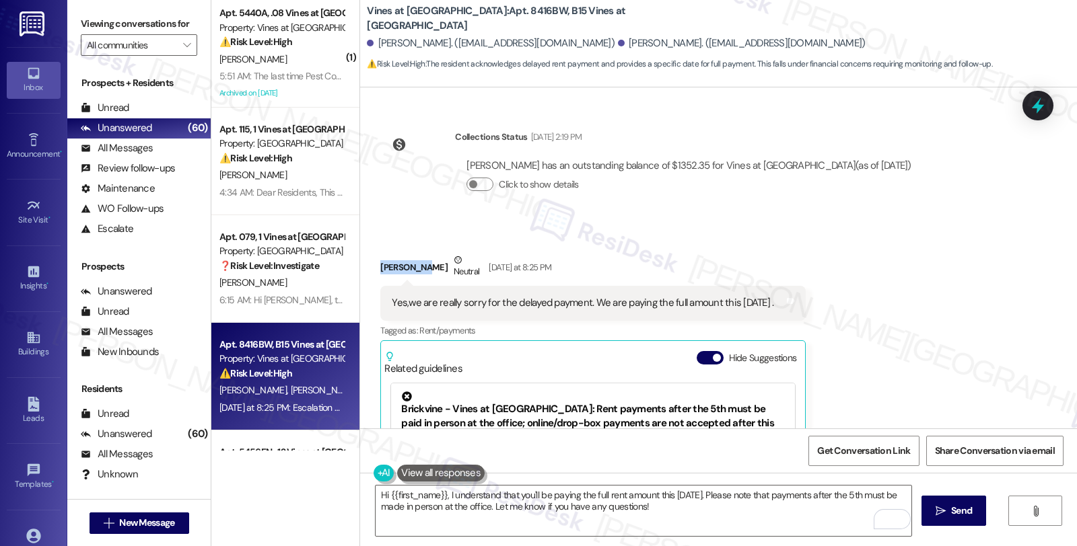
click at [380, 253] on div "Maricelis Leon Neutral Yesterday at 8:25 PM" at bounding box center [592, 269] width 425 height 33
copy div "Maricelis"
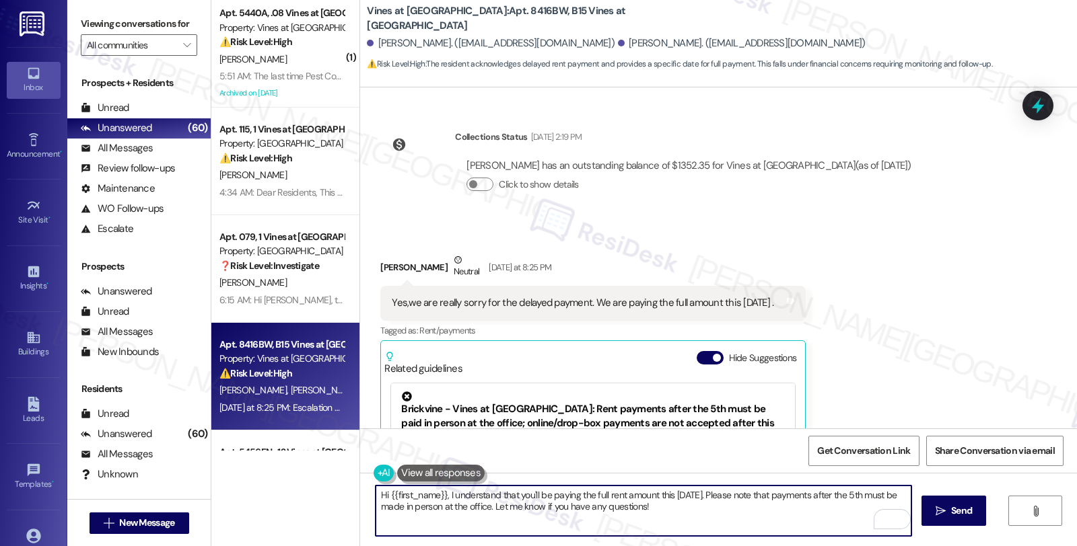
drag, startPoint x: 381, startPoint y: 491, endPoint x: 437, endPoint y: 492, distance: 55.8
click at [437, 492] on textarea "Hi {{first_name}}, I understand that you'll be paying the full rent amount this…" at bounding box center [643, 511] width 536 height 50
paste textarea "Maricelis"
click at [419, 495] on textarea "Hi Maricelis, thanks for the heads up. I und, I understand that you'll be payin…" at bounding box center [643, 511] width 536 height 50
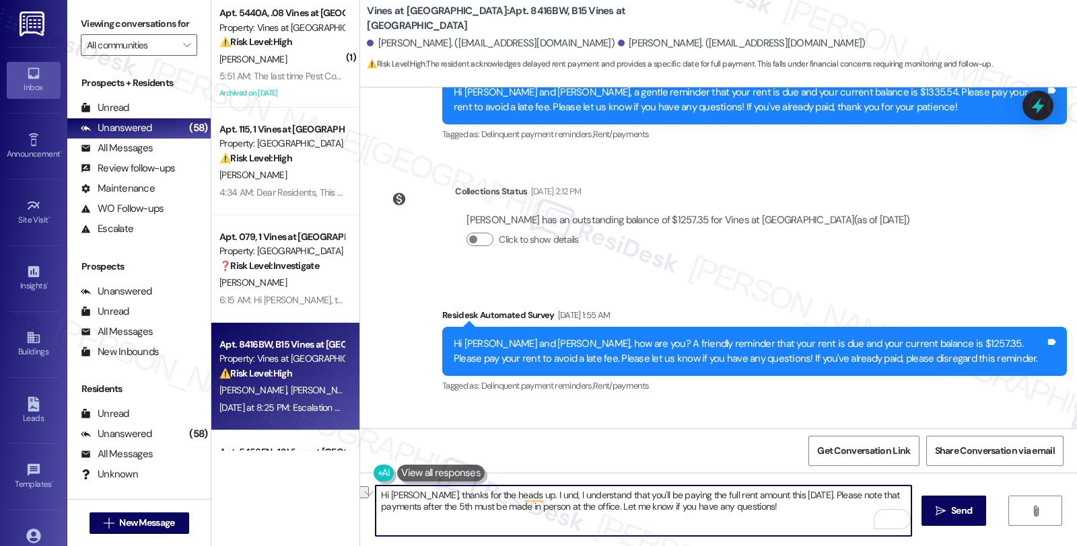
scroll to position [5360, 0]
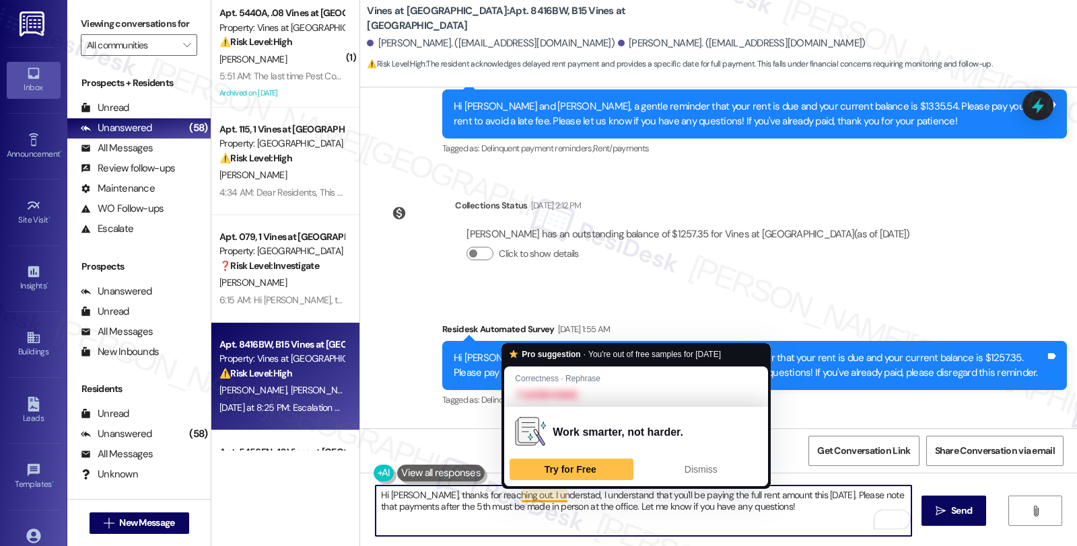
click at [508, 499] on textarea "Hi Maricelis, thanks for reaching out. I understad, I understand that you'll be…" at bounding box center [643, 511] width 536 height 50
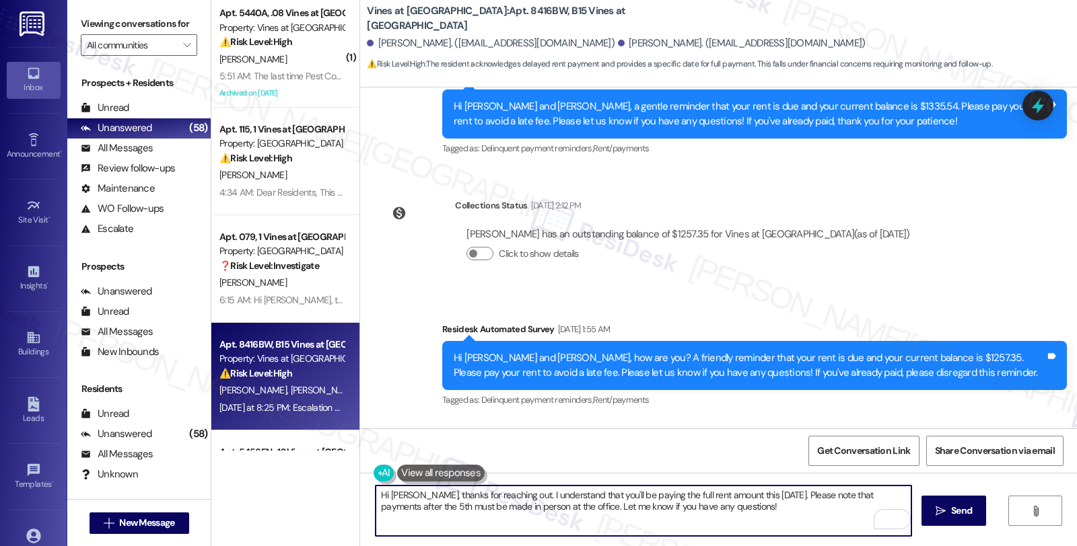
type textarea "Hi [PERSON_NAME], thanks for reaching out. I understand that you'll be paying t…"
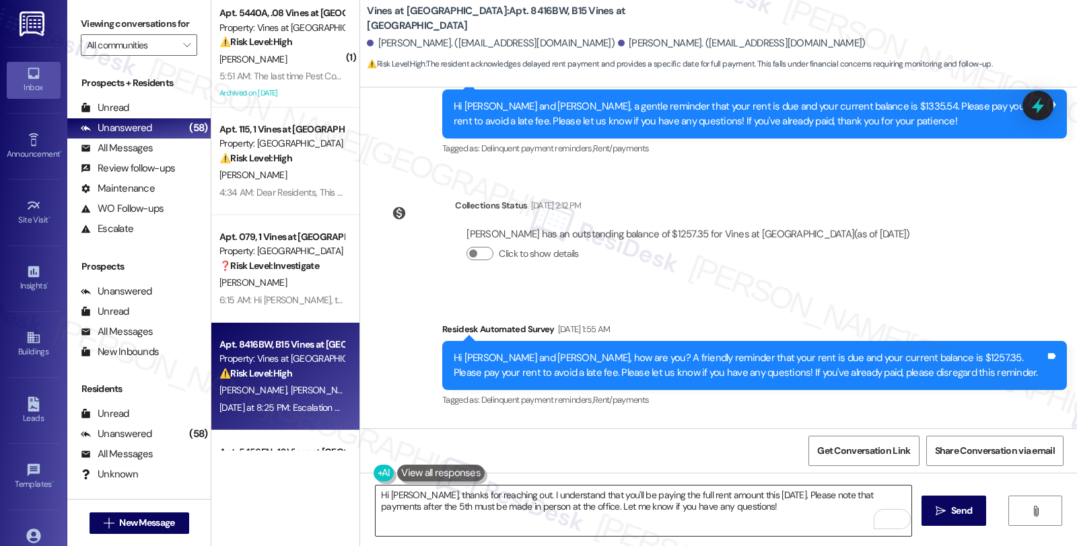
click at [789, 495] on textarea "Hi [PERSON_NAME], thanks for reaching out. I understand that you'll be paying t…" at bounding box center [643, 511] width 536 height 50
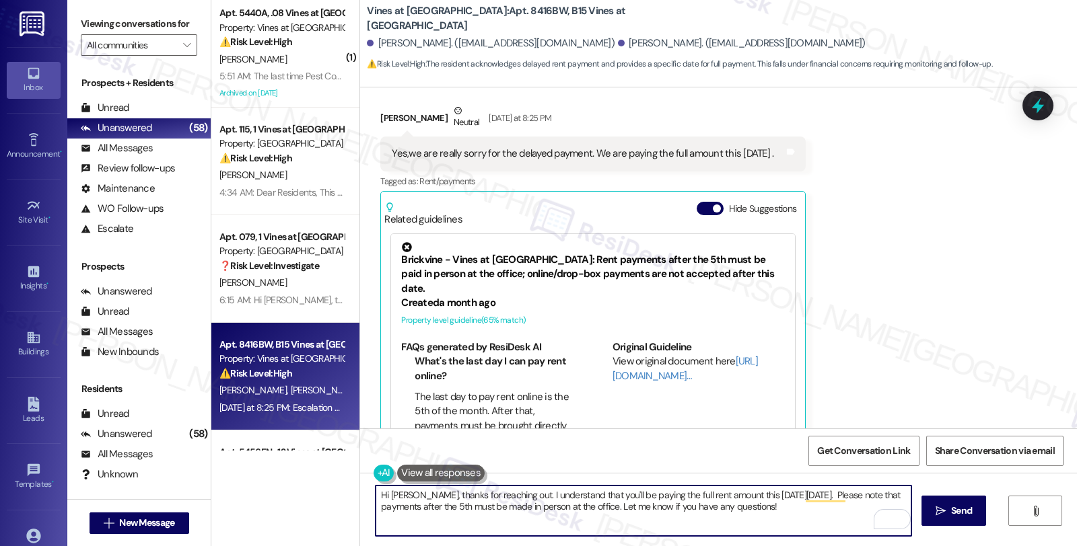
scroll to position [75, 0]
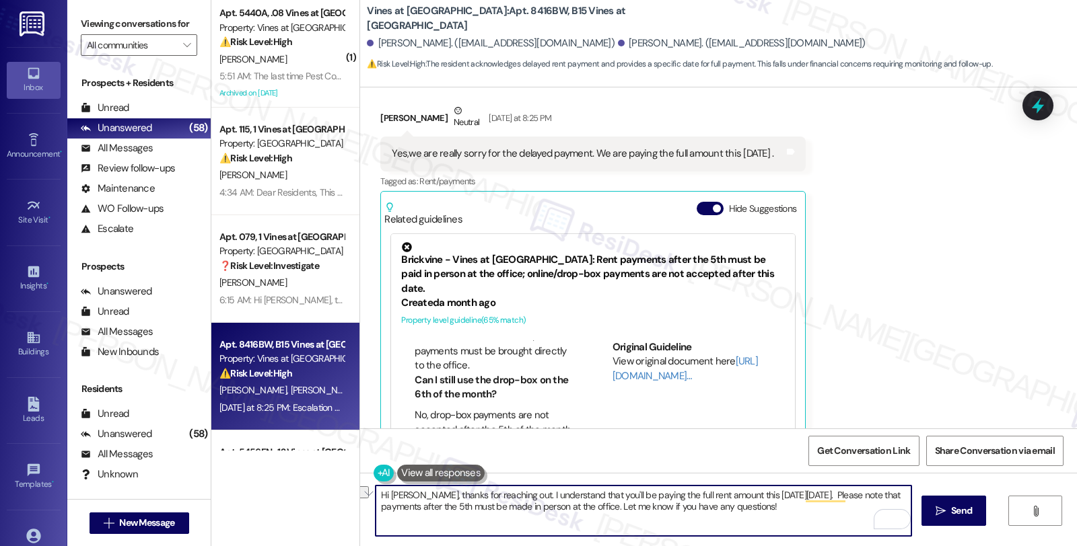
drag, startPoint x: 633, startPoint y: 508, endPoint x: 863, endPoint y: 518, distance: 230.3
click at [863, 518] on textarea "Hi [PERSON_NAME], thanks for reaching out. I understand that you'll be paying t…" at bounding box center [643, 511] width 536 height 50
click at [838, 496] on textarea "Hi [PERSON_NAME], thanks for reaching out. I understand that you'll be paying t…" at bounding box center [643, 511] width 536 height 50
click at [429, 507] on textarea "Hi [PERSON_NAME], thanks for reaching out. I understand that you'll be paying t…" at bounding box center [643, 511] width 536 height 50
click at [435, 519] on textarea "Hi [PERSON_NAME], thanks for reaching out. I understand that you'll be paying t…" at bounding box center [643, 511] width 536 height 50
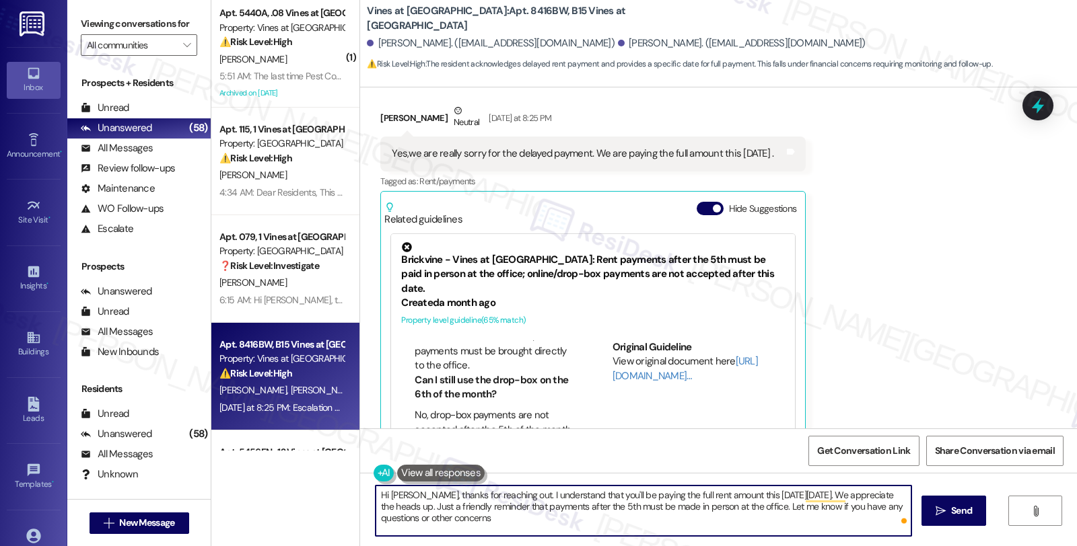
type textarea "Hi [PERSON_NAME], thanks for reaching out. I understand that you'll be paying t…"
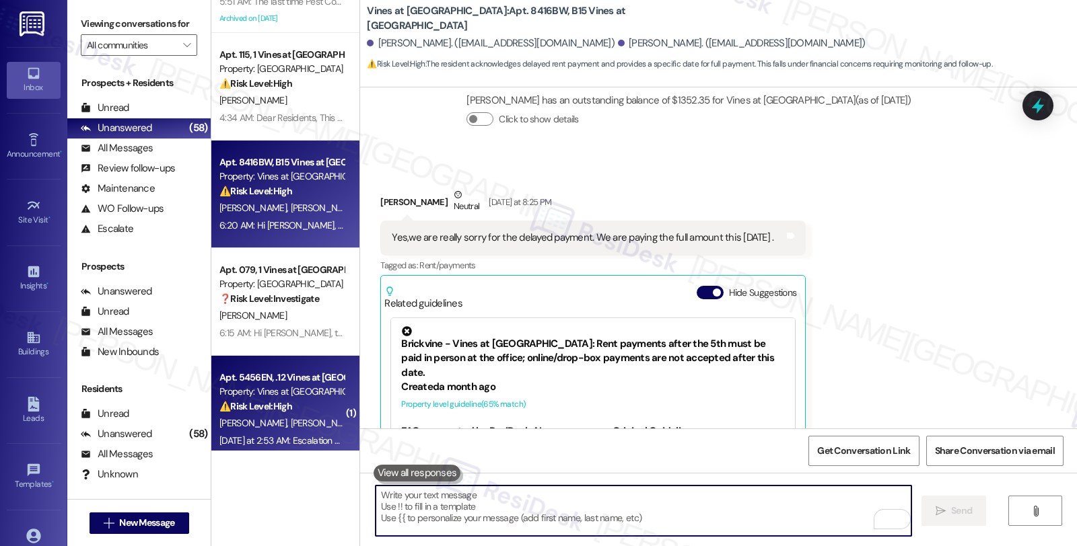
click at [299, 398] on div "Property: Vines at [GEOGRAPHIC_DATA]" at bounding box center [281, 392] width 124 height 14
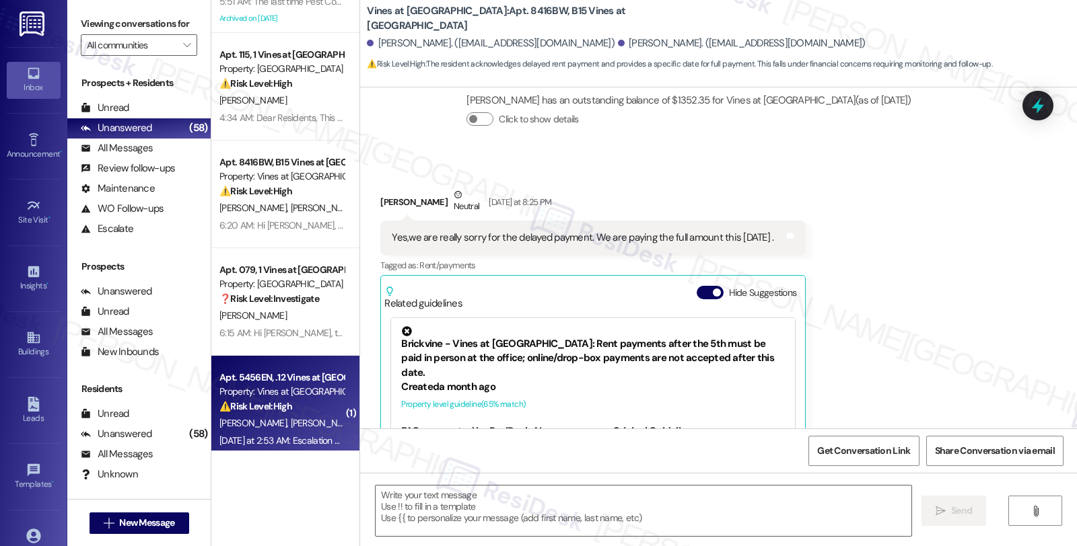
type textarea "Fetching suggested responses. Please feel free to read through the conversation…"
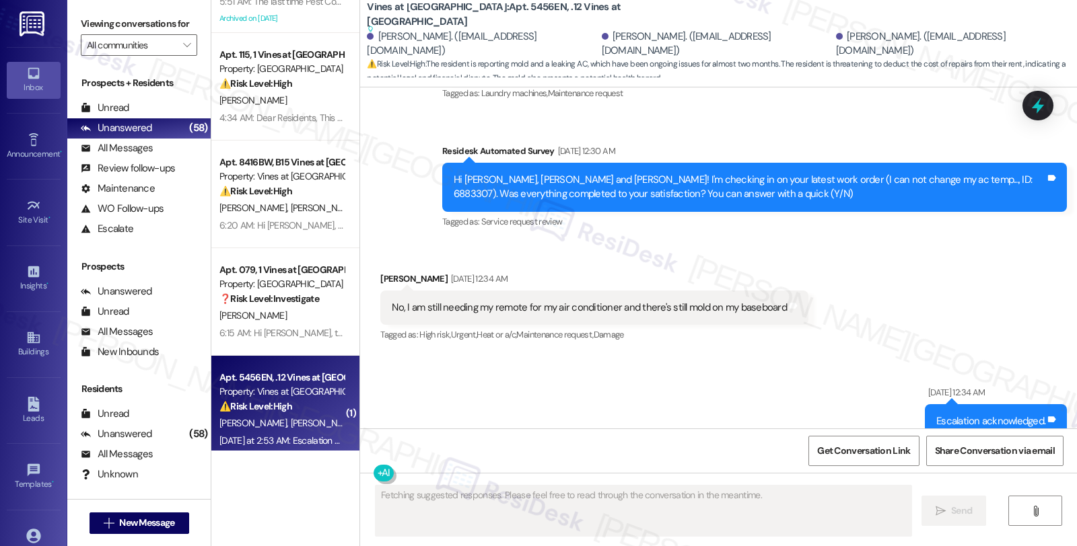
scroll to position [7705, 0]
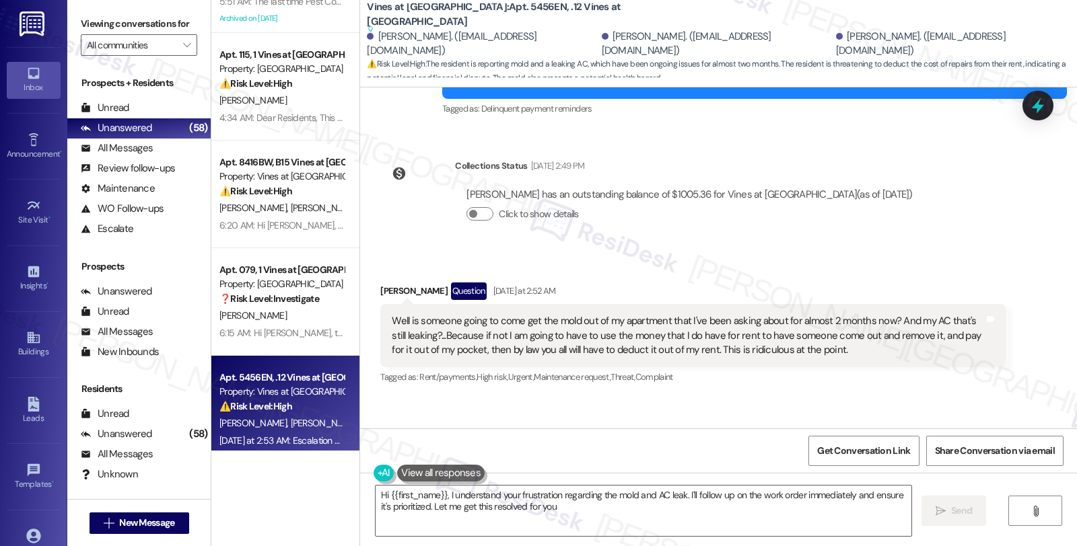
type textarea "Hi {{first_name}}, I understand your frustration regarding the mold and AC leak…"
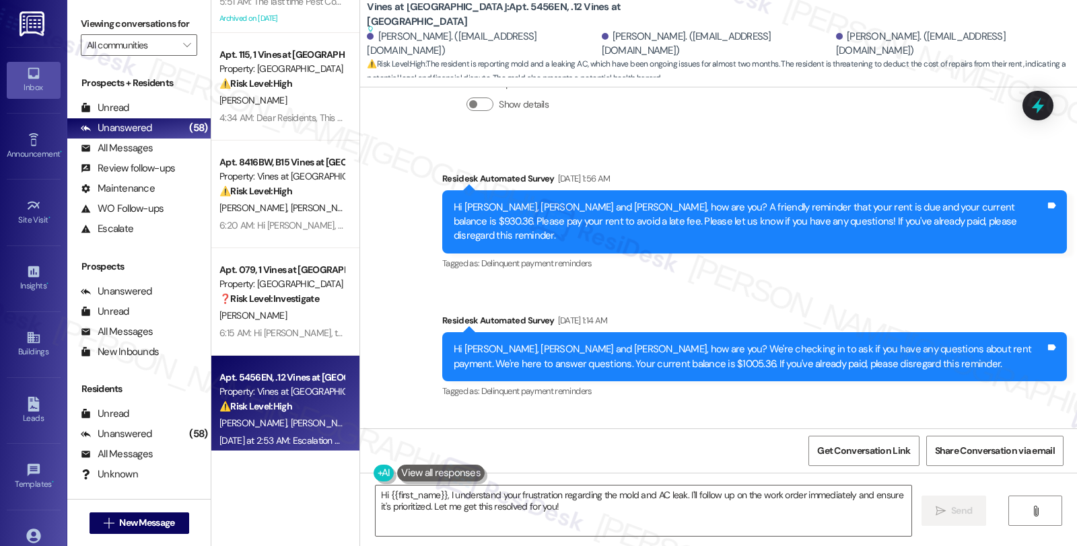
scroll to position [7330, 0]
